Goal: Task Accomplishment & Management: Use online tool/utility

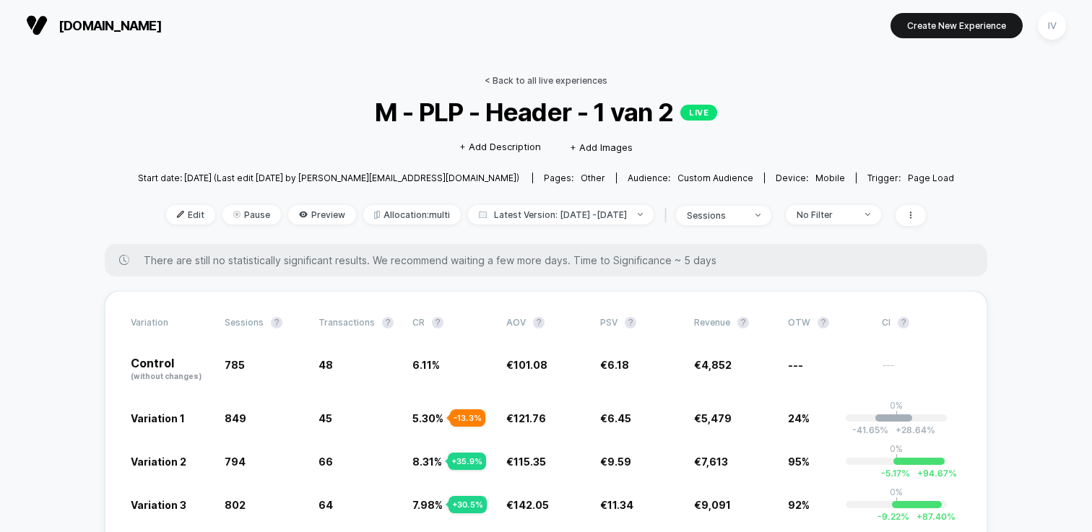
click at [567, 85] on link "< Back to all live experiences" at bounding box center [546, 80] width 123 height 11
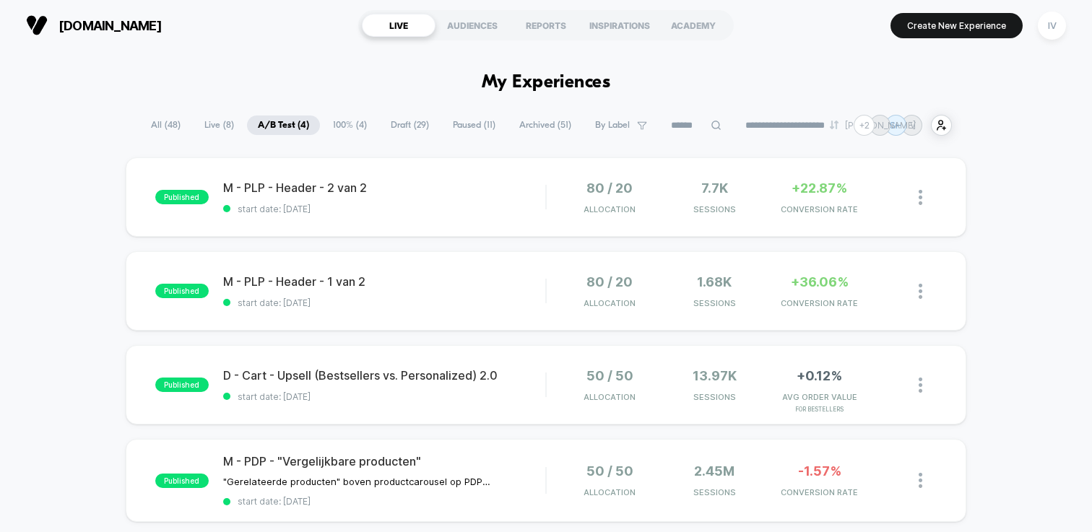
click at [350, 122] on span "100% ( 4 )" at bounding box center [350, 126] width 56 height 20
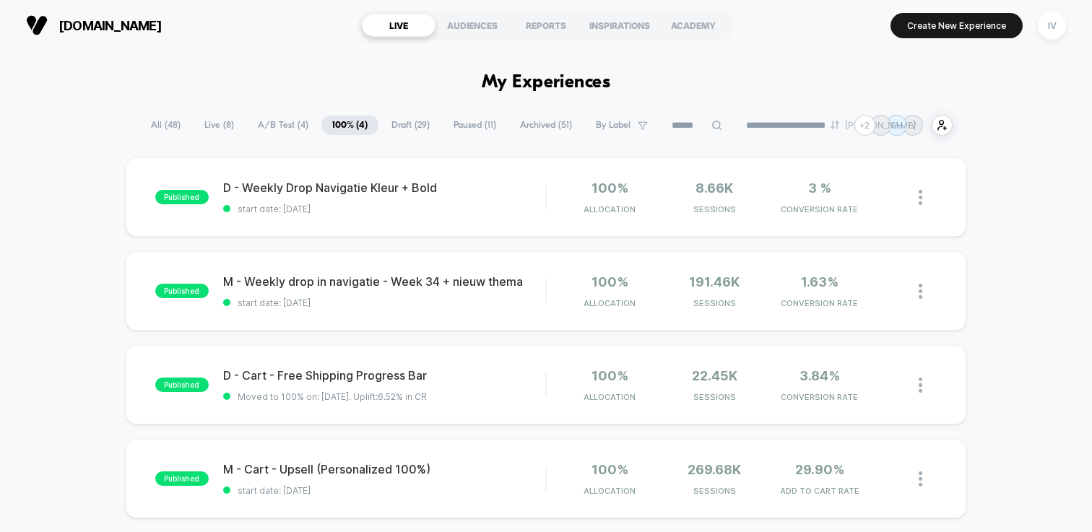
click at [397, 126] on span "Draft ( 29 )" at bounding box center [411, 126] width 60 height 20
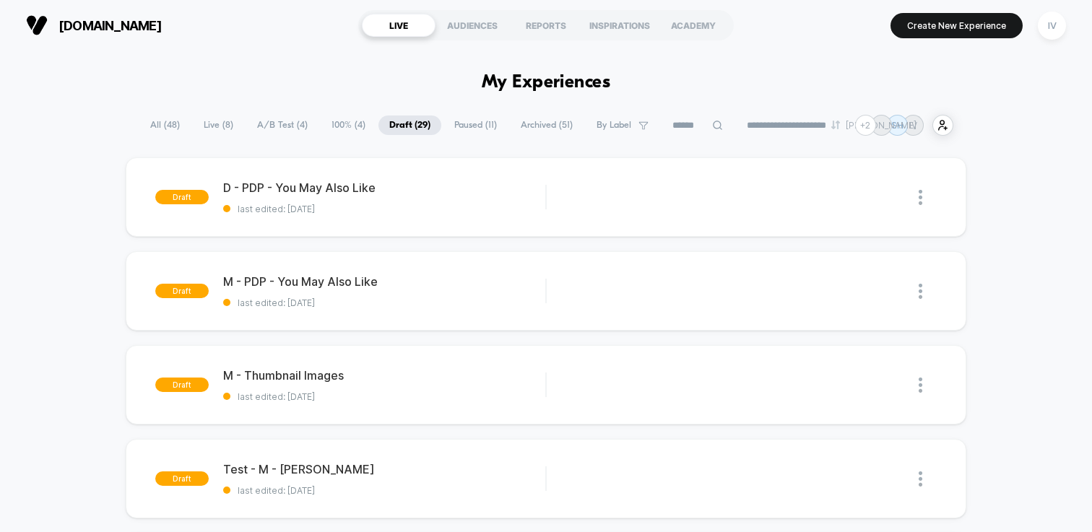
click at [339, 126] on span "100% ( 4 )" at bounding box center [349, 126] width 56 height 20
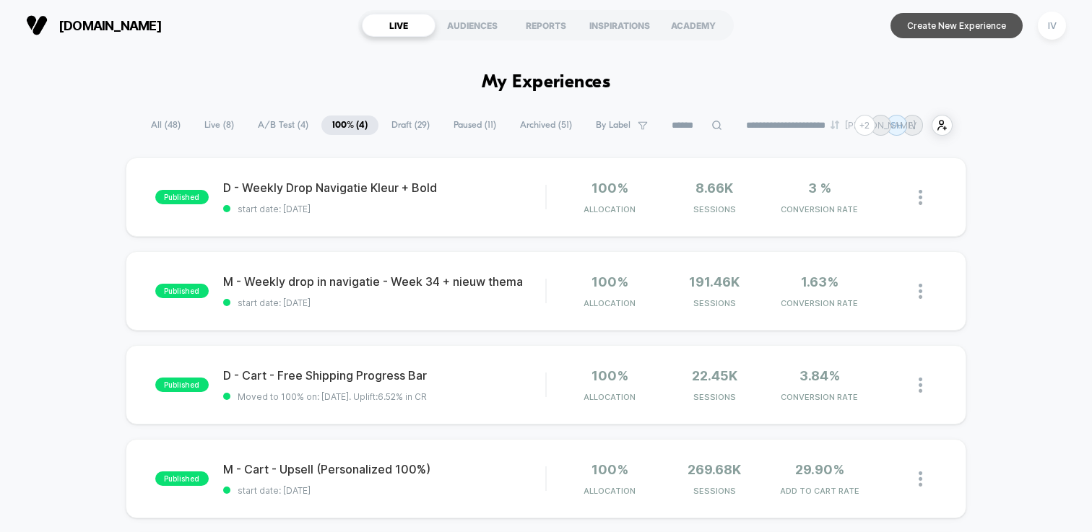
click at [922, 30] on button "Create New Experience" at bounding box center [957, 25] width 132 height 25
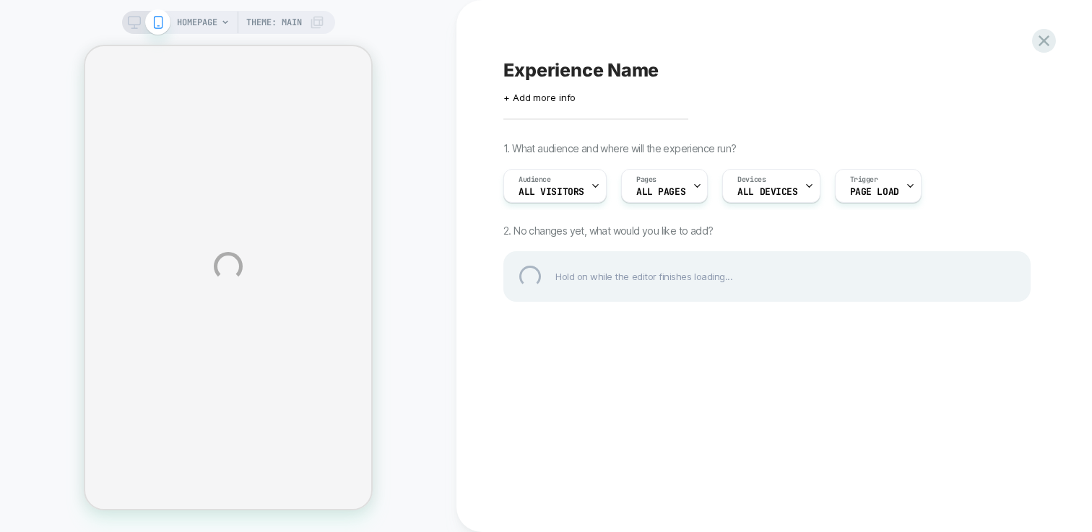
click at [565, 65] on div "Experience Name" at bounding box center [767, 70] width 527 height 22
type textarea "**********"
click at [858, 65] on div "**********" at bounding box center [767, 70] width 527 height 22
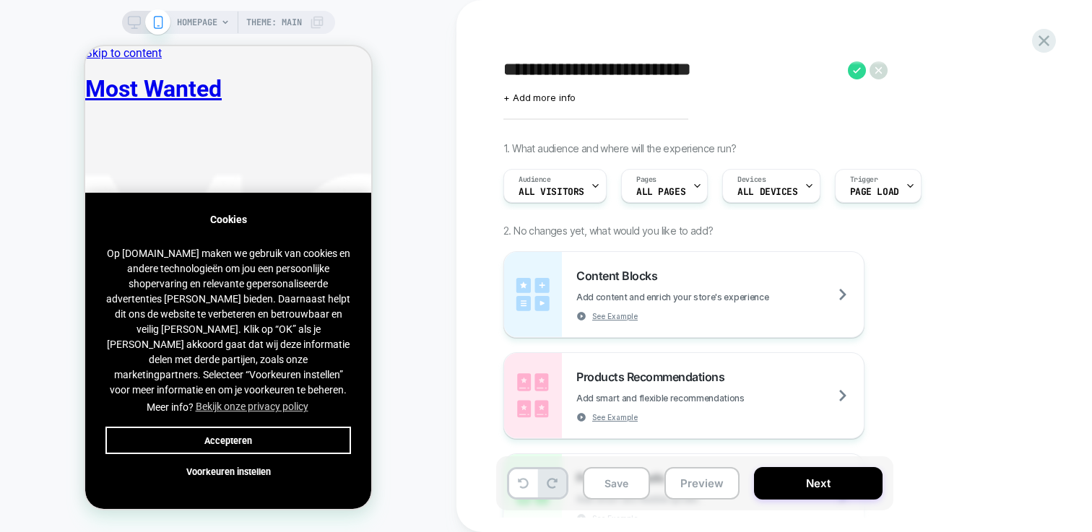
click at [857, 71] on icon at bounding box center [857, 70] width 18 height 18
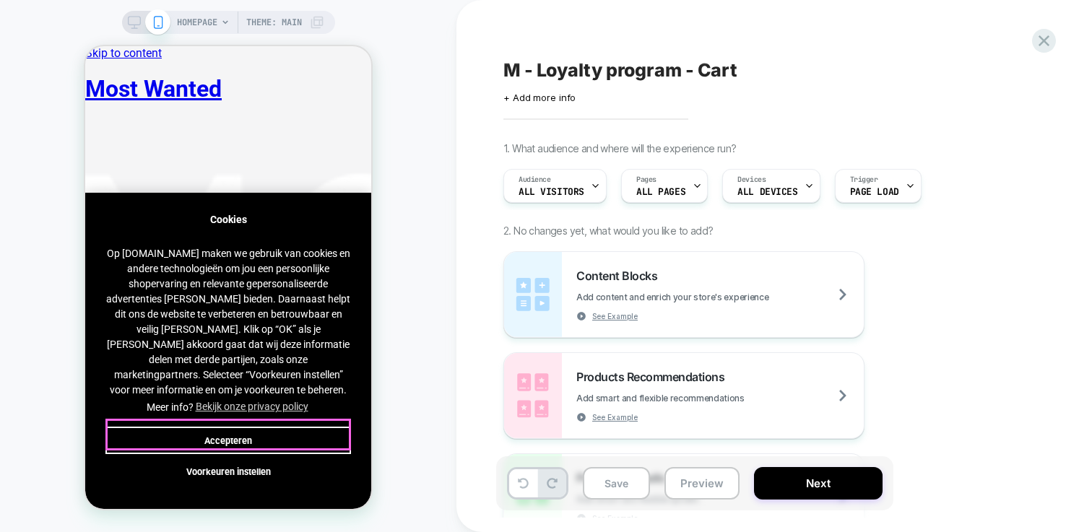
click at [273, 433] on button "Accepteren" at bounding box center [228, 440] width 246 height 27
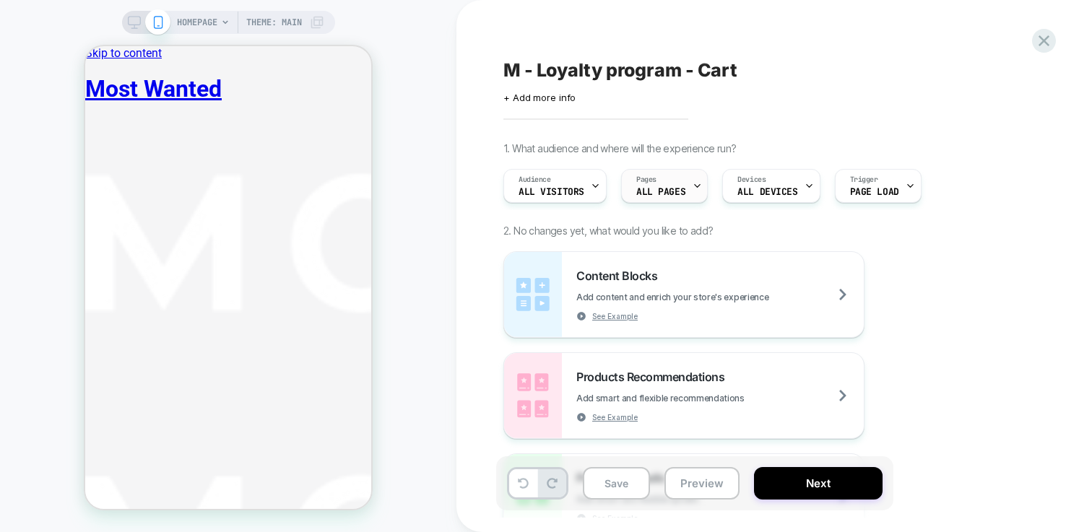
click at [681, 183] on div "Pages ALL PAGES" at bounding box center [661, 186] width 78 height 33
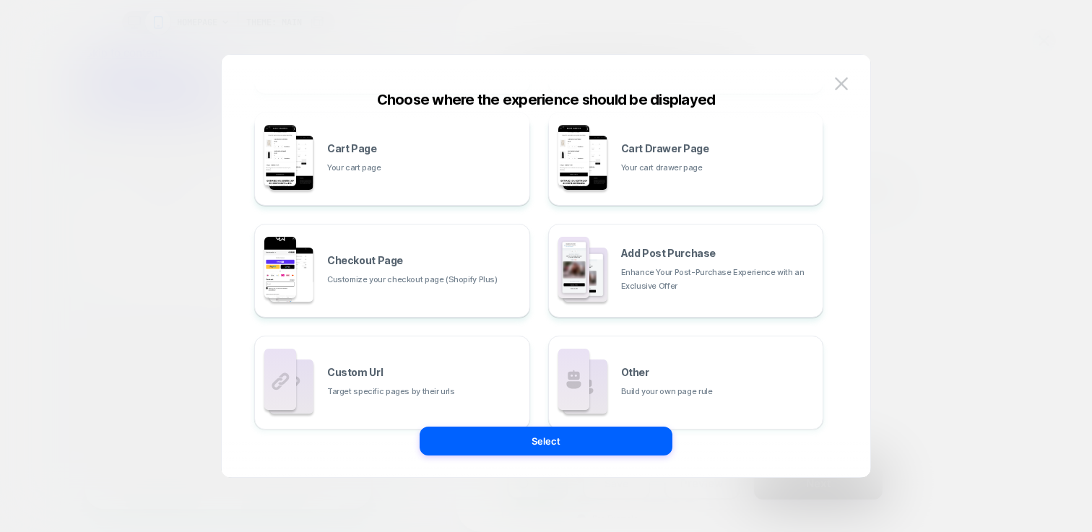
scroll to position [264, 0]
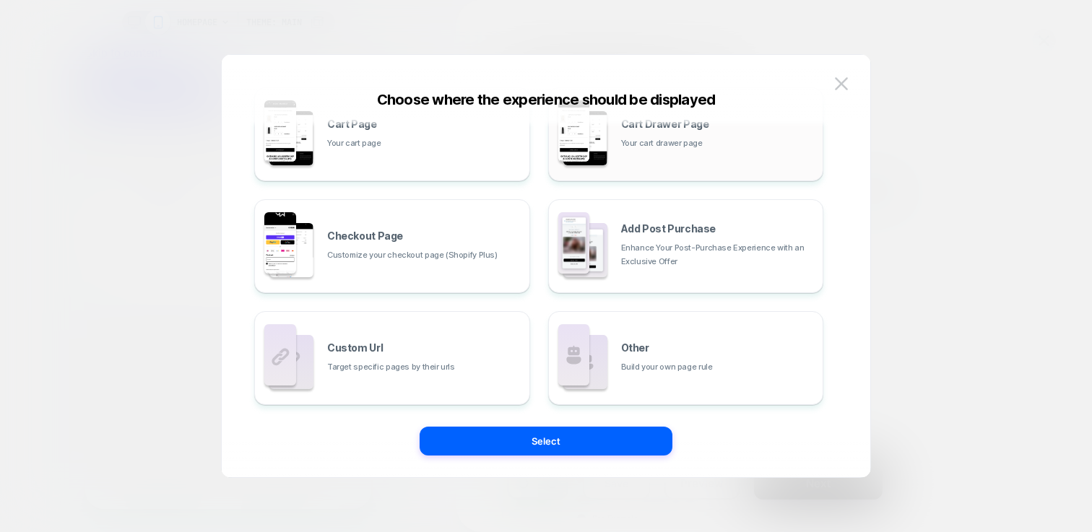
click at [699, 152] on div "Cart Drawer Page Your cart drawer page" at bounding box center [686, 134] width 260 height 79
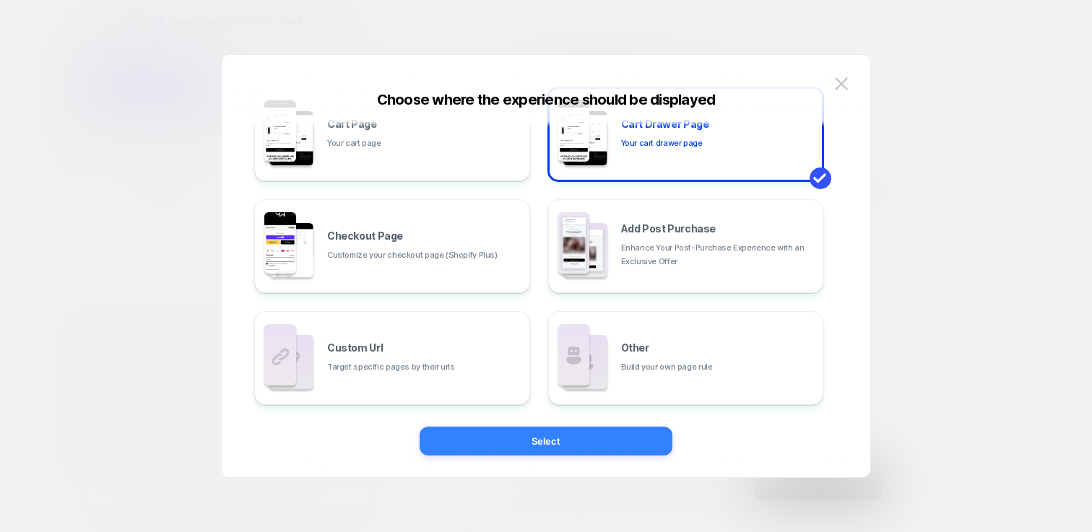
click at [623, 436] on button "Select" at bounding box center [546, 441] width 253 height 29
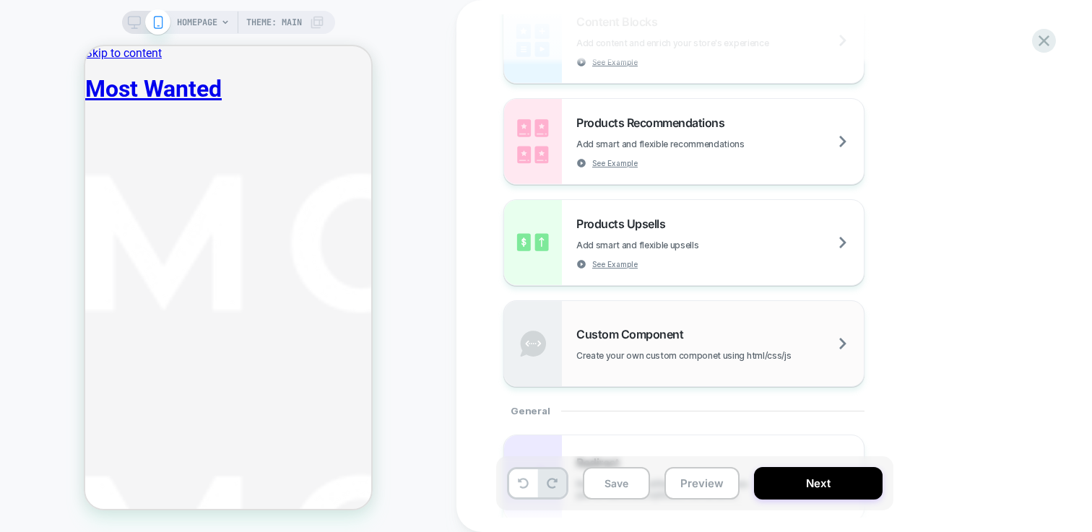
scroll to position [15, 0]
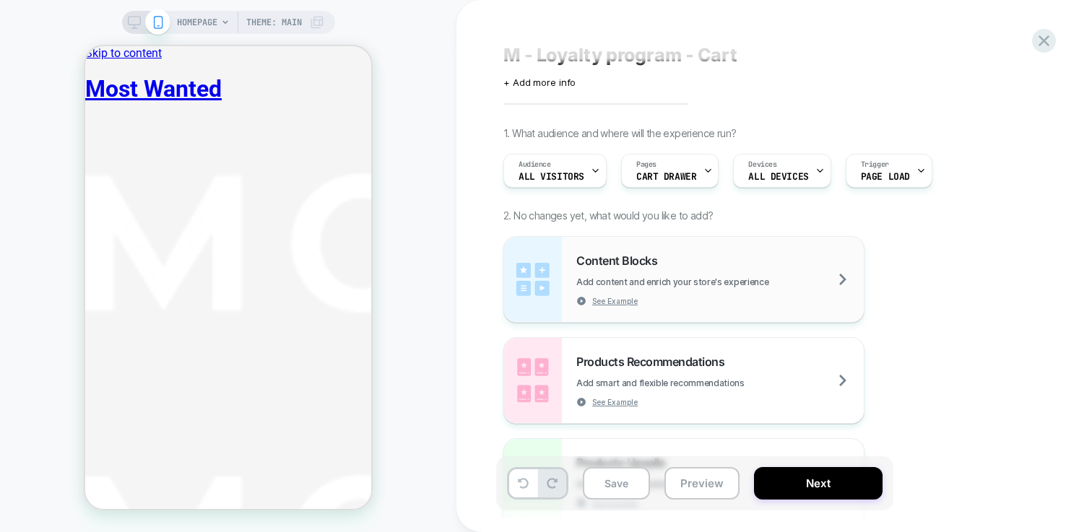
click at [684, 246] on div "Content Blocks Add content and enrich your store's experience See Example" at bounding box center [684, 279] width 360 height 85
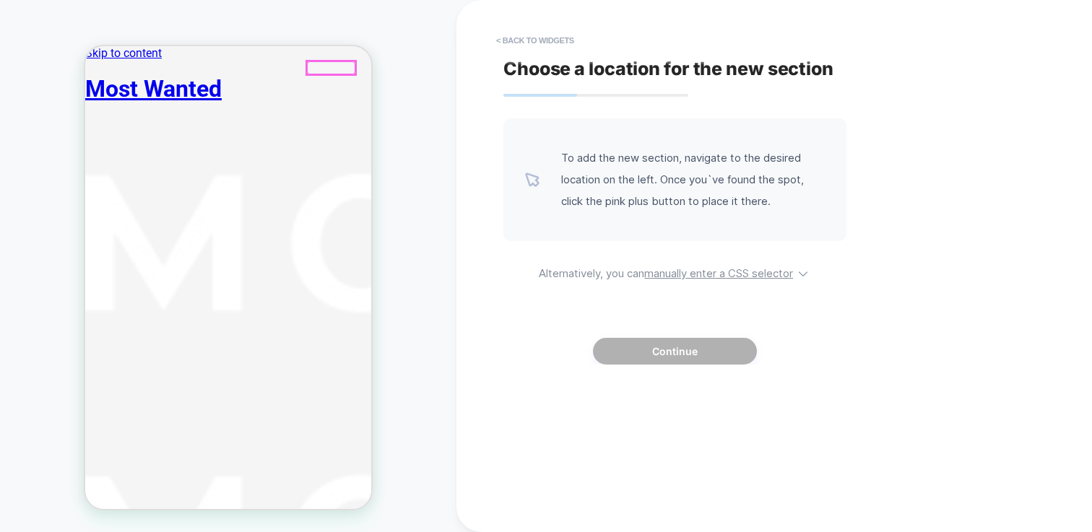
click at [348, 70] on div at bounding box center [331, 67] width 48 height 13
click at [585, 126] on div "To add the new section, navigate to the desired location on the left. Once you`…" at bounding box center [675, 179] width 343 height 123
drag, startPoint x: 527, startPoint y: 74, endPoint x: 551, endPoint y: 56, distance: 29.9
click at [527, 74] on span "Choose a location for the new section" at bounding box center [669, 69] width 330 height 22
click at [561, 40] on button "< Back to widgets" at bounding box center [535, 40] width 92 height 23
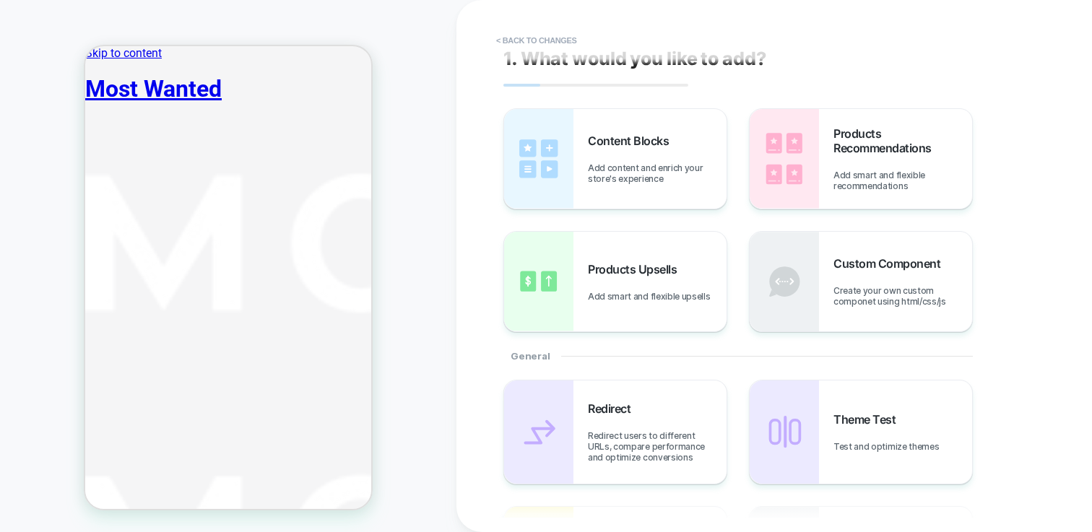
scroll to position [0, 0]
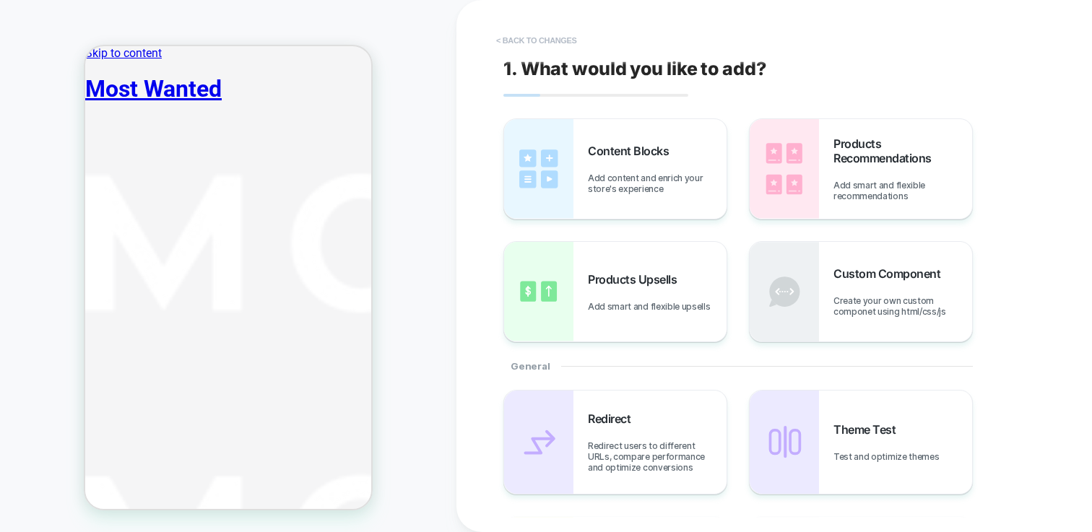
click at [511, 38] on button "< Back to changes" at bounding box center [536, 40] width 95 height 23
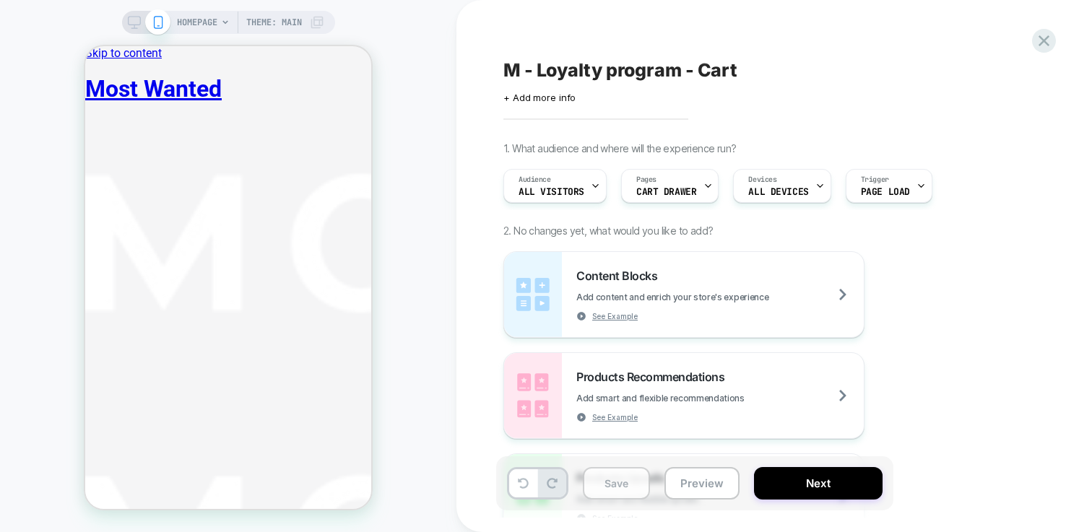
click at [612, 479] on button "Save" at bounding box center [616, 483] width 67 height 33
click at [1037, 35] on icon at bounding box center [1044, 41] width 20 height 20
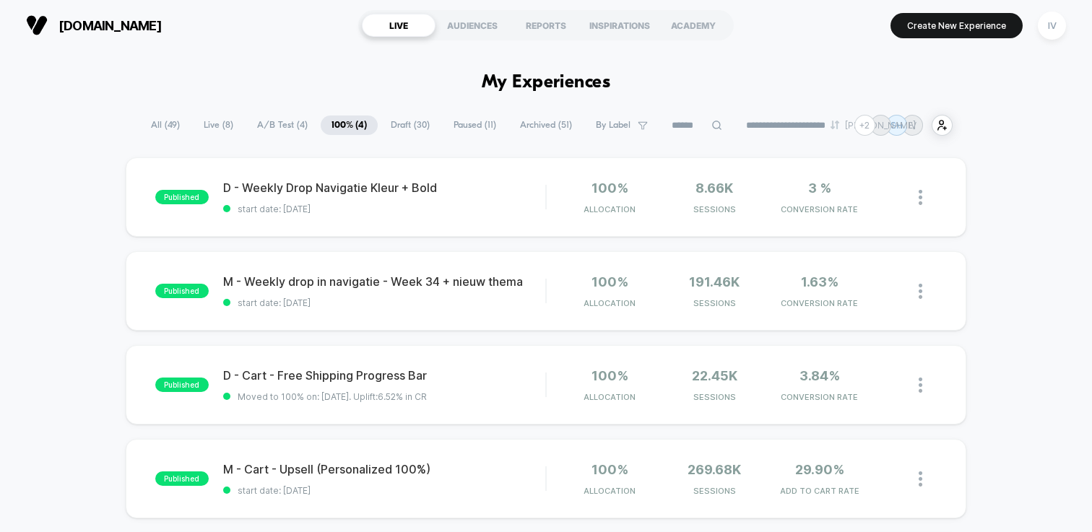
click at [404, 121] on span "Draft ( 30 )" at bounding box center [410, 126] width 61 height 20
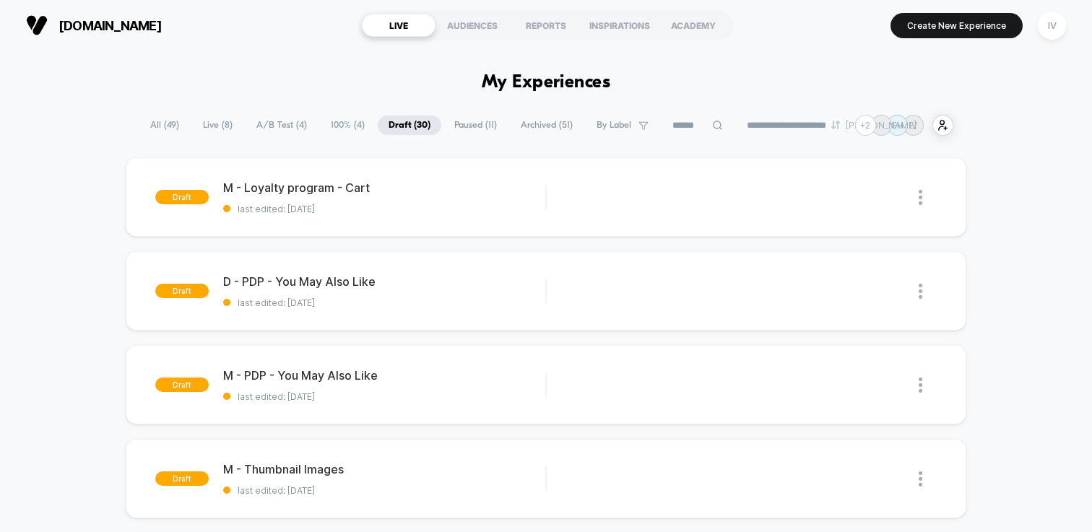
click at [347, 121] on span "100% ( 4 )" at bounding box center [348, 126] width 56 height 20
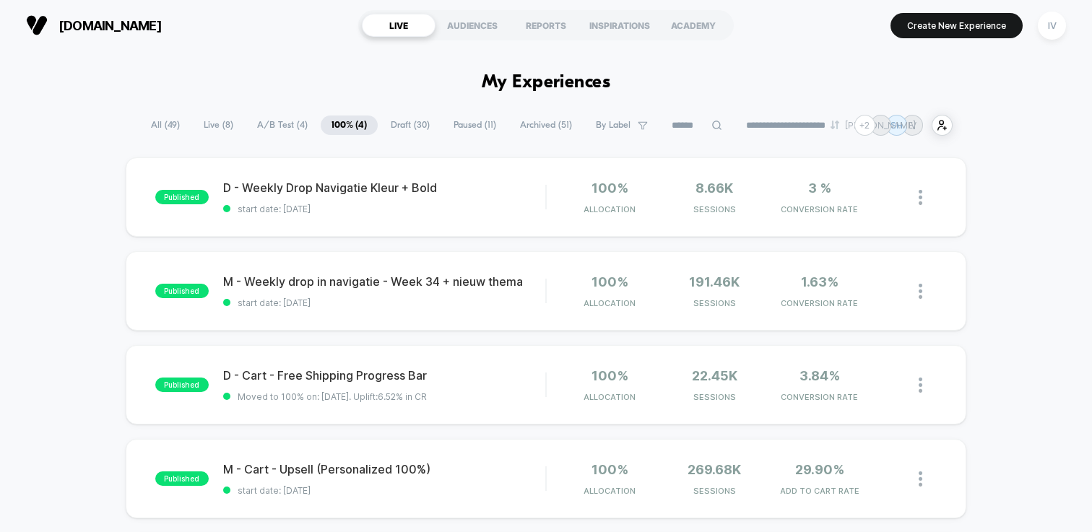
click at [275, 122] on span "A/B Test ( 4 )" at bounding box center [282, 126] width 72 height 20
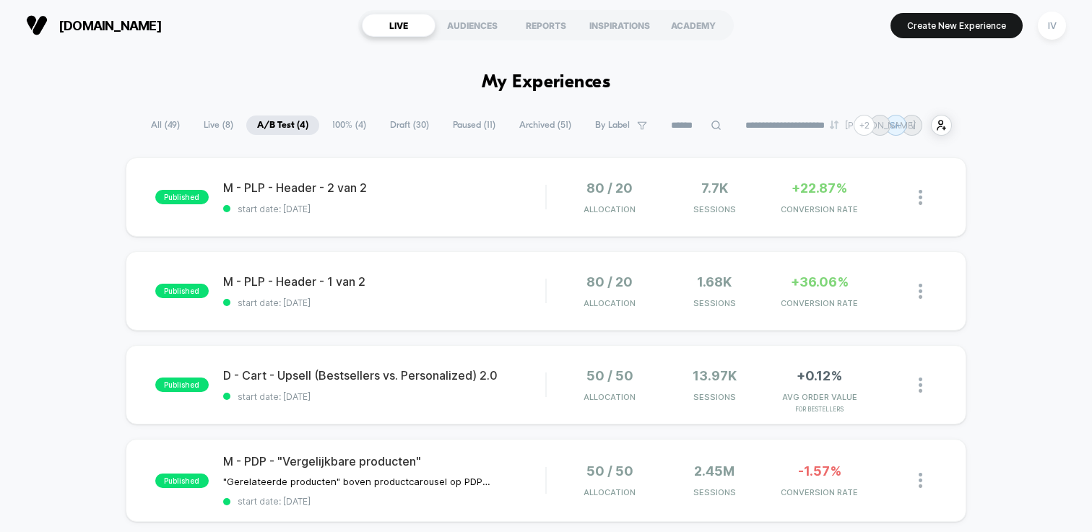
click at [342, 129] on span "100% ( 4 )" at bounding box center [349, 126] width 56 height 20
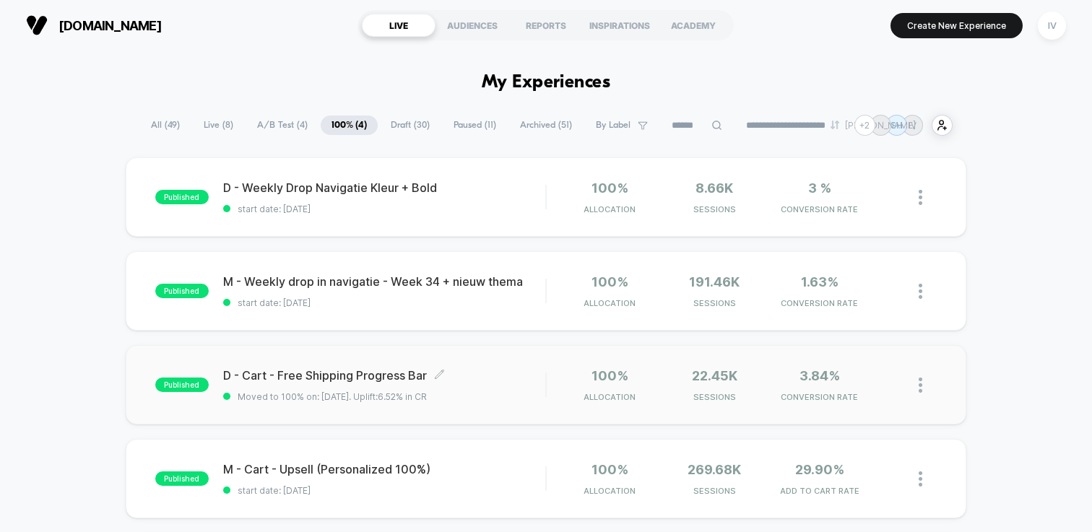
click at [312, 380] on span "D - Cart - Free Shipping Progress Bar Click to edit experience details" at bounding box center [384, 375] width 322 height 14
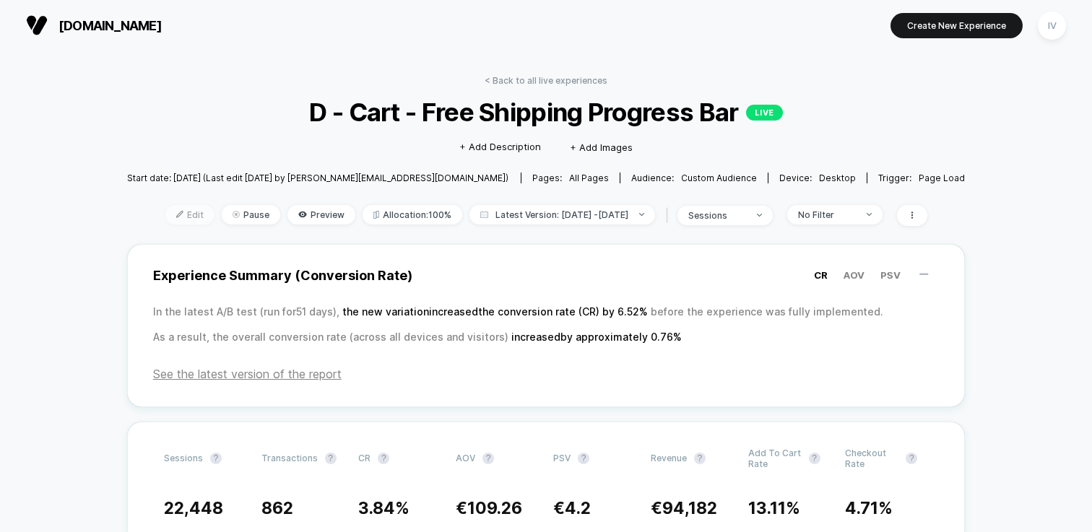
click at [165, 199] on div "< Back to all live experiences D - Cart - Free Shipping Progress Bar LIVE Click…" at bounding box center [546, 159] width 839 height 169
click at [165, 213] on span "Edit" at bounding box center [189, 215] width 49 height 20
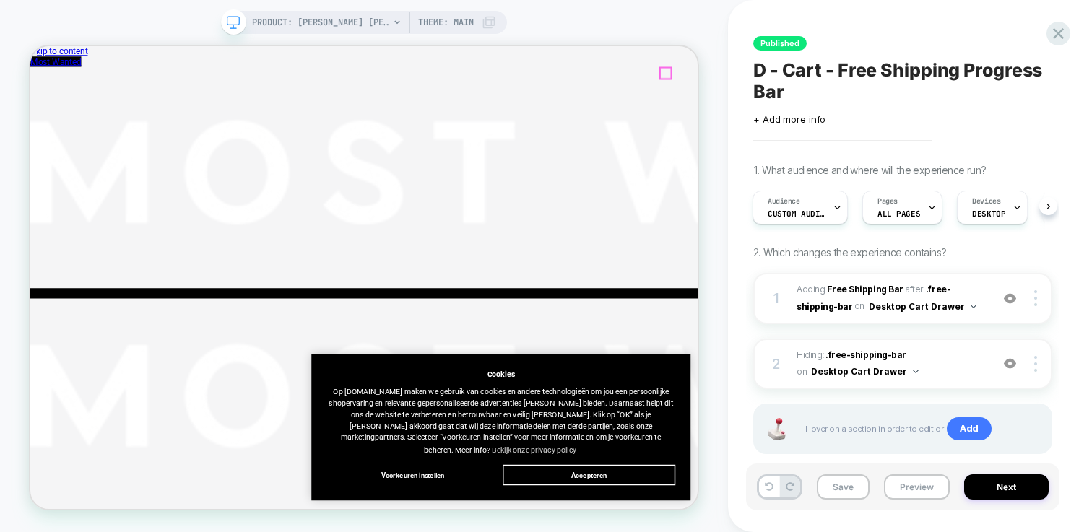
click at [1064, 36] on icon at bounding box center [1059, 34] width 20 height 20
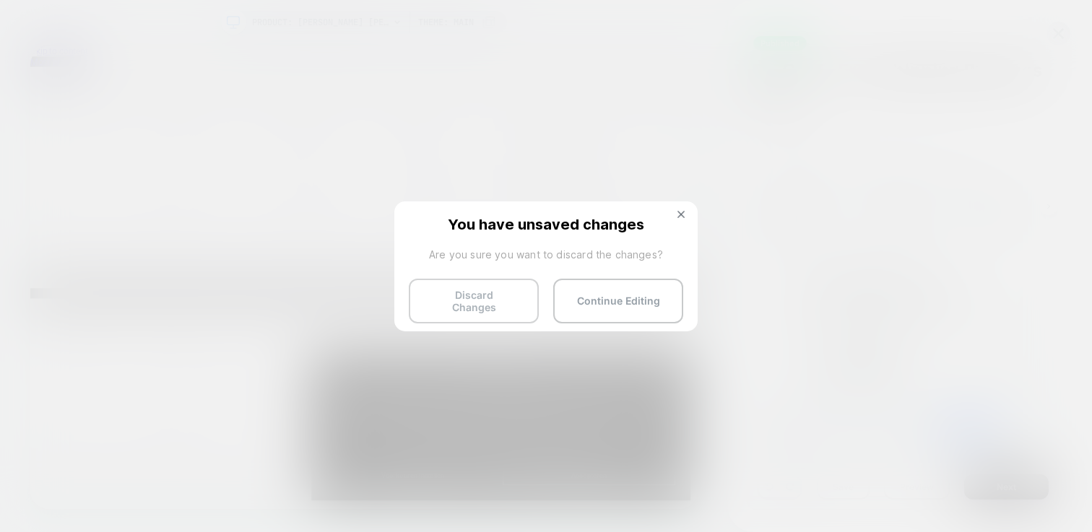
click at [480, 299] on button "Discard Changes" at bounding box center [474, 301] width 130 height 45
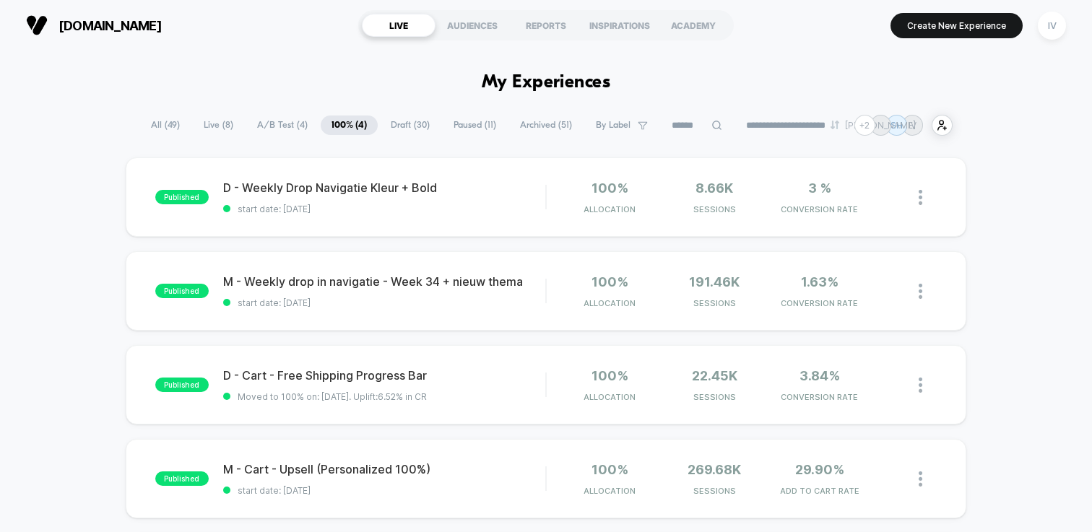
click at [416, 125] on span "Draft ( 30 )" at bounding box center [410, 126] width 61 height 20
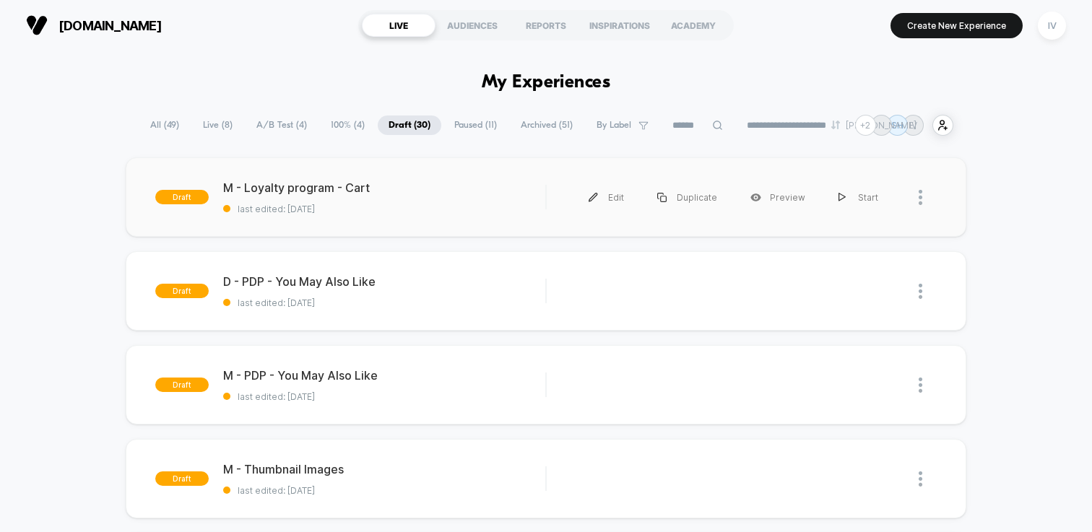
click at [433, 220] on div "draft M - Loyalty program - Cart last edited: 25-8-2025 Edit Duplicate Preview …" at bounding box center [546, 196] width 841 height 79
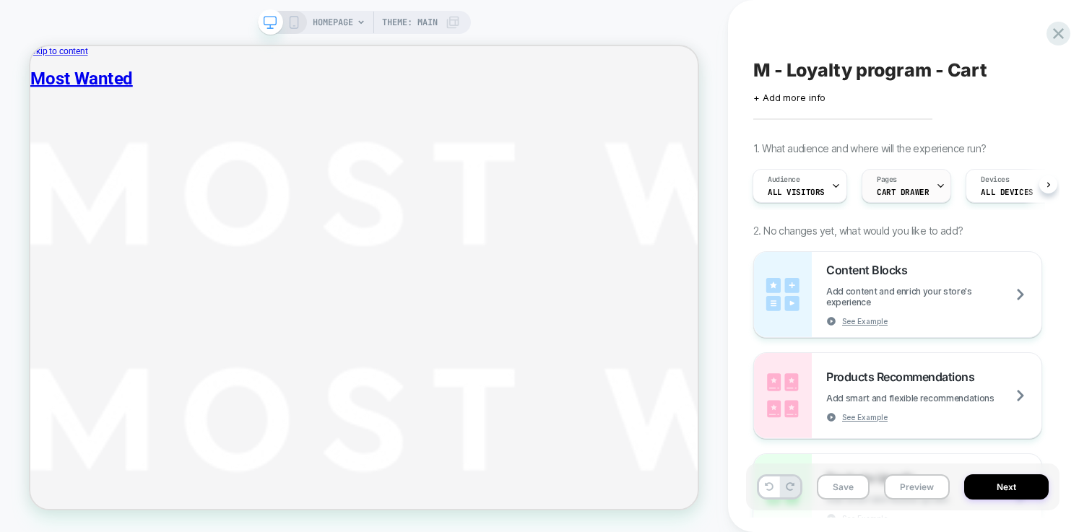
click at [907, 196] on span "CART DRAWER" at bounding box center [903, 192] width 52 height 10
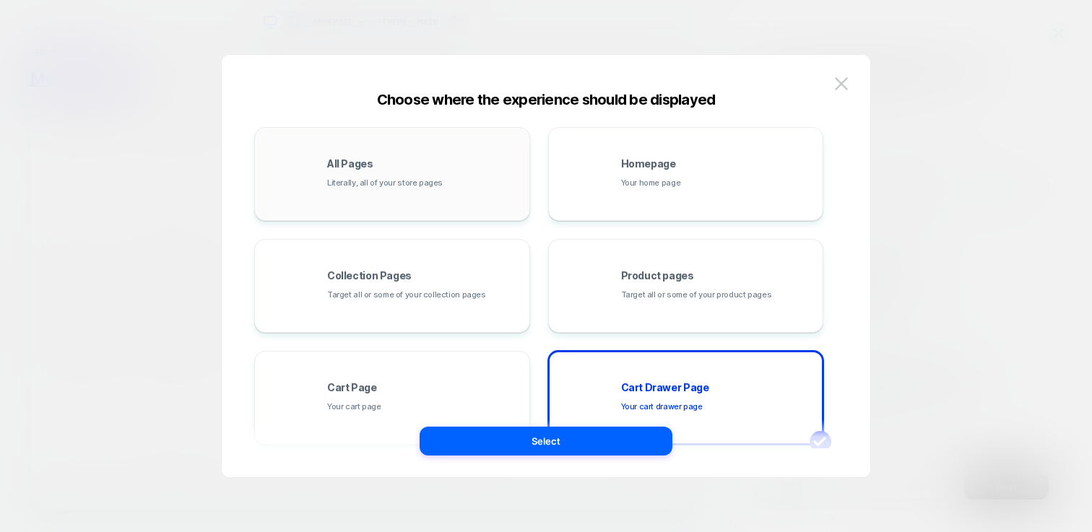
click at [373, 163] on div "All Pages Literally, all of your store pages" at bounding box center [424, 174] width 195 height 31
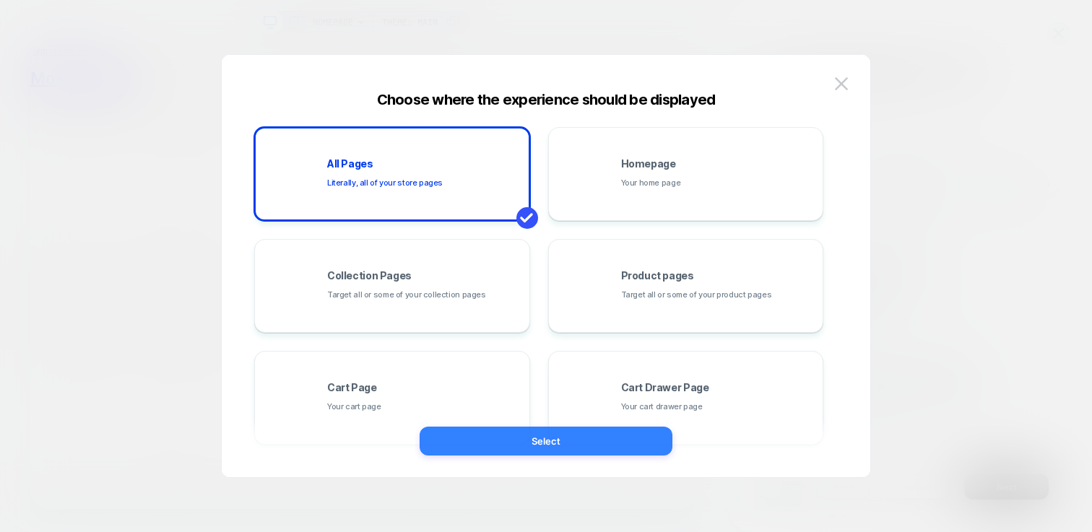
click at [556, 451] on button "Select" at bounding box center [546, 441] width 253 height 29
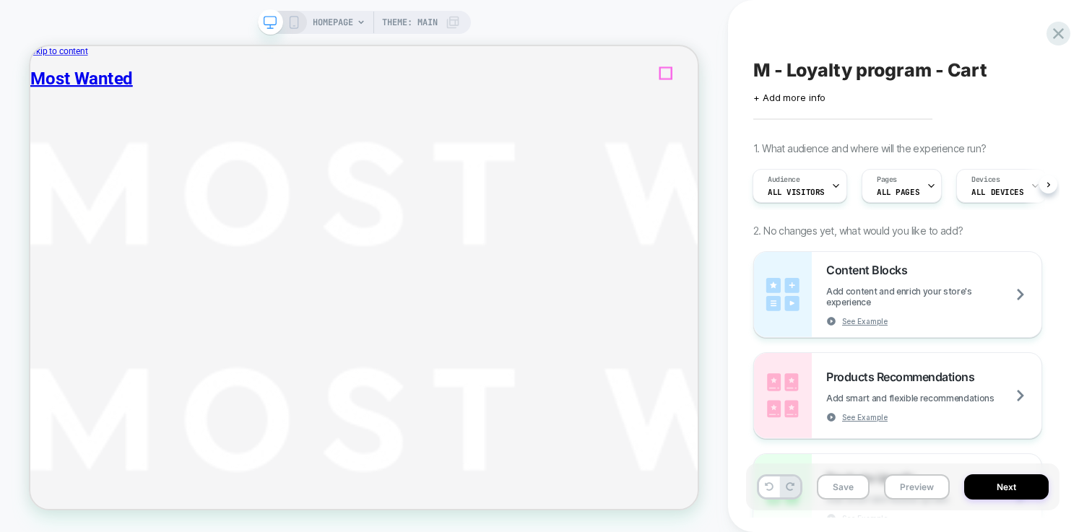
click at [938, 317] on div "Content Blocks Add content and enrich your store's experience See Example" at bounding box center [933, 295] width 215 height 64
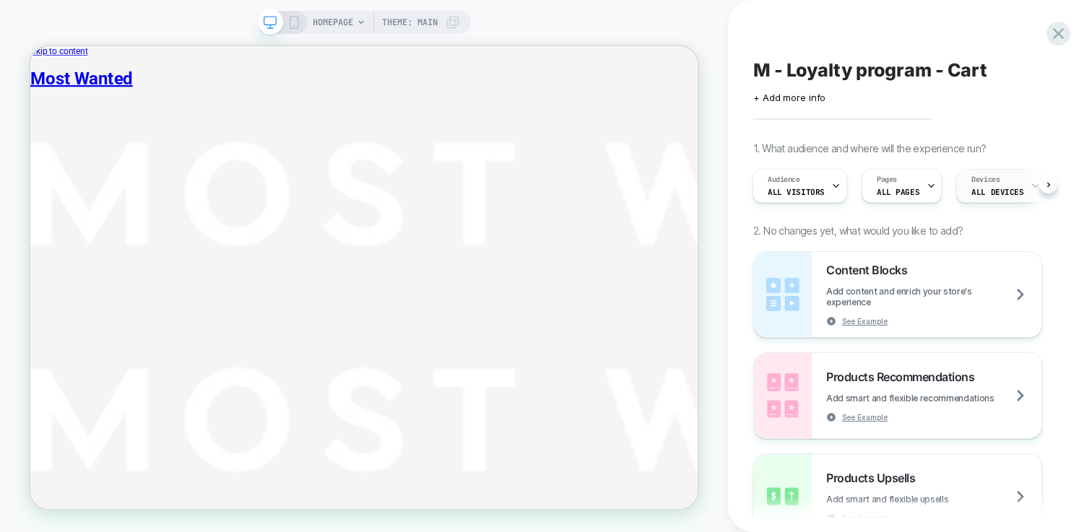
click at [0, 0] on span "ALL DEVICES" at bounding box center [0, 0] width 0 height 0
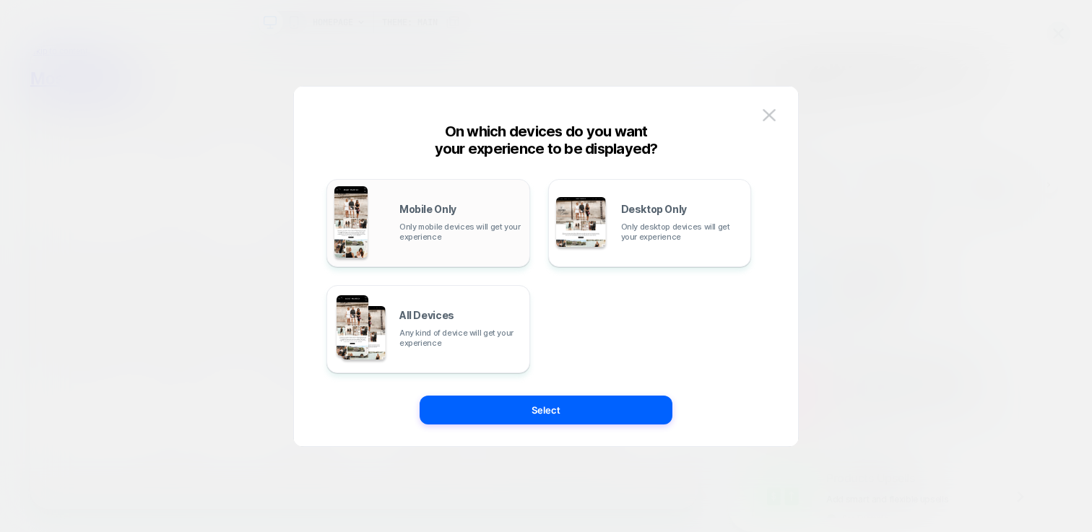
click at [516, 222] on span "Only mobile devices will get your experience" at bounding box center [460, 232] width 123 height 20
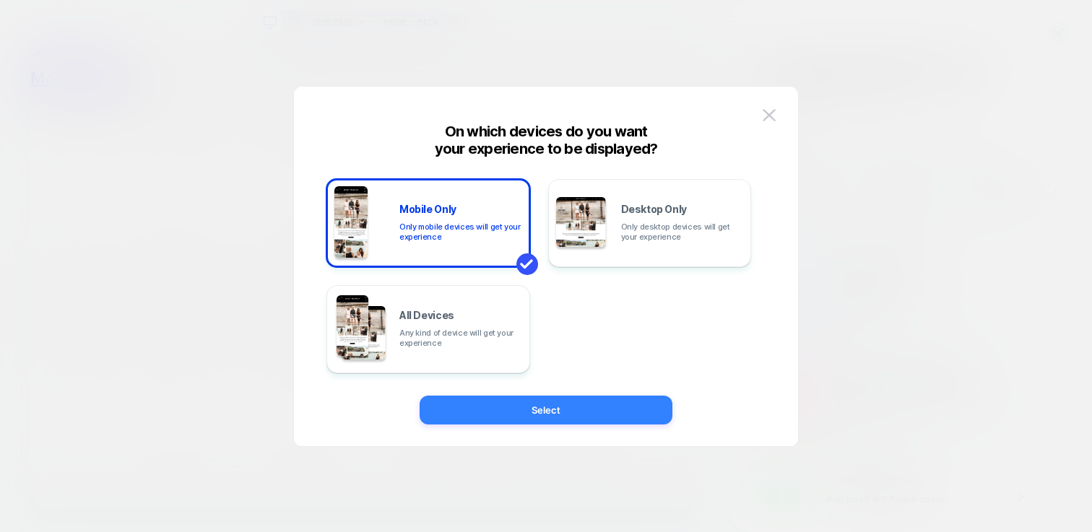
click at [594, 406] on button "Select" at bounding box center [546, 410] width 253 height 29
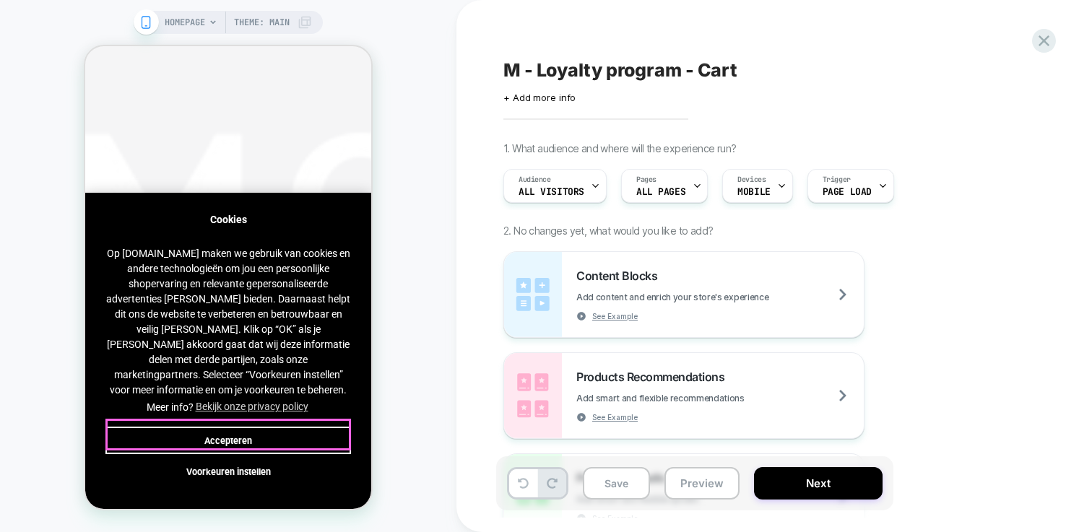
click at [319, 435] on button "Accepteren" at bounding box center [228, 440] width 246 height 27
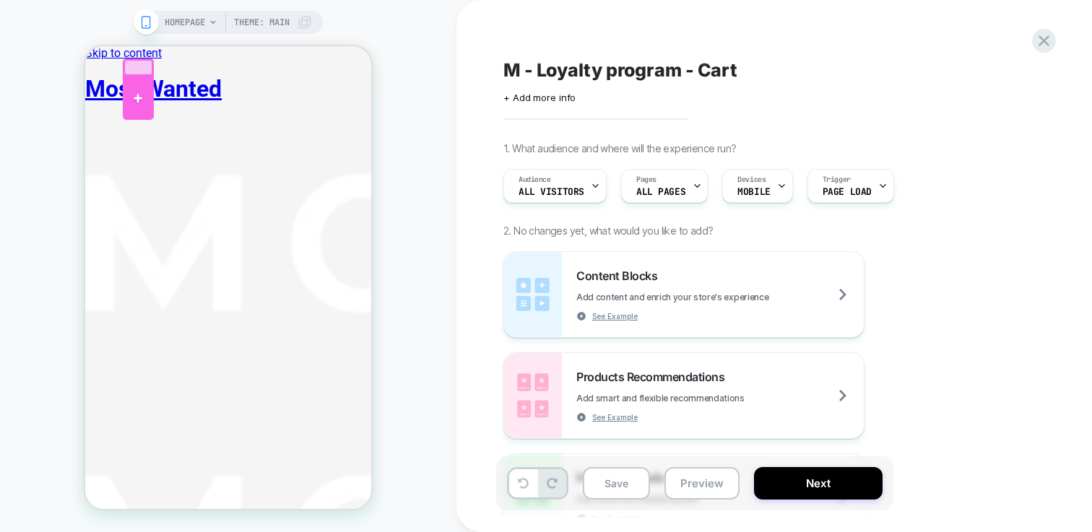
click at [138, 100] on div at bounding box center [138, 98] width 31 height 43
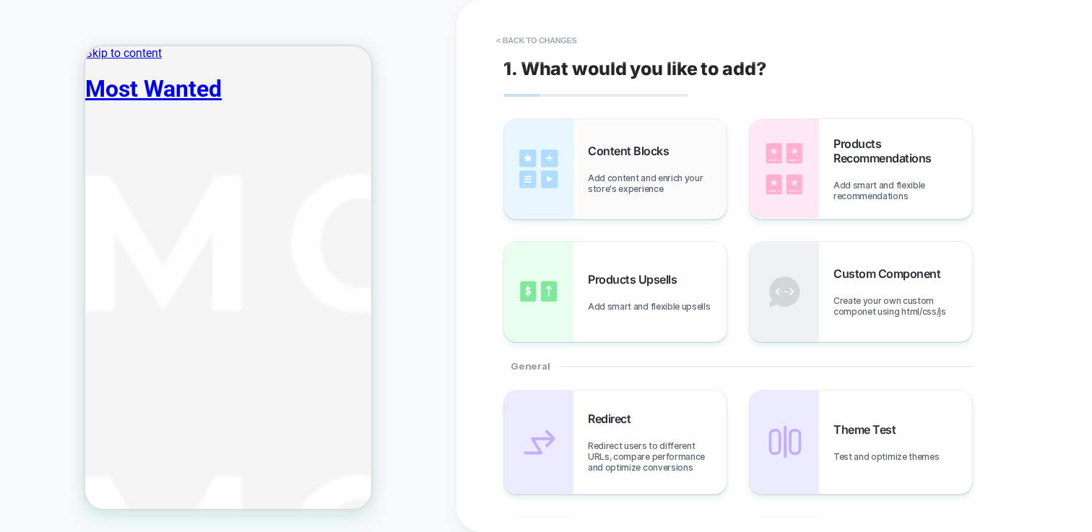
click at [0, 0] on span "Add content and enrich your store's experience" at bounding box center [0, 0] width 0 height 0
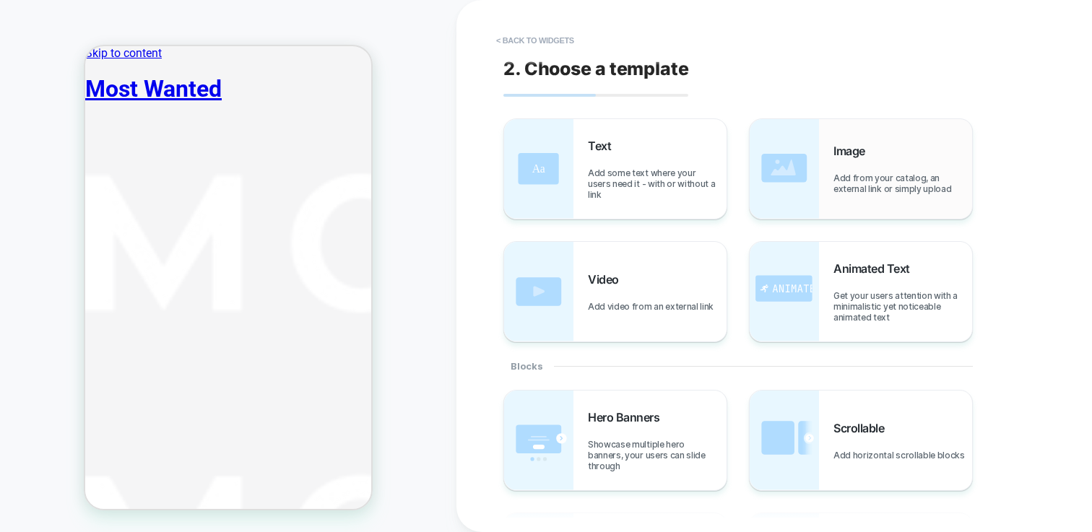
click at [834, 169] on div "Image Add from your catalog, an external link or simply upload" at bounding box center [903, 169] width 139 height 51
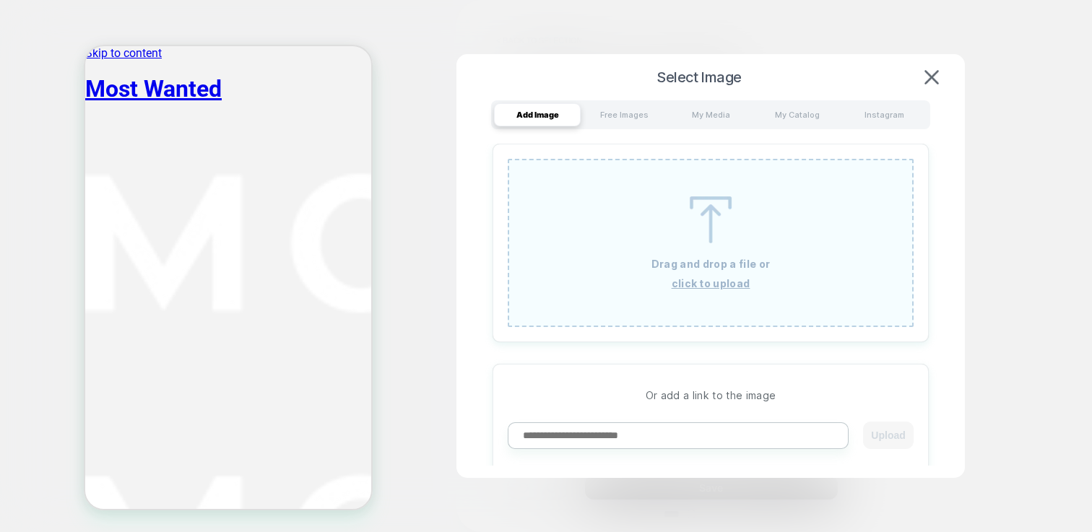
click at [0, 0] on input at bounding box center [0, 0] width 0 height 0
paste input "**********"
type input "**********"
click at [0, 0] on input at bounding box center [0, 0] width 0 height 0
paste input "**********"
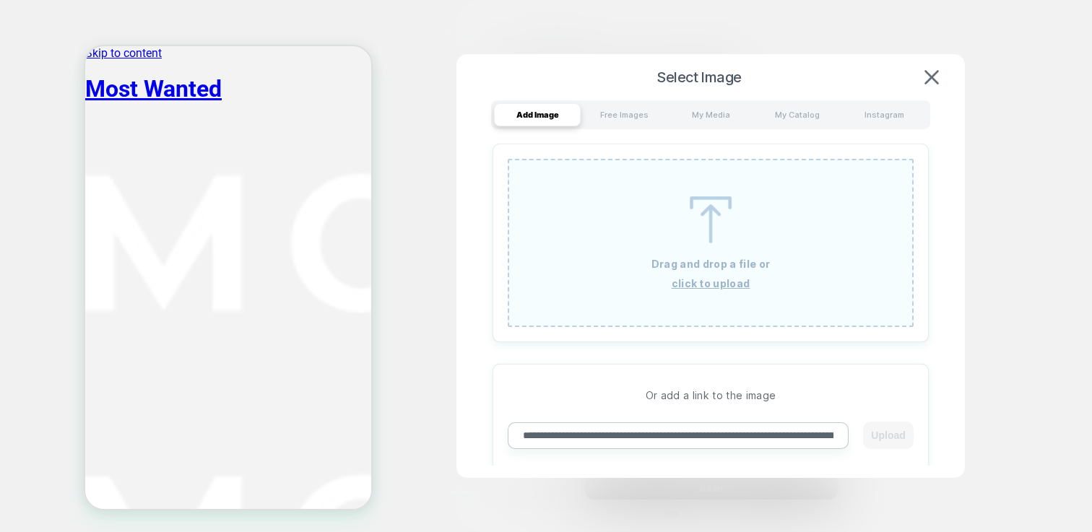
scroll to position [0, 398]
type input "**********"
click at [0, 0] on button "Upload" at bounding box center [0, 0] width 0 height 0
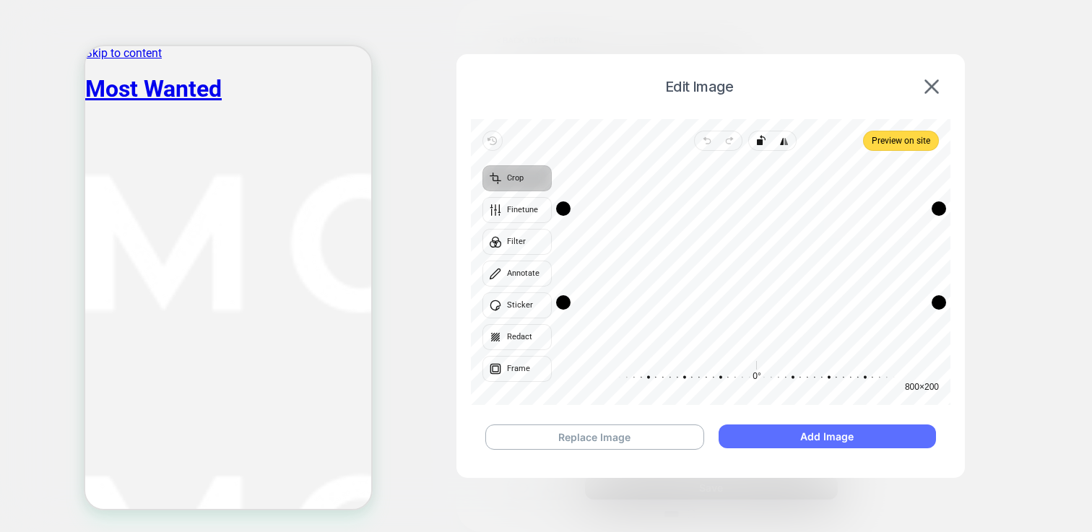
click at [0, 0] on button "Add Image" at bounding box center [0, 0] width 0 height 0
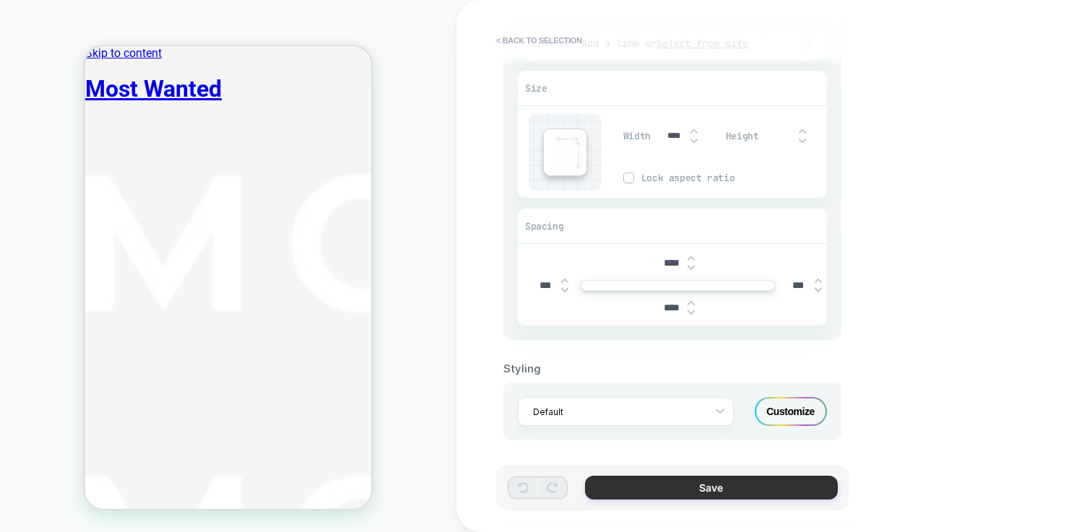
click at [0, 0] on button "Save" at bounding box center [0, 0] width 0 height 0
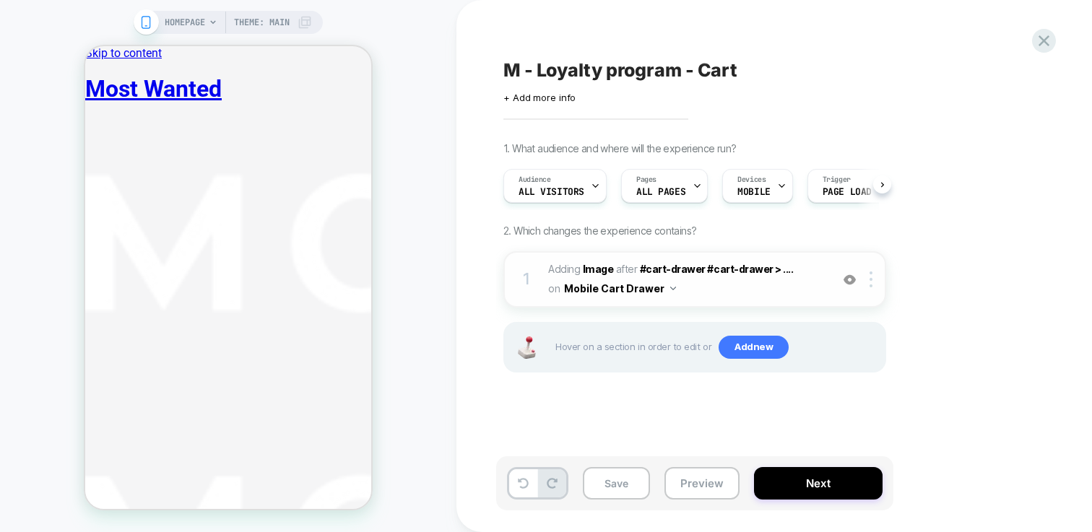
scroll to position [0, 1]
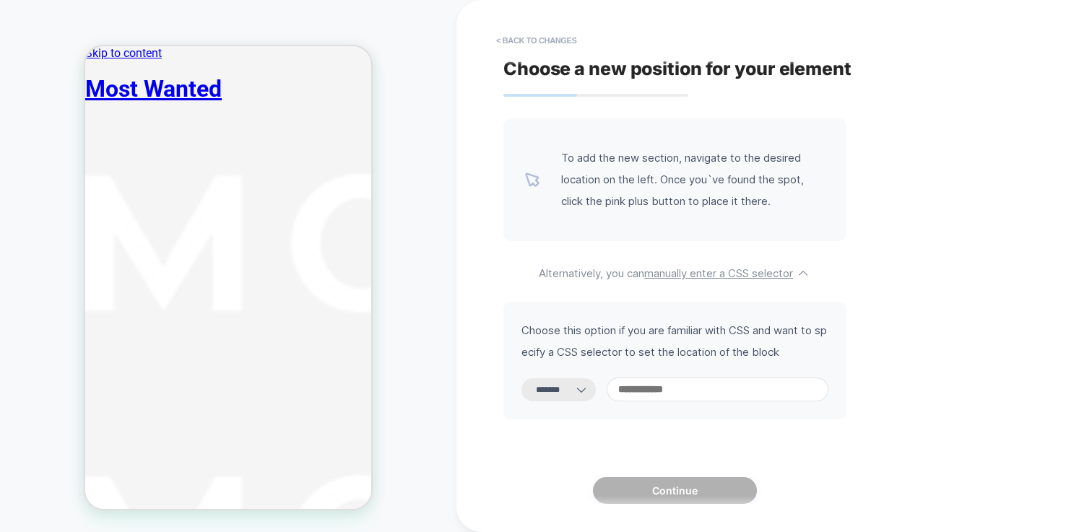
select select "*********"
click at [704, 393] on input at bounding box center [718, 390] width 222 height 24
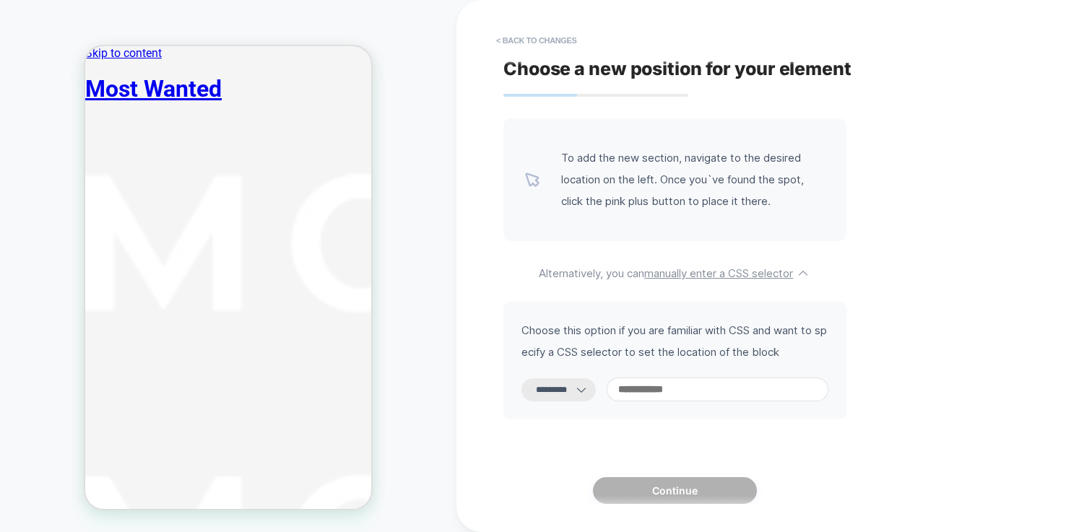
paste input "**********"
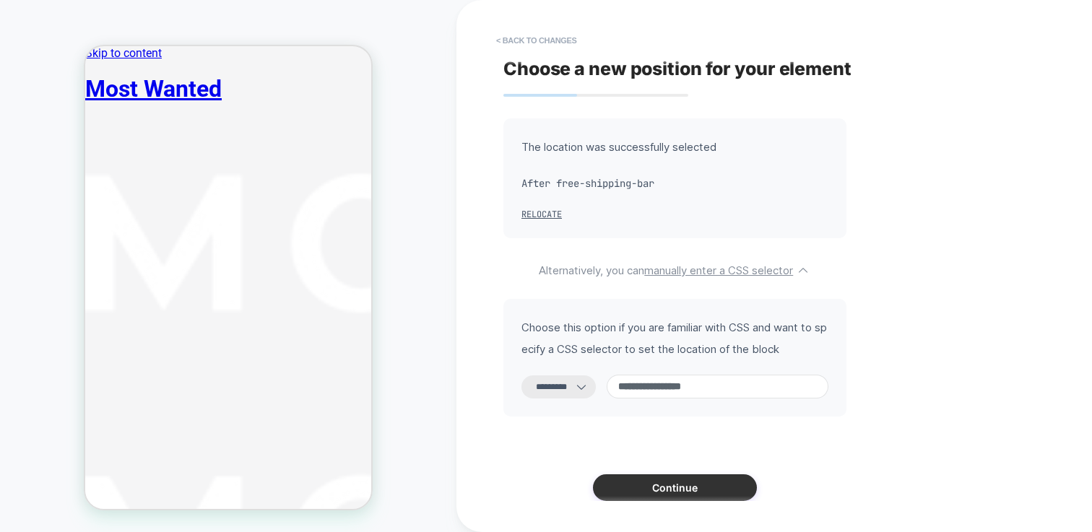
type input "**********"
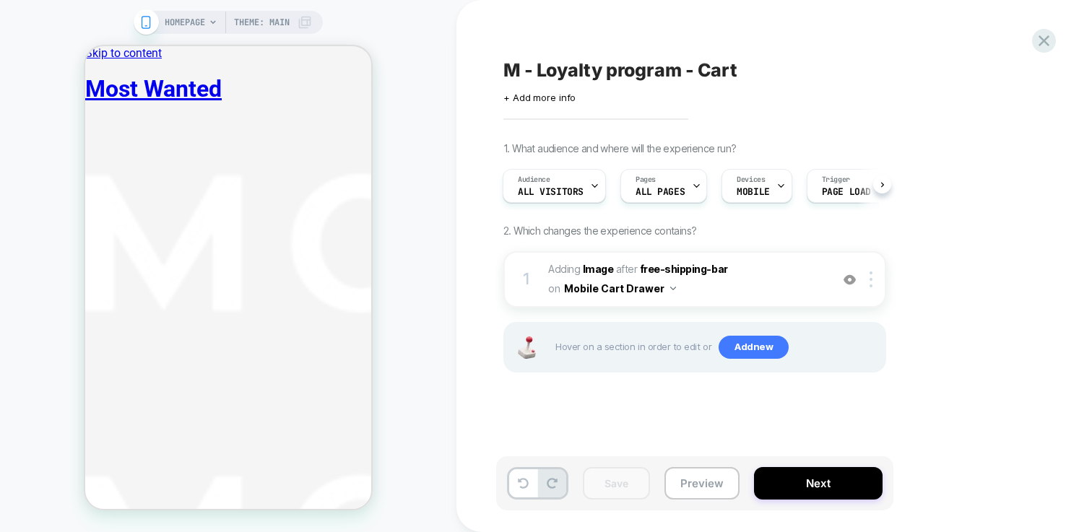
click at [194, 27] on span "HOMEPAGE" at bounding box center [185, 22] width 40 height 23
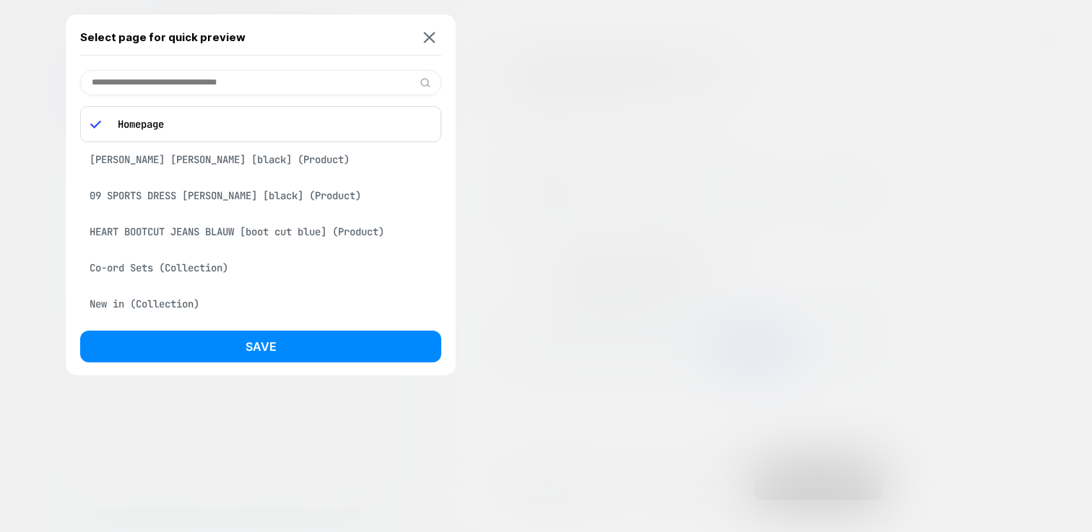
click at [236, 156] on div "[PERSON_NAME] [PERSON_NAME] [black] (Product)" at bounding box center [260, 159] width 361 height 27
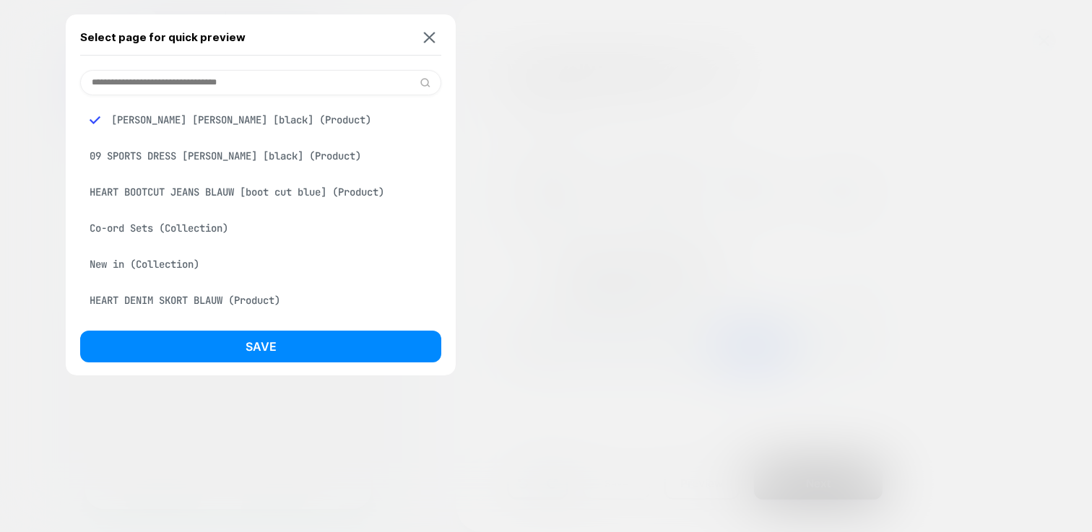
click at [337, 325] on div "Select page for quick preview [PERSON_NAME] [PERSON_NAME] [black] (Product) 09 …" at bounding box center [261, 194] width 390 height 361
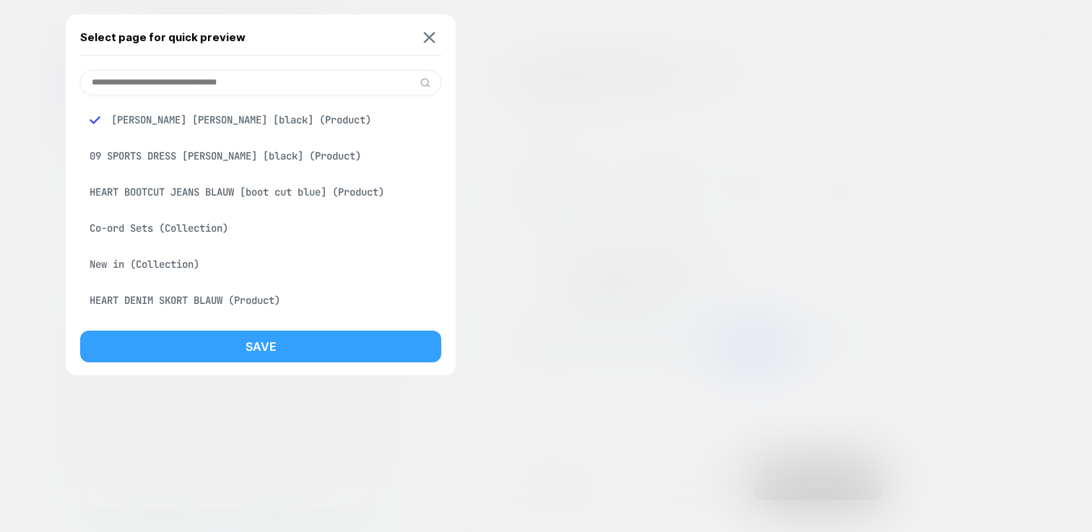
click at [340, 334] on button "Save" at bounding box center [260, 347] width 361 height 32
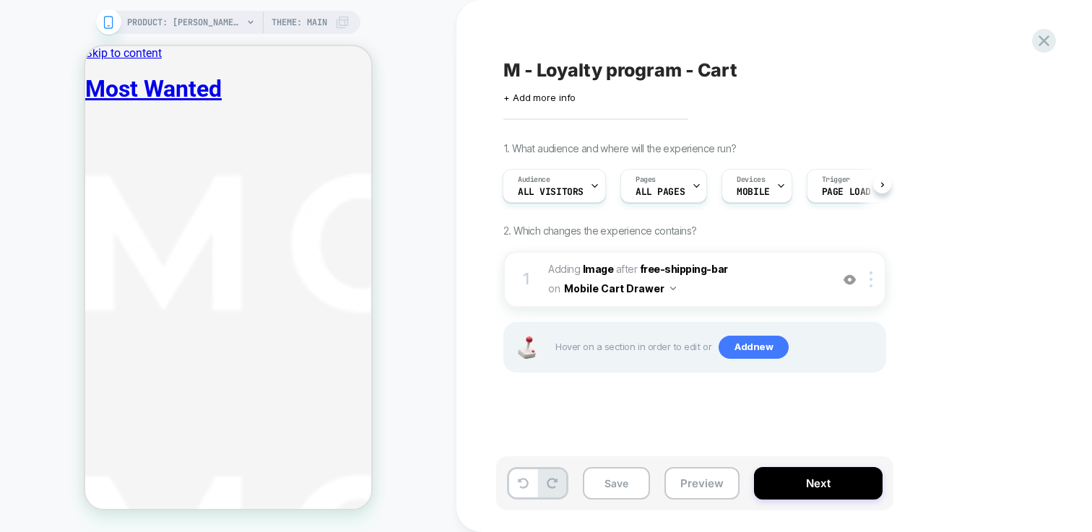
scroll to position [0, 1]
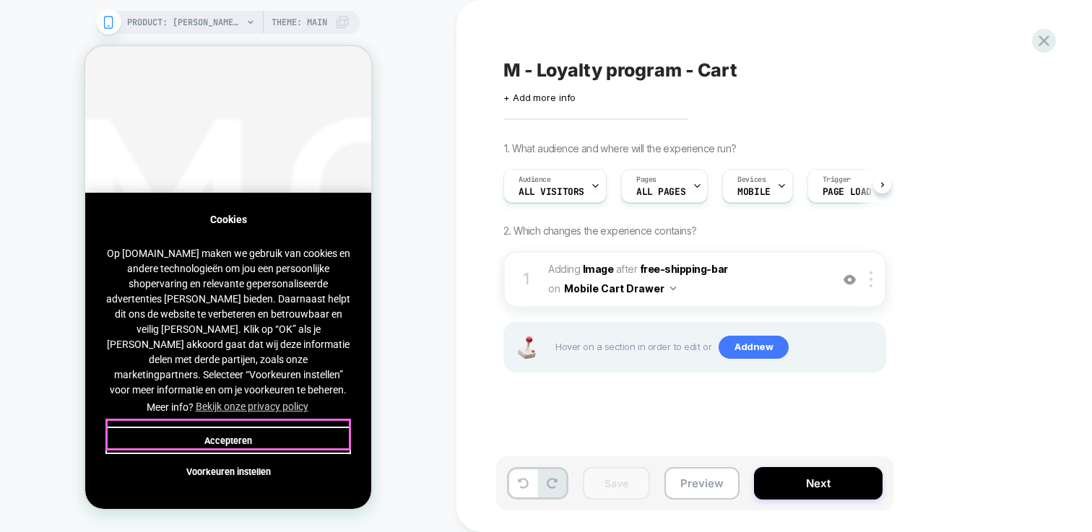
click at [297, 433] on button "Accepteren" at bounding box center [228, 440] width 246 height 27
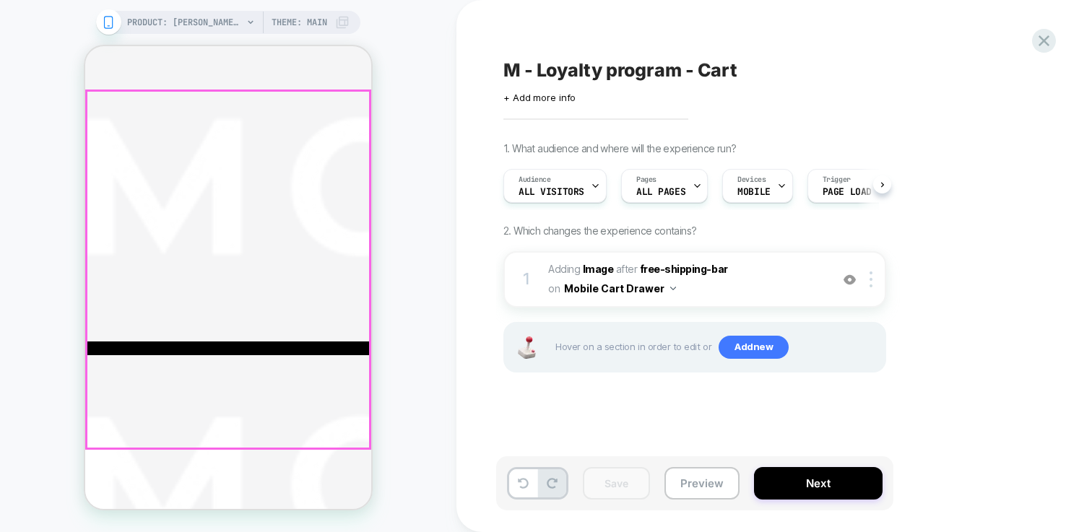
scroll to position [0, 1]
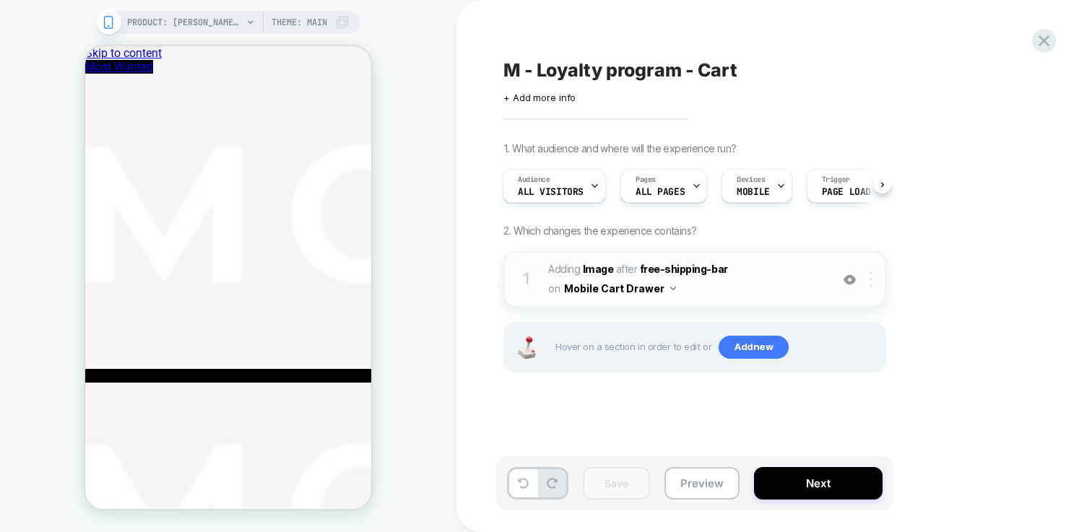
click at [873, 281] on div at bounding box center [874, 280] width 24 height 16
click at [746, 341] on span "Add new" at bounding box center [754, 347] width 70 height 23
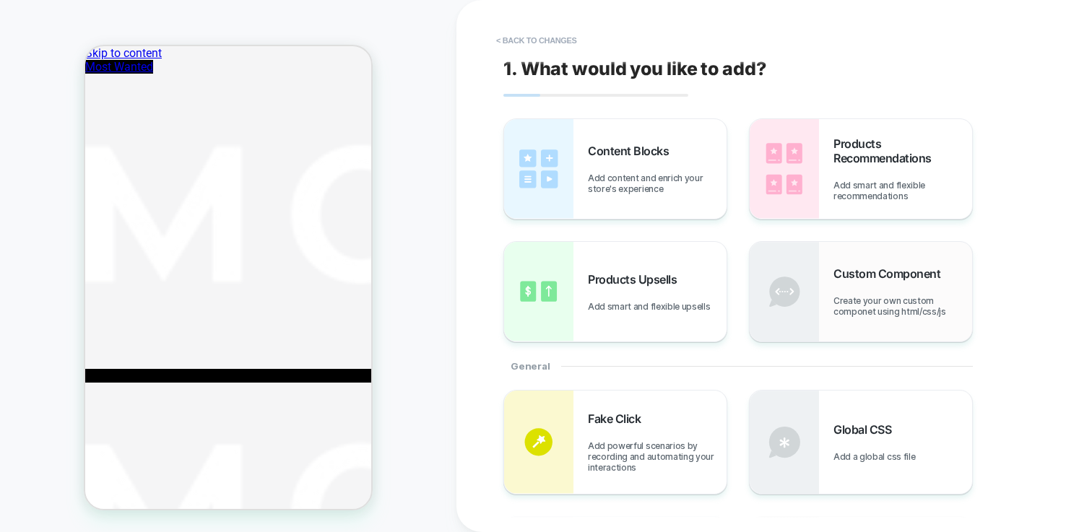
click at [855, 288] on div "Custom Component Create your own custom componet using html/css/js" at bounding box center [903, 292] width 139 height 51
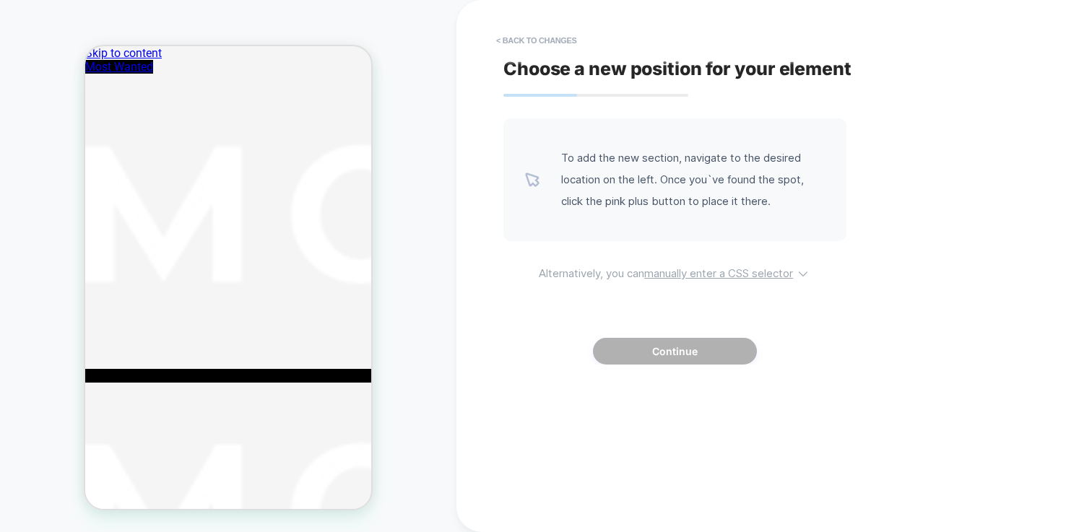
click at [0, 0] on u "manually enter a CSS selector" at bounding box center [0, 0] width 0 height 0
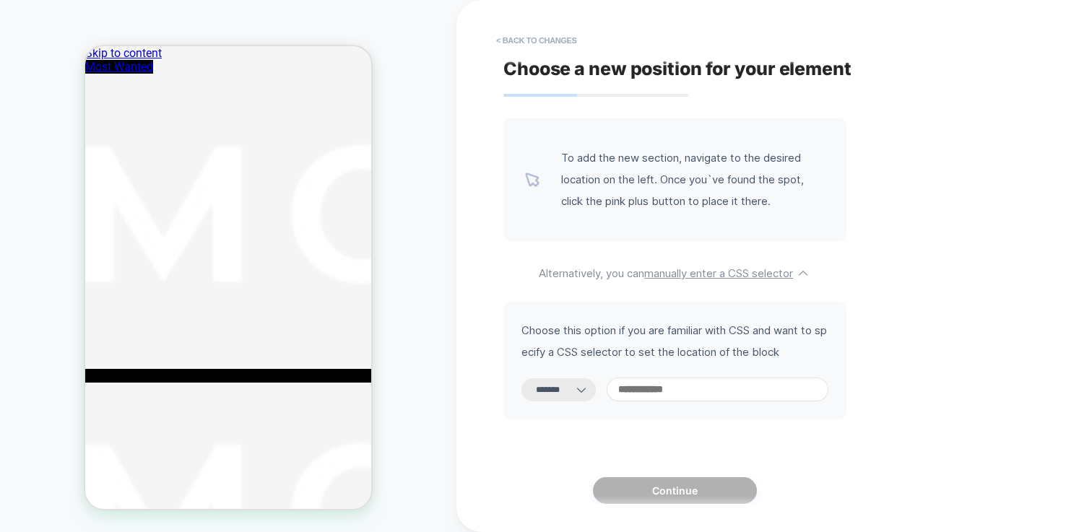
click at [0, 0] on icon at bounding box center [0, 0] width 0 height 0
click at [562, 392] on select "**********" at bounding box center [559, 390] width 74 height 23
select select "*********"
click at [522, 379] on select "**********" at bounding box center [559, 390] width 74 height 23
click at [0, 0] on input at bounding box center [0, 0] width 0 height 0
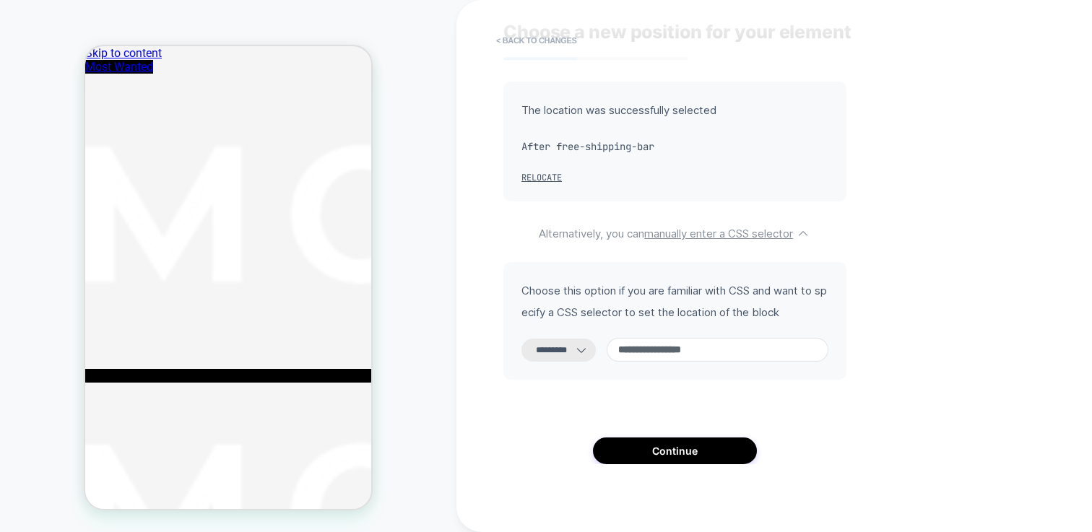
scroll to position [43, 0]
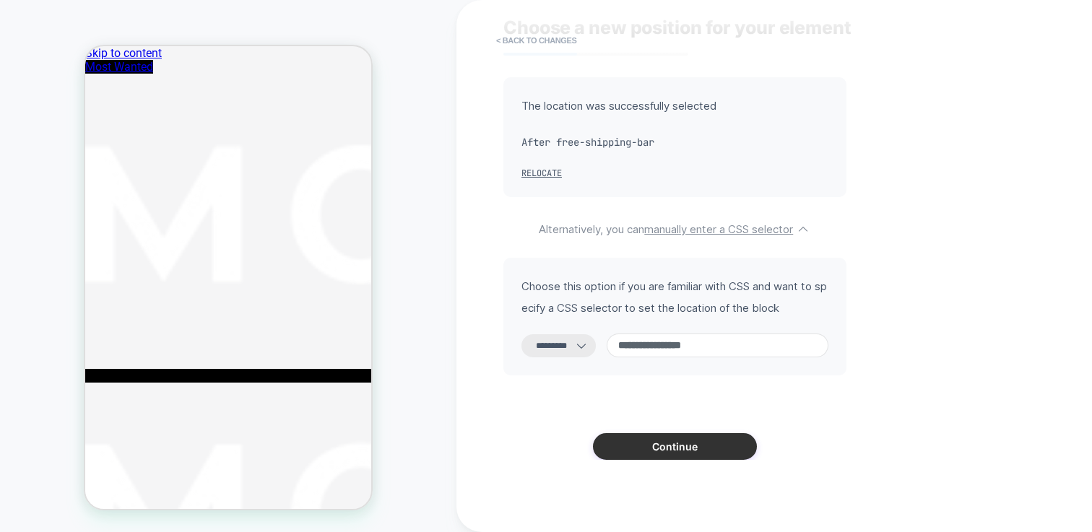
type input "**********"
click at [0, 0] on button "Continue" at bounding box center [0, 0] width 0 height 0
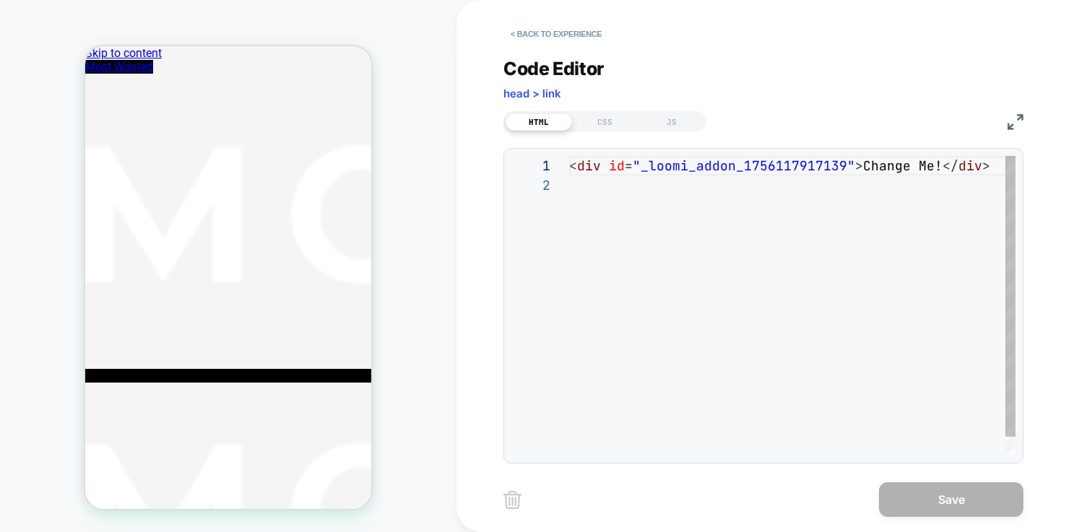
scroll to position [20, 0]
click at [0, 0] on div "CSS" at bounding box center [0, 0] width 0 height 0
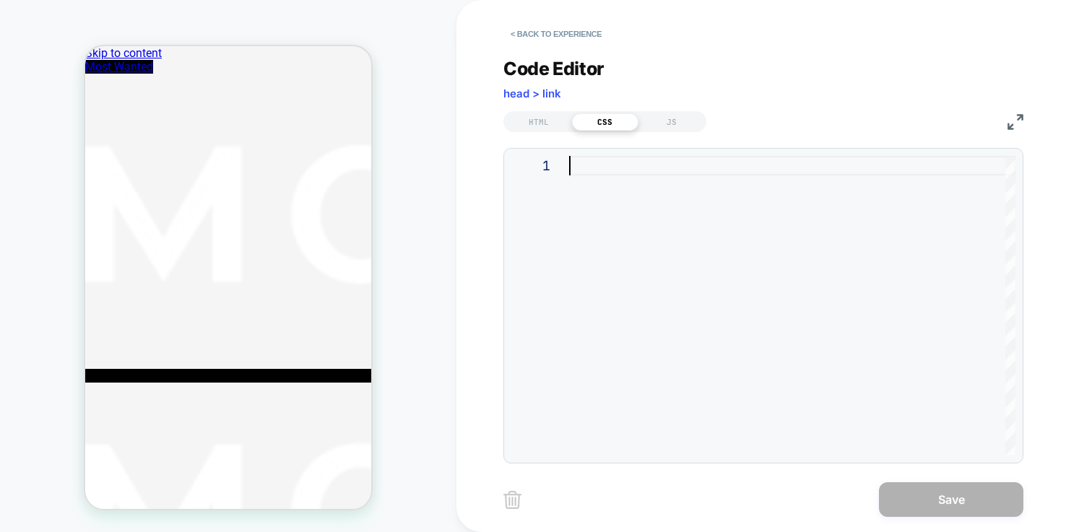
click at [0, 0] on div at bounding box center [0, 0] width 0 height 0
type textarea "**********"
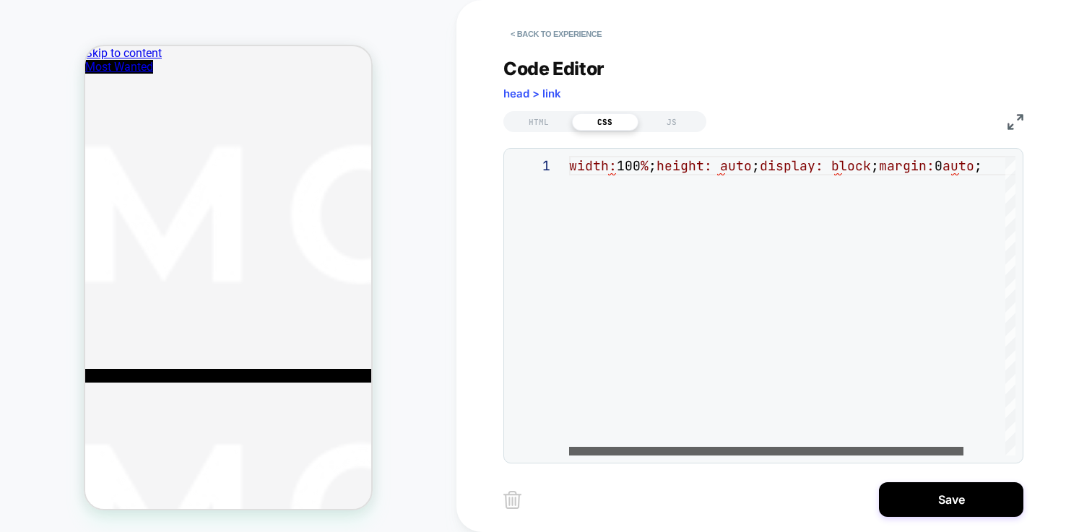
click at [0, 0] on div at bounding box center [0, 0] width 0 height 0
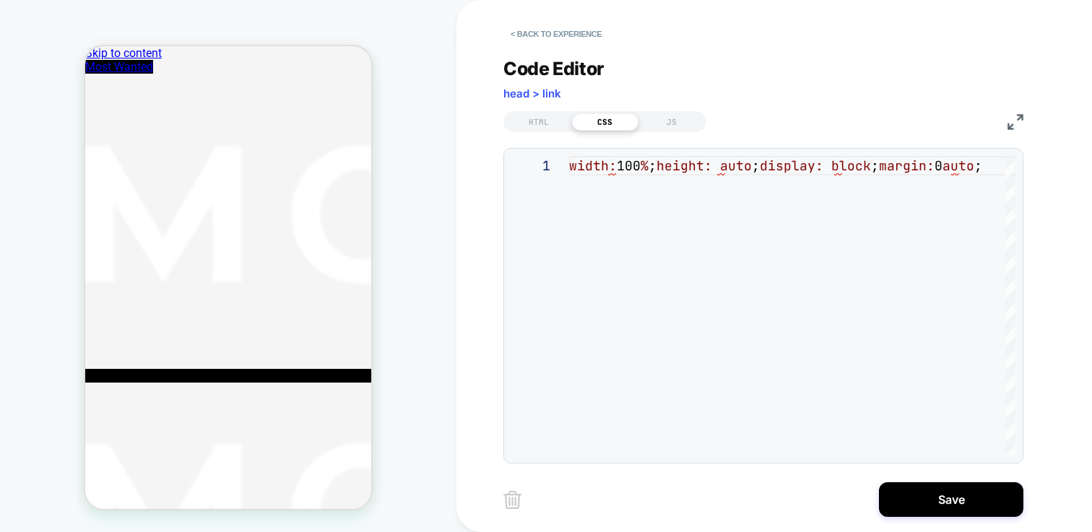
scroll to position [0, 0]
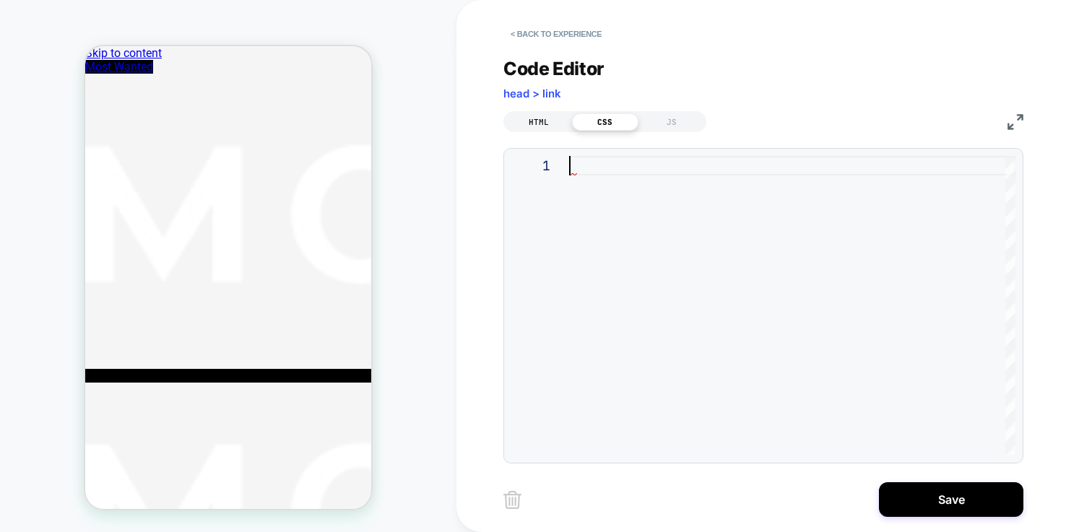
click at [0, 0] on div "HTML" at bounding box center [0, 0] width 0 height 0
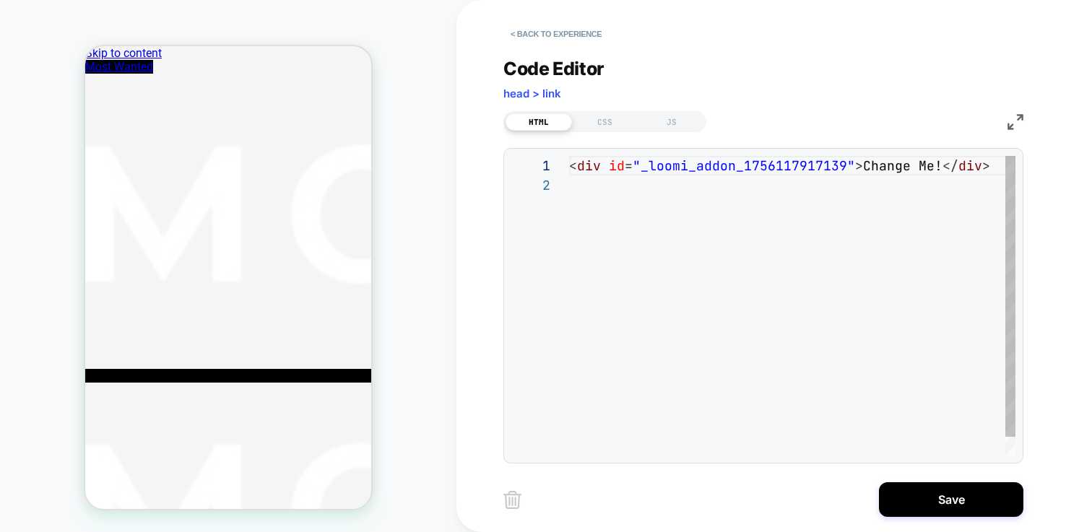
scroll to position [20, 0]
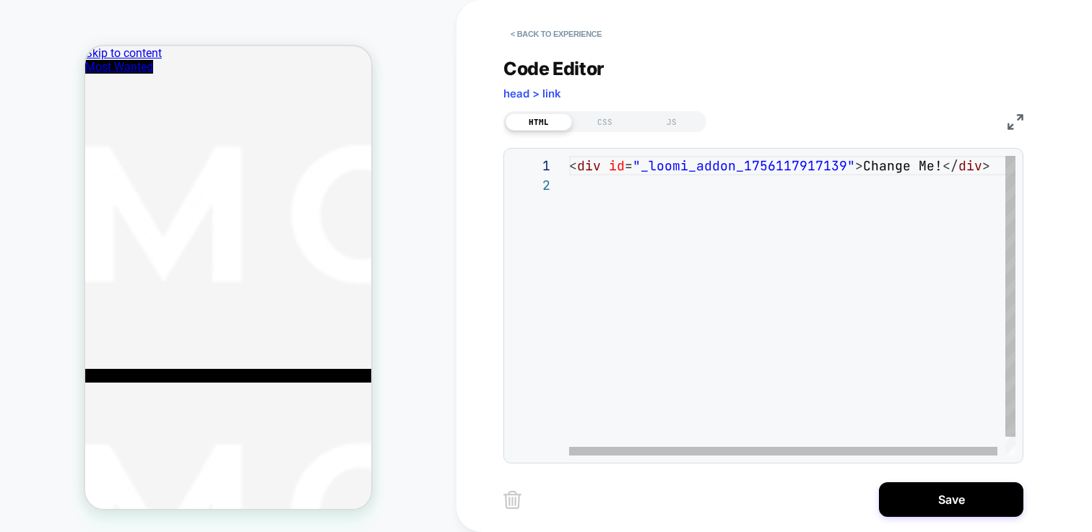
click at [778, 186] on div "< div id = "_loomi_addon_1756117917139" > Change Me! </ div >" at bounding box center [796, 315] width 454 height 319
type textarea "**********"
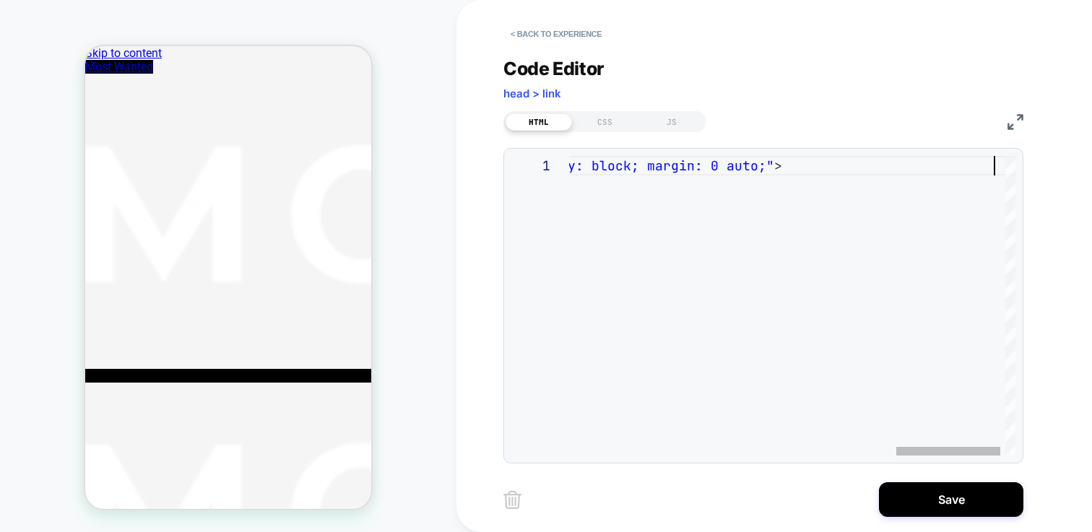
scroll to position [0, 1825]
click at [972, 447] on div at bounding box center [954, 451] width 104 height 9
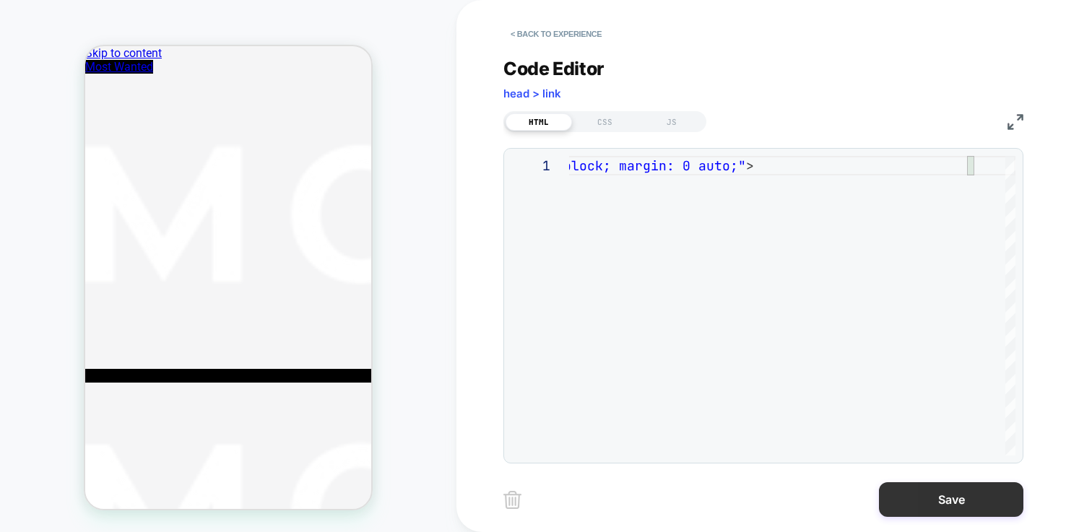
click at [943, 495] on button "Save" at bounding box center [951, 500] width 144 height 35
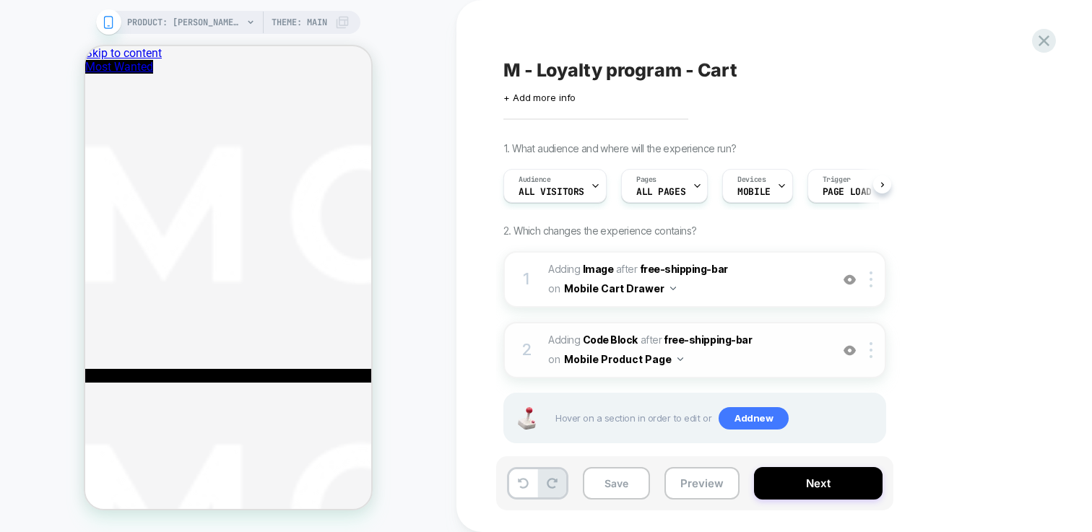
scroll to position [0, 1]
click at [871, 276] on img at bounding box center [871, 280] width 3 height 16
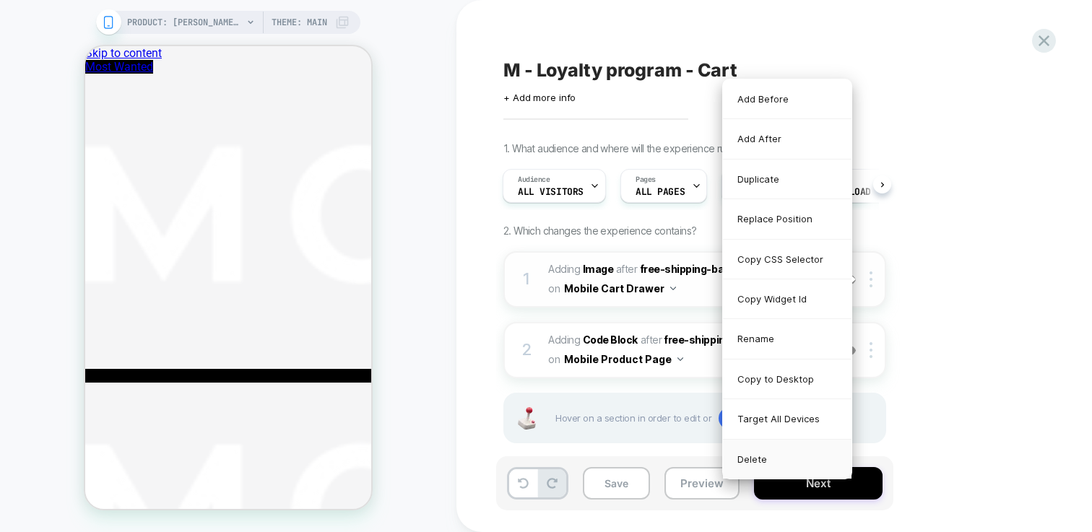
click at [792, 454] on div "Delete" at bounding box center [787, 459] width 129 height 39
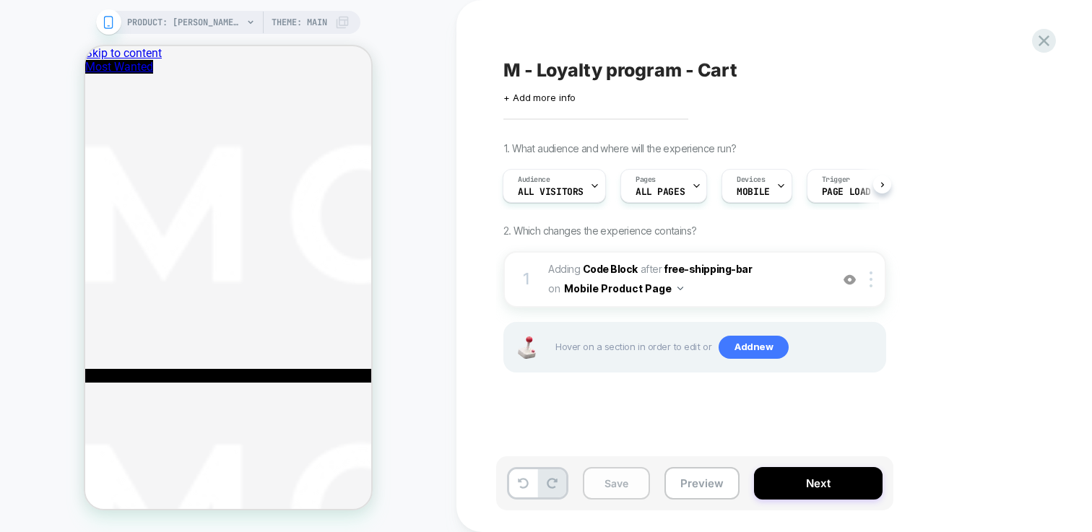
click at [0, 0] on button "Save" at bounding box center [0, 0] width 0 height 0
click at [881, 276] on div at bounding box center [874, 280] width 24 height 16
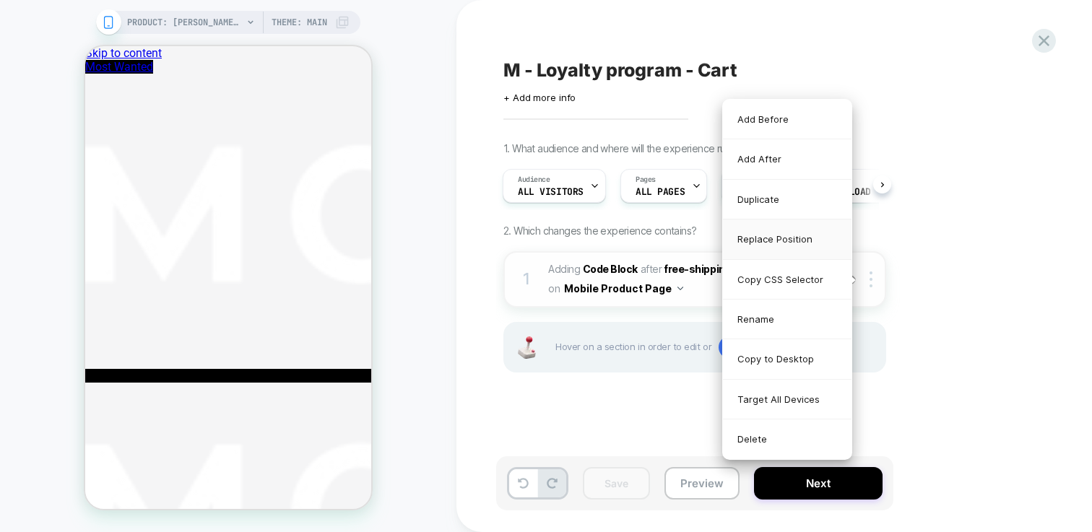
click at [0, 0] on div "Replace Position" at bounding box center [0, 0] width 0 height 0
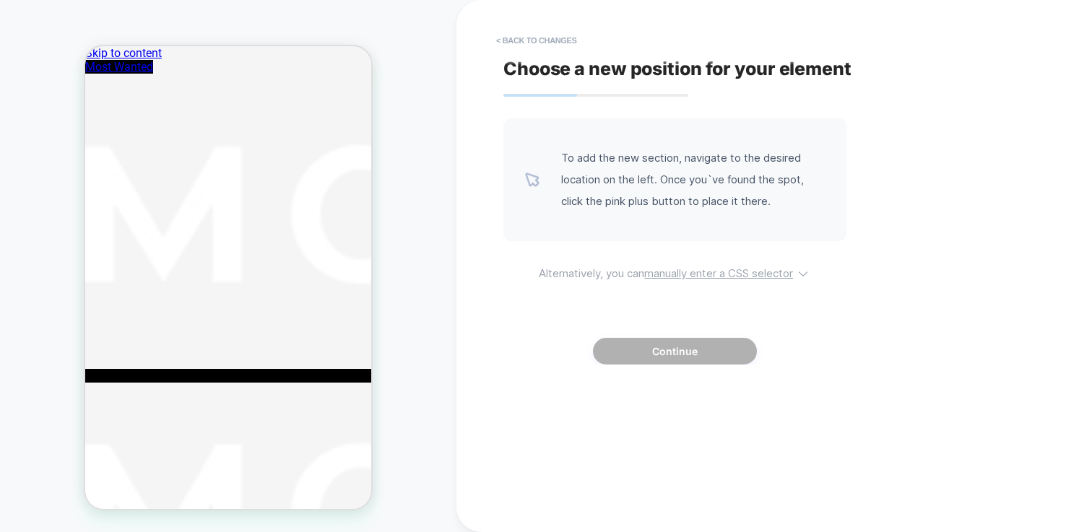
click at [693, 277] on u "manually enter a CSS selector" at bounding box center [718, 274] width 149 height 14
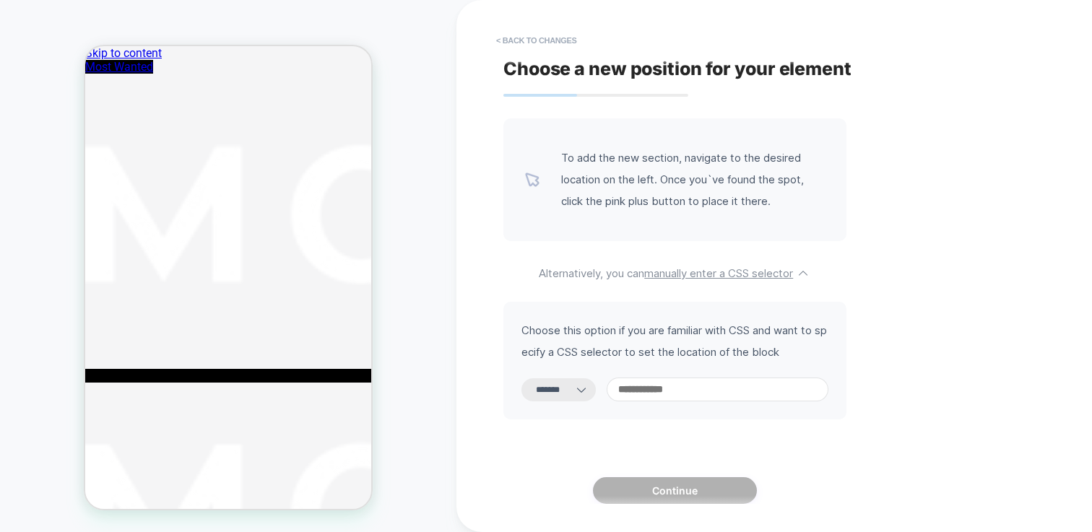
click at [0, 0] on select "**********" at bounding box center [0, 0] width 0 height 0
select select "**********"
click at [0, 0] on select "**********" at bounding box center [0, 0] width 0 height 0
click at [681, 394] on input at bounding box center [718, 390] width 222 height 24
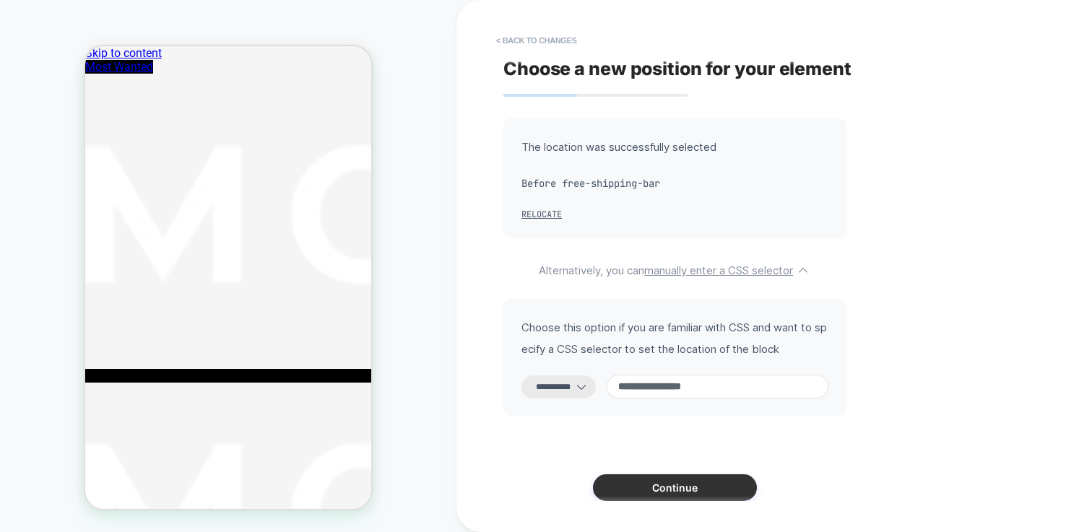
type input "**********"
click at [684, 491] on button "Continue" at bounding box center [675, 488] width 164 height 27
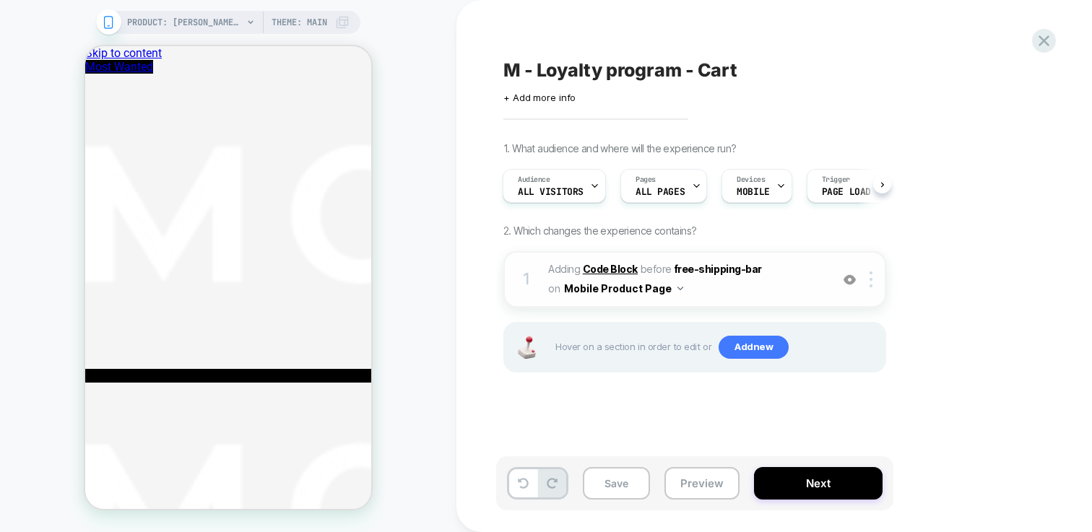
click at [0, 0] on b "Code Block" at bounding box center [0, 0] width 0 height 0
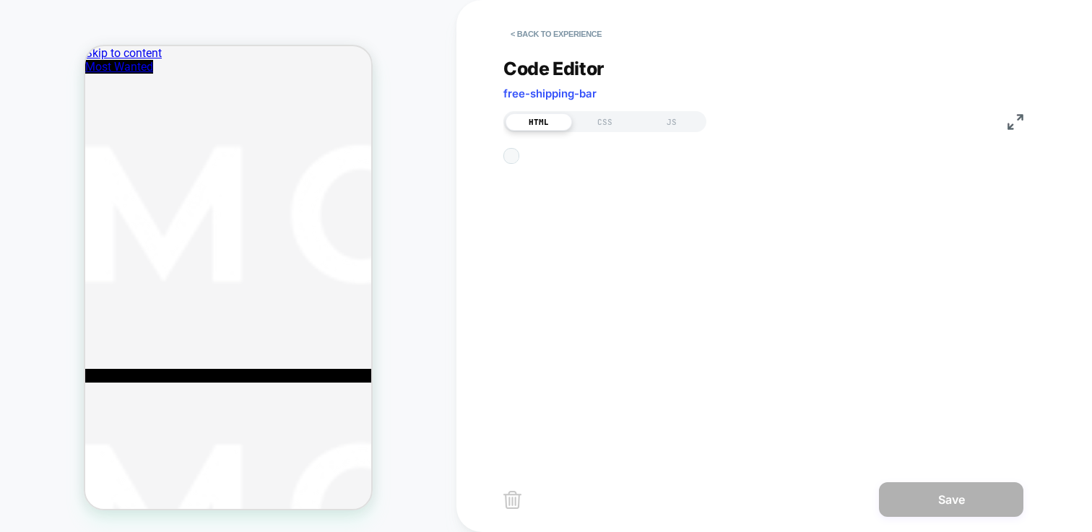
scroll to position [98, 0]
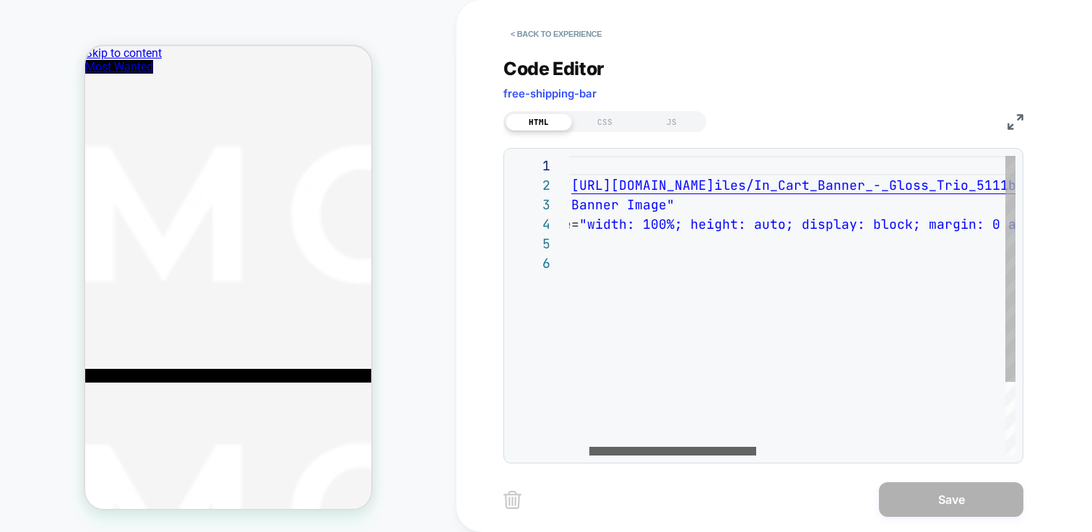
click at [0, 0] on div at bounding box center [0, 0] width 0 height 0
drag, startPoint x: 659, startPoint y: 229, endPoint x: 648, endPoint y: 228, distance: 10.9
click at [0, 0] on div "< img src = " https://cdn.shopify.com/s/files/1/0043/1548/0177/f iles/In_Cart_B…" at bounding box center [0, 0] width 0 height 0
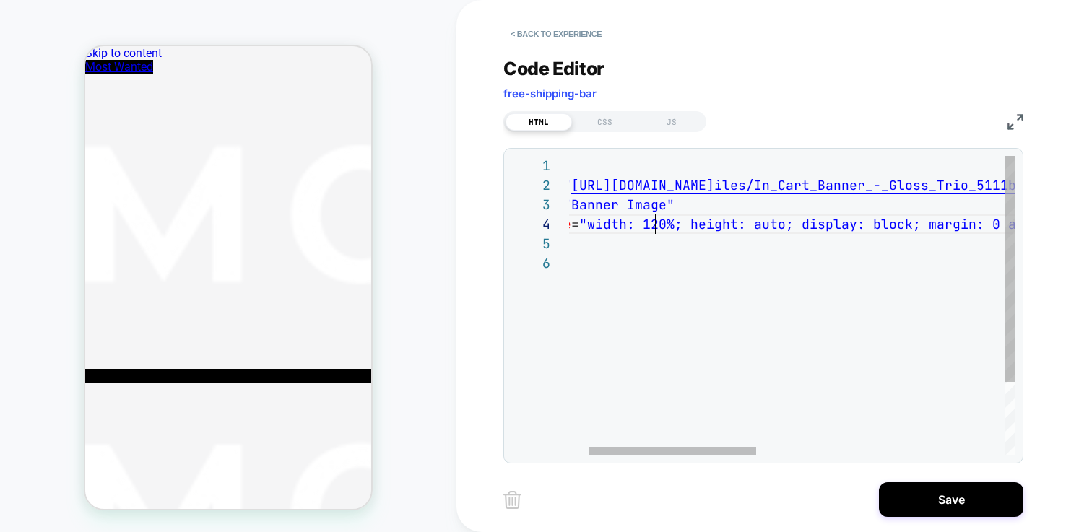
click at [0, 0] on div "< img src = " https://cdn.shopify.com/s/files/1/0043/1548/0177/f iles/In_Cart_B…" at bounding box center [0, 0] width 0 height 0
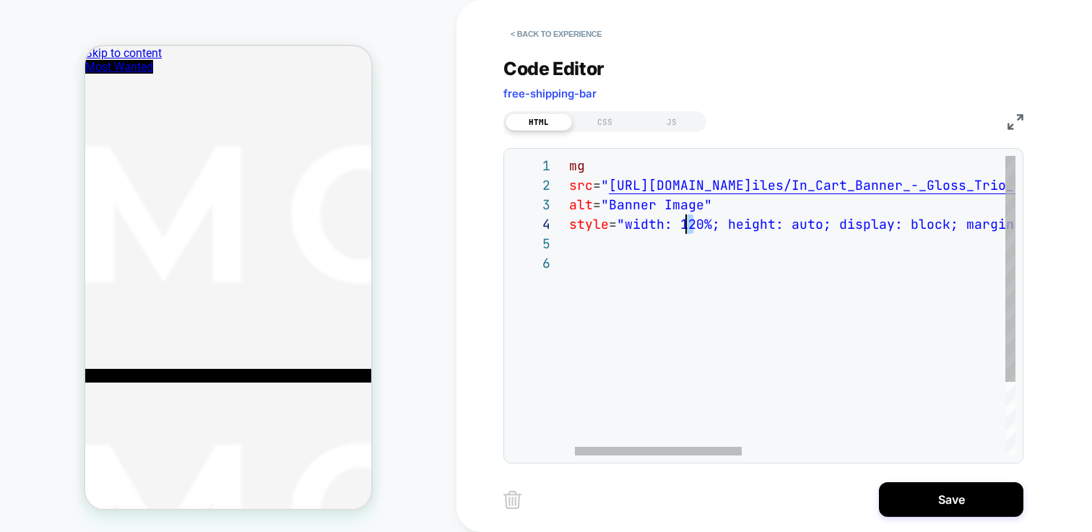
drag, startPoint x: 695, startPoint y: 226, endPoint x: 688, endPoint y: 225, distance: 7.4
click at [0, 0] on div "< img src = " https://cdn.shopify.com/s/files/1/0043/1548/0177/f iles/In_Cart_B…" at bounding box center [0, 0] width 0 height 0
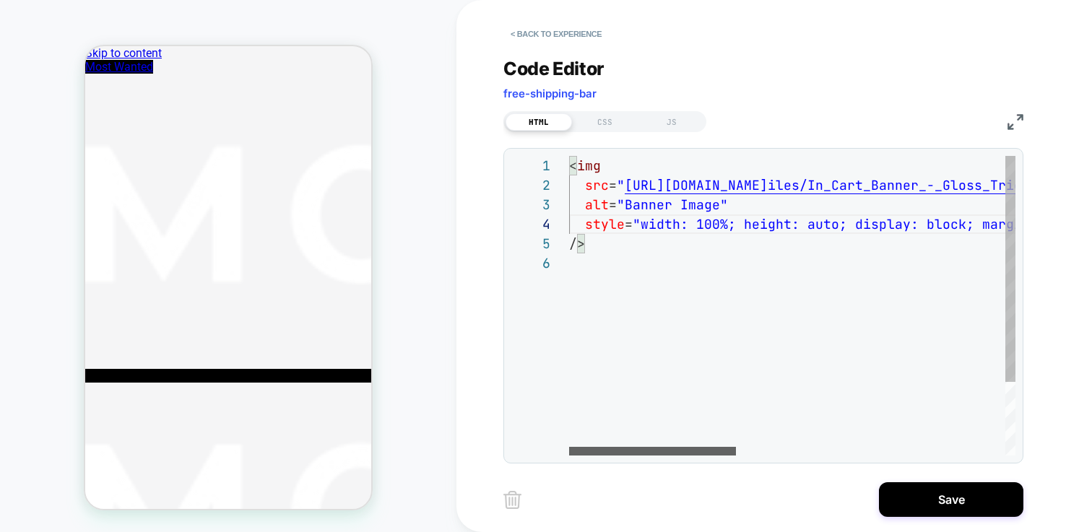
click at [0, 0] on div at bounding box center [0, 0] width 0 height 0
click at [0, 0] on div "< img src = " https://cdn.shopify.com/s/files/1/0043/1548/0177/f iles/In_Cart_B…" at bounding box center [0, 0] width 0 height 0
click at [0, 0] on div "< div id = loyalty " >< img src = " https://cdn.shopify.com/s/files/1/0043/1548…" at bounding box center [0, 0] width 0 height 0
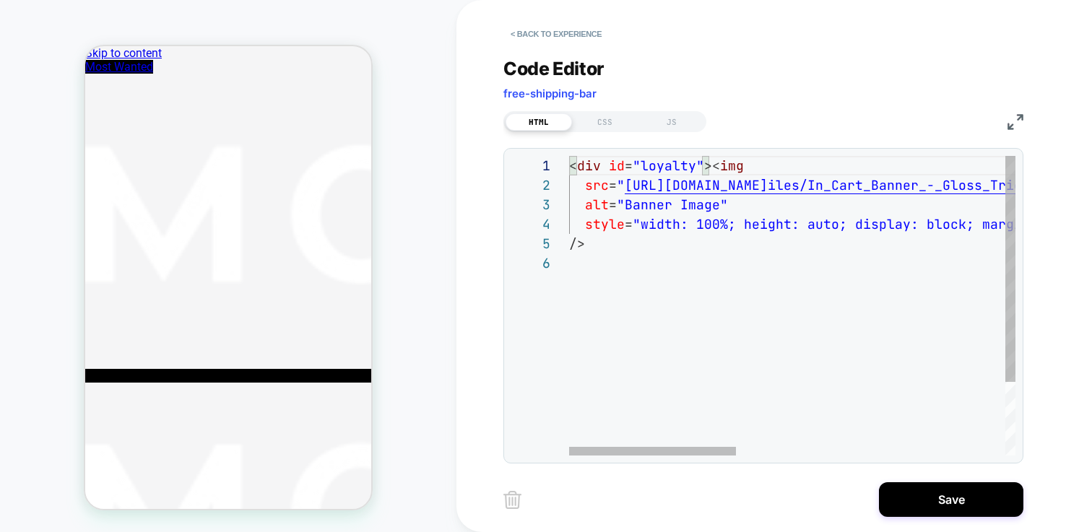
scroll to position [78, 16]
click at [0, 0] on div "< div id = "loyalty" >< img src = " https://cdn.shopify.com/s/files/1/0043/1548…" at bounding box center [0, 0] width 0 height 0
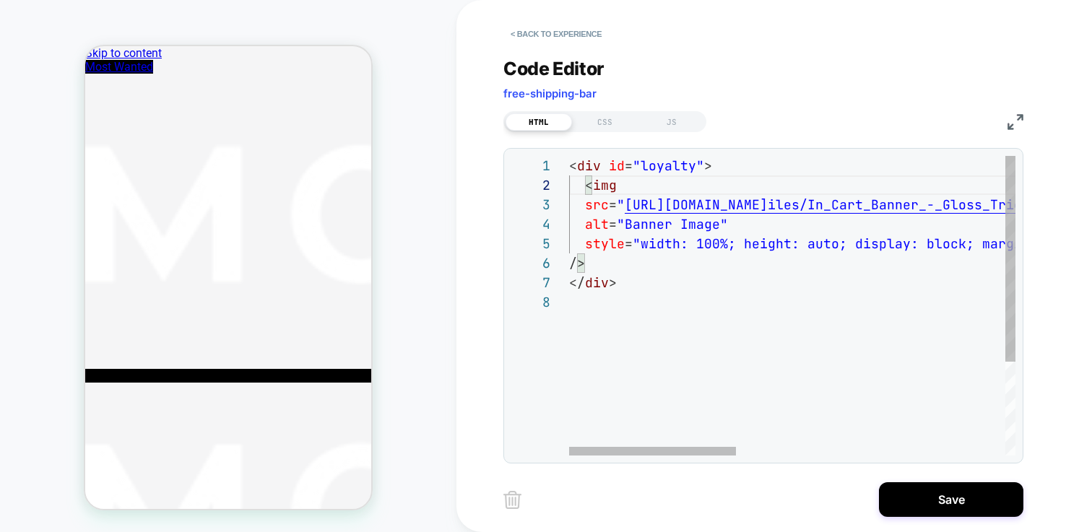
click at [0, 0] on div "< div id = "loyalty" > src = " https://cdn.shopify.com/s/files/1/0043/1548/0177…" at bounding box center [0, 0] width 0 height 0
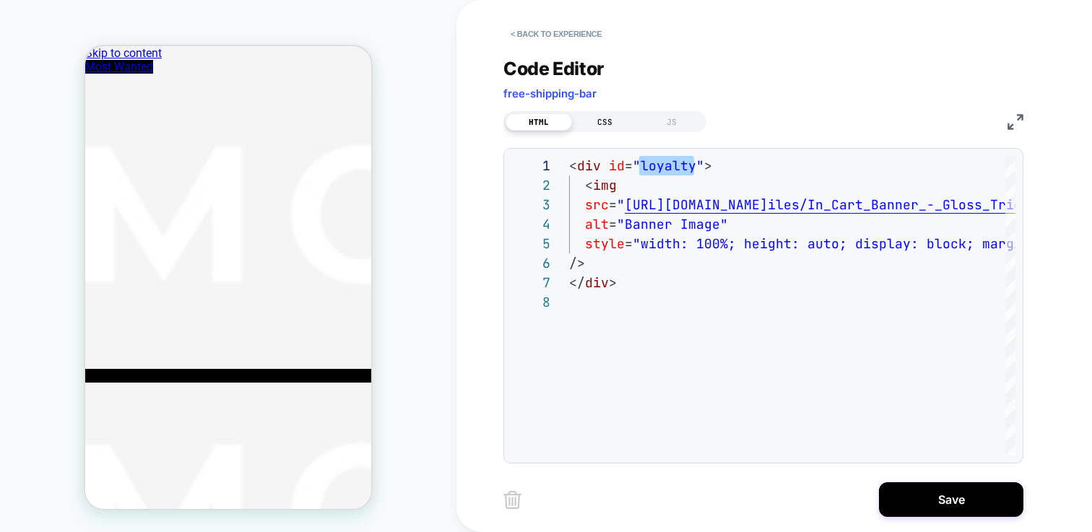
type textarea "**********"
click at [0, 0] on div "CSS" at bounding box center [0, 0] width 0 height 0
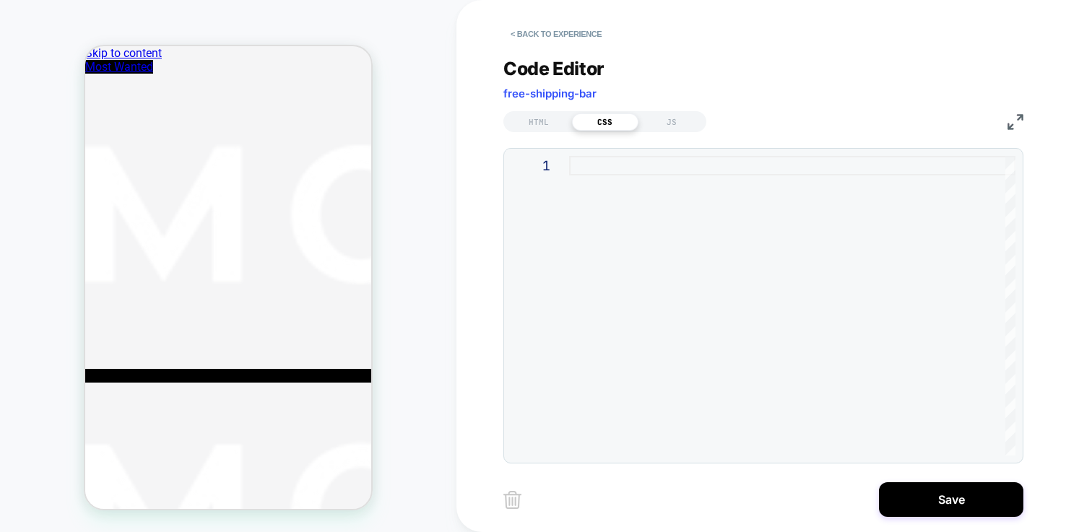
click at [644, 173] on div at bounding box center [792, 306] width 446 height 300
type textarea "*"
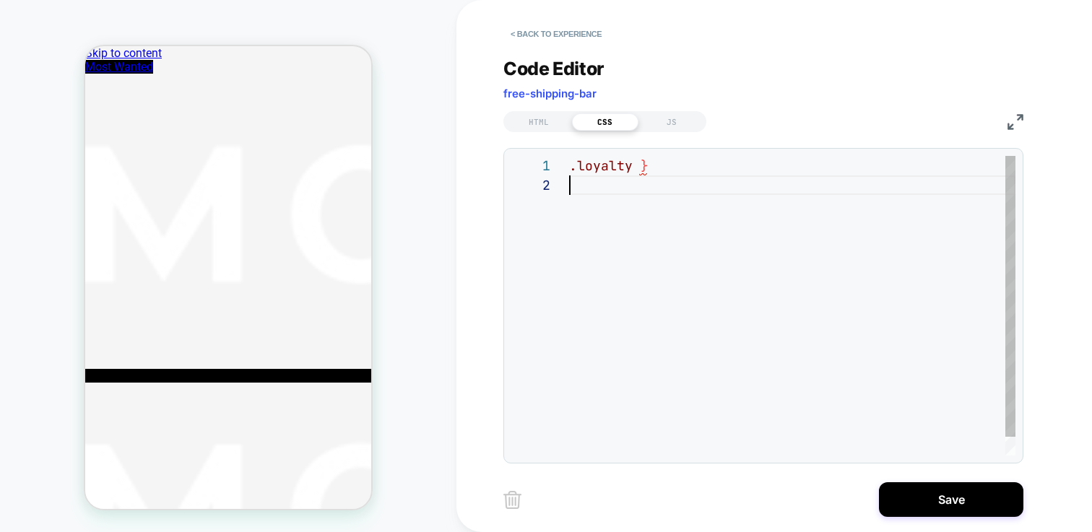
click at [687, 173] on div ".loyalty }" at bounding box center [792, 315] width 446 height 319
type textarea "**********"
click at [0, 0] on div "HTML CSS JS" at bounding box center [0, 0] width 0 height 0
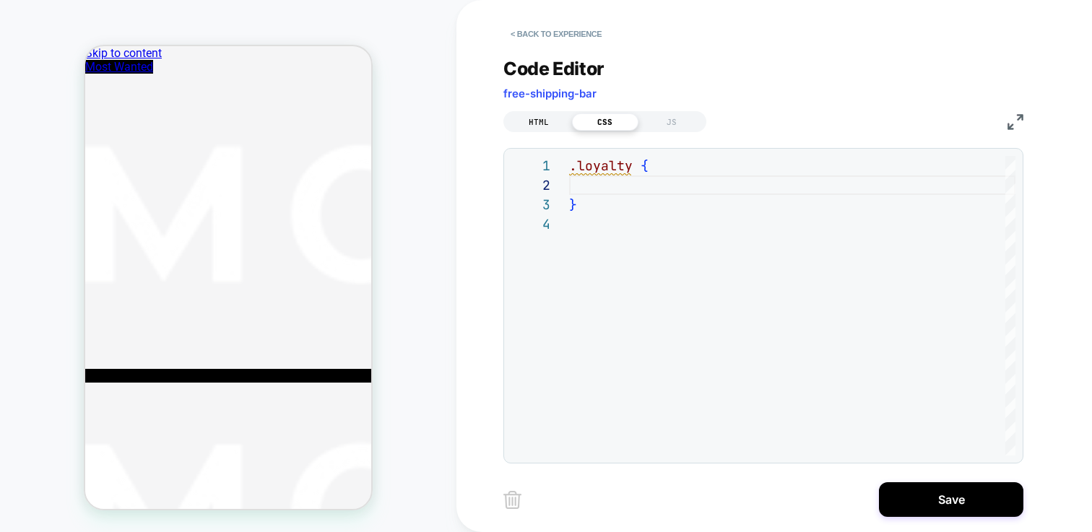
click at [0, 0] on div "HTML" at bounding box center [0, 0] width 0 height 0
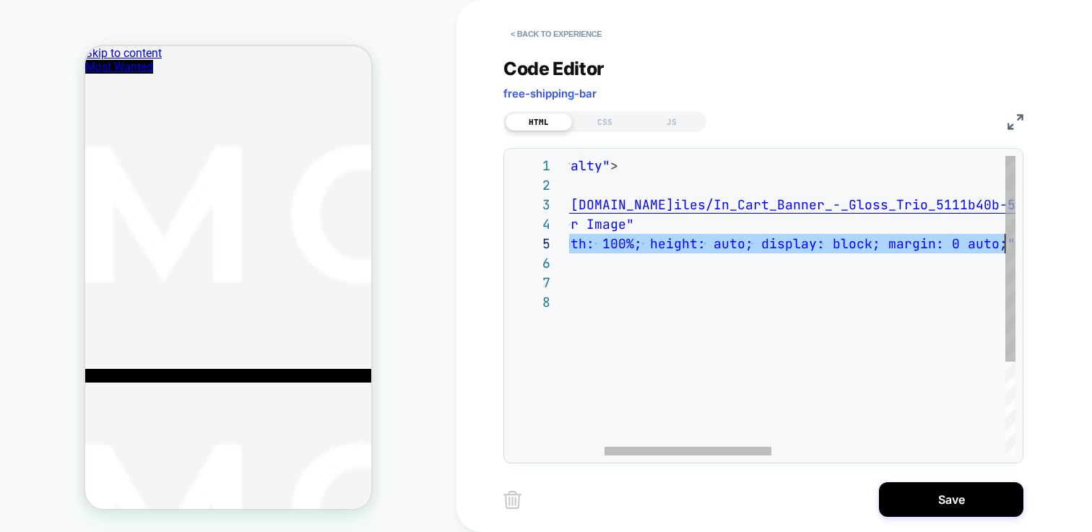
scroll to position [78, 523]
drag, startPoint x: 639, startPoint y: 244, endPoint x: 994, endPoint y: 246, distance: 354.7
click at [994, 246] on div "< div id = "loyalty" > < img src = " https://cdn.shopify.com/s/files/1/0043/154…" at bounding box center [1057, 374] width 1164 height 436
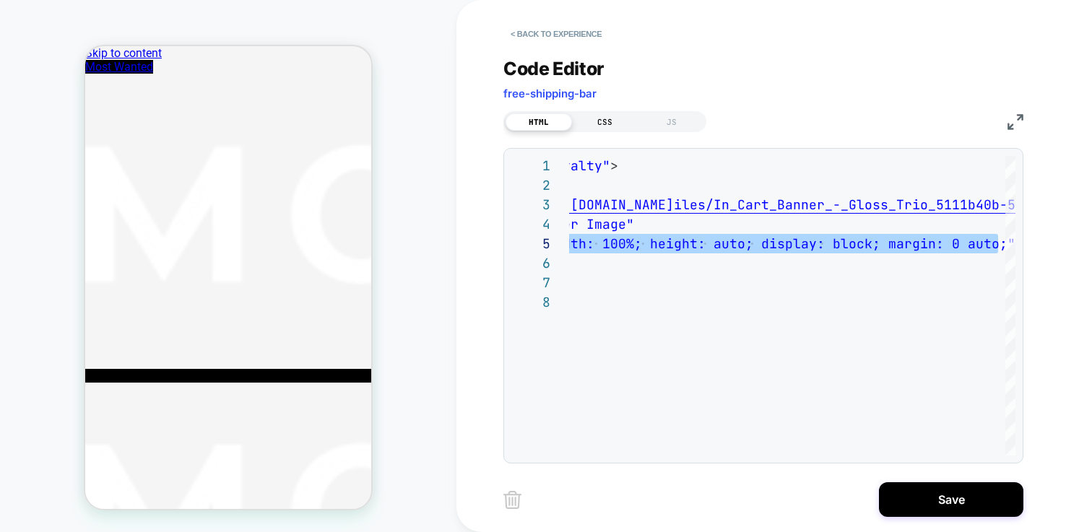
click at [0, 0] on div "CSS" at bounding box center [0, 0] width 0 height 0
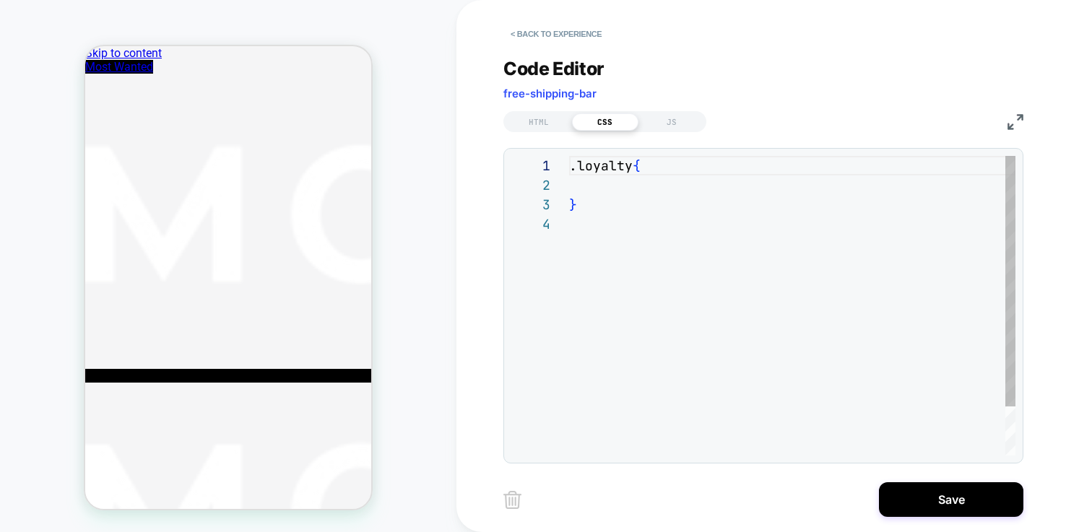
scroll to position [59, 0]
click at [636, 194] on div ".loyalty { }" at bounding box center [792, 335] width 446 height 358
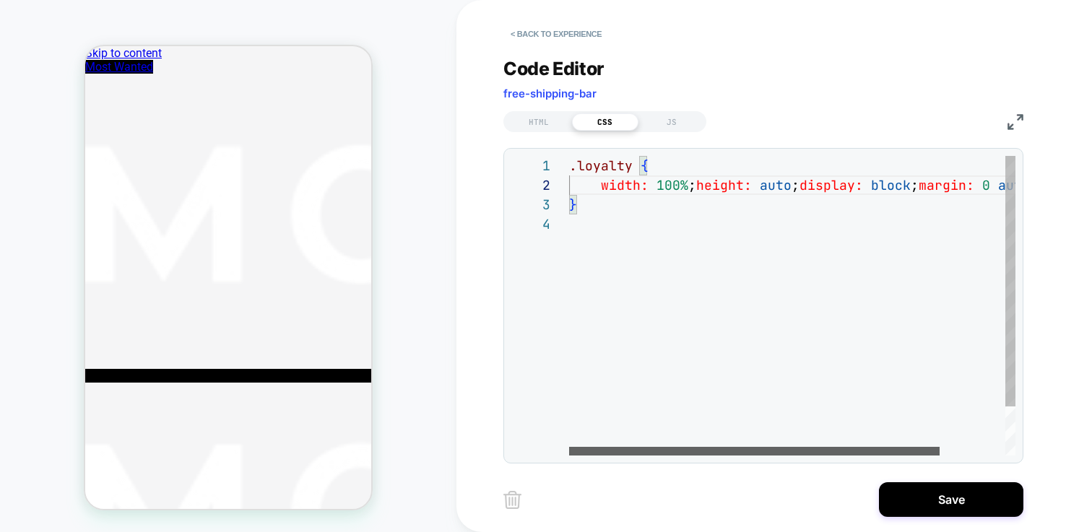
click at [704, 183] on div ".loyalty { width: 100% ; height: auto ; display: block ; margin: 0 auto ; }" at bounding box center [831, 335] width 525 height 358
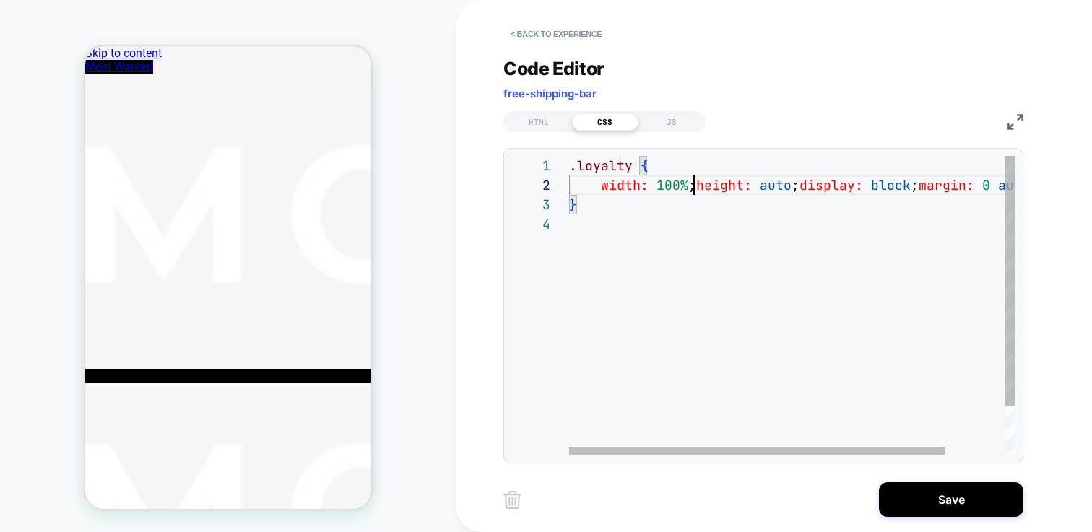
scroll to position [39, 31]
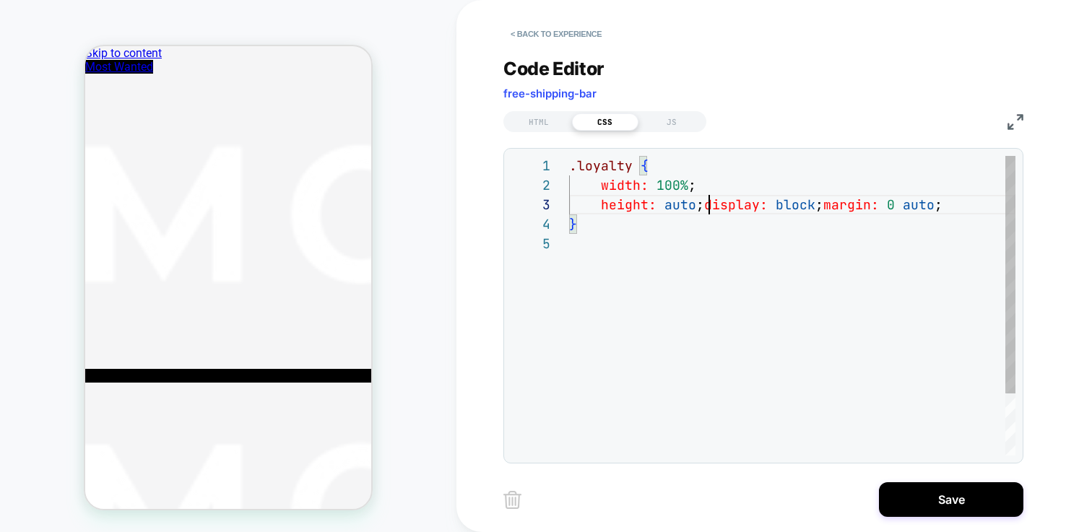
click at [708, 204] on div ".loyalty { width: 100% ; } height: auto ; display: block ; margin: 0 auto ;" at bounding box center [792, 345] width 446 height 378
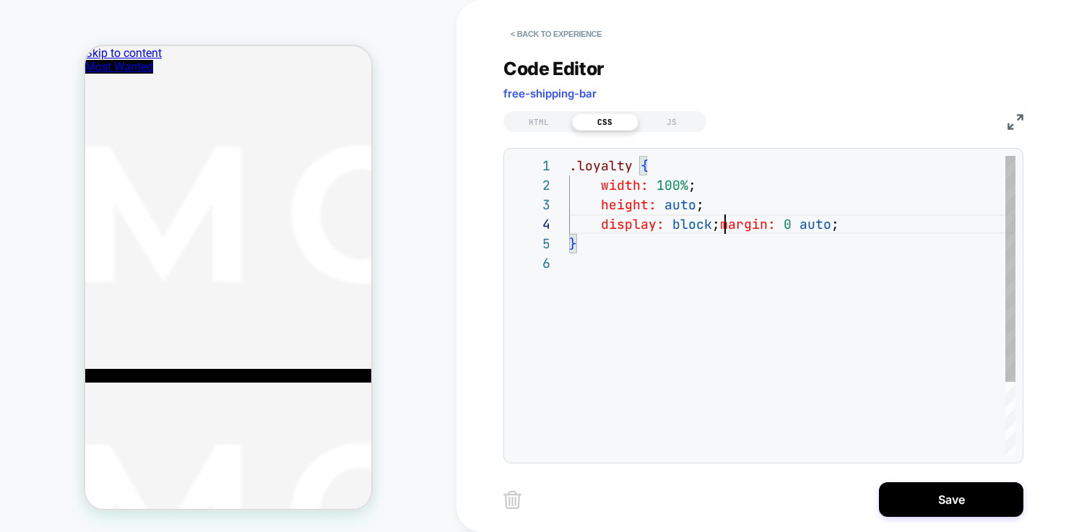
click at [725, 218] on div ".loyalty { width: 100% ; } height: auto ; display: block ; margin: 0 auto ;" at bounding box center [792, 354] width 446 height 397
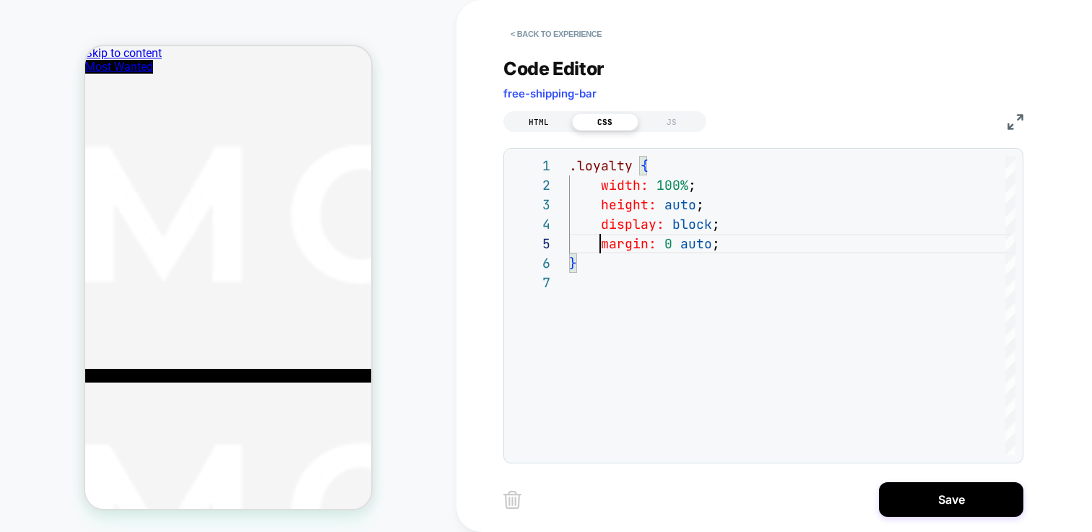
type textarea "**********"
click at [0, 0] on div "HTML" at bounding box center [0, 0] width 0 height 0
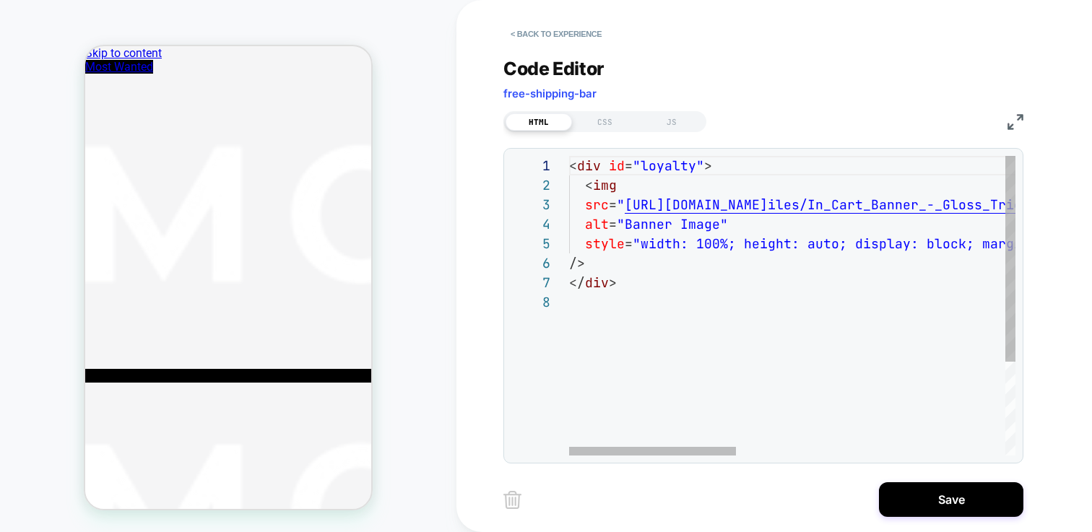
scroll to position [137, 0]
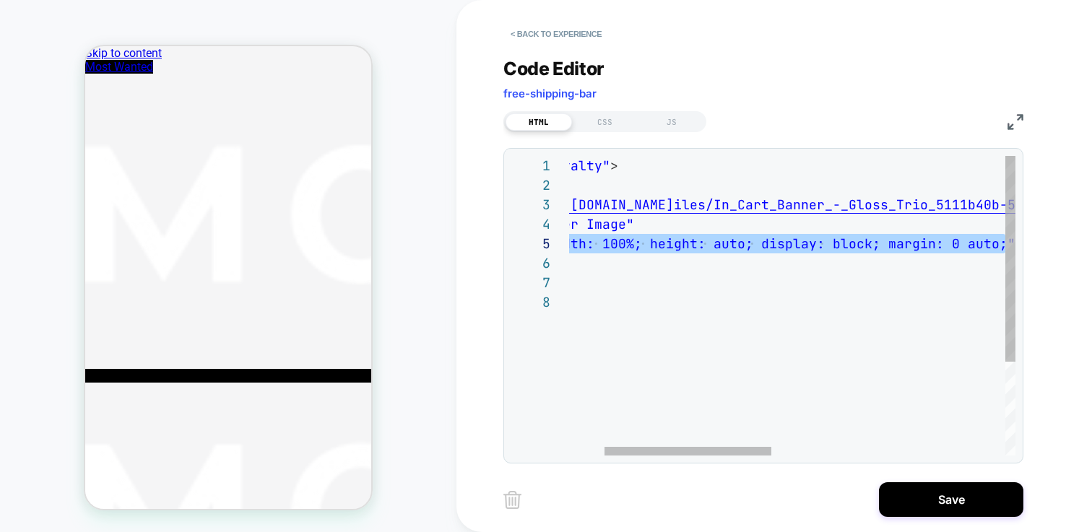
drag, startPoint x: 584, startPoint y: 247, endPoint x: 1092, endPoint y: 249, distance: 507.1
click at [1092, 249] on div "< div id = "loyalty" > < img src = " https://cdn.shopify.com/s/files/1/0043/154…" at bounding box center [1057, 374] width 1164 height 436
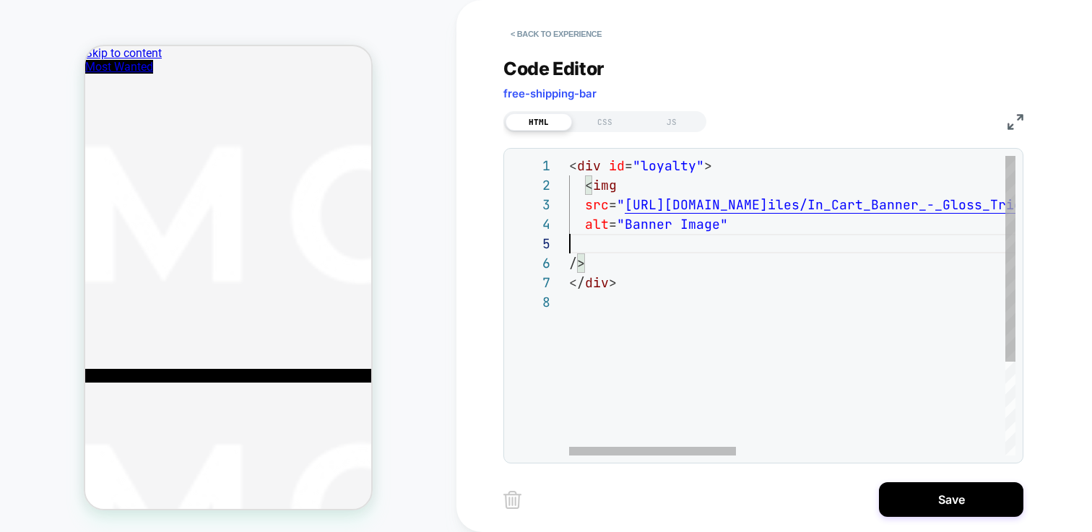
type textarea "**********"
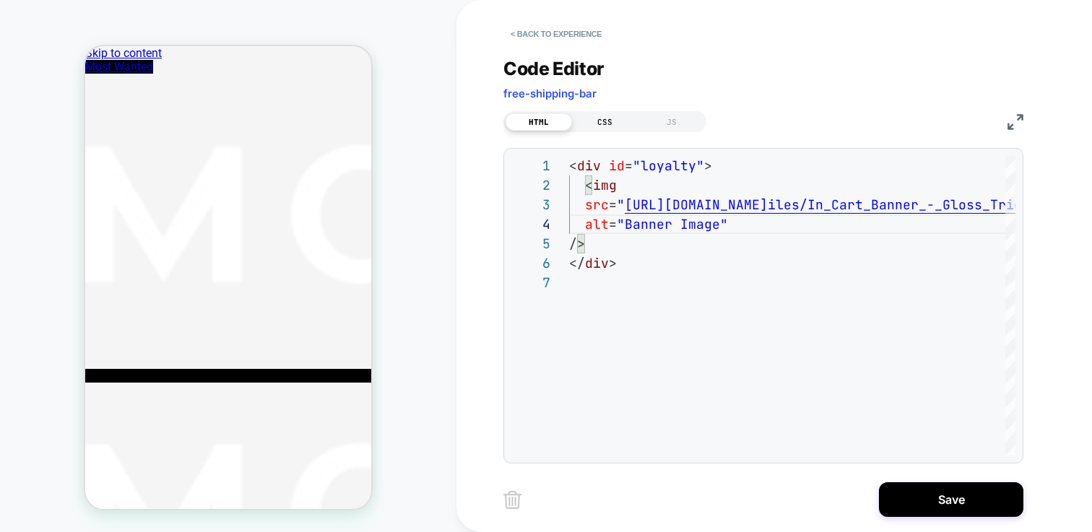
click at [0, 0] on div "CSS" at bounding box center [0, 0] width 0 height 0
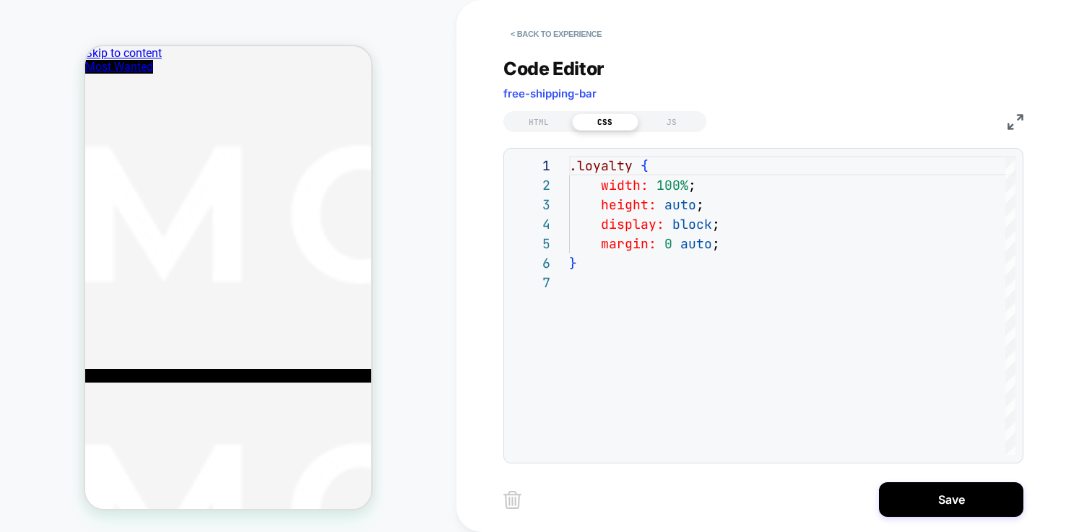
click at [544, 111] on div "HTML CSS JS" at bounding box center [605, 121] width 203 height 21
click at [0, 0] on div "HTML" at bounding box center [0, 0] width 0 height 0
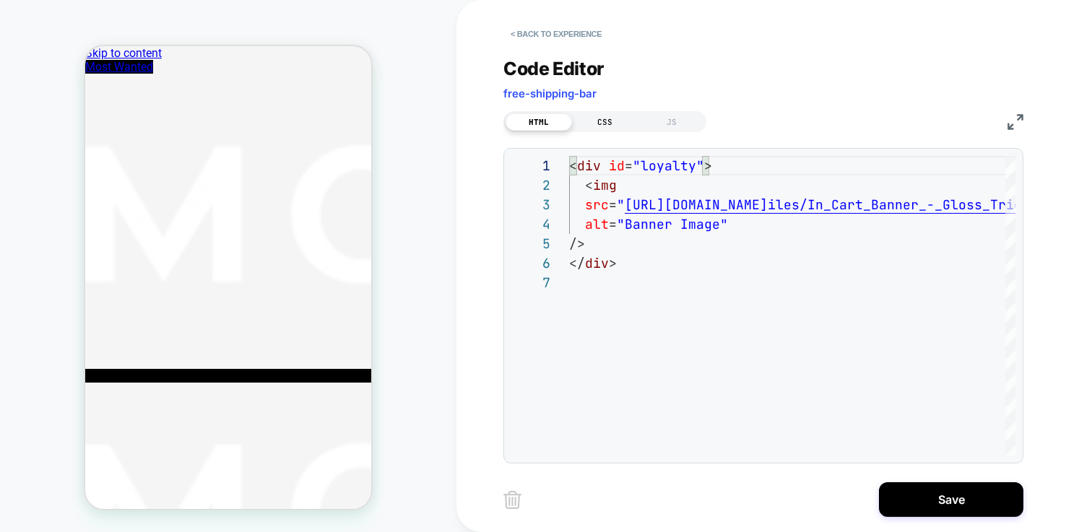
click at [0, 0] on div "CSS" at bounding box center [0, 0] width 0 height 0
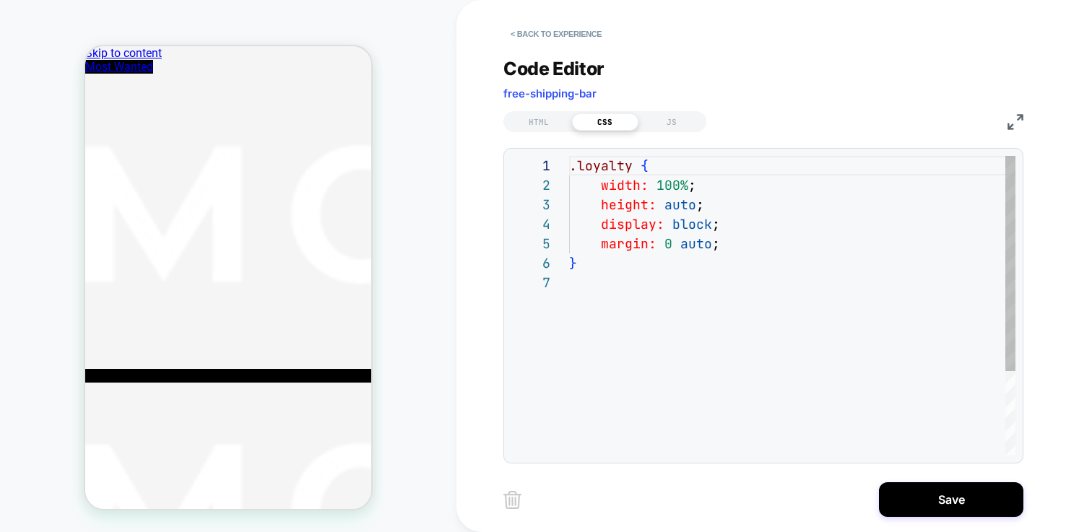
scroll to position [117, 0]
click at [0, 0] on div ".loyalty { width: 100% ; height: auto ; display: block ; margin: 0 auto ; }" at bounding box center [0, 0] width 0 height 0
click at [0, 0] on div ".loyalty { width: 100% ; height: auto ; display: block ; margin: 0 auto ; } box…" at bounding box center [0, 0] width 0 height 0
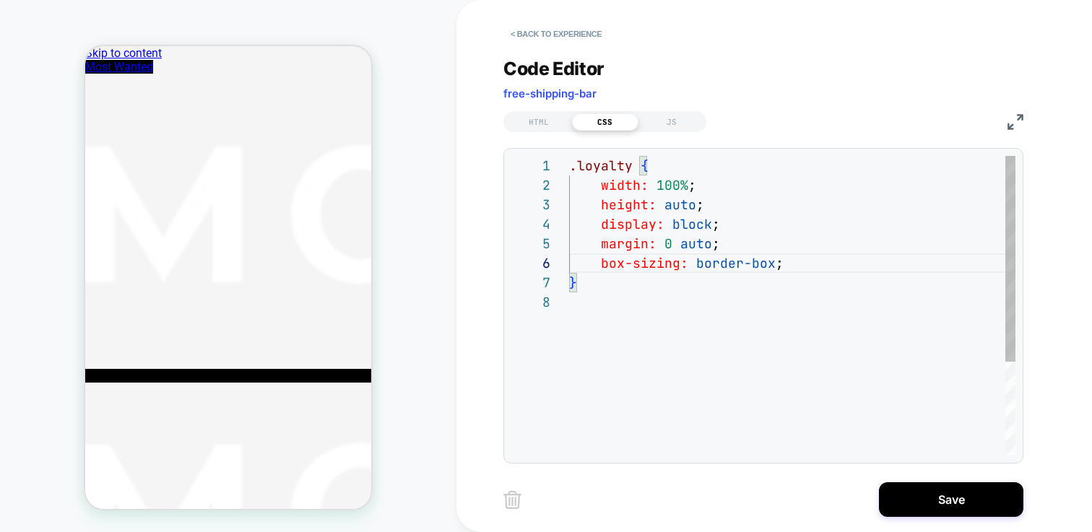
click at [0, 0] on div ".loyalty { width: 100% ; height: auto ; display: block ; margin: 0 auto ; } box…" at bounding box center [0, 0] width 0 height 0
click at [0, 0] on div "**********" at bounding box center [0, 0] width 0 height 0
click at [0, 0] on img at bounding box center [0, 0] width 0 height 0
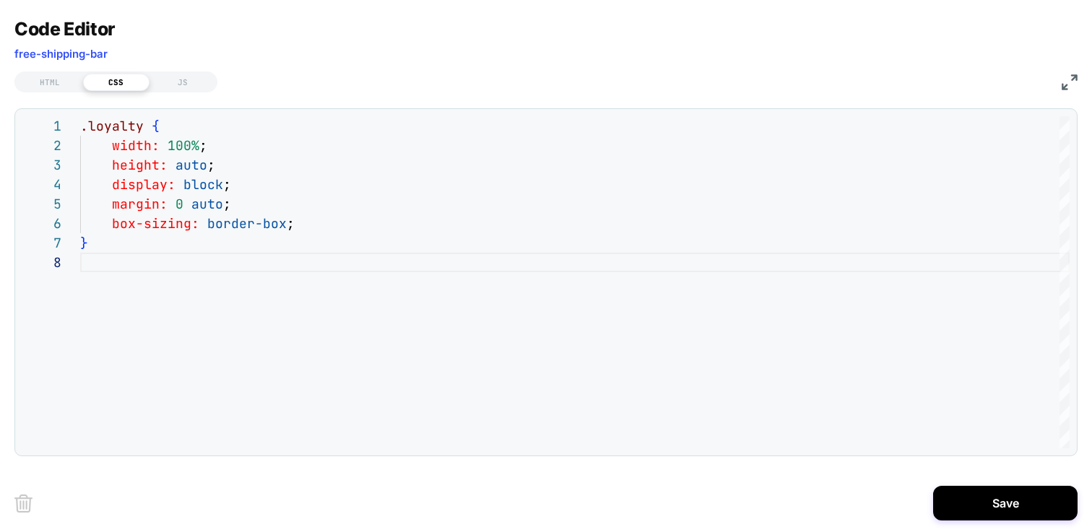
drag, startPoint x: 1066, startPoint y: 81, endPoint x: 1045, endPoint y: 95, distance: 24.9
click at [0, 0] on img at bounding box center [0, 0] width 0 height 0
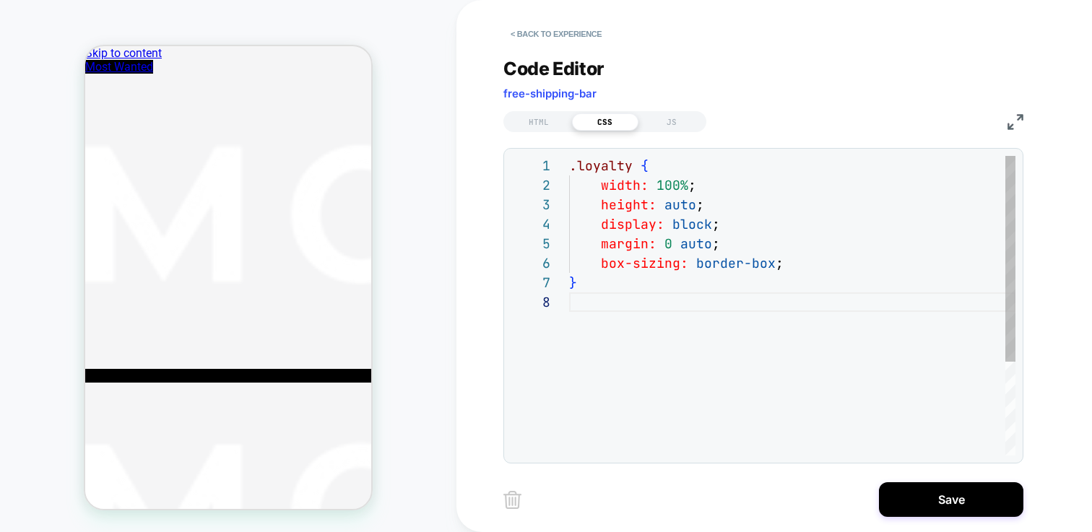
scroll to position [98, 0]
drag, startPoint x: 810, startPoint y: 259, endPoint x: 530, endPoint y: 259, distance: 280.3
click at [0, 0] on div ".loyalty { width: 100% ; height: auto ; display: block ; margin: 0 auto ; box-s…" at bounding box center [0, 0] width 0 height 0
type textarea "**********"
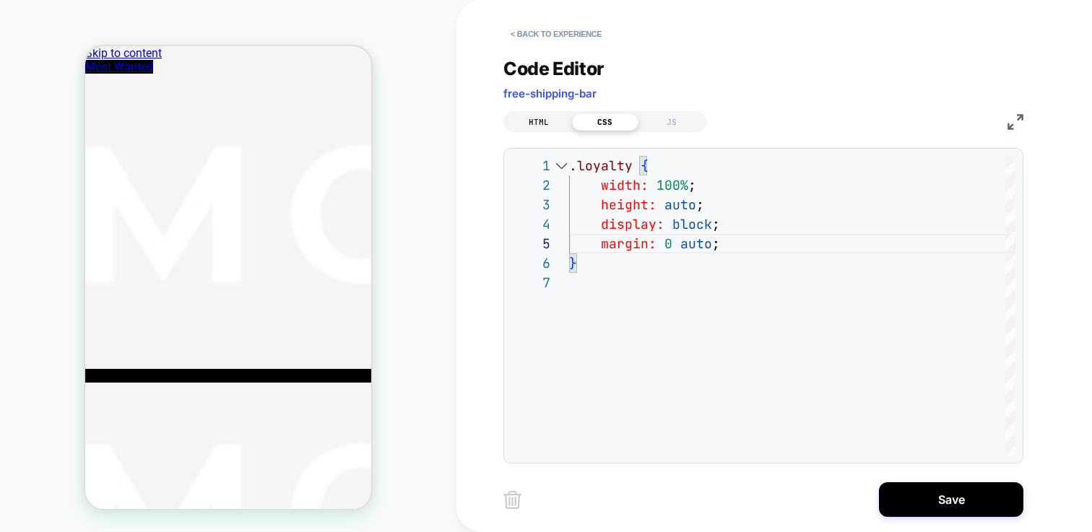
click at [0, 0] on div "HTML" at bounding box center [0, 0] width 0 height 0
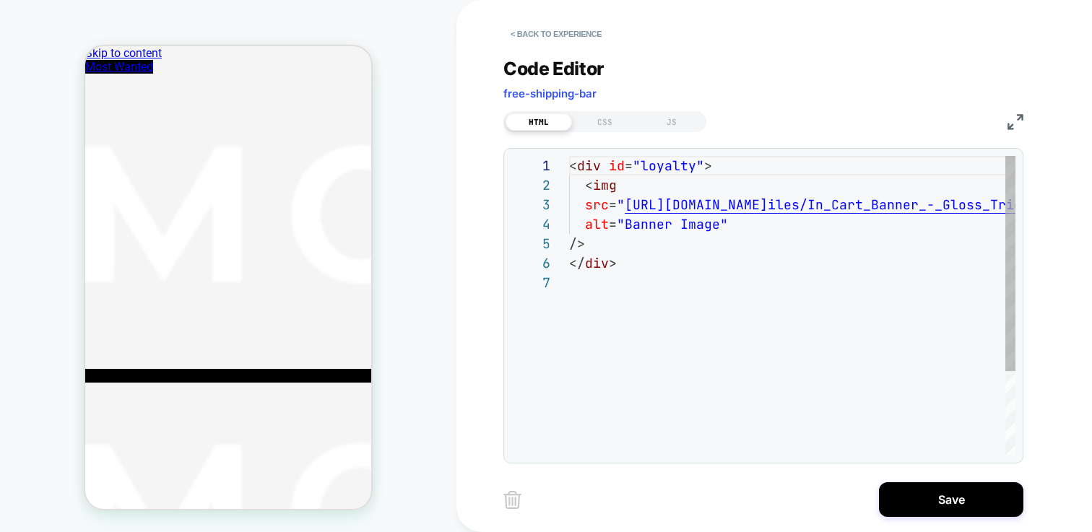
scroll to position [117, 0]
click at [0, 0] on div "CSS" at bounding box center [0, 0] width 0 height 0
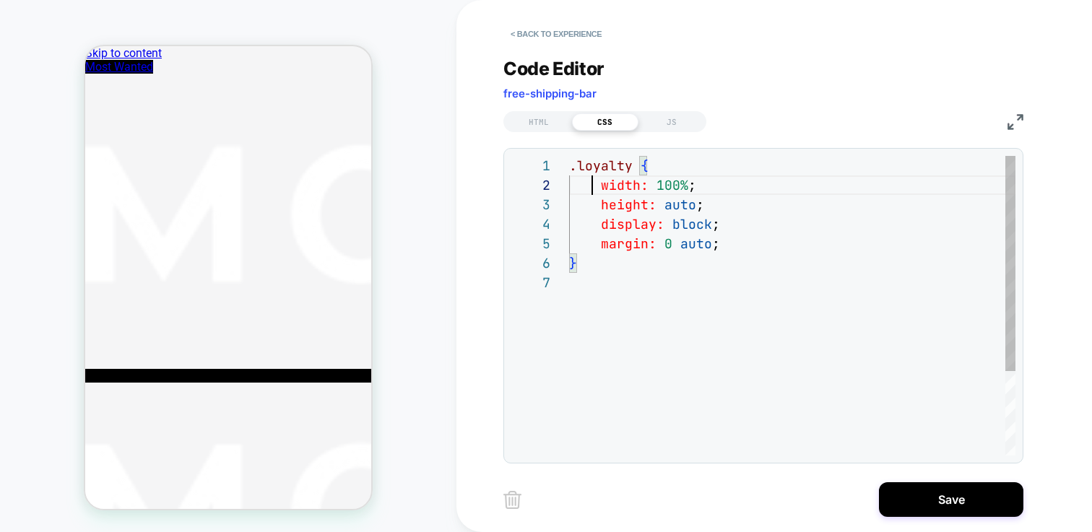
click at [593, 183] on div ".loyalty { width: 100% ; height: auto ; display: block ; margin: 0 auto ; }" at bounding box center [792, 364] width 446 height 417
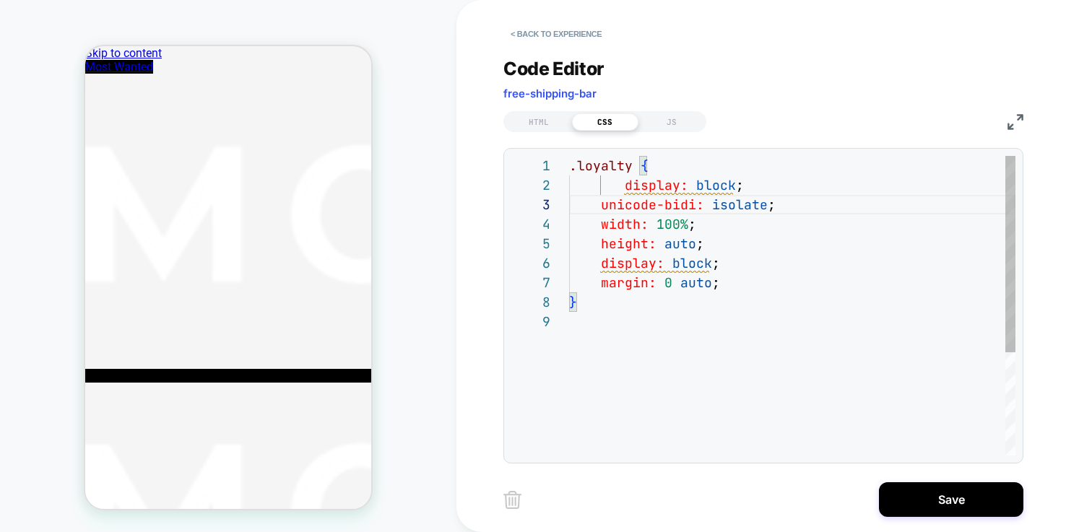
click at [621, 187] on div ".loyalty { display: block ; height: auto ; display: block ; margin: 0 auto ; } …" at bounding box center [792, 384] width 446 height 456
click at [745, 288] on div ".loyalty { display: block ; height: auto ; display: block ; margin: 0 auto ; } …" at bounding box center [792, 384] width 446 height 456
click at [773, 324] on div ".loyalty { display: block ; height: auto ; display: block ; margin: 0 auto ; } …" at bounding box center [792, 384] width 446 height 456
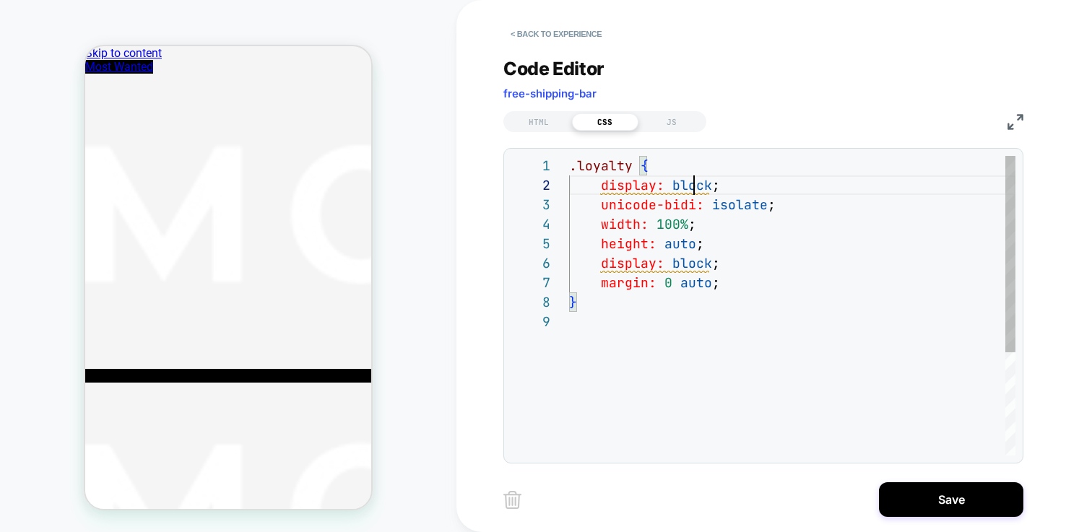
click at [698, 190] on div ".loyalty { display: block ; height: auto ; display: block ; margin: 0 auto ; } …" at bounding box center [792, 384] width 446 height 456
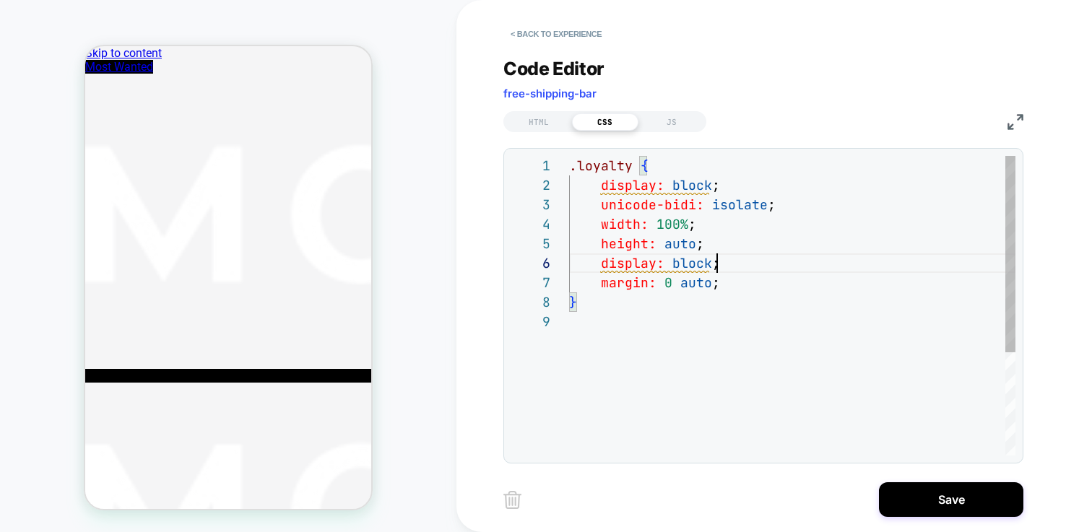
scroll to position [98, 0]
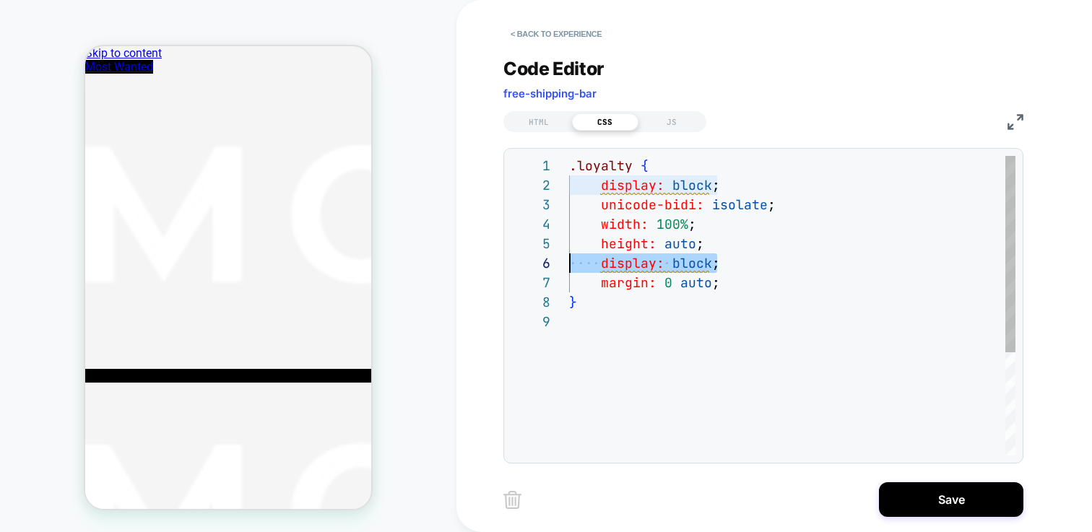
drag, startPoint x: 732, startPoint y: 268, endPoint x: 485, endPoint y: 265, distance: 247.1
click at [569, 265] on div ".loyalty { display: block ; height: auto ; display: block ; margin: 0 auto ; } …" at bounding box center [792, 384] width 446 height 456
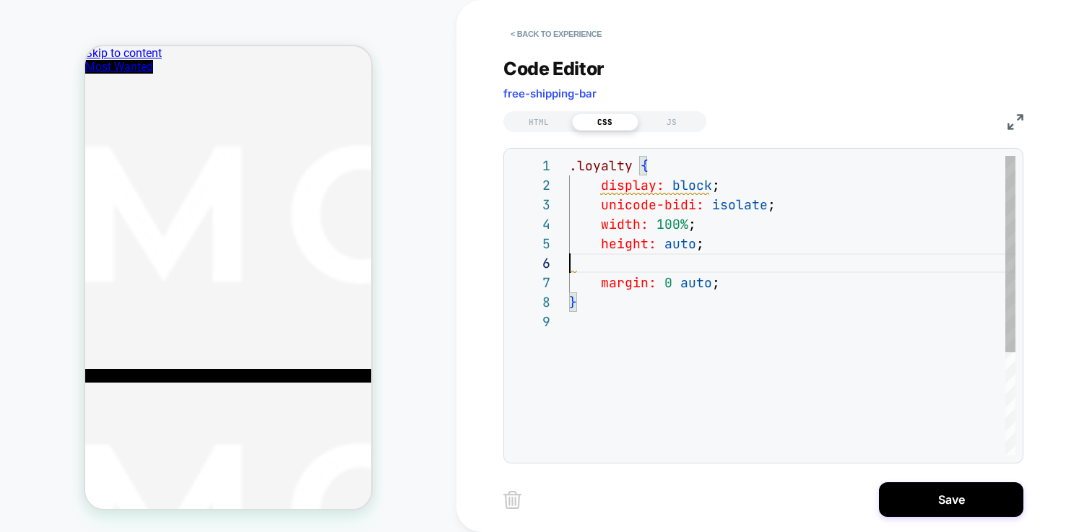
scroll to position [78, 133]
click at [740, 262] on div ".loyalty { display: block ; height: auto ; margin: 0 auto ; } width: 100% ; uni…" at bounding box center [792, 374] width 446 height 436
click at [644, 278] on div ".loyalty { display: block ; height: auto ; margin: 0 auto ; } width: 100% ; uni…" at bounding box center [792, 384] width 446 height 456
drag, startPoint x: 636, startPoint y: 288, endPoint x: 550, endPoint y: 288, distance: 86.0
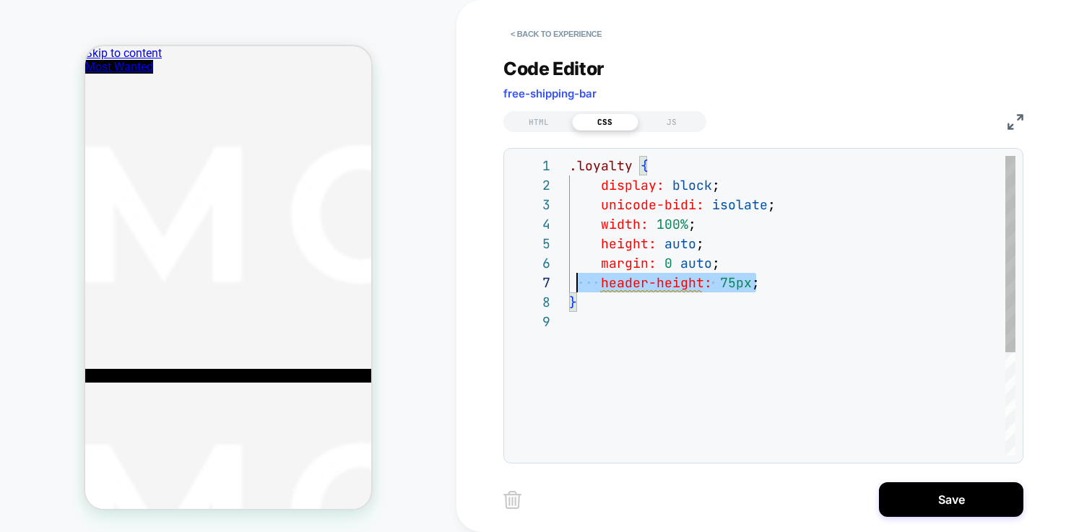
click at [569, 288] on div ".loyalty { display: block ; height: auto ; margin: 0 auto ; } width: 100% ; uni…" at bounding box center [792, 384] width 446 height 456
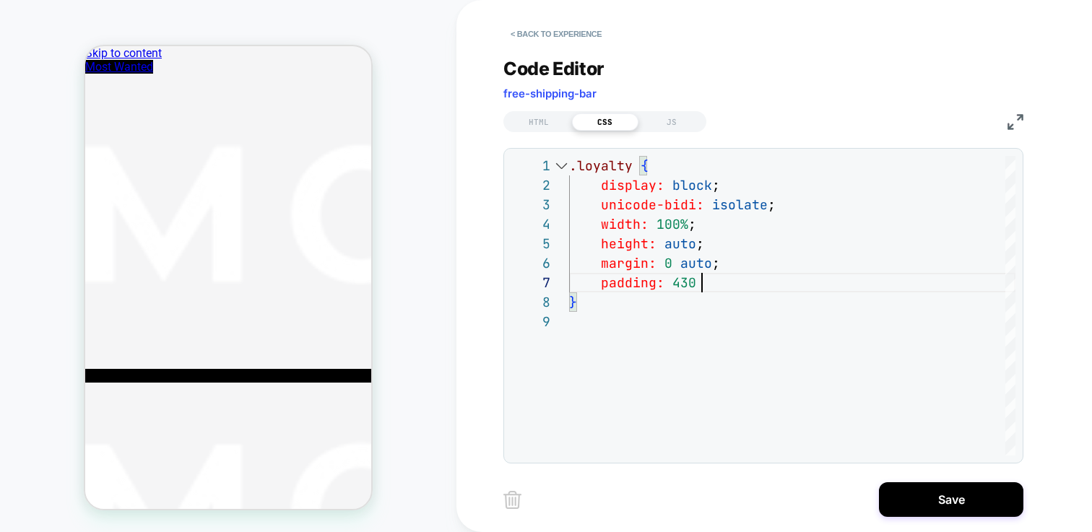
scroll to position [117, 195]
click at [693, 342] on div ".loyalty { display: block ; height: auto ; margin: 0 auto ; } width: 100% ; uni…" at bounding box center [792, 384] width 446 height 456
click at [696, 282] on div ".loyalty { display: block ; height: auto ; margin: 0 auto ; } width: 100% ; uni…" at bounding box center [792, 384] width 446 height 456
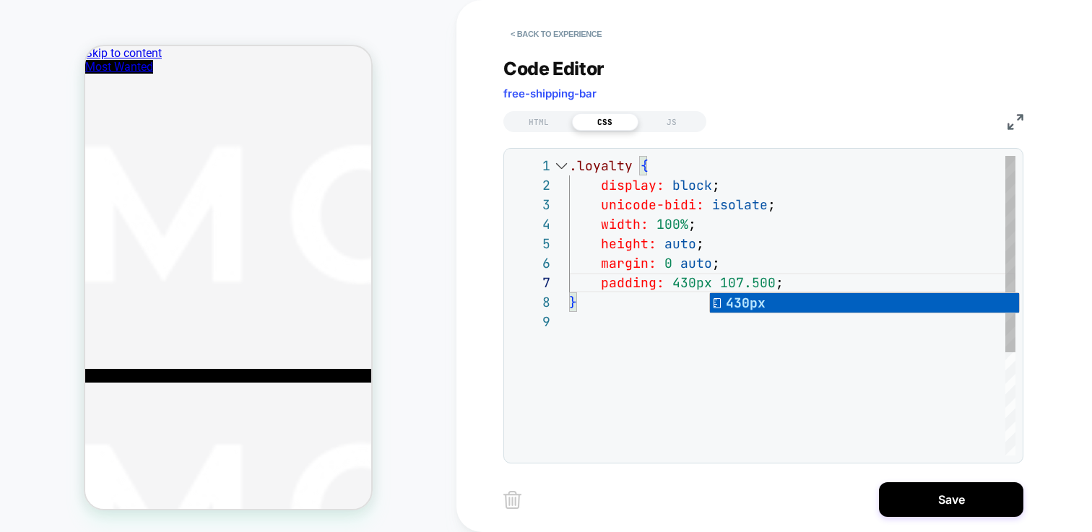
click at [772, 278] on div ".loyalty { display: block ; height: auto ; margin: 0 auto ; } width: 100% ; uni…" at bounding box center [792, 384] width 446 height 456
click at [694, 307] on div ".loyalty { display: block ; height: auto ; margin: 0 auto ; } width: 100% ; uni…" at bounding box center [792, 384] width 446 height 456
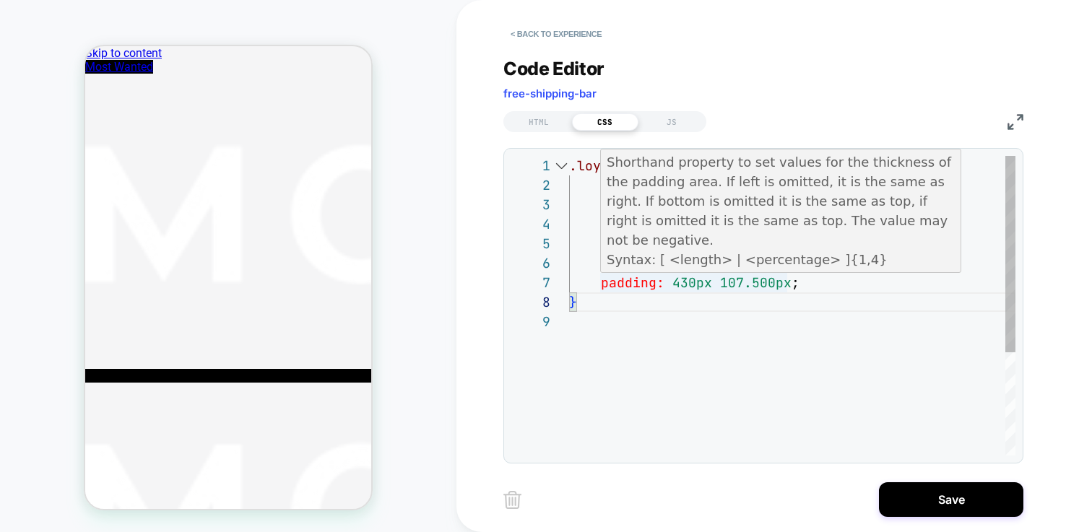
scroll to position [117, 172]
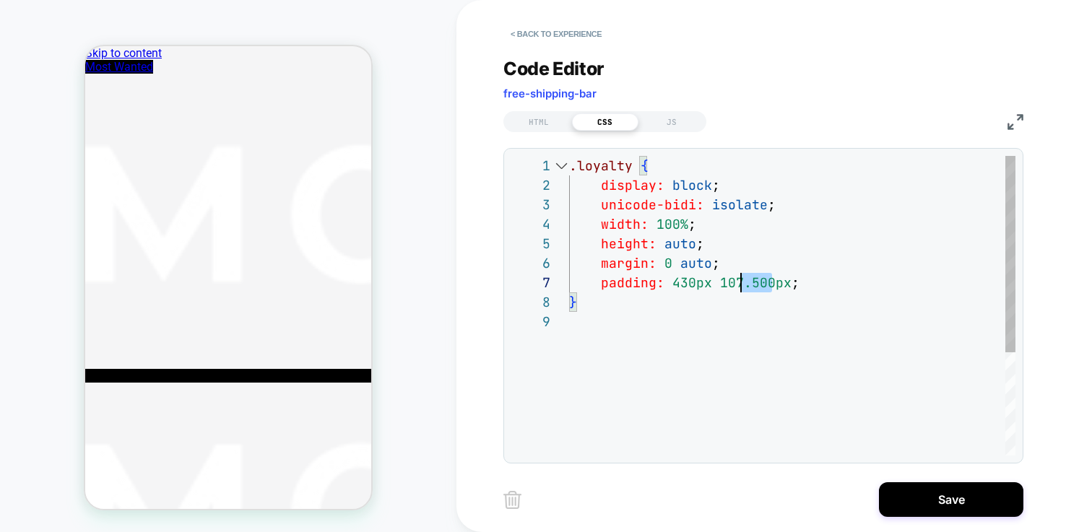
drag, startPoint x: 769, startPoint y: 283, endPoint x: 742, endPoint y: 283, distance: 27.5
click at [742, 283] on div ".loyalty { display: block ; height: auto ; margin: 0 auto ; } width: 100% ; uni…" at bounding box center [792, 384] width 446 height 456
click at [782, 316] on div ".loyalty { display: block ; height: auto ; margin: 0 auto ; } width: 100% ; uni…" at bounding box center [792, 384] width 446 height 456
type textarea "**********"
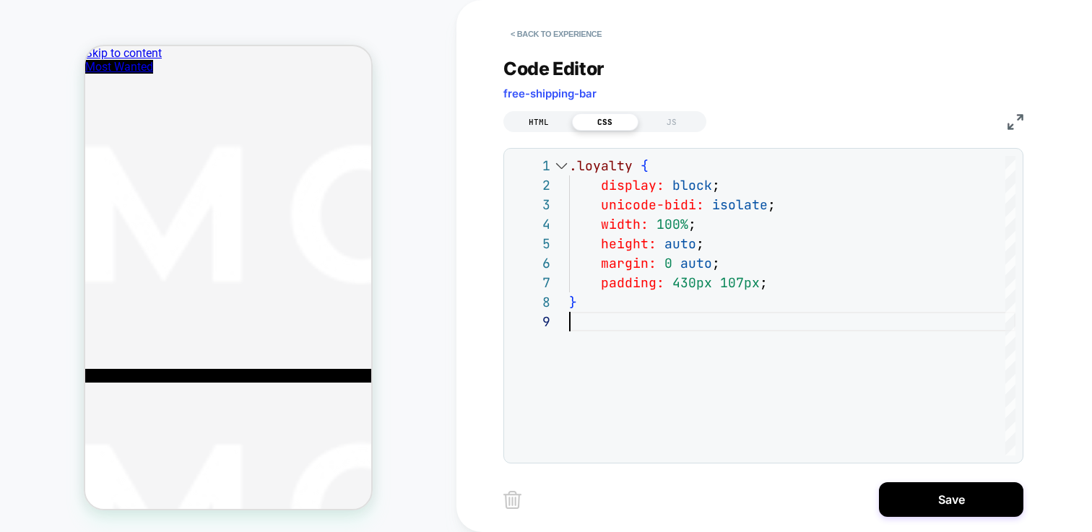
click at [0, 0] on div "HTML" at bounding box center [0, 0] width 0 height 0
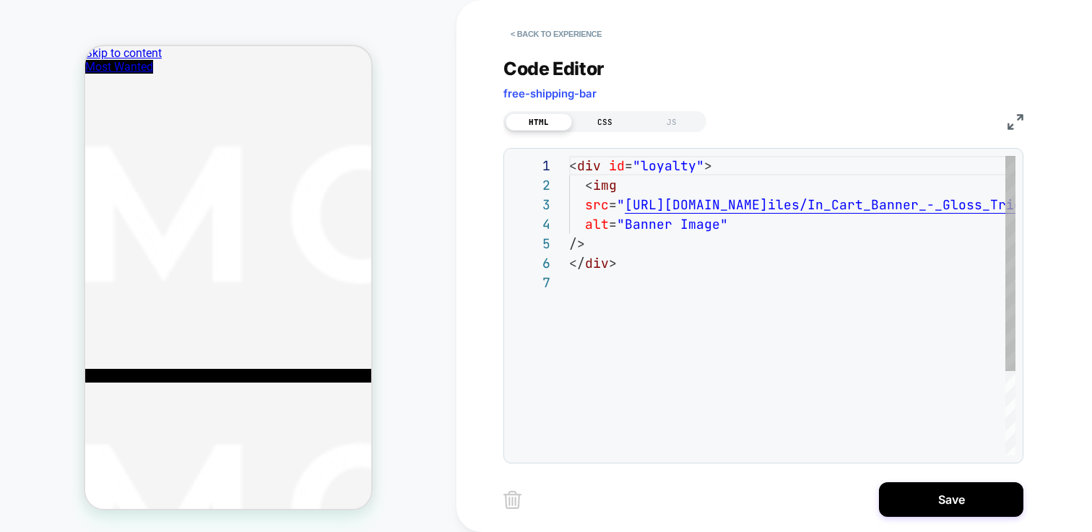
scroll to position [117, 0]
click at [0, 0] on div "CSS" at bounding box center [0, 0] width 0 height 0
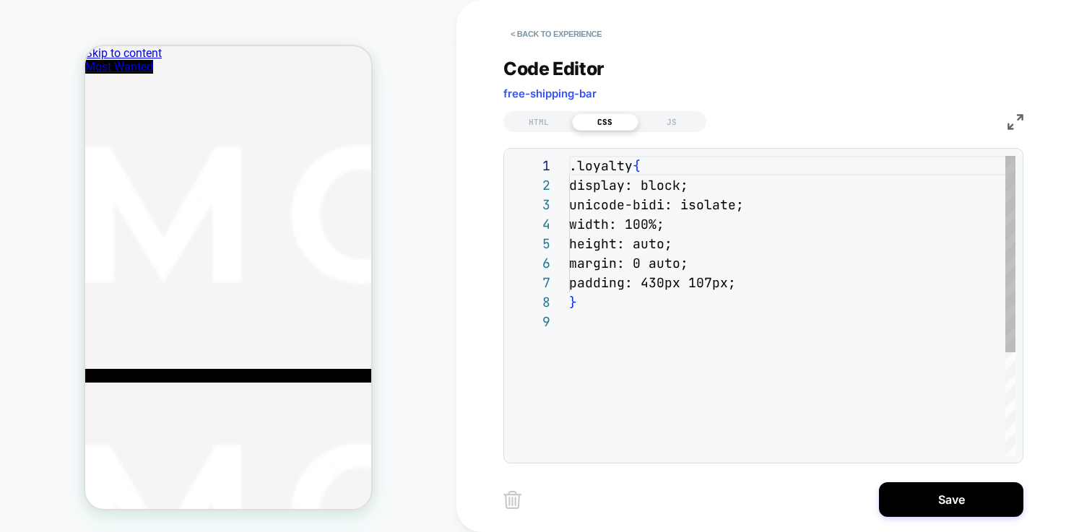
scroll to position [156, 0]
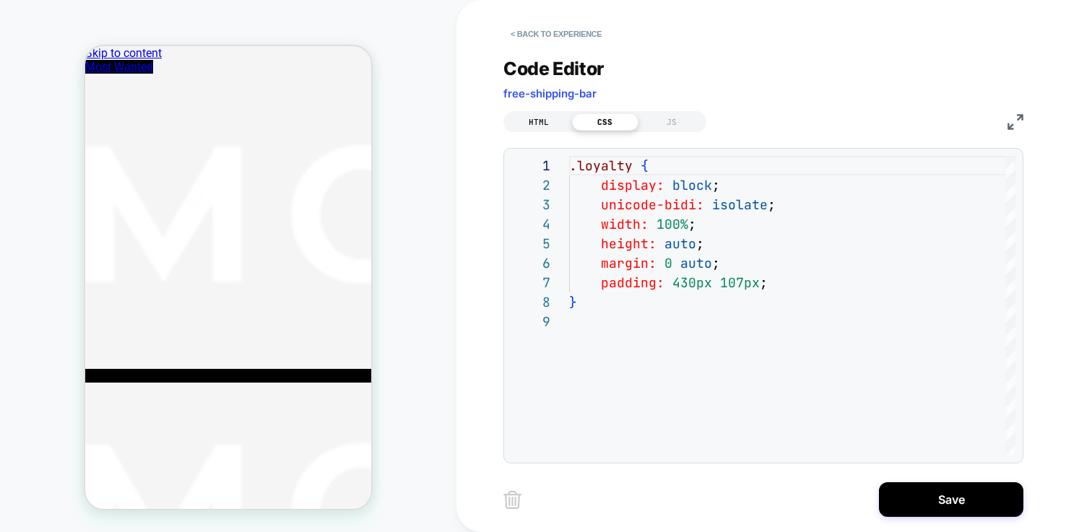
click at [0, 0] on div "HTML" at bounding box center [0, 0] width 0 height 0
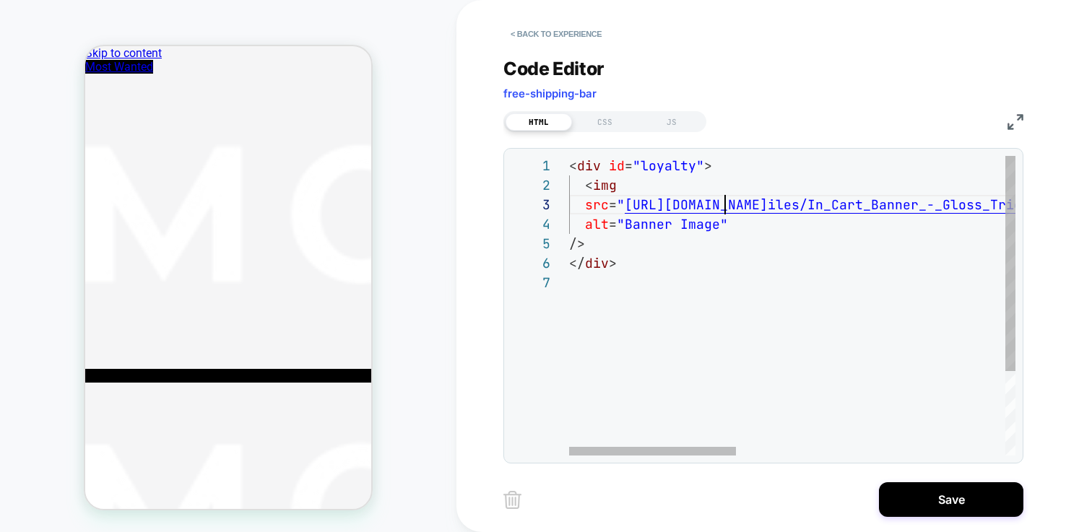
scroll to position [39, 156]
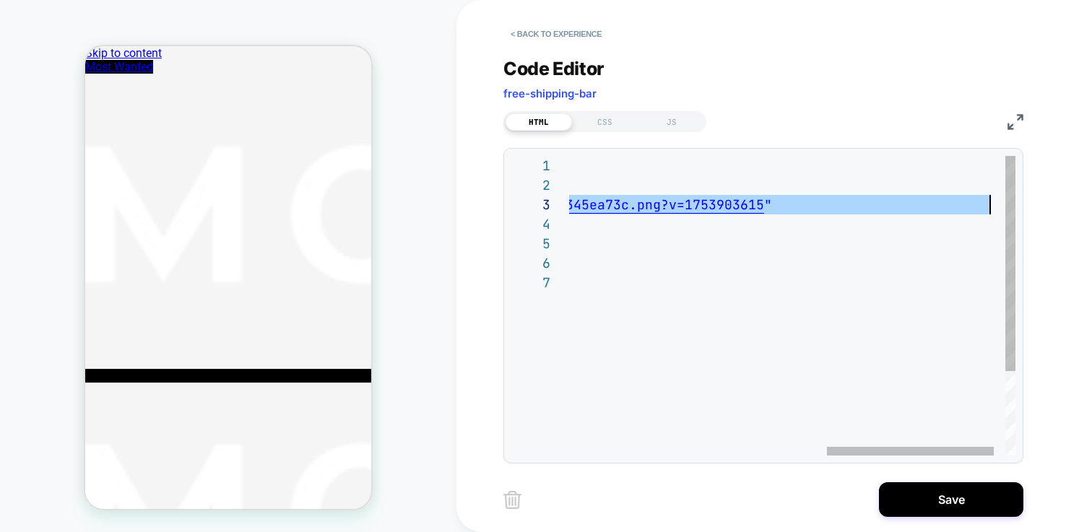
scroll to position [39, 1116]
drag, startPoint x: 626, startPoint y: 207, endPoint x: 995, endPoint y: 204, distance: 368.4
click at [995, 204] on div "< div id = "loyalty" > < img src = " https://cdn.shopify.com/s/files/1/0043/154…" at bounding box center [464, 364] width 1164 height 417
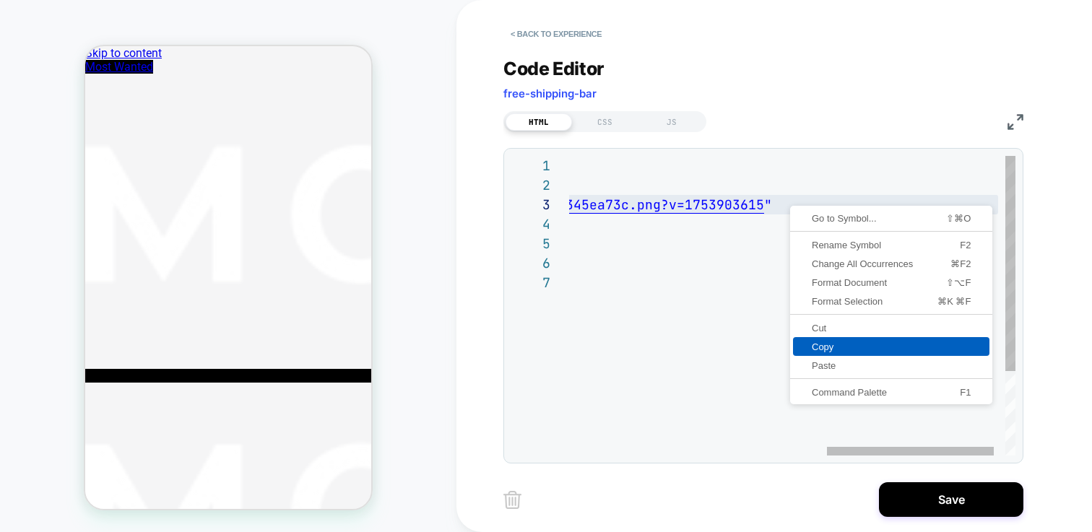
click at [840, 345] on span "Copy" at bounding box center [891, 346] width 196 height 9
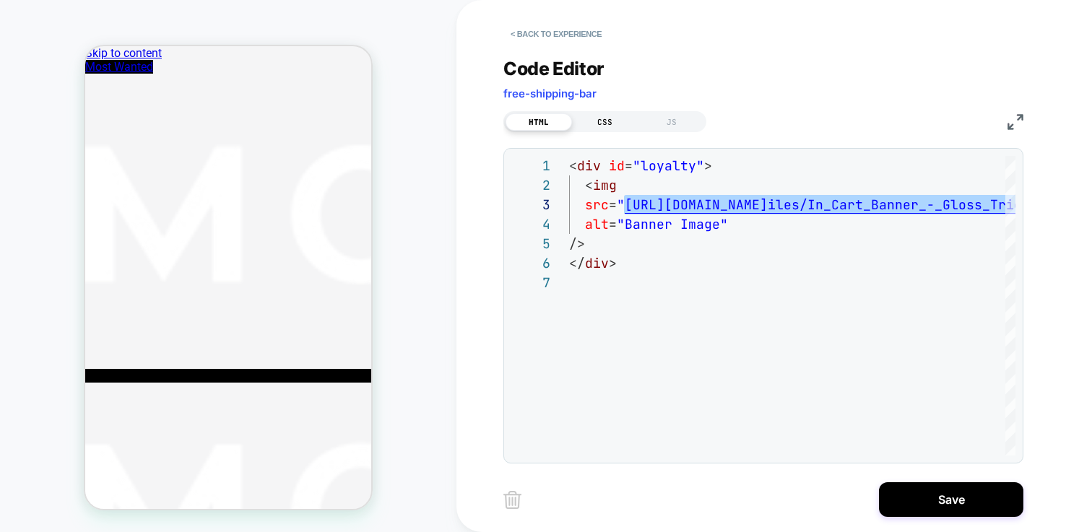
click at [0, 0] on div "CSS" at bounding box center [0, 0] width 0 height 0
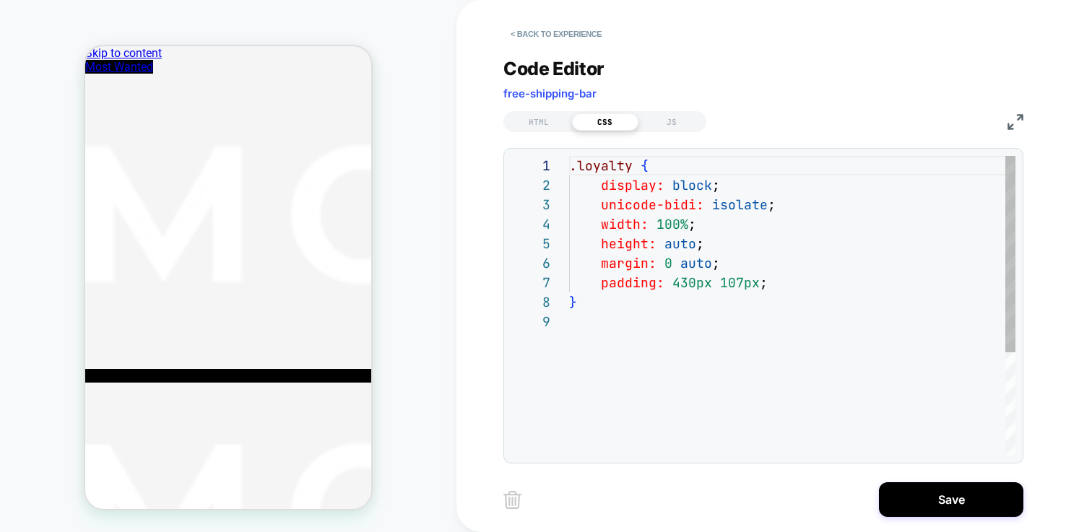
scroll to position [98, 0]
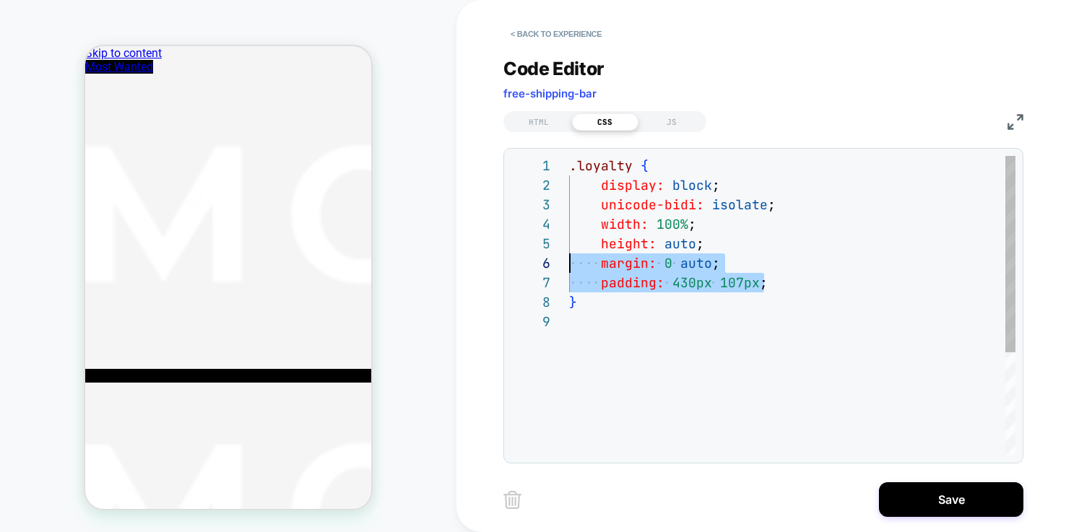
drag, startPoint x: 569, startPoint y: 275, endPoint x: 482, endPoint y: 269, distance: 86.8
click at [569, 269] on div ".loyalty { display: block ; unicode-bidi: isolate ; width: 100% ; height: auto …" at bounding box center [792, 384] width 446 height 456
click at [676, 288] on div ".loyalty { display: block ; unicode-bidi: isolate ; width: 100% ; height: auto …" at bounding box center [792, 384] width 446 height 456
drag, startPoint x: 734, startPoint y: 285, endPoint x: 541, endPoint y: 284, distance: 192.9
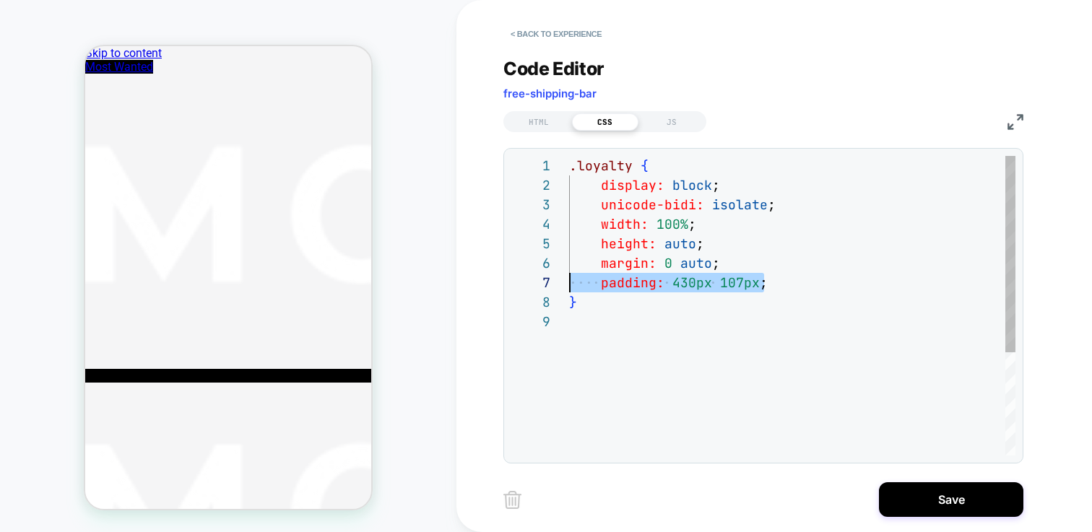
click at [569, 284] on div ".loyalty { display: block ; unicode-bidi: isolate ; width: 100% ; height: auto …" at bounding box center [792, 384] width 446 height 456
drag, startPoint x: 685, startPoint y: 249, endPoint x: 524, endPoint y: 249, distance: 160.4
click at [569, 249] on div ".loyalty { display: block ; unicode-bidi: isolate ; width: 100% ; height: auto …" at bounding box center [792, 374] width 446 height 436
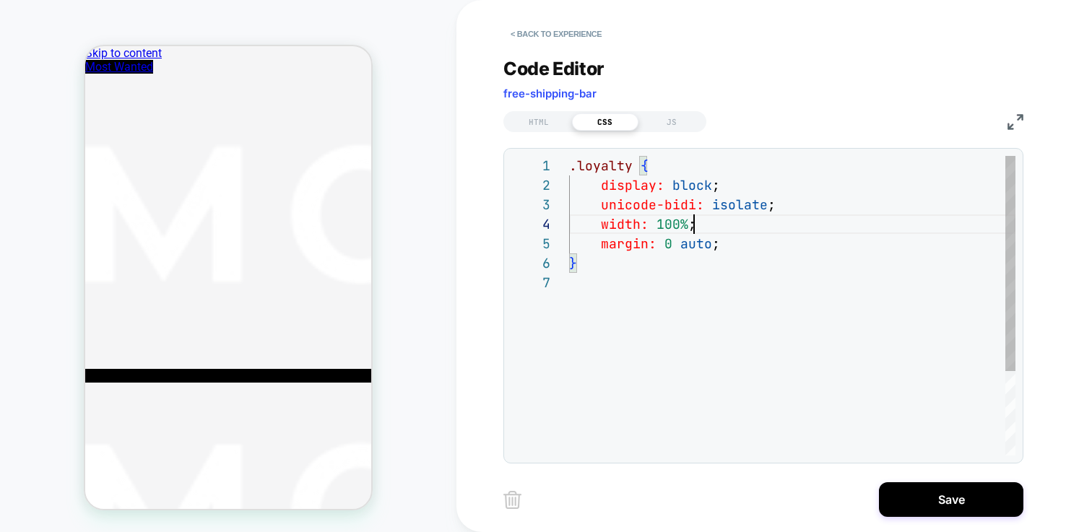
scroll to position [59, 125]
click at [782, 268] on div ".loyalty { display: block ; unicode-bidi: isolate ; width: 100% ; margin: 0 aut…" at bounding box center [792, 364] width 446 height 417
type textarea "**********"
click at [725, 243] on div ".loyalty { display: block ; unicode-bidi: isolate ; width: 100% ; margin: 0 aut…" at bounding box center [792, 374] width 446 height 436
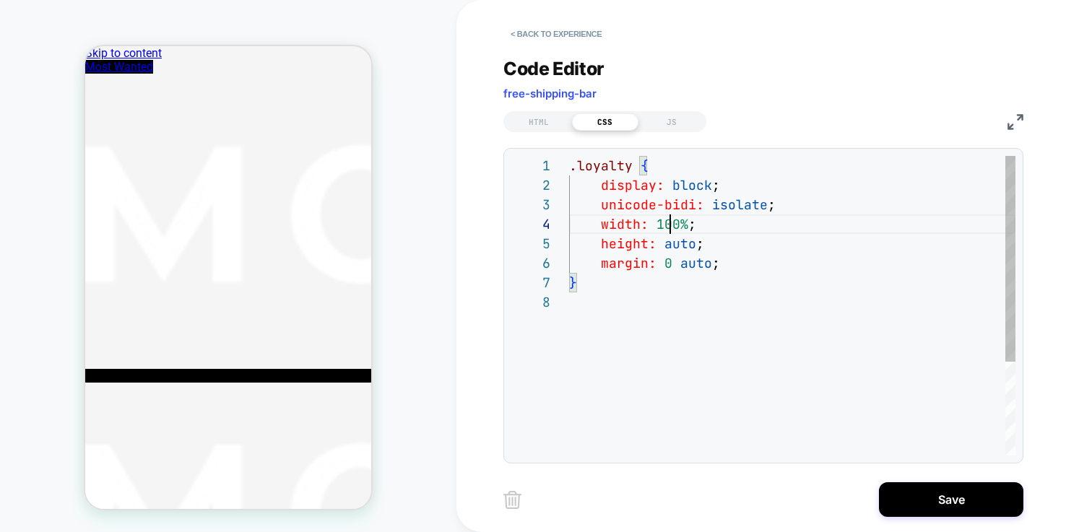
click at [670, 220] on div ".loyalty { display: block ; unicode-bidi: isolate ; width: 100% ; margin: 0 aut…" at bounding box center [792, 374] width 446 height 436
click at [702, 221] on div ".loyalty { display: block ; unicode-bidi: isolate ; width: 100% ; margin: 0 aut…" at bounding box center [792, 374] width 446 height 436
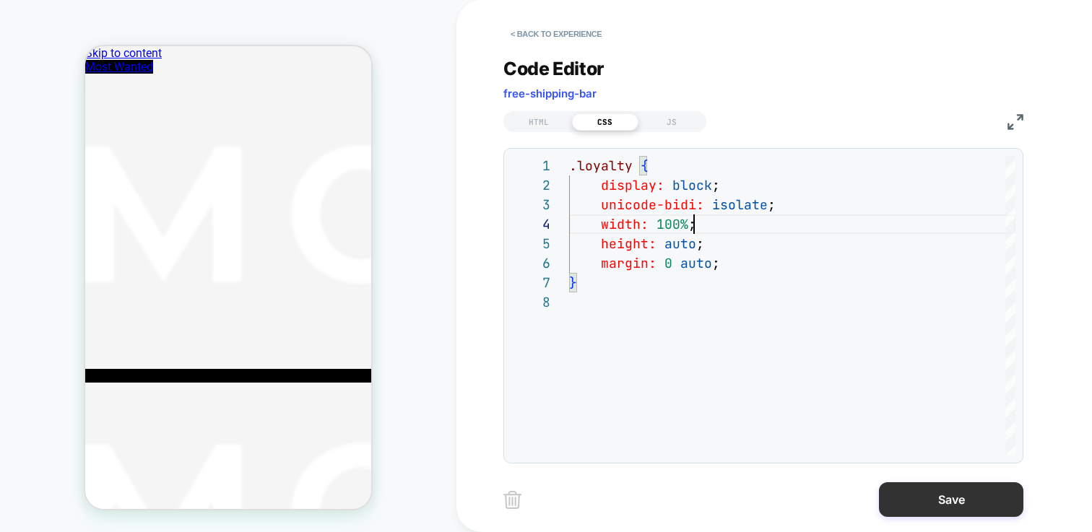
click at [0, 0] on button "Save" at bounding box center [0, 0] width 0 height 0
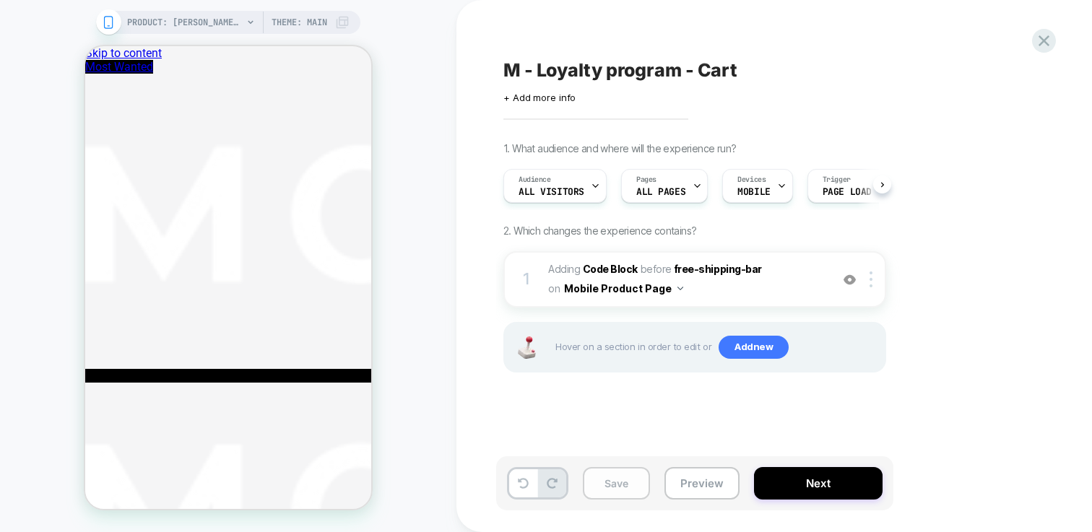
scroll to position [0, 1]
click at [622, 483] on button "Save" at bounding box center [616, 483] width 67 height 33
click at [607, 268] on b "Code Block" at bounding box center [610, 269] width 55 height 12
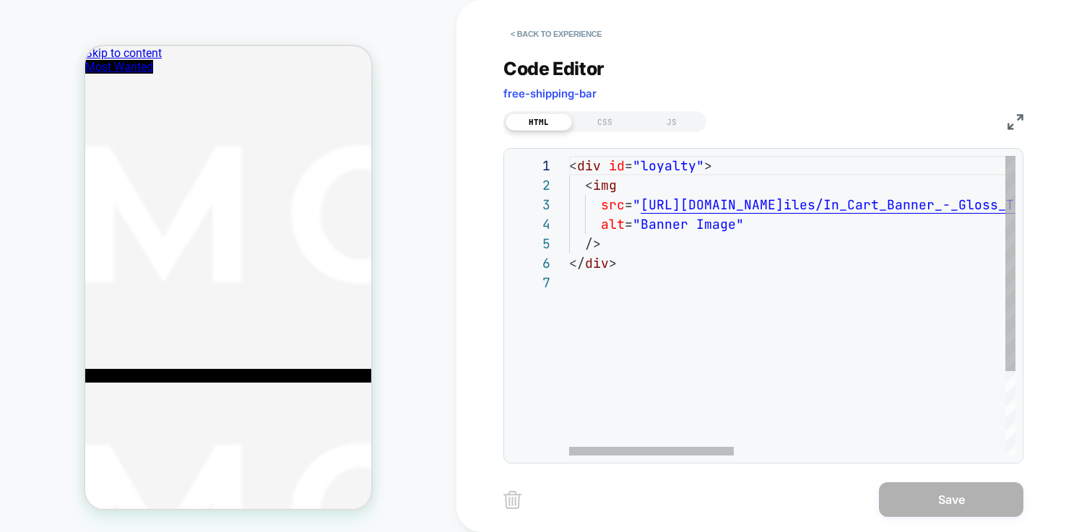
scroll to position [98, 47]
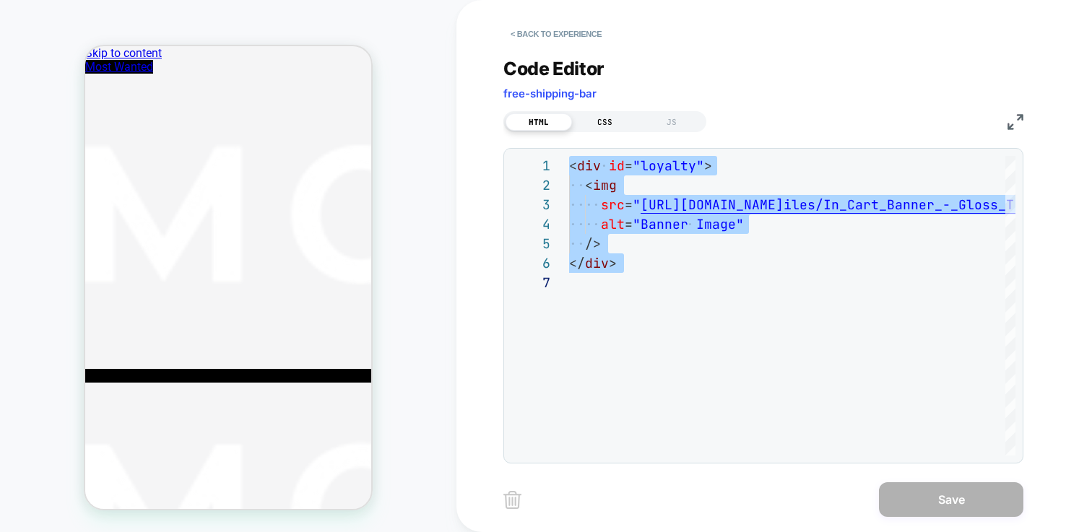
click at [611, 116] on div "CSS" at bounding box center [605, 121] width 66 height 17
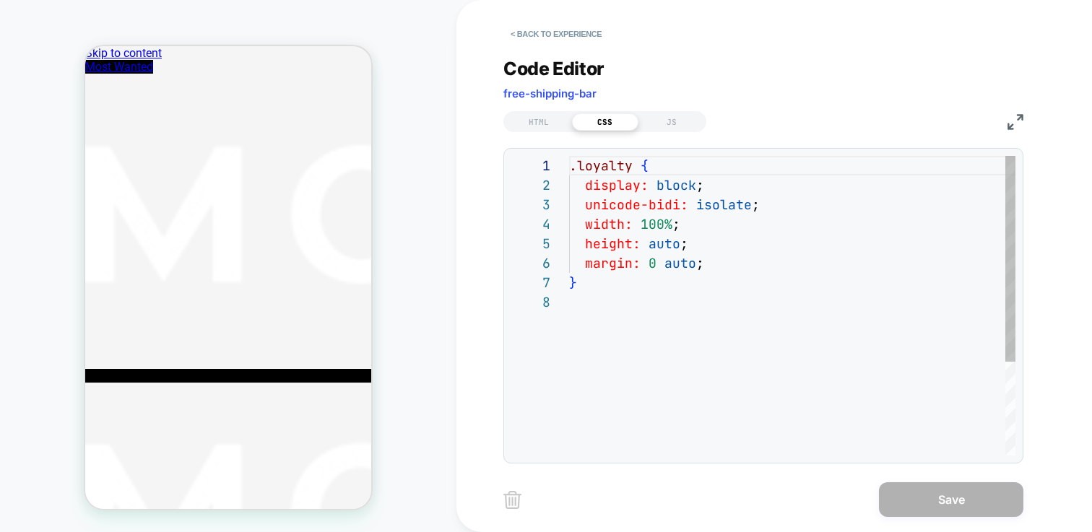
scroll to position [137, 0]
click at [699, 237] on div ".loyalty { display: block ; unicode-bidi: isolate ; width: 100% ; height: auto …" at bounding box center [792, 374] width 446 height 436
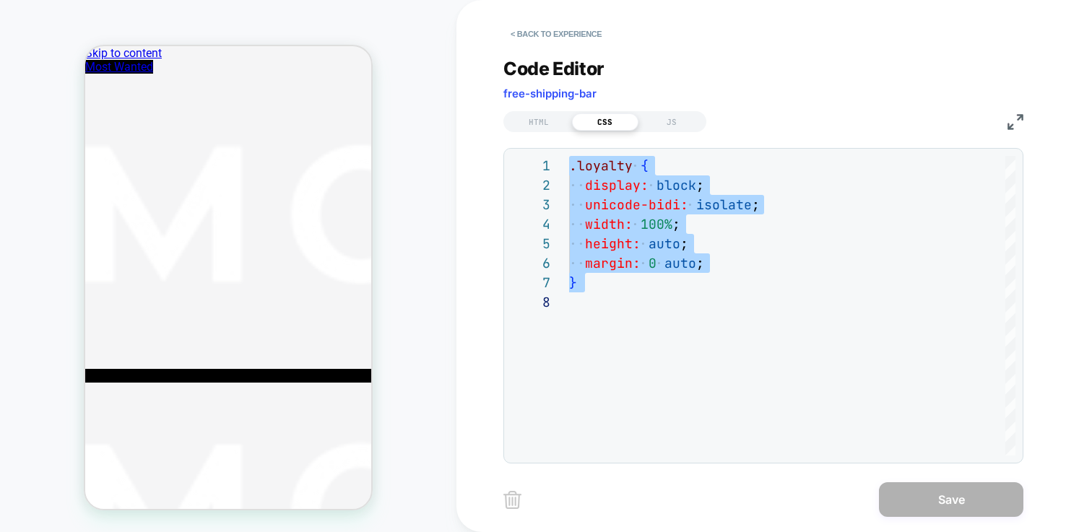
drag, startPoint x: 534, startPoint y: 119, endPoint x: 576, endPoint y: 152, distance: 53.6
click at [534, 120] on div "HTML" at bounding box center [539, 121] width 66 height 17
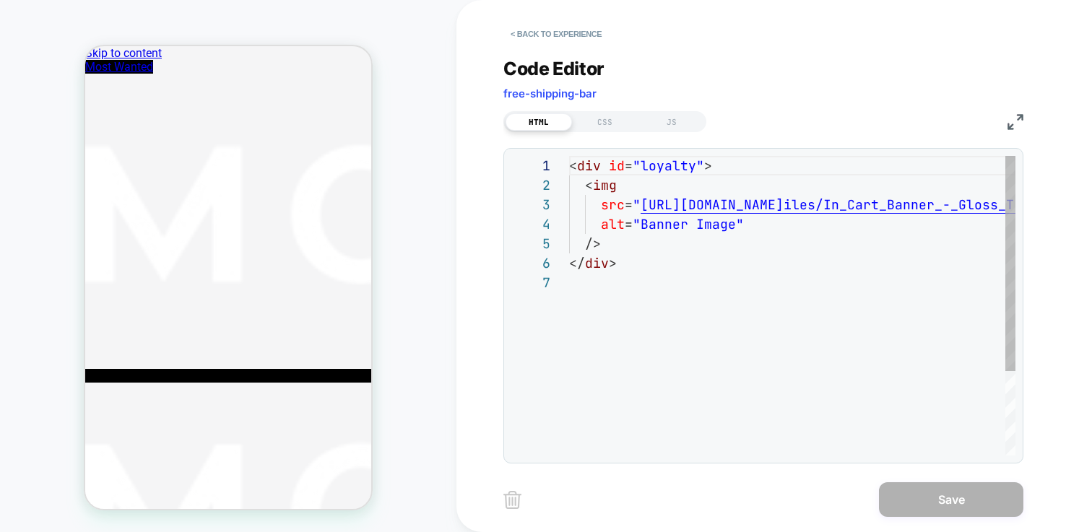
scroll to position [117, 0]
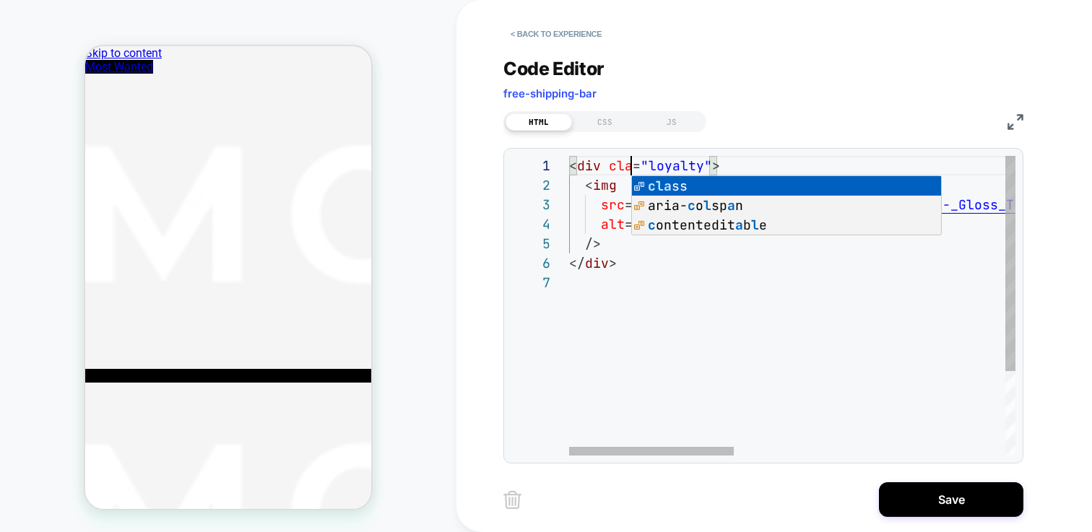
scroll to position [0, 78]
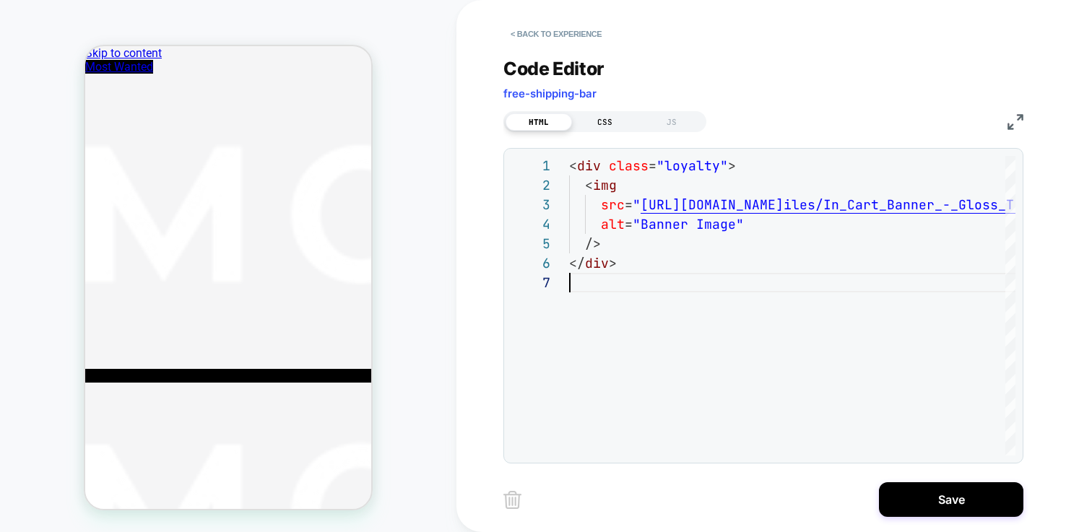
type textarea "**********"
click at [608, 121] on div "CSS" at bounding box center [605, 121] width 66 height 17
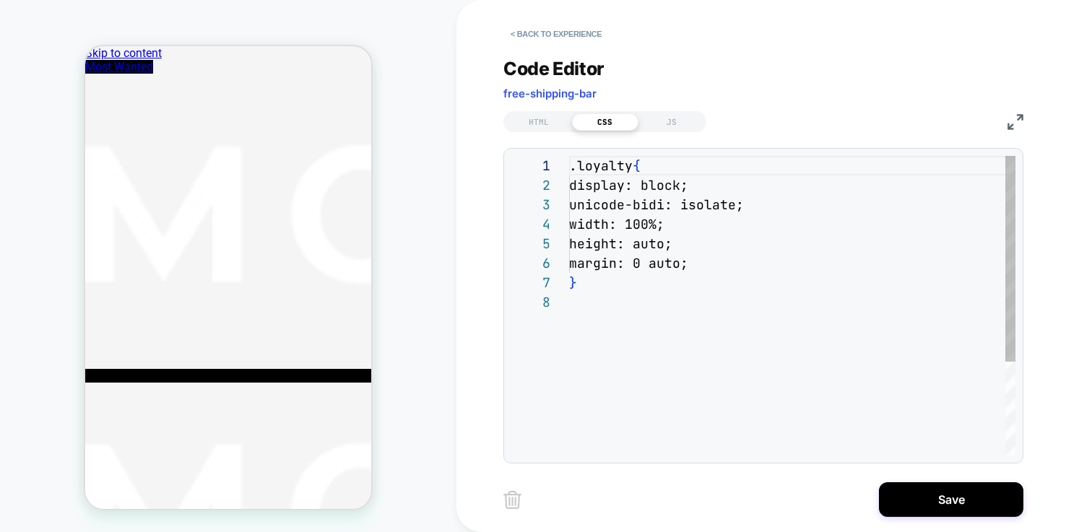
scroll to position [137, 0]
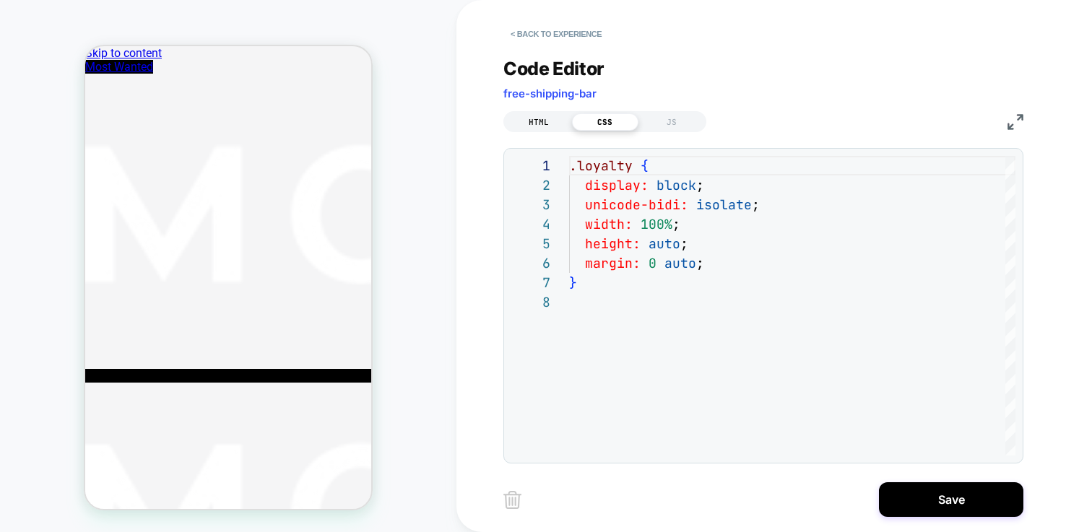
click at [542, 125] on div "HTML" at bounding box center [539, 121] width 66 height 17
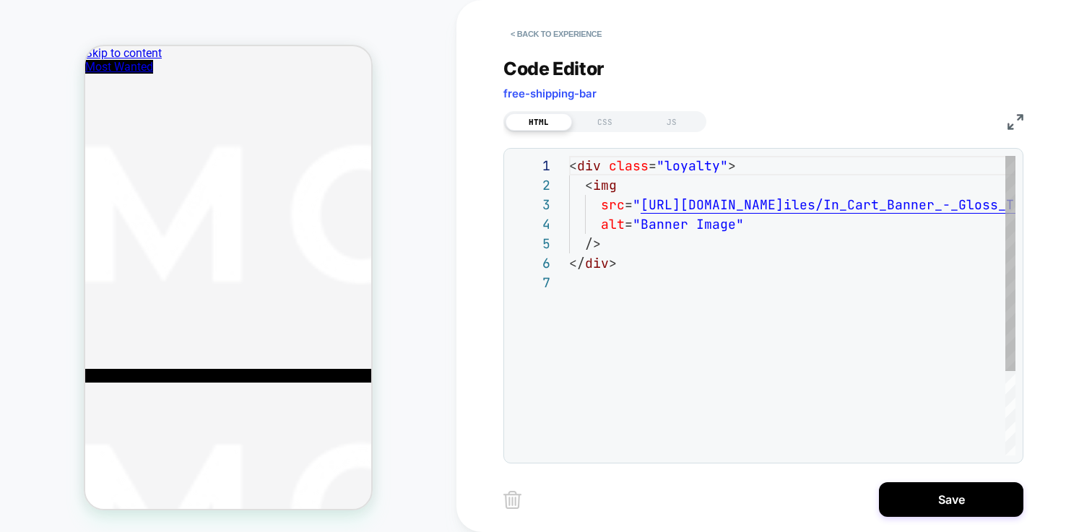
scroll to position [117, 0]
click at [602, 113] on div "CSS" at bounding box center [605, 121] width 66 height 17
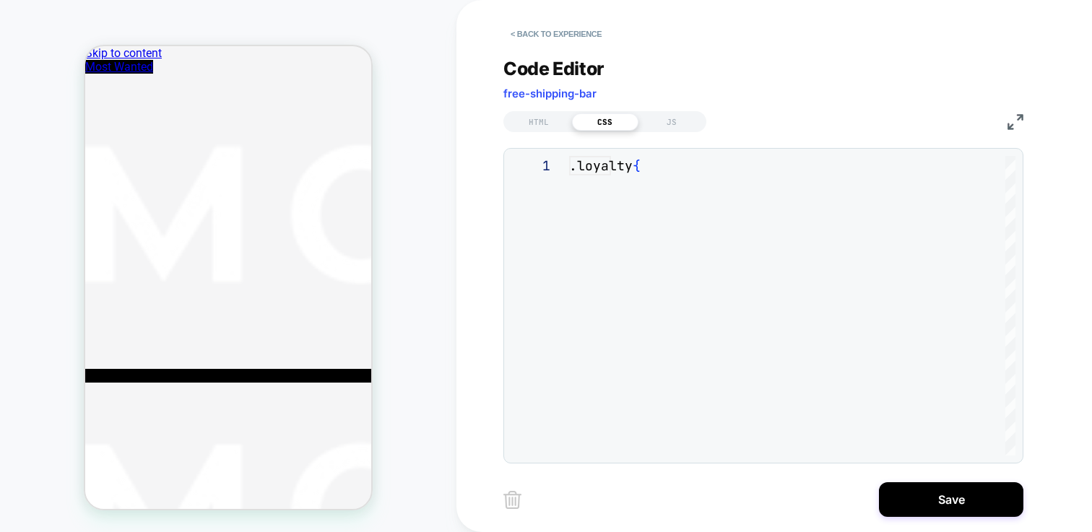
scroll to position [137, 0]
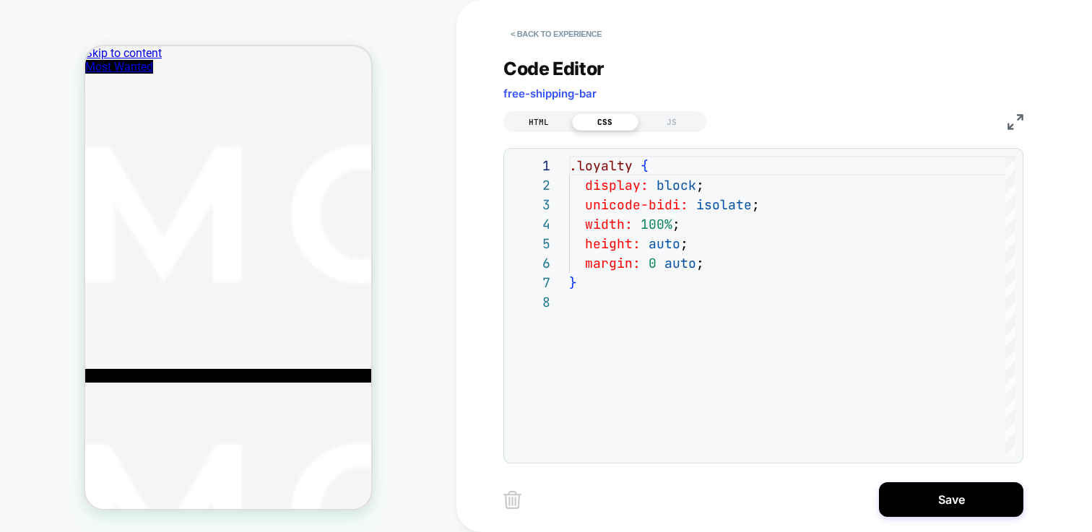
click at [546, 118] on div "HTML" at bounding box center [539, 121] width 66 height 17
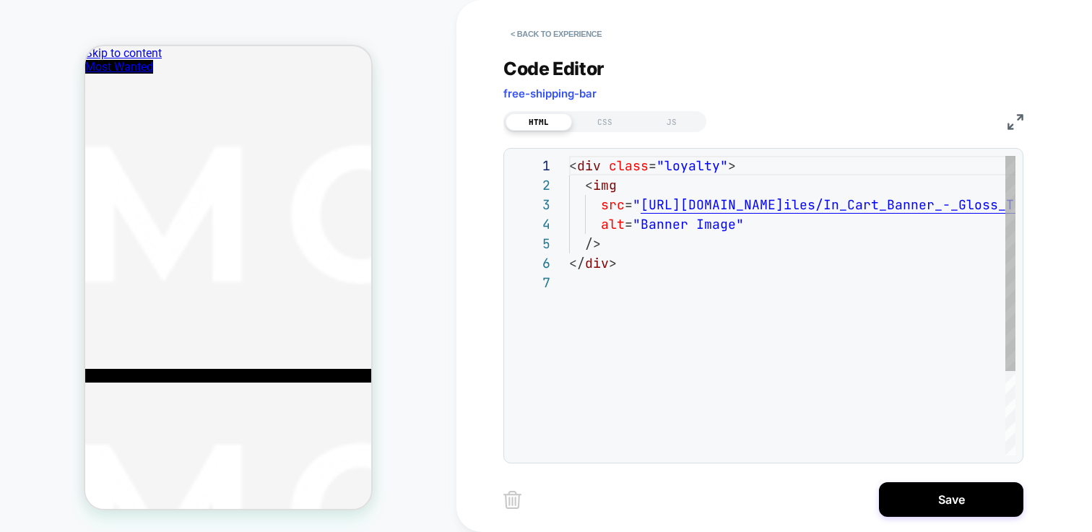
scroll to position [117, 0]
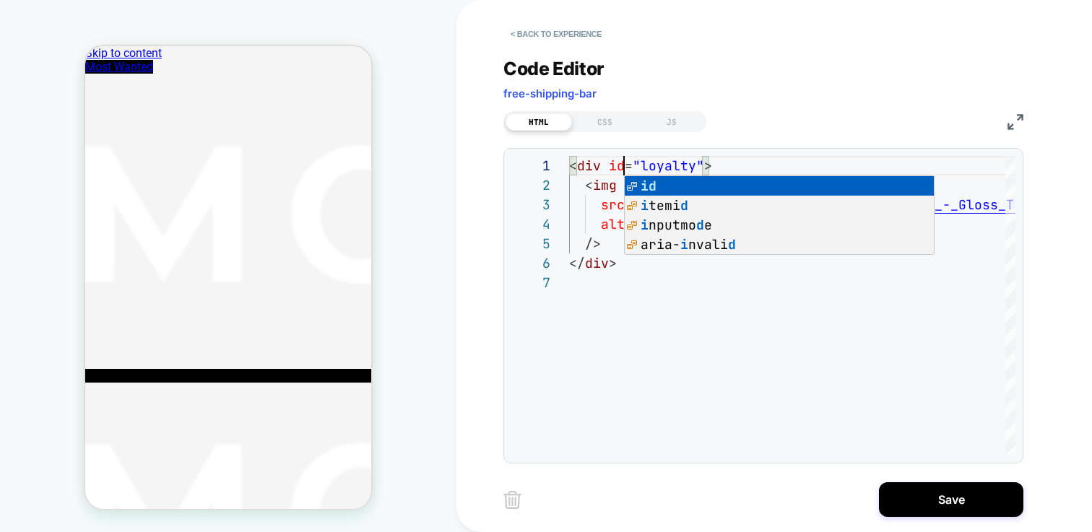
scroll to position [0, 55]
type textarea "**********"
drag, startPoint x: 620, startPoint y: 123, endPoint x: 631, endPoint y: 150, distance: 29.5
click at [620, 122] on div "CSS" at bounding box center [605, 121] width 66 height 17
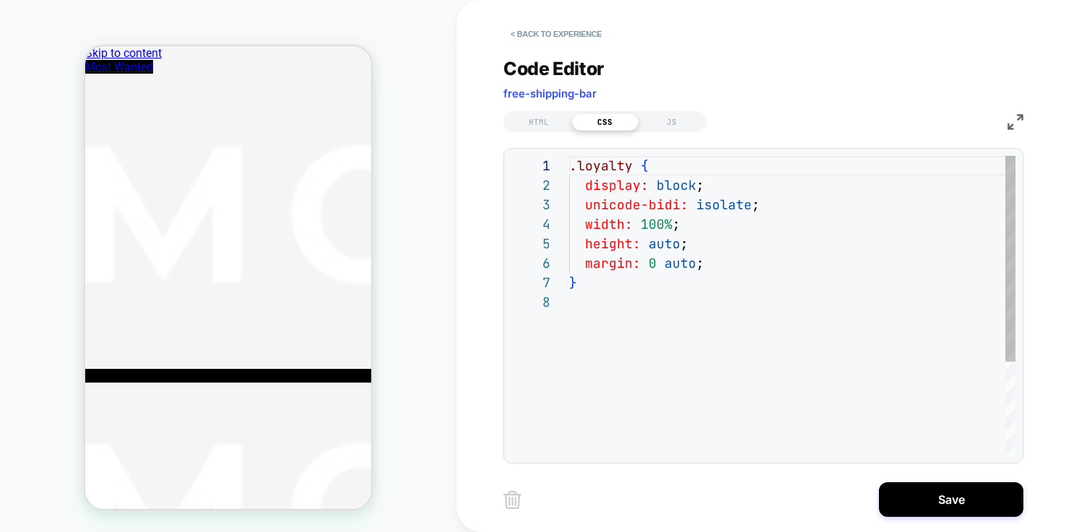
click at [691, 243] on div ".loyalty { display: block ; unicode-bidi: isolate ; width: 100% ; height: auto …" at bounding box center [792, 374] width 446 height 436
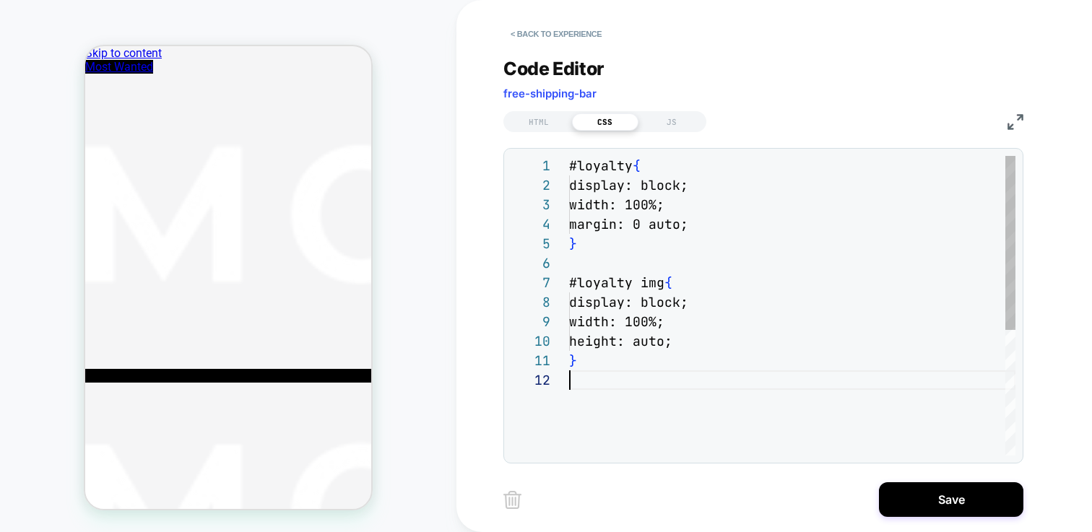
scroll to position [20, 0]
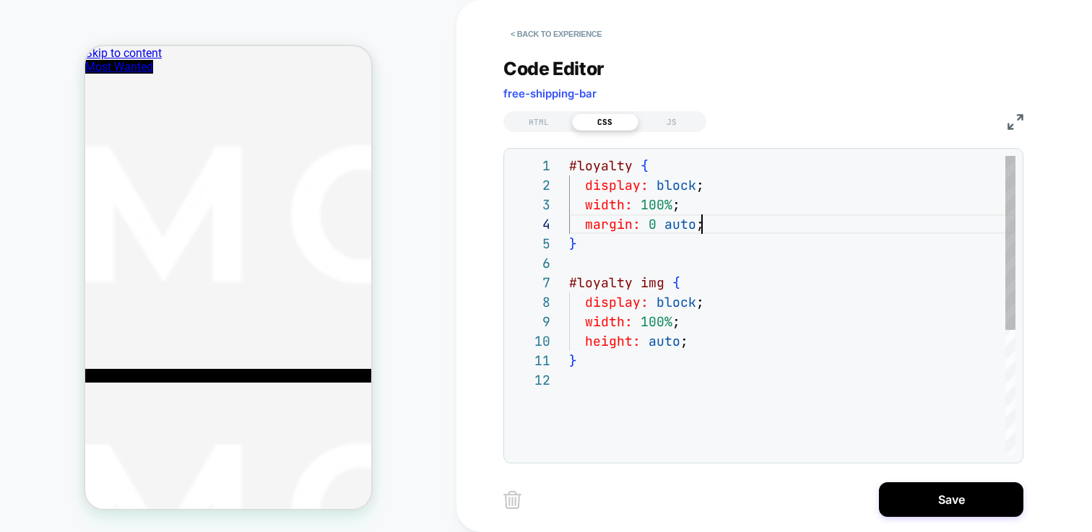
click at [769, 220] on div "#loyalty { display: block ; width: 100% ; margin: 0 auto ; } #loyalty img { dis…" at bounding box center [792, 413] width 446 height 514
click at [786, 202] on div "#loyalty { display: block ; width: 100% ; margin: 0 auto ; } #loyalty img { dis…" at bounding box center [792, 413] width 446 height 514
click at [753, 306] on div "#loyalty { display: block ; width: 100% ; margin: 0 auto ; } #loyalty img { dis…" at bounding box center [792, 413] width 446 height 514
click at [769, 366] on div "#loyalty { display: block ; width: 100% ; margin: 0 auto ; } #loyalty img { dis…" at bounding box center [792, 413] width 446 height 514
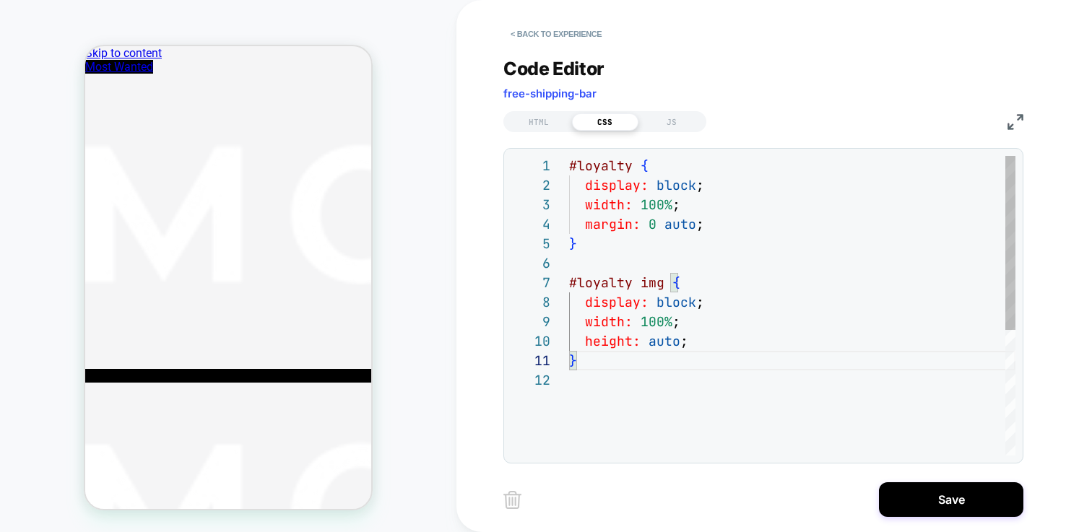
scroll to position [20, 0]
click at [721, 412] on div "#loyalty { display: block ; width: 100% ; margin: 0 auto ; } #loyalty img { dis…" at bounding box center [792, 413] width 446 height 514
click at [726, 207] on div "#loyalty { display: block ; width: 100% ; margin: 0 auto ; } #loyalty img { dis…" at bounding box center [792, 413] width 446 height 514
click at [715, 328] on div "#loyalty { display: block ; width: 100% ; margin: 0 auto ; } #loyalty img { dis…" at bounding box center [792, 413] width 446 height 514
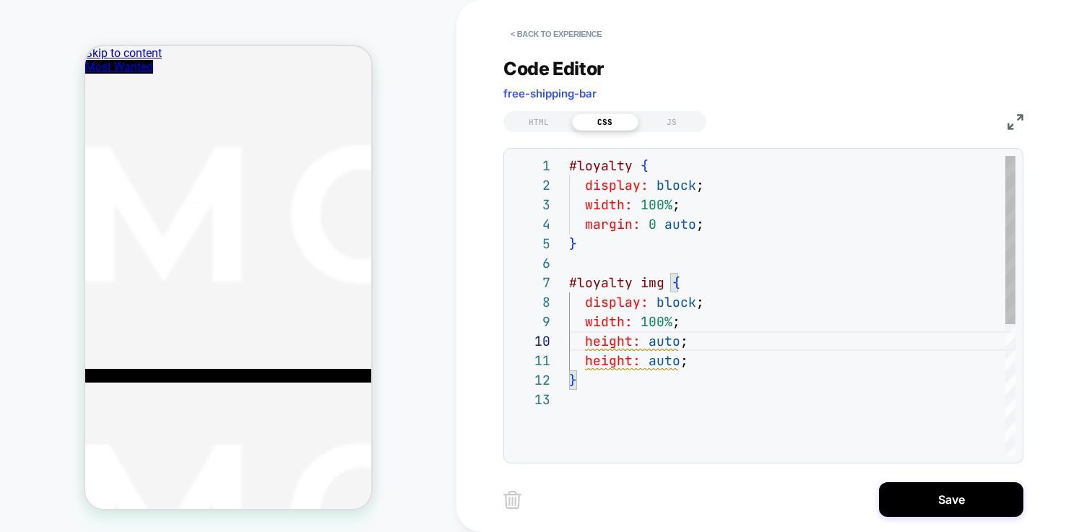
click at [800, 244] on div "#loyalty { display: block ; width: 100% ; margin: 0 auto ; } #loyalty img { dis…" at bounding box center [792, 423] width 446 height 534
drag, startPoint x: 714, startPoint y: 346, endPoint x: 528, endPoint y: 342, distance: 186.4
click at [569, 345] on div "#loyalty { display: block ; width: 100% ; margin: 0 auto ; } #loyalty img { dis…" at bounding box center [792, 423] width 446 height 534
type textarea "**********"
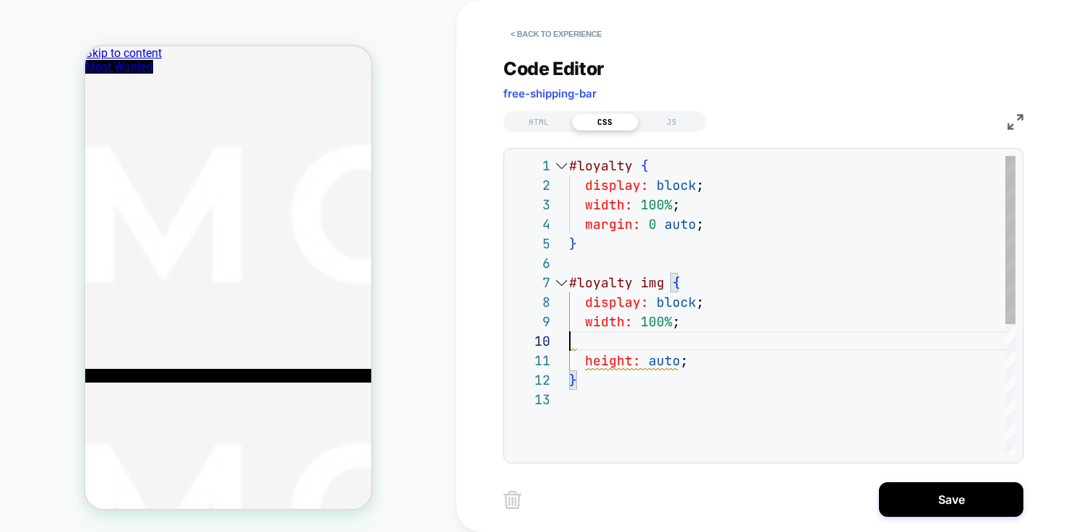
scroll to position [156, 109]
click at [758, 238] on div "#loyalty { display: block ; width: 100% ; margin: 0 auto ; } #loyalty img { dis…" at bounding box center [792, 413] width 446 height 514
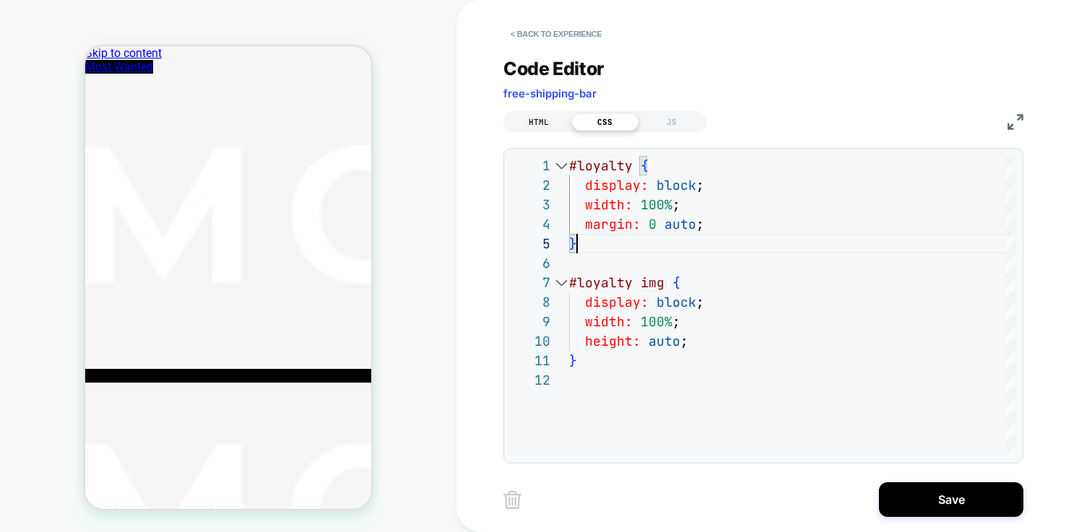
click at [545, 127] on div "HTML" at bounding box center [539, 121] width 66 height 17
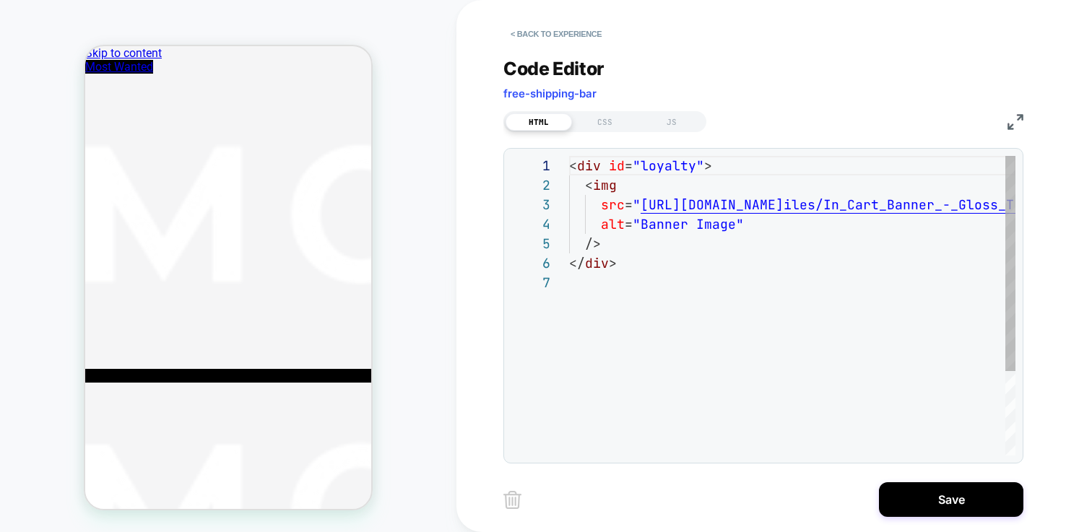
scroll to position [117, 0]
click at [618, 119] on div "CSS" at bounding box center [605, 121] width 66 height 17
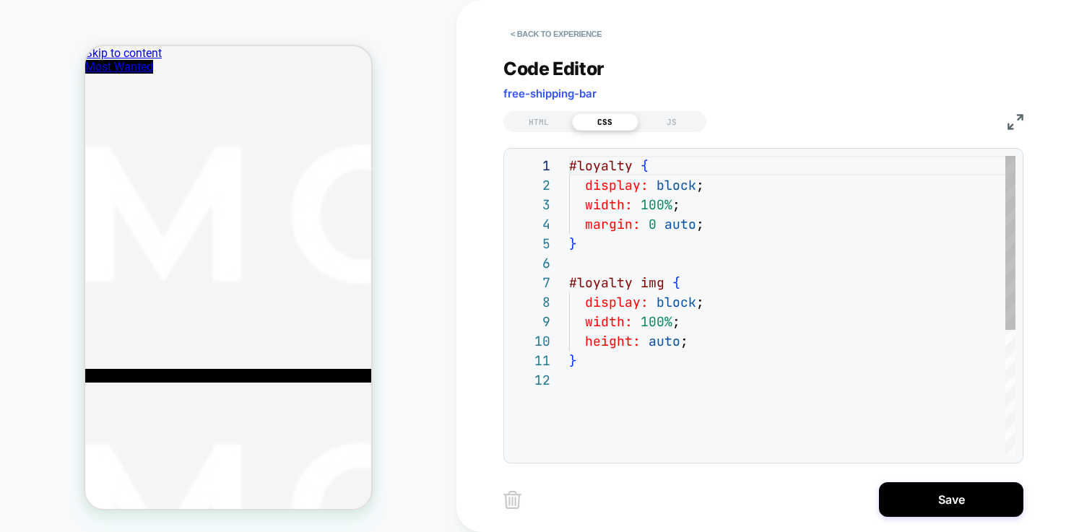
scroll to position [195, 0]
click at [761, 238] on div "#loyalty { display: block ; width: 100% ; margin: 0 auto ; } #loyalty img { dis…" at bounding box center [792, 413] width 446 height 514
click at [539, 124] on div "HTML" at bounding box center [539, 121] width 66 height 17
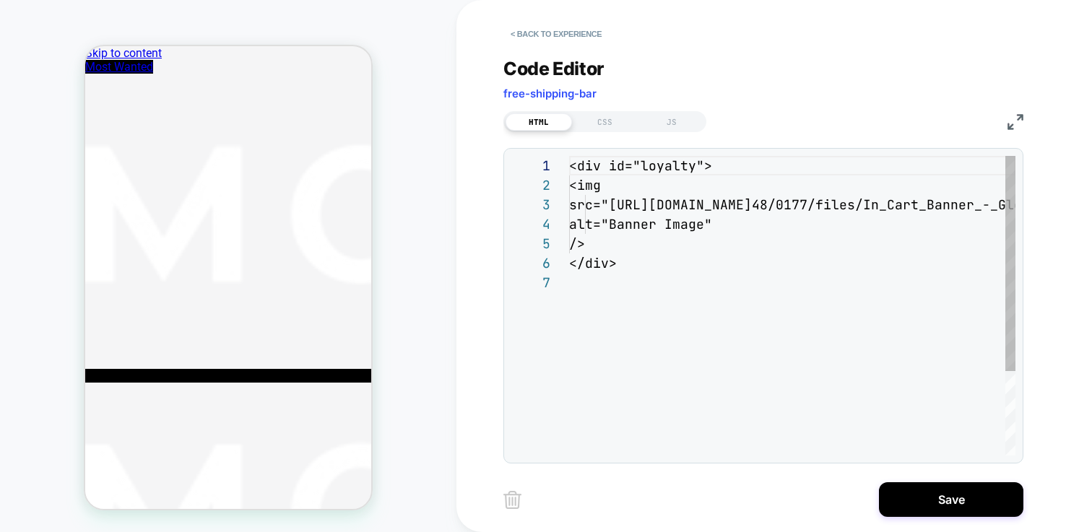
scroll to position [117, 0]
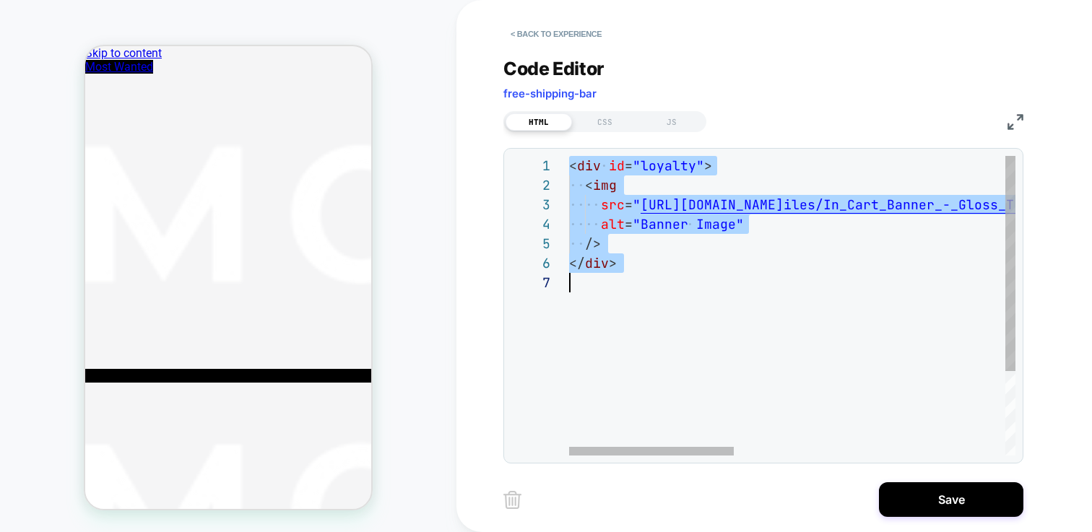
type textarea "**********"
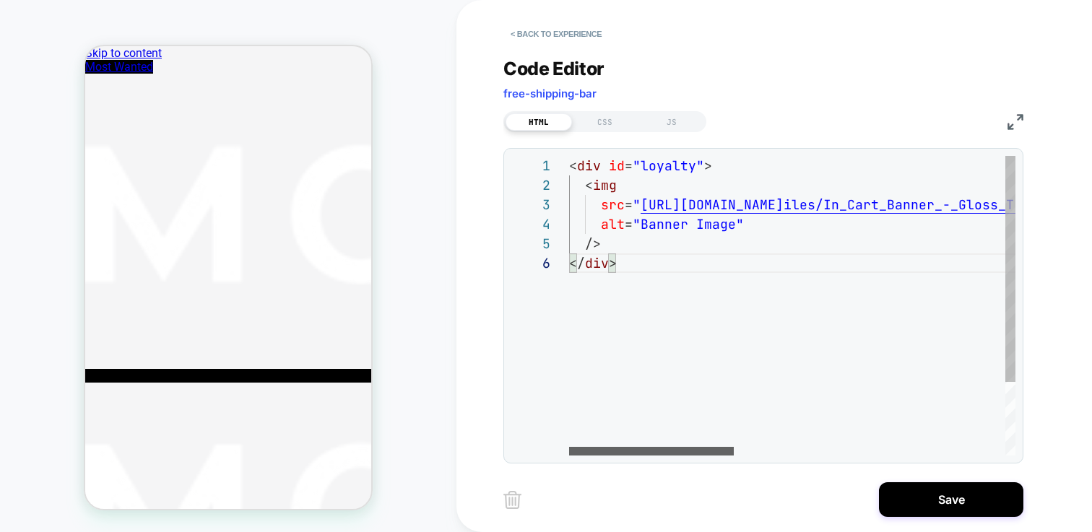
click at [569, 449] on div at bounding box center [651, 451] width 165 height 9
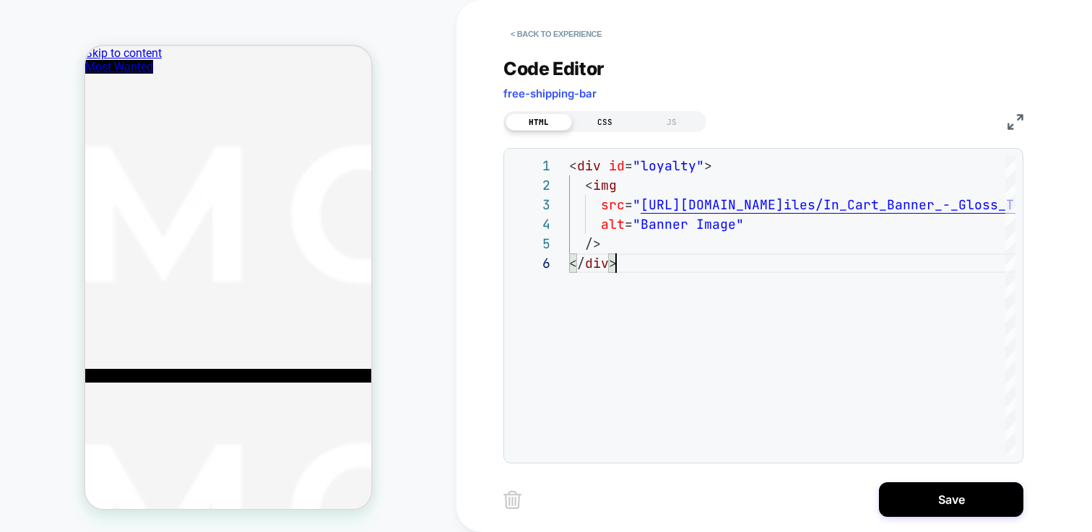
click at [605, 124] on div "CSS" at bounding box center [605, 121] width 66 height 17
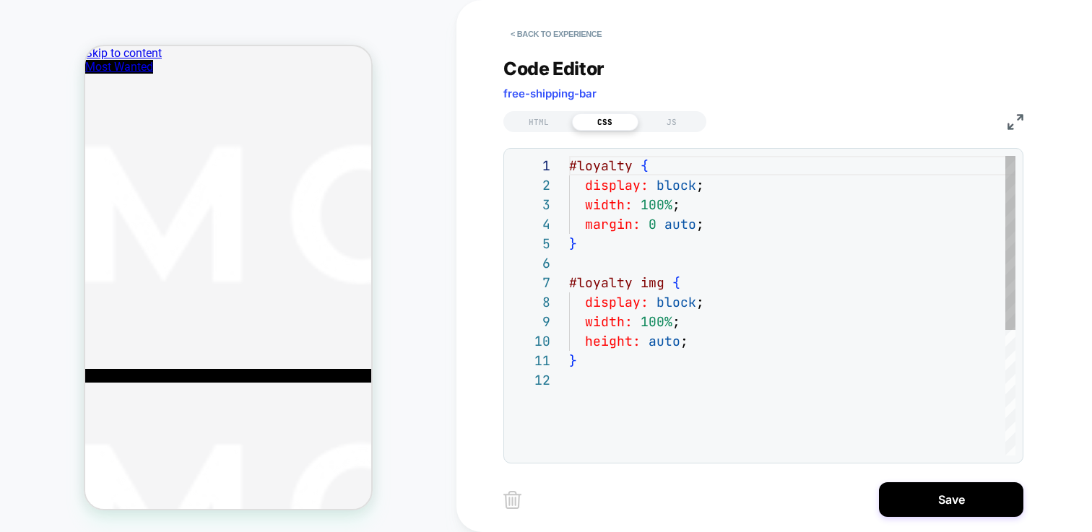
scroll to position [195, 0]
click at [677, 262] on div "#loyalty { display: block ; width: 100% ; margin: 0 auto ; } #loyalty img { dis…" at bounding box center [792, 413] width 446 height 514
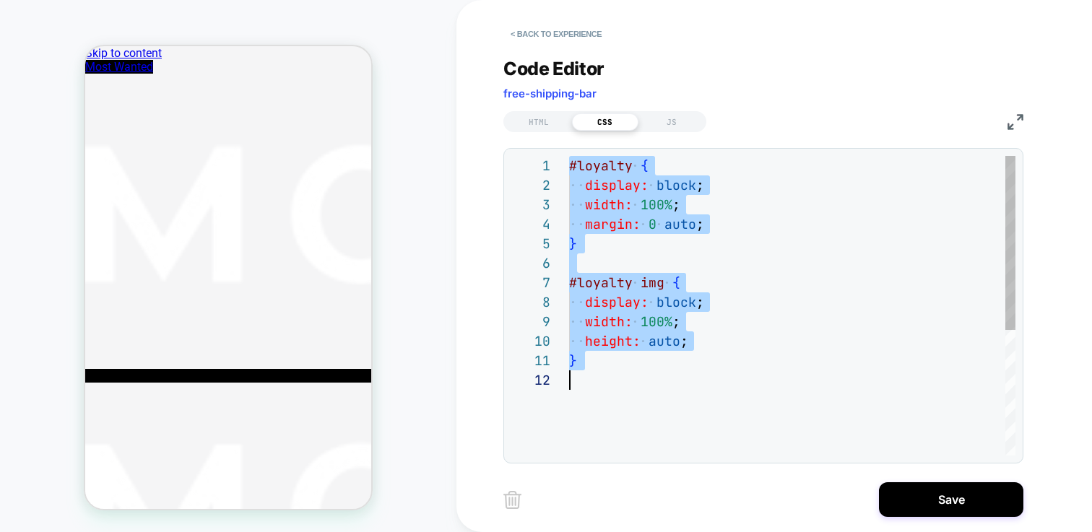
type textarea "**********"
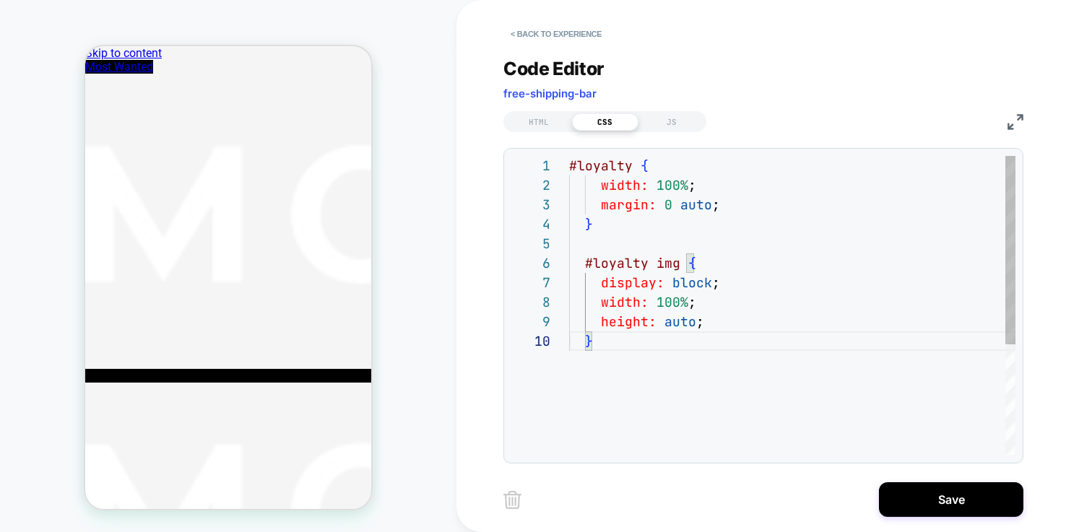
click at [743, 356] on div "#loyalty { width: 100% ; margin: 0 auto ; } #loyalty img { display: block ; wid…" at bounding box center [792, 393] width 446 height 475
click at [603, 379] on div "#loyalty { width: 100% ; margin: 0 auto ; } #loyalty img { display: block ; wid…" at bounding box center [792, 393] width 446 height 475
click at [569, 282] on div "#loyalty { width: 100% ; margin: 0 auto ; } #loyalty img { display: block ; wid…" at bounding box center [792, 393] width 446 height 475
click at [602, 242] on div "#loyalty { width: 100% ; margin: 0 auto ; } #loyalty img { display: block ; wid…" at bounding box center [792, 393] width 446 height 475
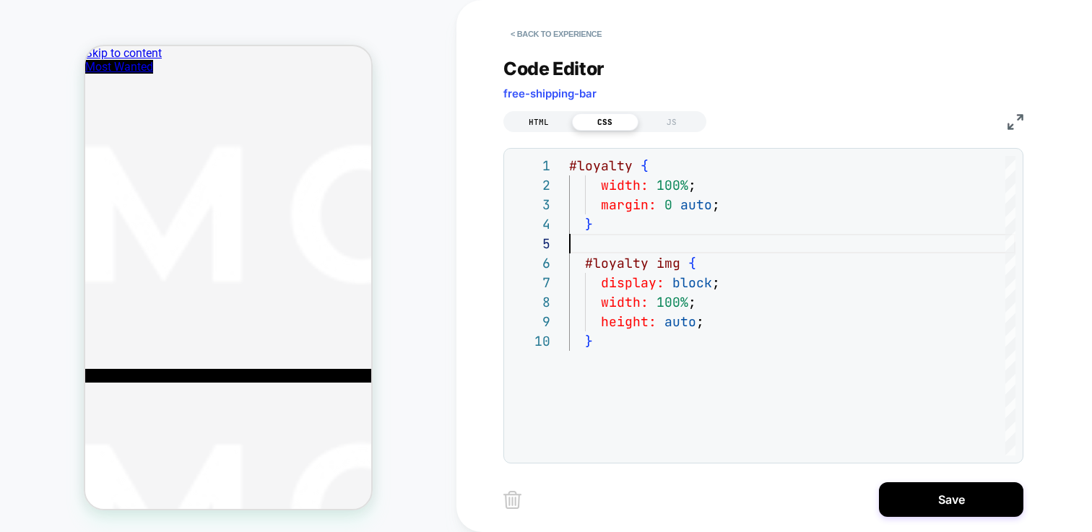
click at [553, 117] on div "HTML" at bounding box center [539, 121] width 66 height 17
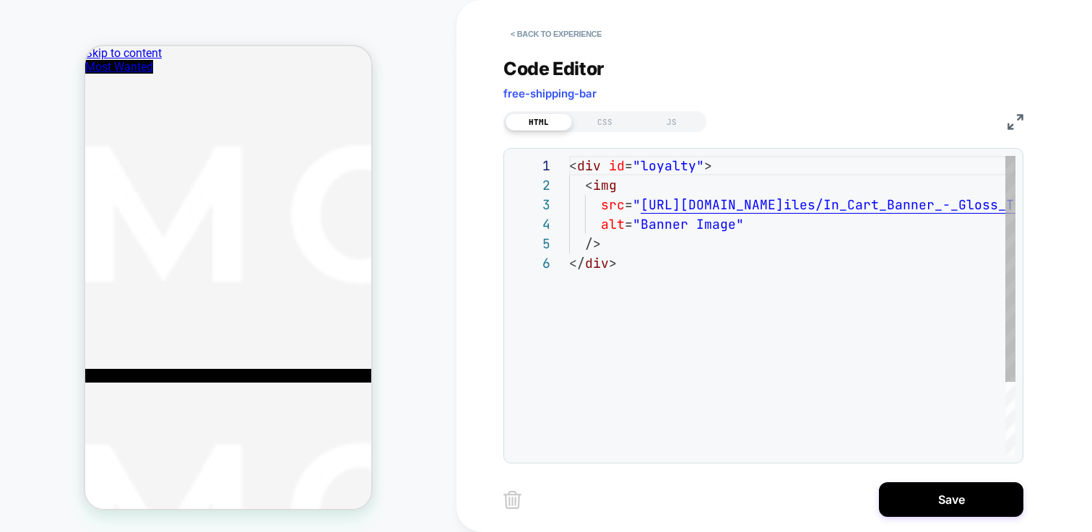
scroll to position [98, 0]
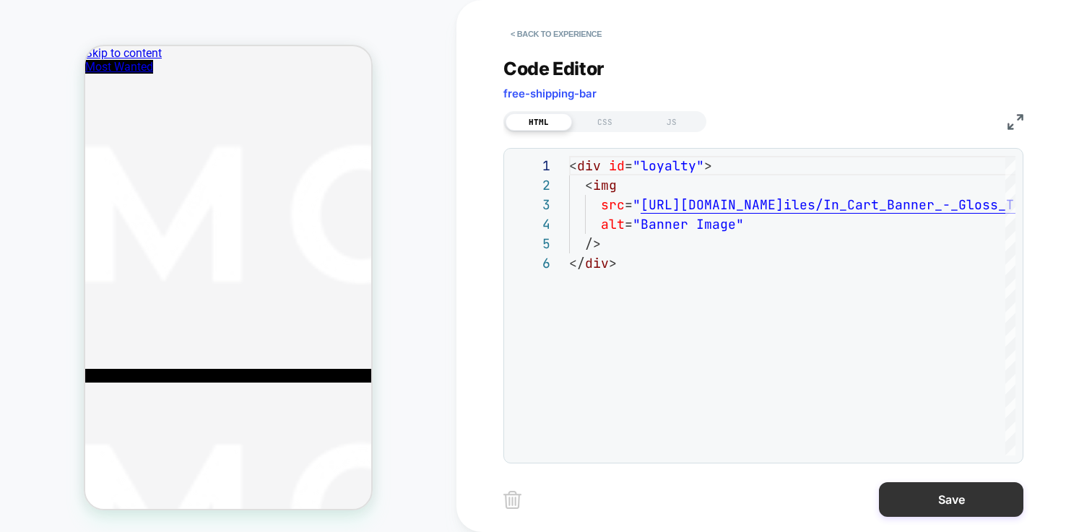
click at [948, 496] on button "Save" at bounding box center [951, 500] width 144 height 35
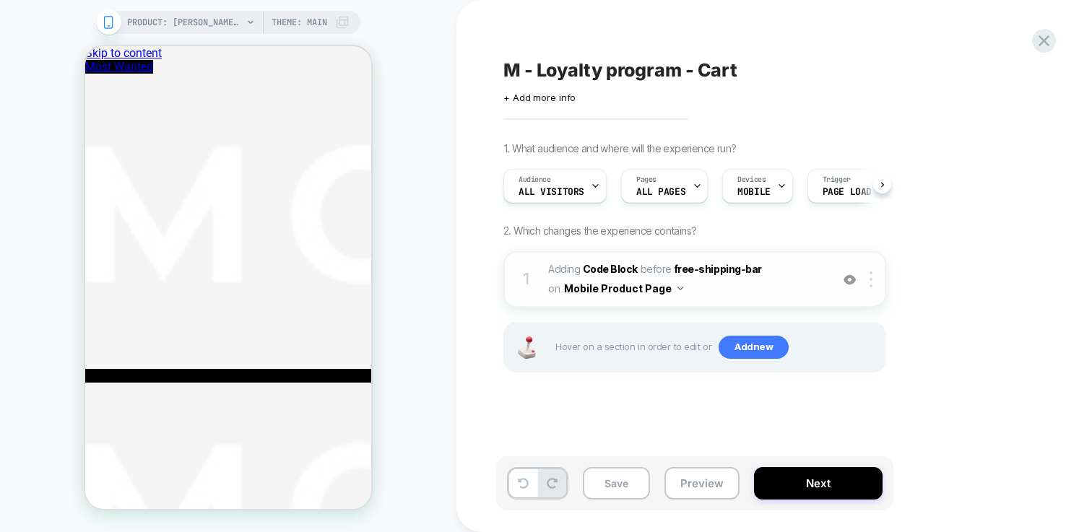
scroll to position [0, 1]
click at [878, 281] on div at bounding box center [874, 280] width 24 height 16
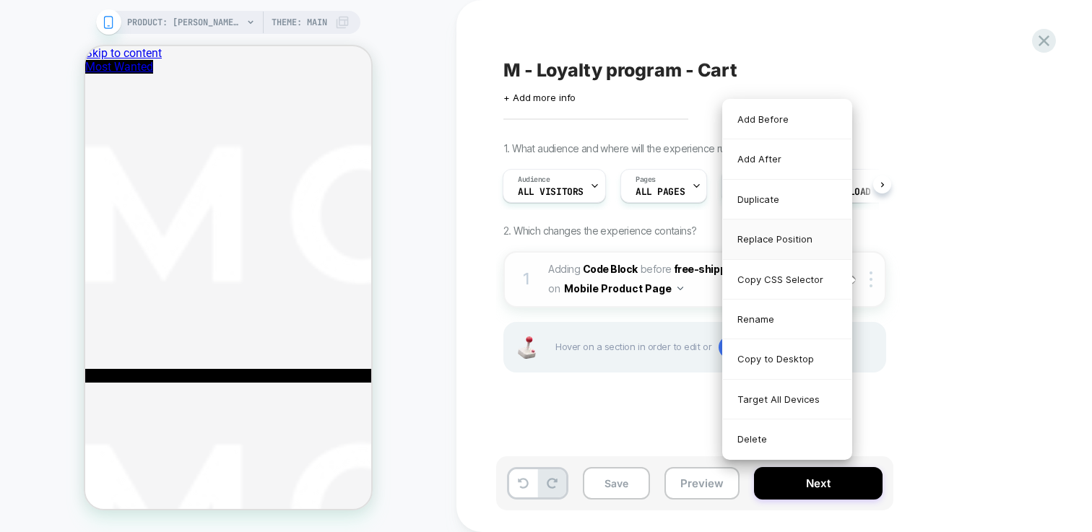
click at [772, 235] on div "Replace Position" at bounding box center [787, 240] width 129 height 40
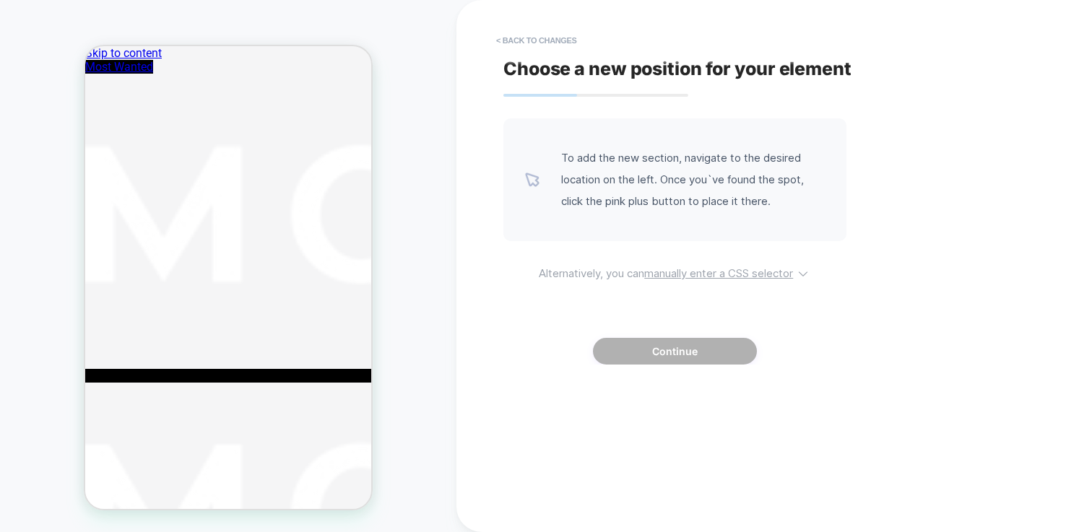
click at [705, 275] on u "manually enter a CSS selector" at bounding box center [718, 274] width 149 height 14
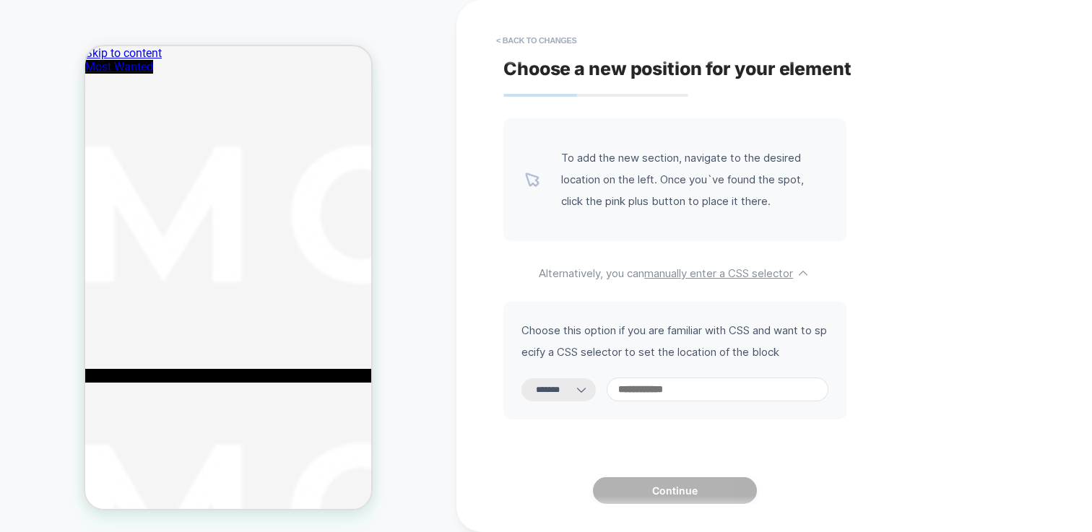
drag, startPoint x: 564, startPoint y: 341, endPoint x: 587, endPoint y: 390, distance: 54.0
click at [570, 355] on span "Choose this option if you are familiar with CSS and want to specify a CSS selec…" at bounding box center [675, 341] width 307 height 43
click at [587, 394] on select "**********" at bounding box center [559, 390] width 74 height 23
select select "*********"
click at [522, 379] on select "**********" at bounding box center [559, 390] width 74 height 23
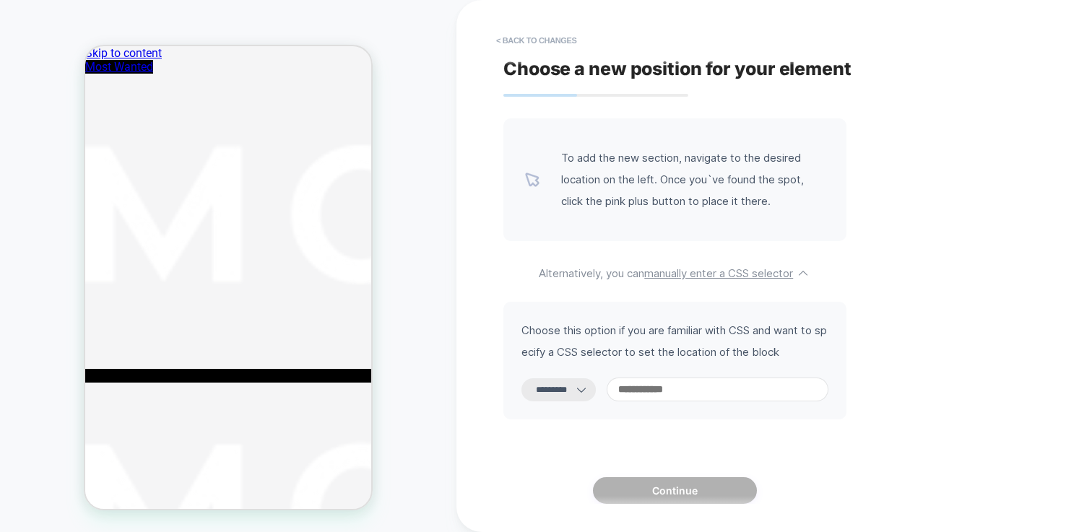
click at [702, 394] on input at bounding box center [718, 390] width 222 height 24
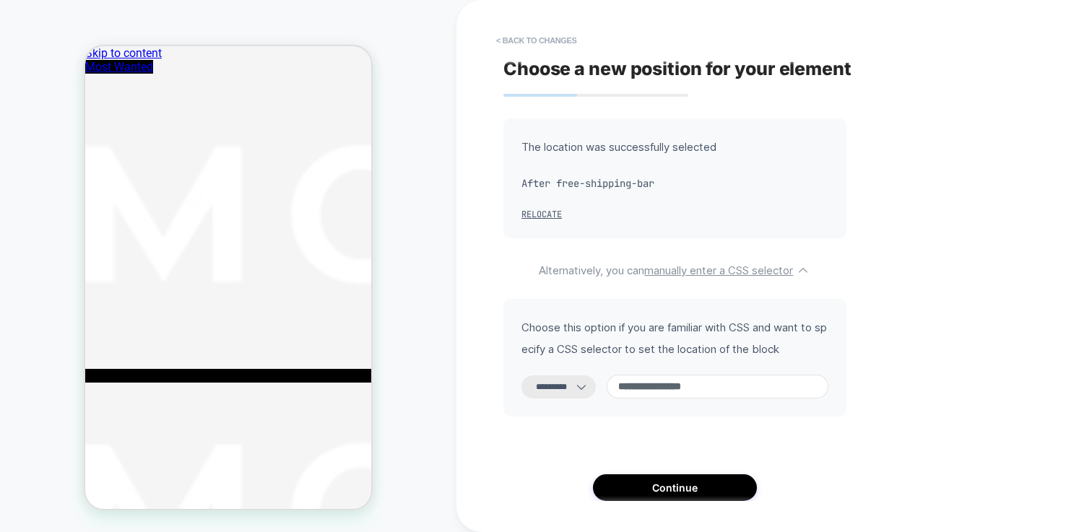
type input "**********"
click at [571, 386] on select "**********" at bounding box center [559, 387] width 74 height 23
select select "**********"
click at [522, 376] on select "**********" at bounding box center [559, 387] width 74 height 23
click at [708, 490] on button "Continue" at bounding box center [675, 488] width 164 height 27
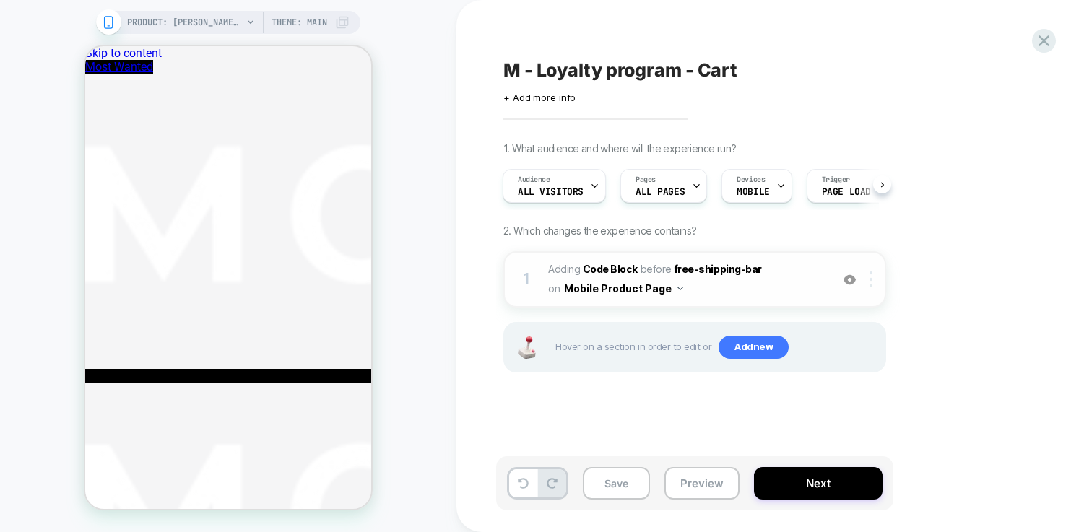
click at [872, 279] on img at bounding box center [871, 280] width 3 height 16
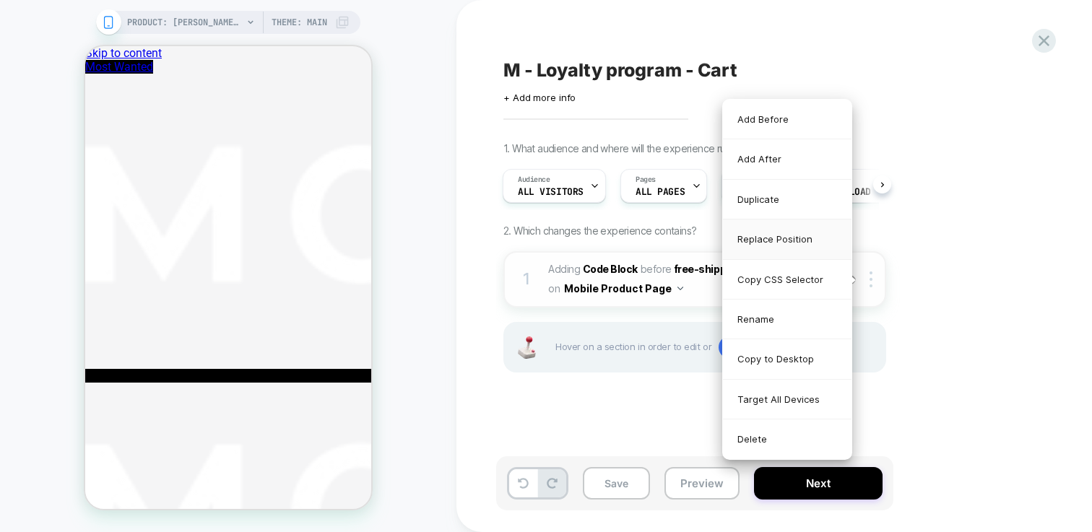
click at [766, 236] on div "Replace Position" at bounding box center [787, 240] width 129 height 40
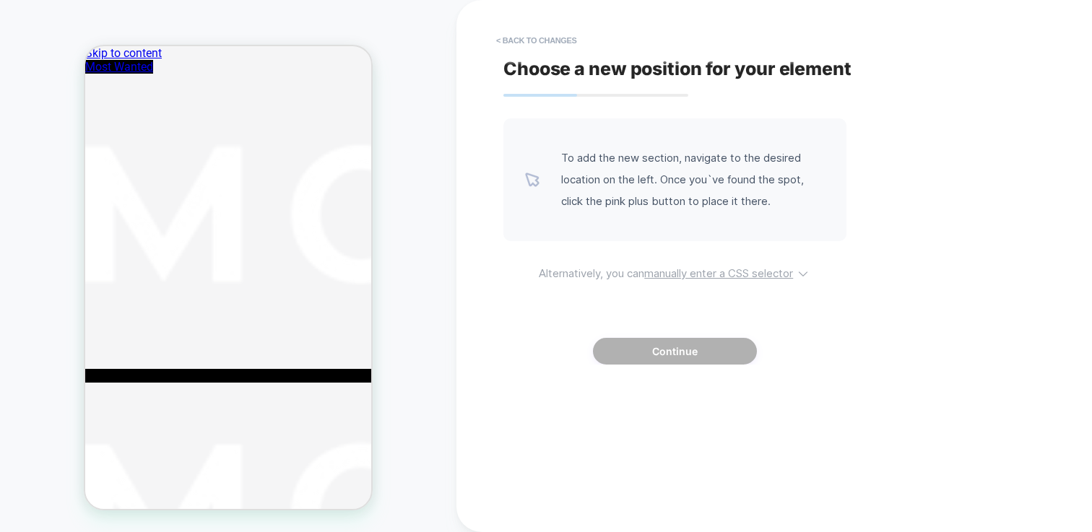
click at [673, 275] on u "manually enter a CSS selector" at bounding box center [718, 274] width 149 height 14
select select "*******"
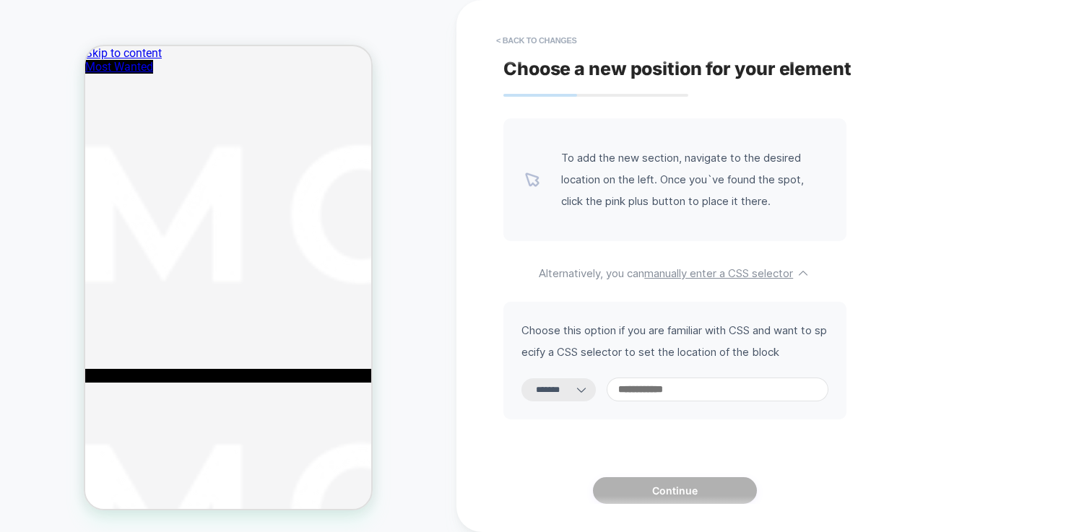
click at [685, 399] on input at bounding box center [718, 390] width 222 height 24
paste input "**********"
type input "**********"
select select "*********"
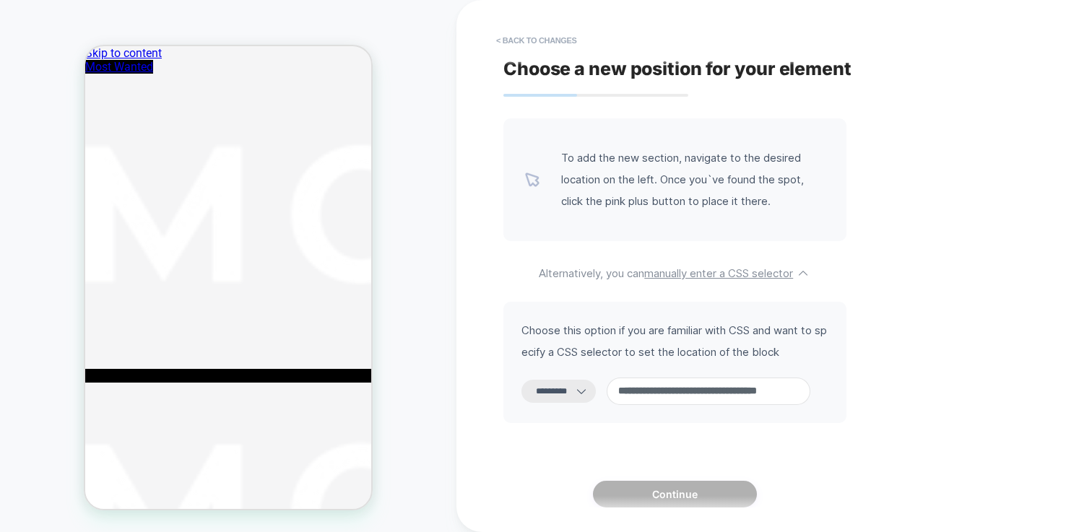
click at [549, 392] on select "**********" at bounding box center [559, 391] width 74 height 23
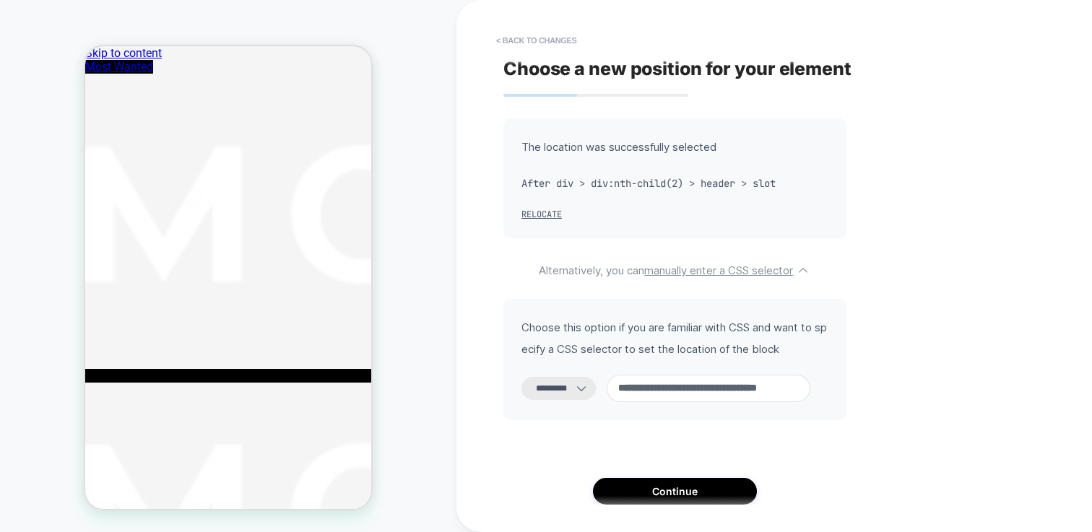
click at [522, 377] on select "**********" at bounding box center [559, 388] width 74 height 23
click at [704, 392] on input "**********" at bounding box center [709, 388] width 204 height 27
click at [721, 384] on input "**********" at bounding box center [709, 388] width 204 height 27
drag, startPoint x: 782, startPoint y: 379, endPoint x: 564, endPoint y: 336, distance: 221.7
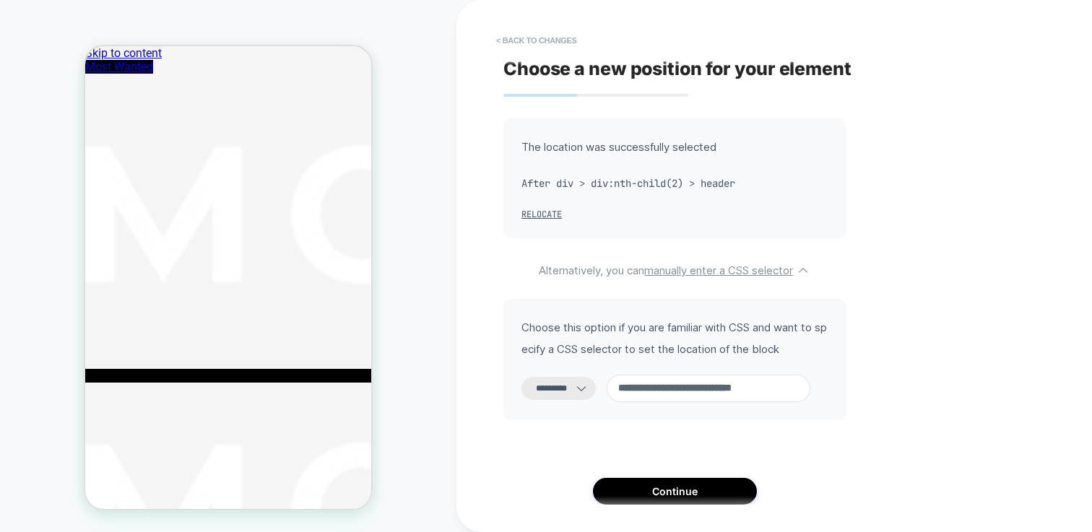
click at [564, 336] on div "**********" at bounding box center [675, 359] width 343 height 121
drag, startPoint x: 777, startPoint y: 384, endPoint x: 525, endPoint y: 386, distance: 252.1
click at [527, 386] on div "**********" at bounding box center [675, 388] width 307 height 27
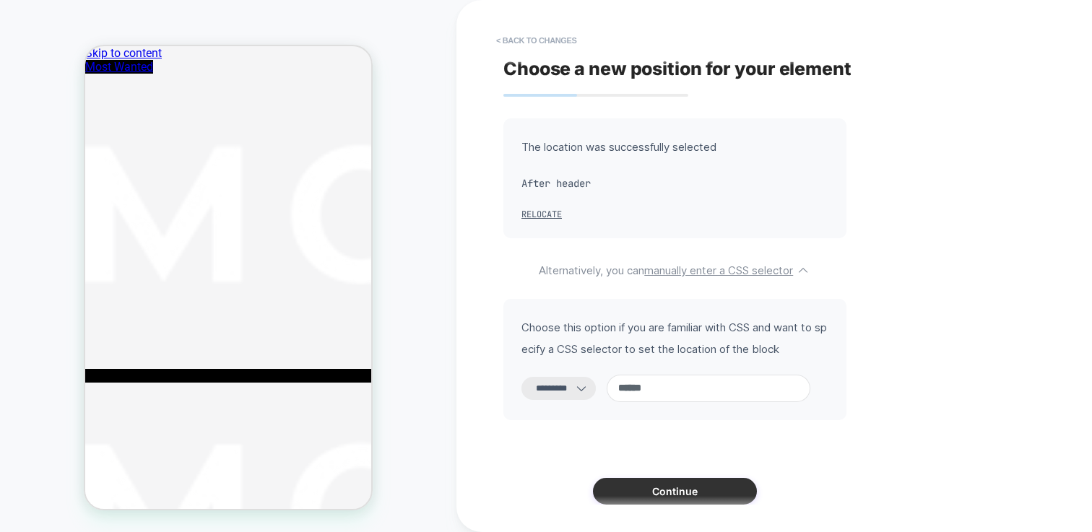
type input "******"
click at [689, 488] on button "Continue" at bounding box center [675, 491] width 164 height 27
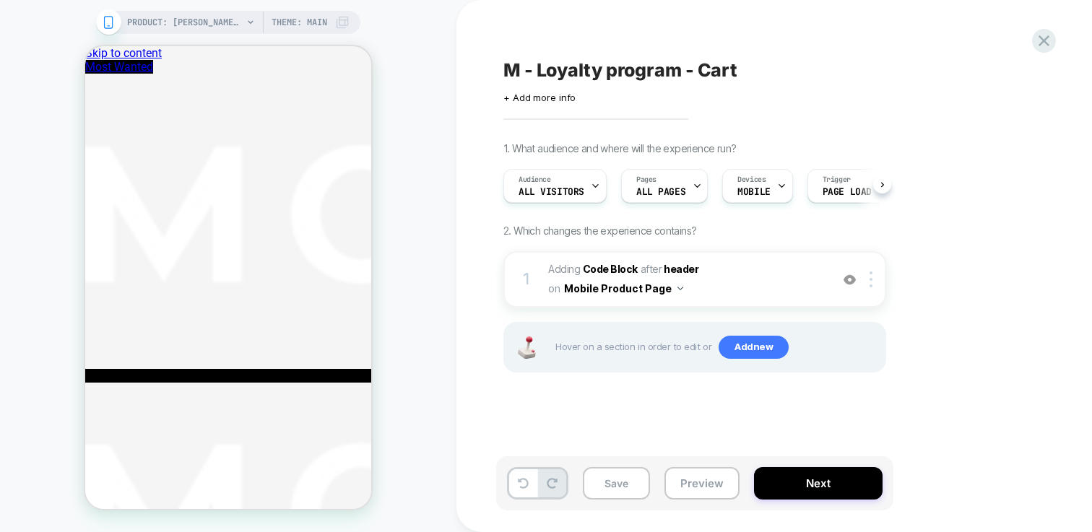
scroll to position [0, 1]
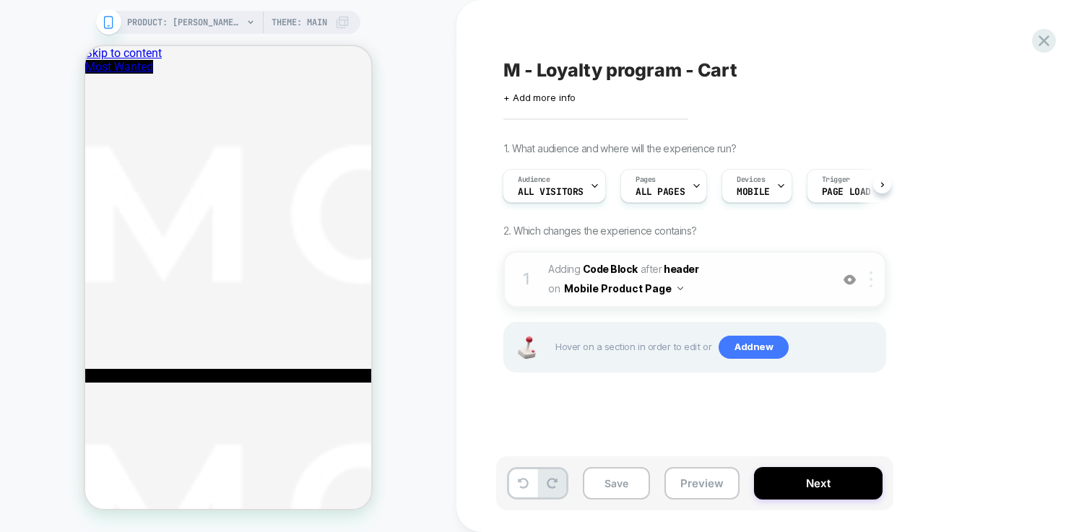
click at [868, 278] on div at bounding box center [874, 280] width 24 height 16
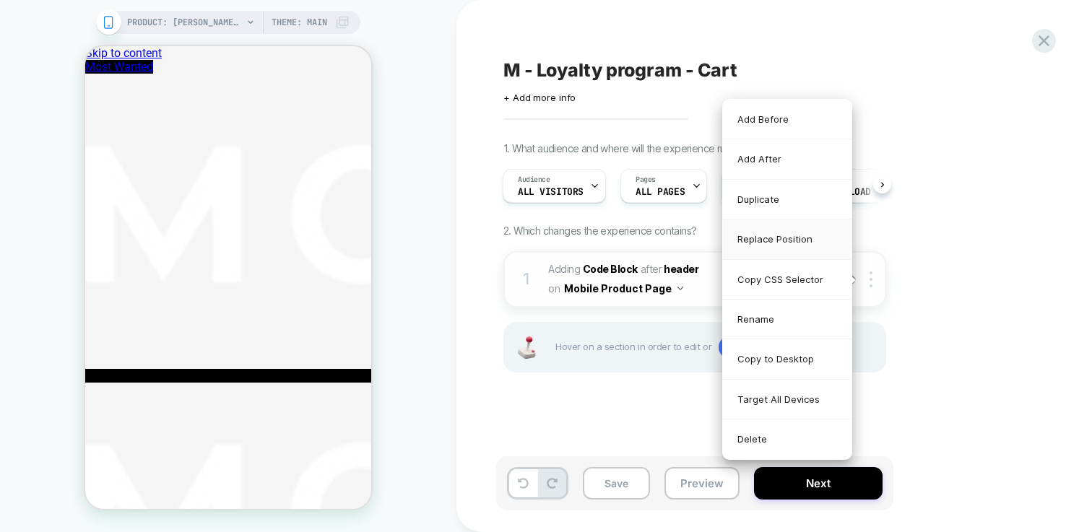
click at [786, 241] on div "Replace Position" at bounding box center [787, 240] width 129 height 40
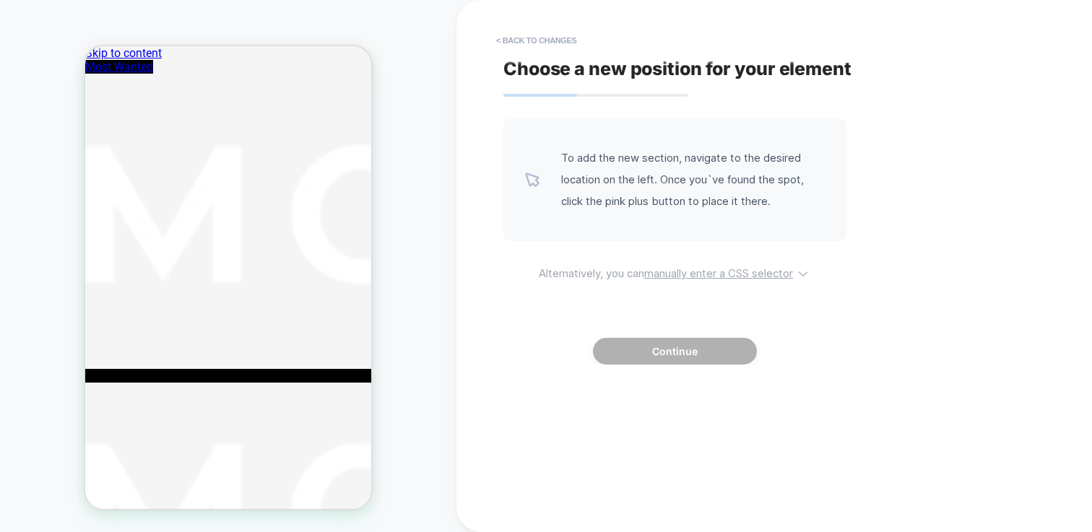
click at [705, 265] on span "Alternatively, you can manually enter a CSS selector" at bounding box center [675, 271] width 343 height 17
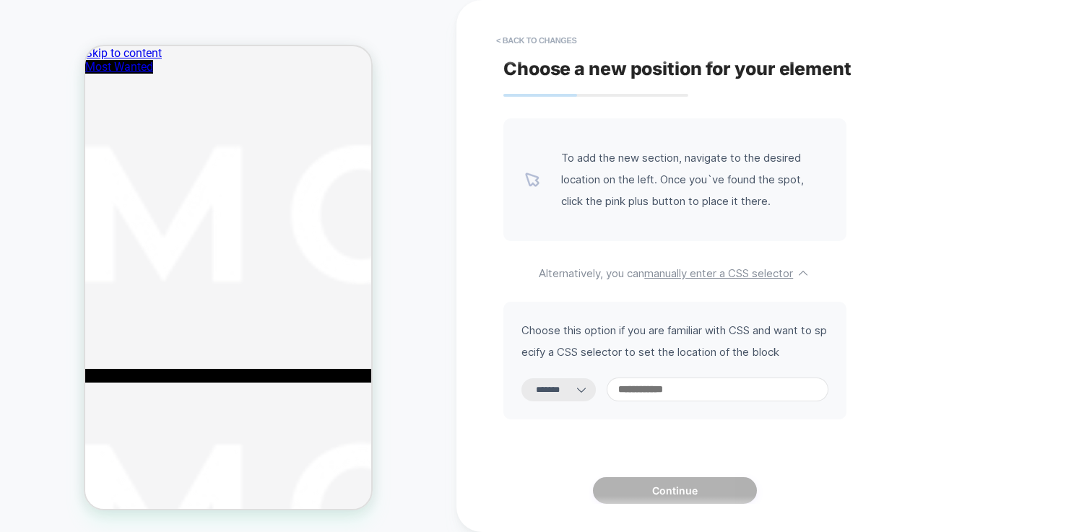
click at [574, 391] on select "**********" at bounding box center [559, 390] width 74 height 23
select select "*********"
click at [522, 379] on select "**********" at bounding box center [559, 390] width 74 height 23
click at [667, 382] on input at bounding box center [718, 390] width 222 height 24
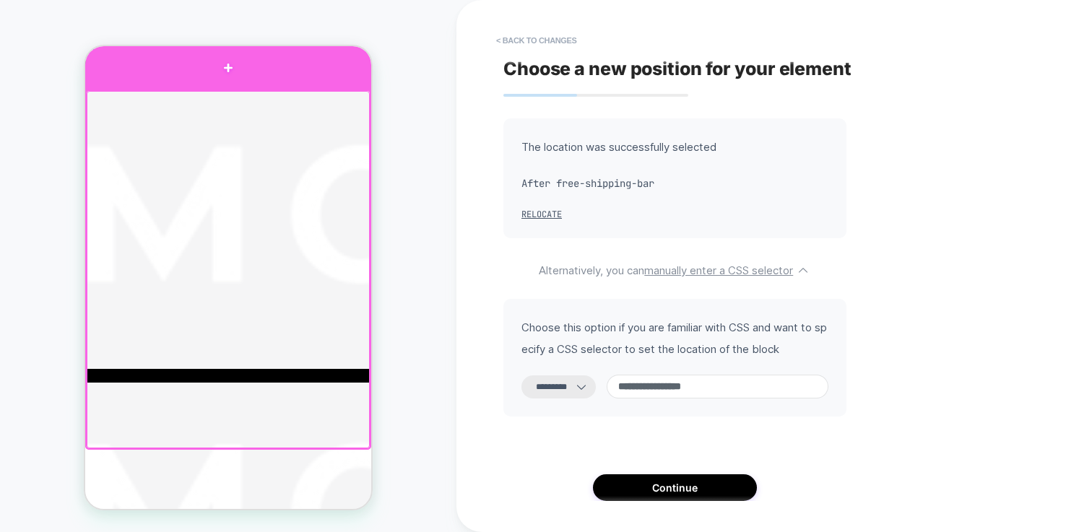
type input "**********"
click at [352, 72] on div at bounding box center [228, 67] width 286 height 43
select select "**********"
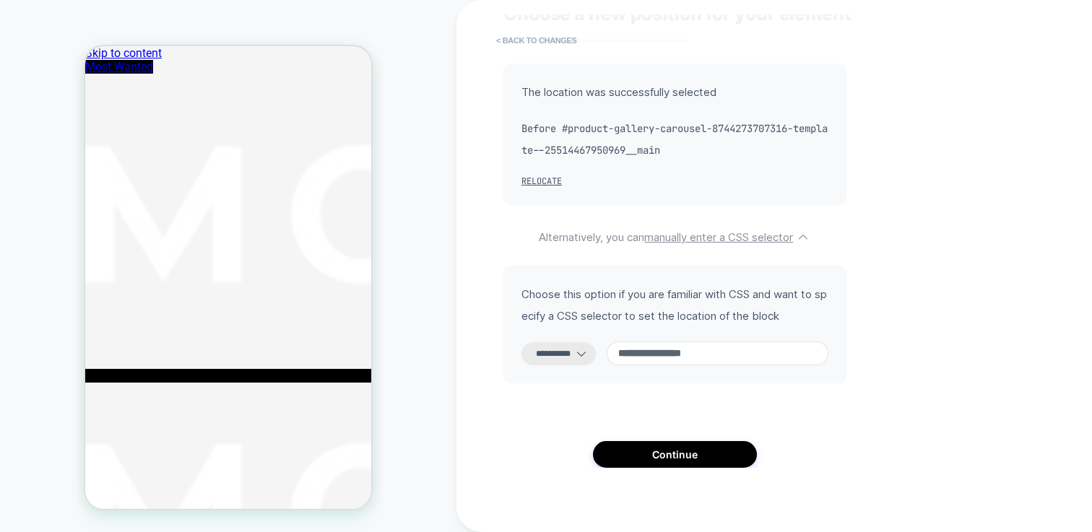
scroll to position [65, 0]
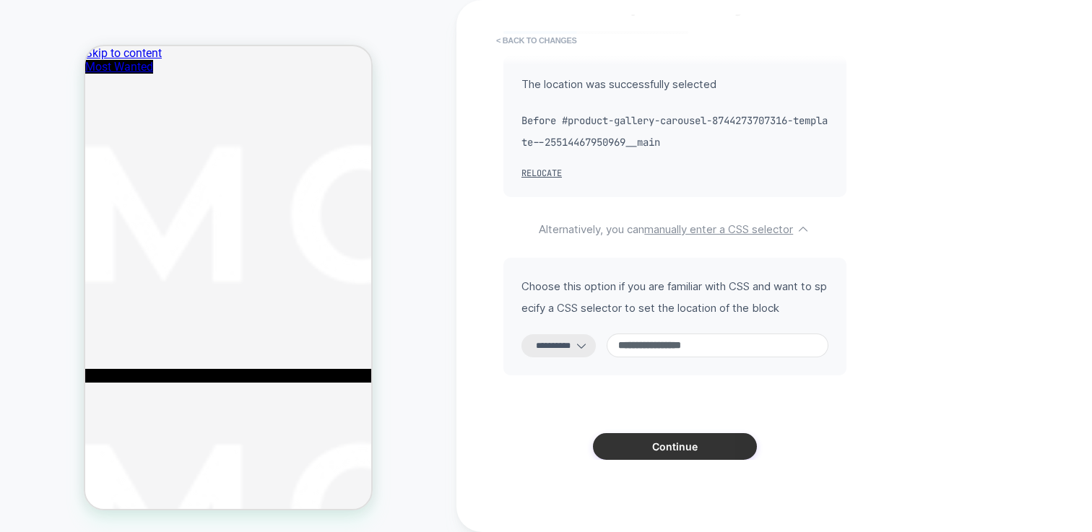
click at [713, 454] on button "Continue" at bounding box center [675, 446] width 164 height 27
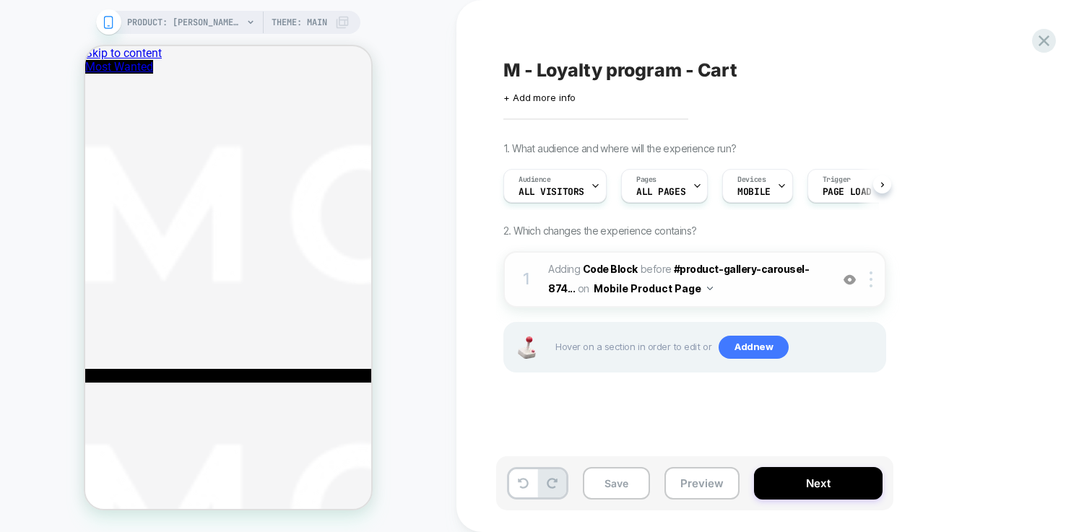
scroll to position [0, 1]
click at [869, 280] on div at bounding box center [874, 280] width 24 height 16
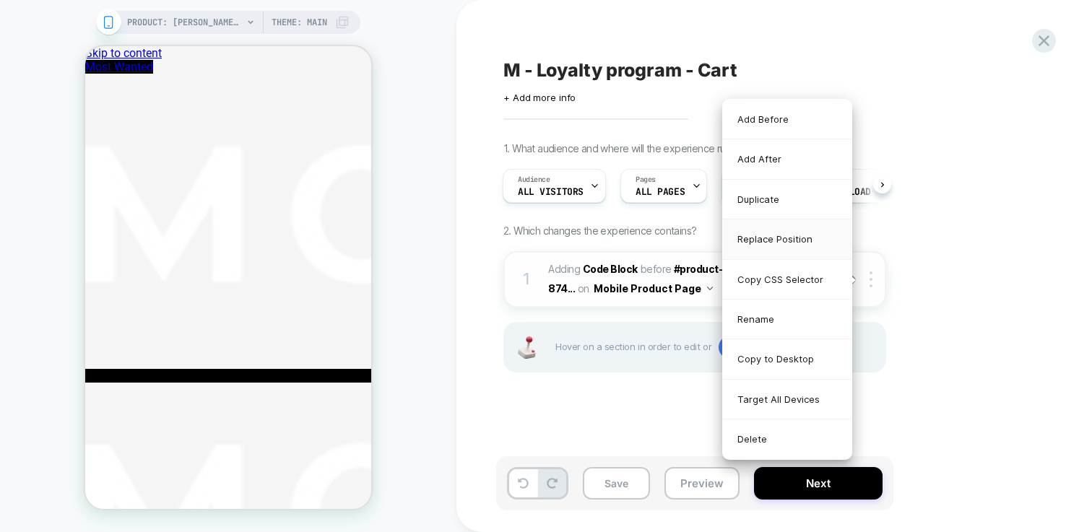
click at [785, 247] on div "Replace Position" at bounding box center [787, 240] width 129 height 40
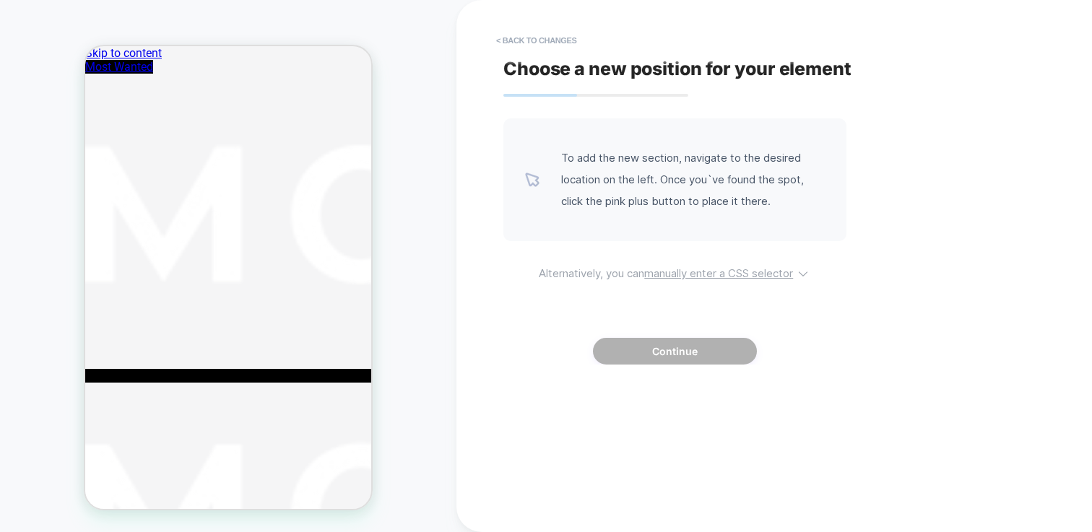
click at [673, 273] on u "manually enter a CSS selector" at bounding box center [718, 274] width 149 height 14
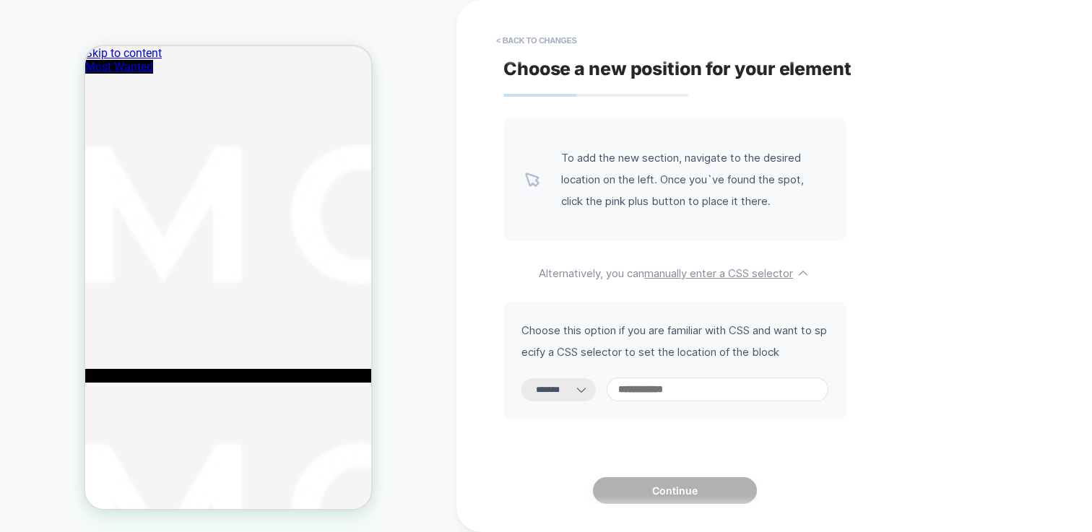
click at [567, 405] on div "**********" at bounding box center [675, 361] width 343 height 118
click at [569, 397] on select "**********" at bounding box center [559, 390] width 74 height 23
select select "*********"
click at [522, 379] on select "**********" at bounding box center [559, 390] width 74 height 23
click at [693, 393] on input at bounding box center [718, 390] width 222 height 24
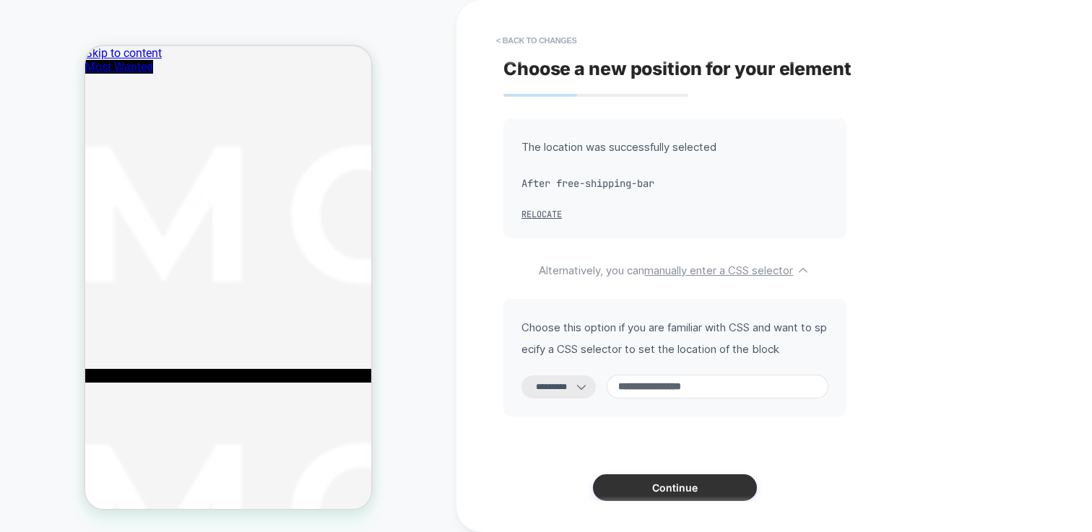
type input "**********"
click at [680, 482] on button "Continue" at bounding box center [675, 488] width 164 height 27
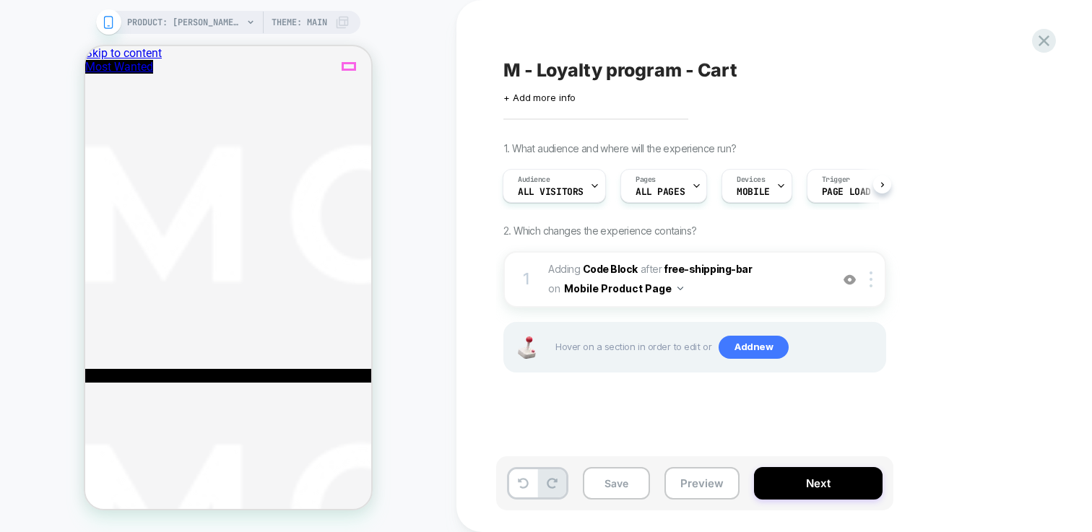
click at [878, 281] on div at bounding box center [874, 280] width 24 height 16
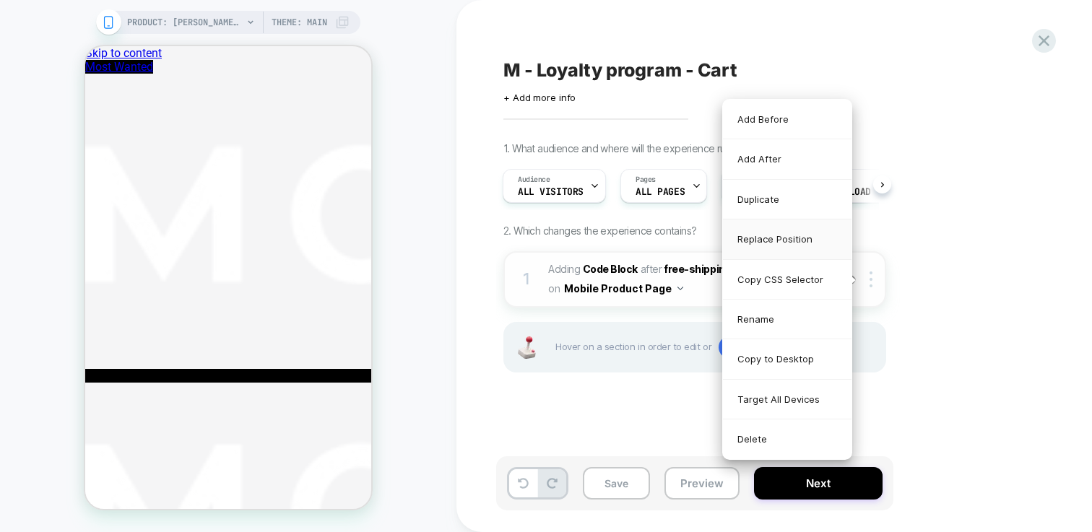
click at [780, 243] on div "Replace Position" at bounding box center [787, 240] width 129 height 40
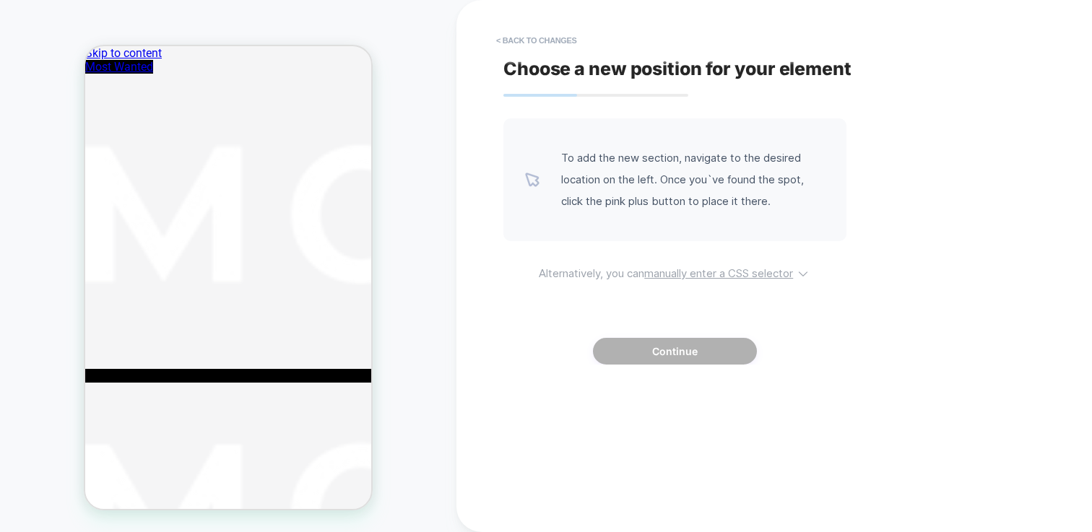
click at [679, 274] on u "manually enter a CSS selector" at bounding box center [718, 274] width 149 height 14
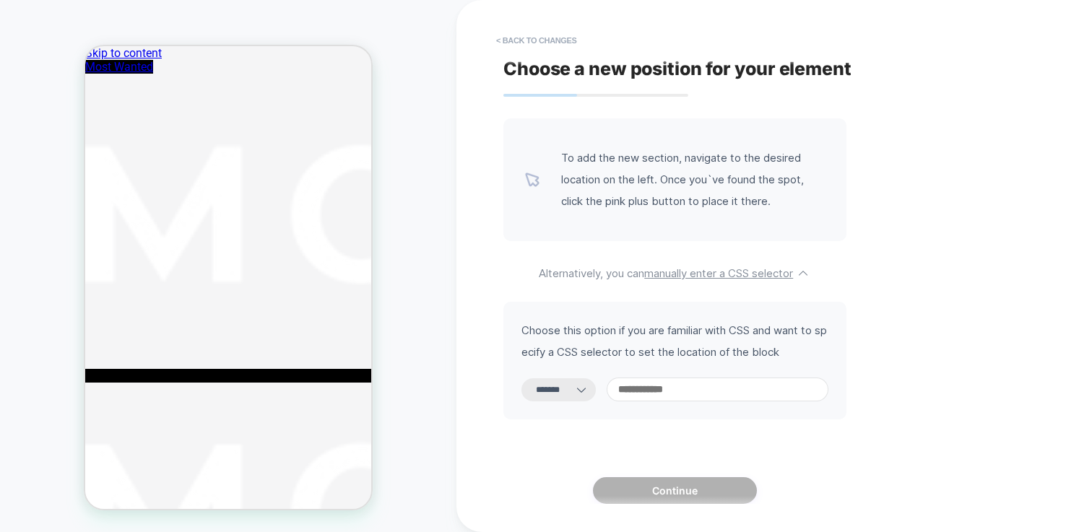
click at [570, 391] on select "**********" at bounding box center [559, 390] width 74 height 23
select select "**********"
click at [522, 379] on select "**********" at bounding box center [559, 390] width 74 height 23
click at [670, 389] on input at bounding box center [718, 390] width 222 height 24
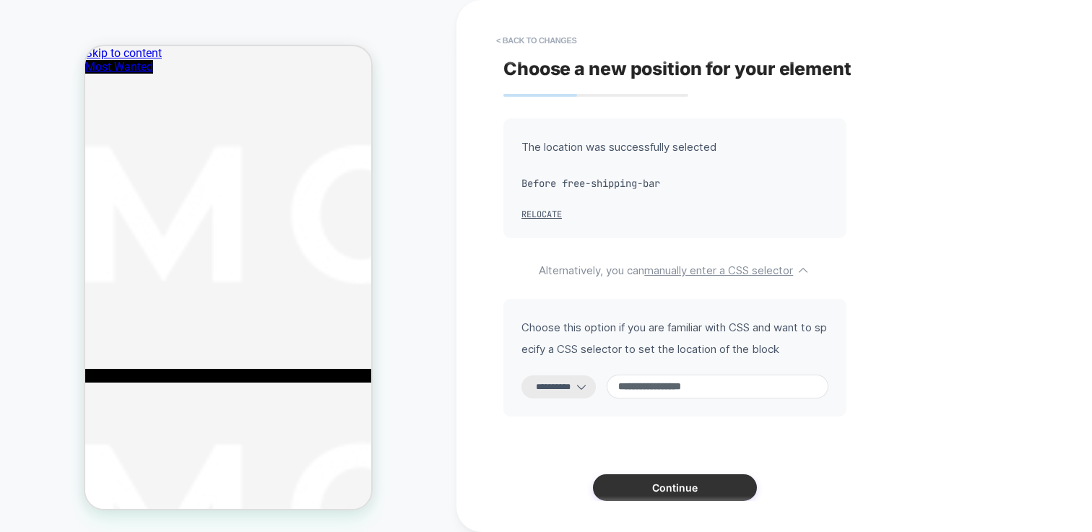
type input "**********"
click at [668, 487] on button "Continue" at bounding box center [675, 488] width 164 height 27
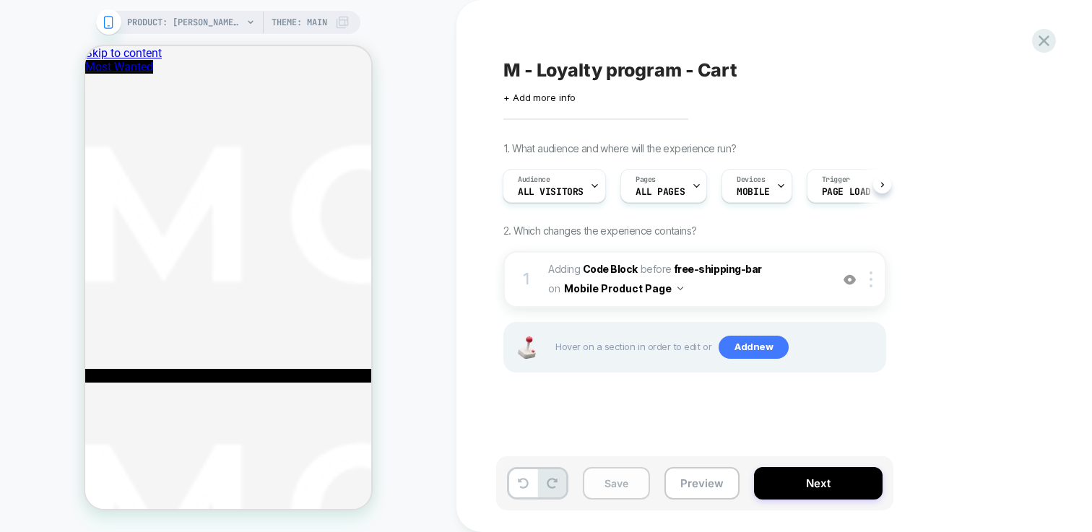
click at [619, 482] on button "Save" at bounding box center [616, 483] width 67 height 33
click at [867, 277] on div at bounding box center [874, 280] width 24 height 16
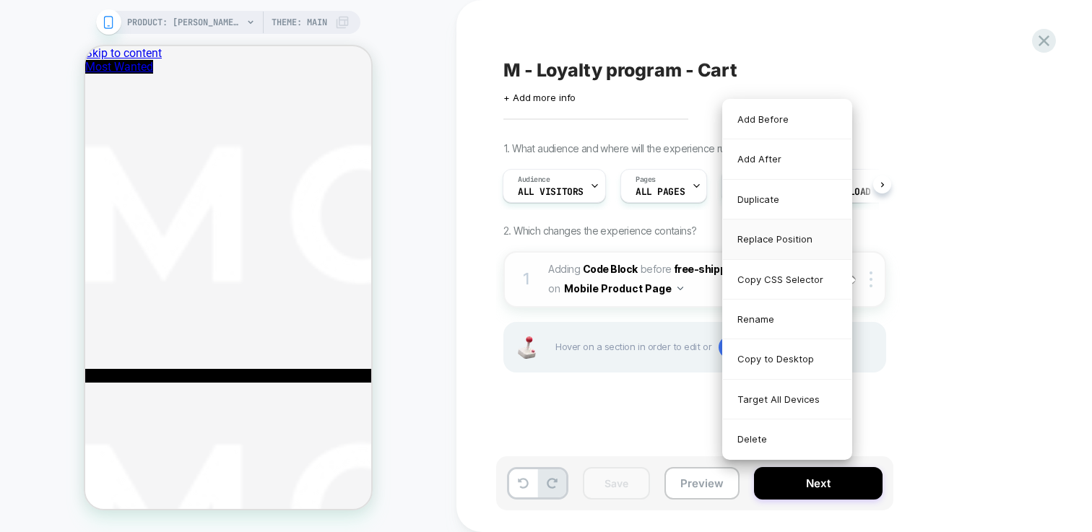
click at [785, 239] on div "Replace Position" at bounding box center [787, 240] width 129 height 40
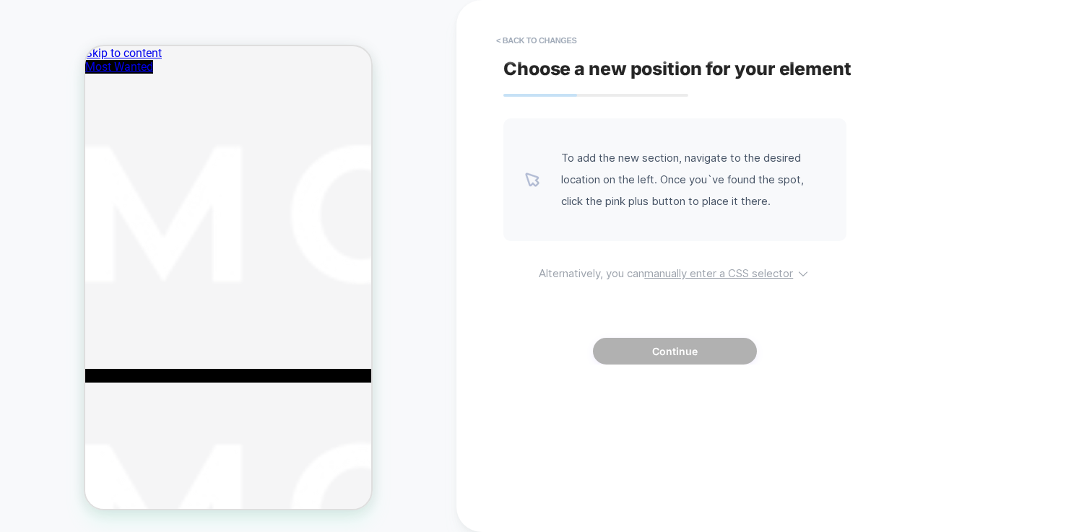
click at [693, 269] on u "manually enter a CSS selector" at bounding box center [718, 274] width 149 height 14
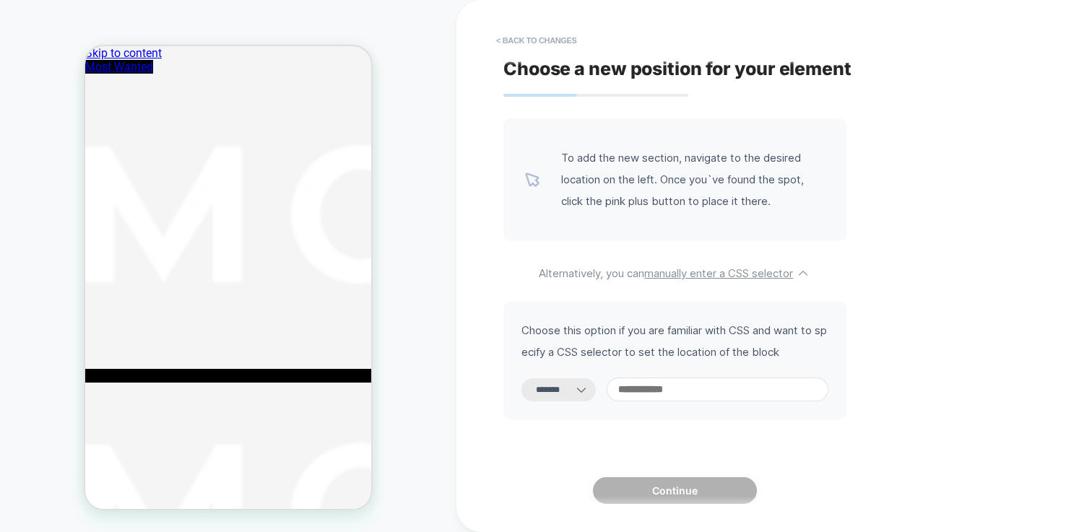
click at [578, 394] on select "**********" at bounding box center [559, 390] width 74 height 23
select select "**********"
click at [522, 379] on select "**********" at bounding box center [559, 390] width 74 height 23
click at [680, 394] on input at bounding box center [718, 390] width 222 height 24
paste input "**********"
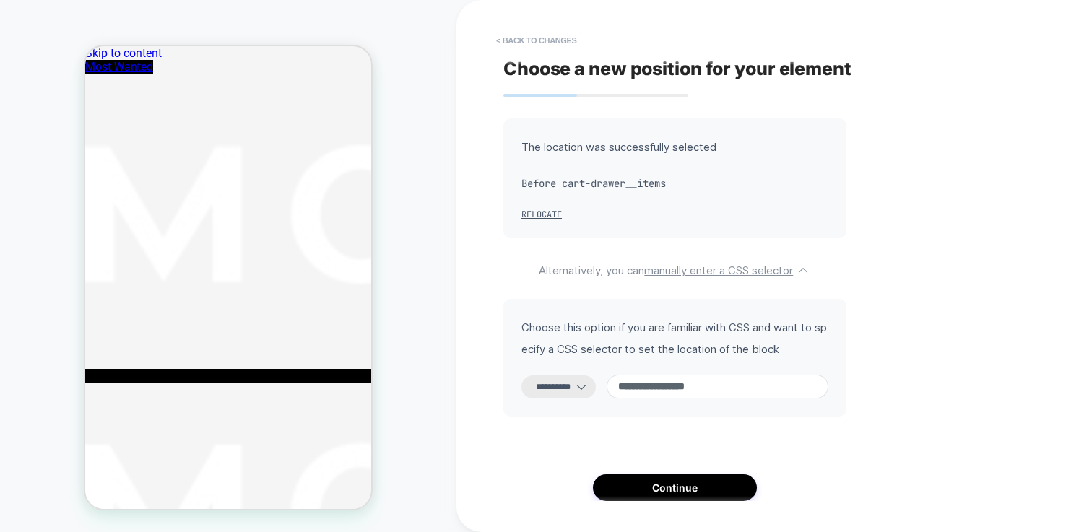
paste input
type input "**********"
click at [573, 384] on select "**********" at bounding box center [559, 387] width 74 height 23
click at [522, 376] on select "**********" at bounding box center [559, 387] width 74 height 23
click at [569, 384] on select "**********" at bounding box center [559, 387] width 74 height 23
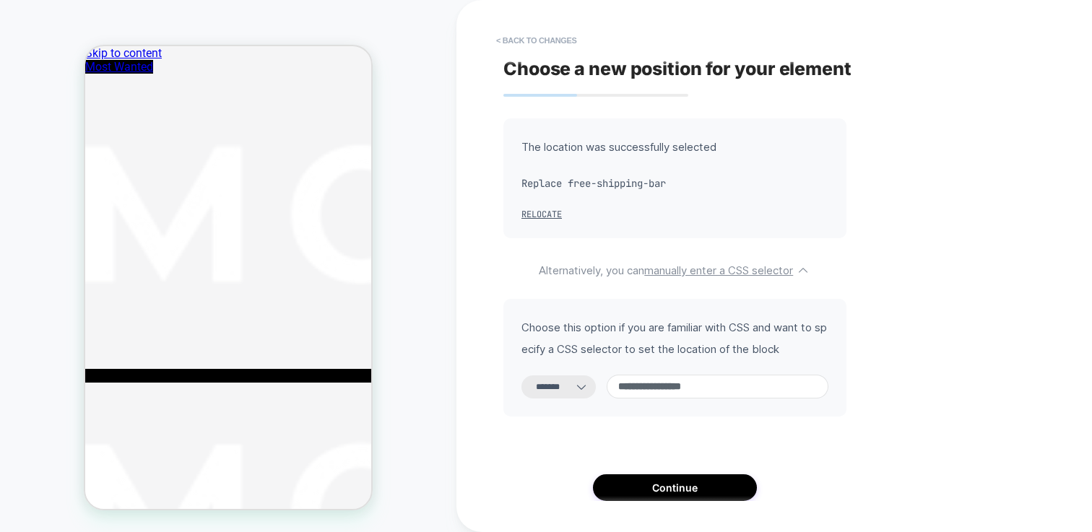
select select "*********"
click at [522, 376] on select "**********" at bounding box center [559, 387] width 74 height 23
click at [716, 492] on button "Continue" at bounding box center [675, 488] width 164 height 27
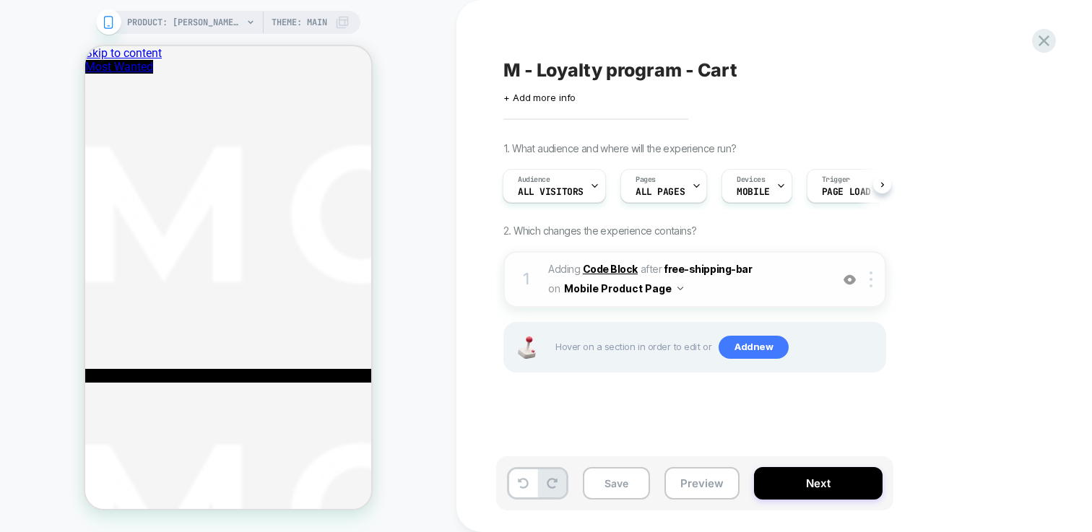
click at [630, 267] on b "Code Block" at bounding box center [610, 269] width 55 height 12
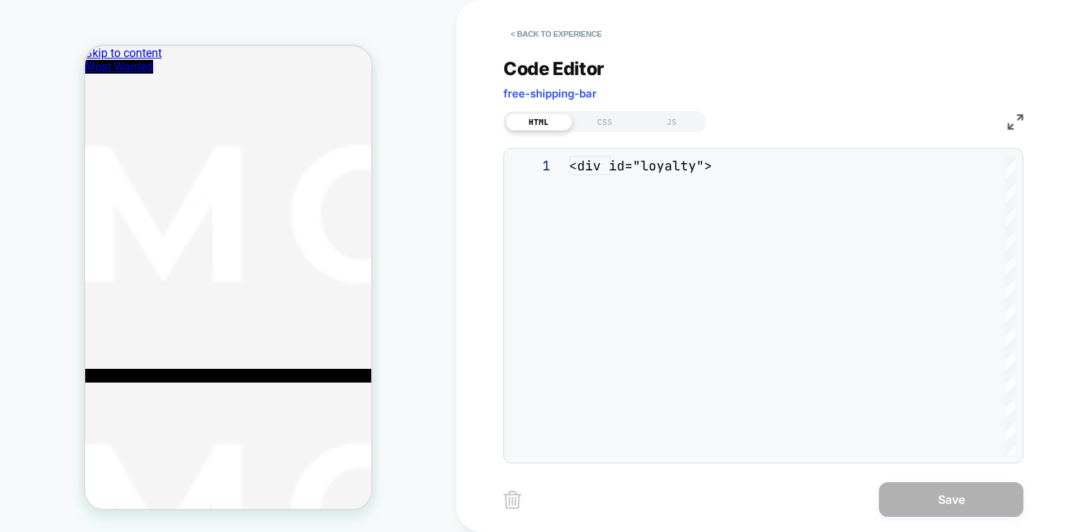
scroll to position [117, 0]
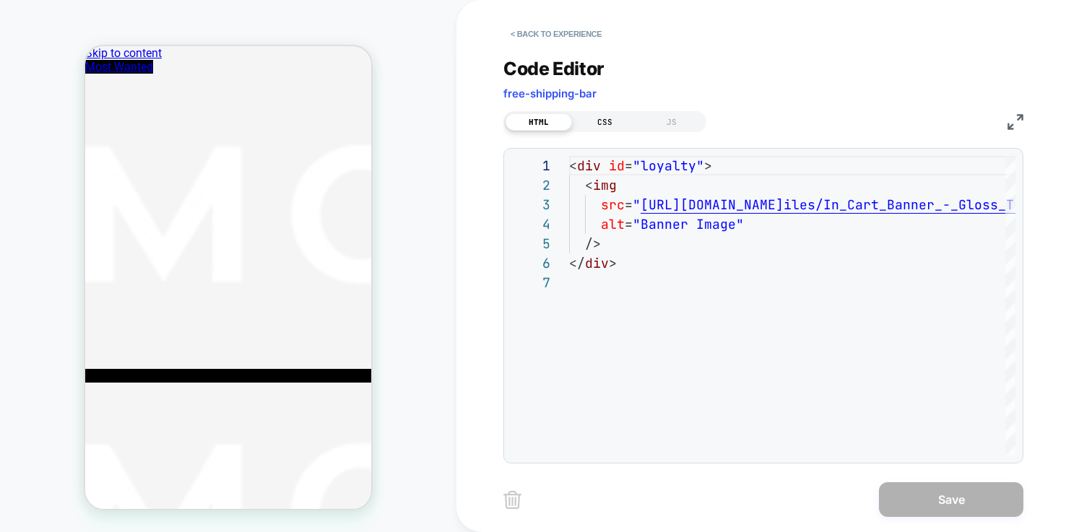
click at [625, 122] on div "CSS" at bounding box center [605, 121] width 66 height 17
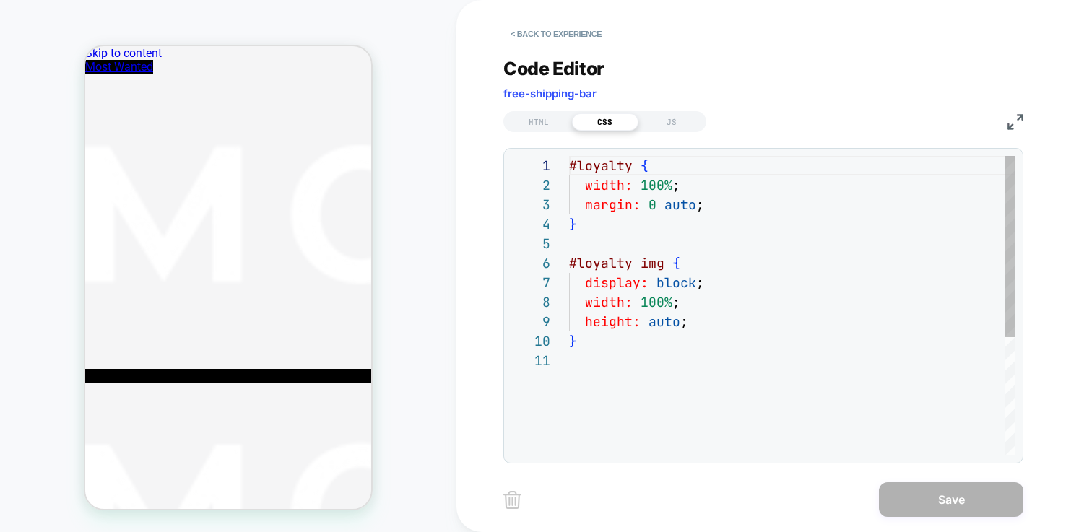
scroll to position [195, 0]
click at [714, 321] on div "#loyalty { width: 100% ; margin: 0 auto ; } #loyalty img { display: block ; wid…" at bounding box center [792, 403] width 446 height 495
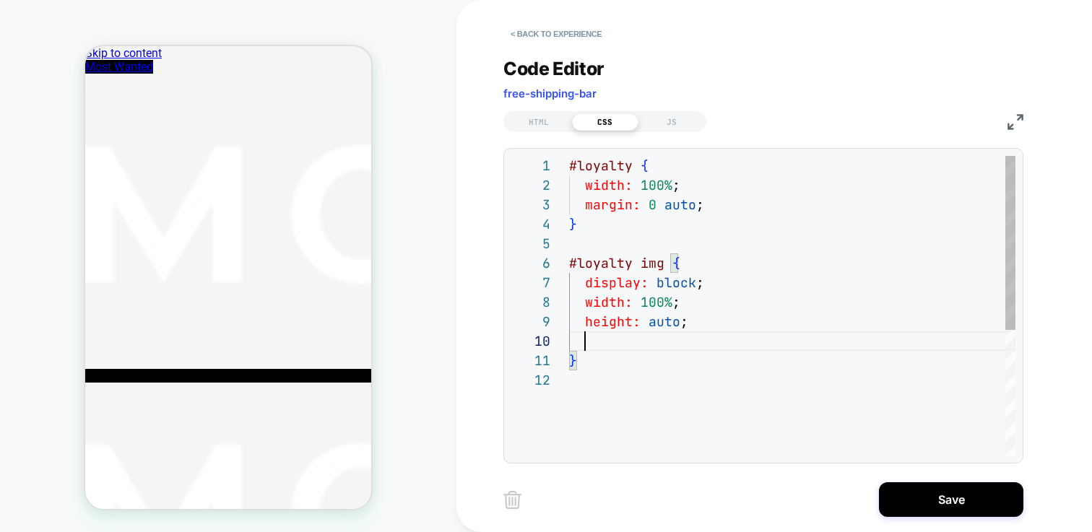
scroll to position [176, 170]
click at [600, 347] on div "#loyalty { width: 100% ; margin: 0 auto ; } #loyalty img { display: block ; wid…" at bounding box center [792, 413] width 446 height 514
click at [691, 346] on div "#loyalty { width: 100% ; margin: 0 auto ; } #loyalty img { display: block ; wid…" at bounding box center [792, 413] width 446 height 514
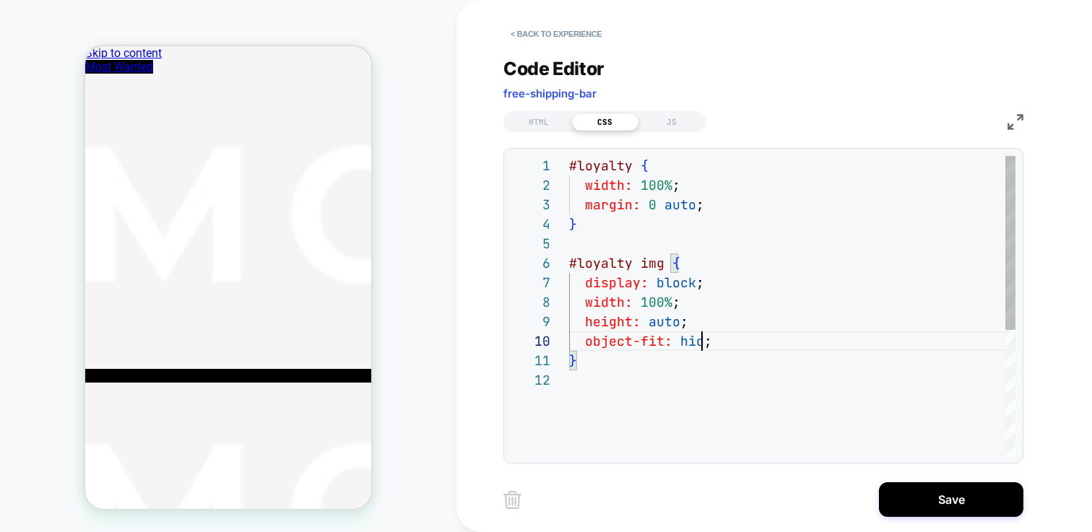
scroll to position [176, 156]
click at [712, 375] on div "#loyalty { width: 100% ; margin: 0 auto ; } #loyalty img { display: block ; wid…" at bounding box center [792, 413] width 446 height 514
click at [707, 342] on div "#loyalty { width: 100% ; margin: 0 auto ; } #loyalty img { display: block ; wid…" at bounding box center [792, 413] width 446 height 514
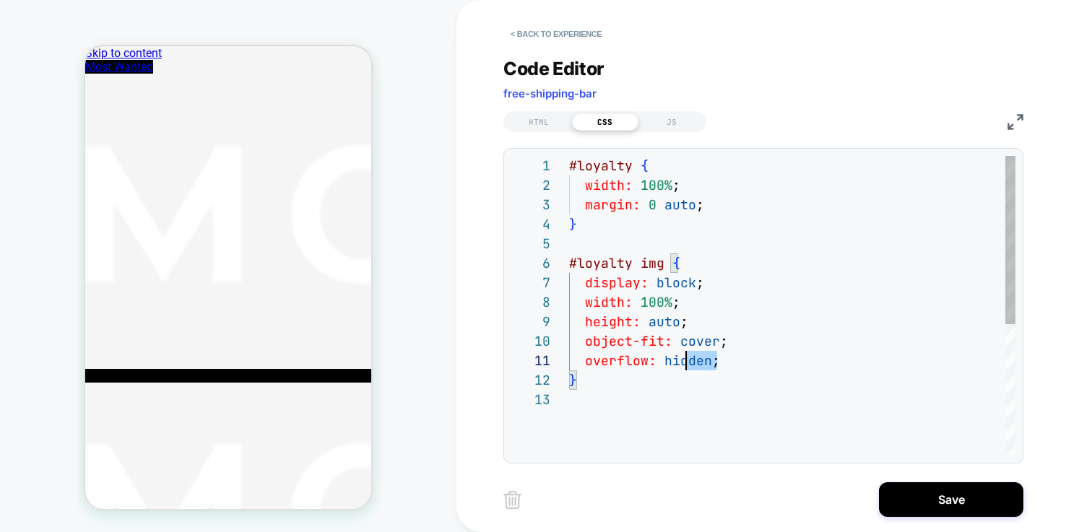
scroll to position [0, 8]
drag, startPoint x: 737, startPoint y: 362, endPoint x: 545, endPoint y: 363, distance: 191.4
click at [569, 363] on div "#loyalty { width: 100% ; margin: 0 auto ; } #loyalty img { display: block ; wid…" at bounding box center [792, 423] width 446 height 534
click at [726, 201] on div "#loyalty { width: 100% ; margin: 0 auto ; } #loyalty img { display: block ; wid…" at bounding box center [792, 423] width 446 height 534
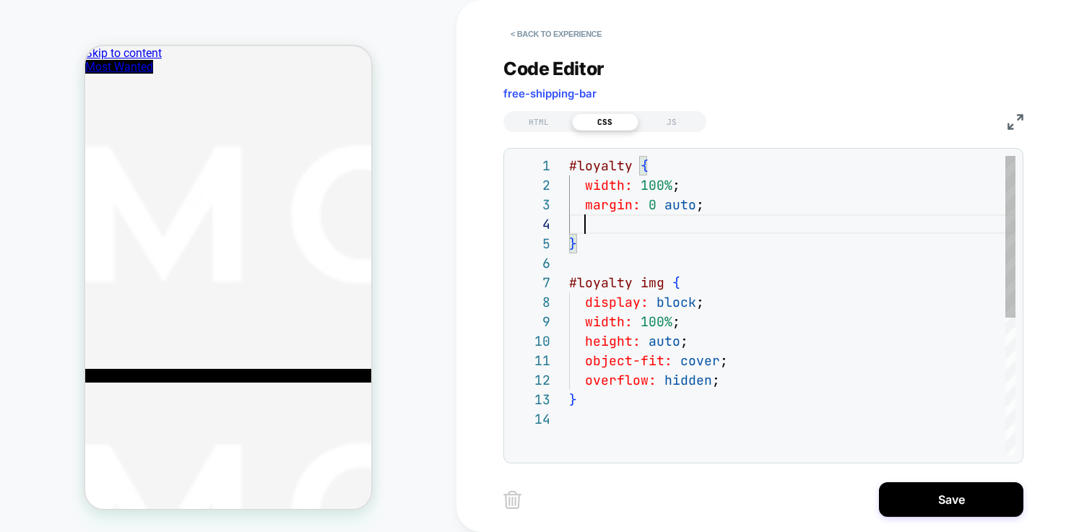
scroll to position [59, 163]
click at [600, 225] on div "#loyalty { width: 100% ; margin: 0 auto ; } #loyalty img { display: block ; wid…" at bounding box center [792, 432] width 446 height 553
drag, startPoint x: 738, startPoint y: 377, endPoint x: 535, endPoint y: 381, distance: 202.3
click at [569, 381] on div "#loyalty { width: 100% ; margin: 0 auto ; } #loyalty img { display: block ; wid…" at bounding box center [792, 432] width 446 height 553
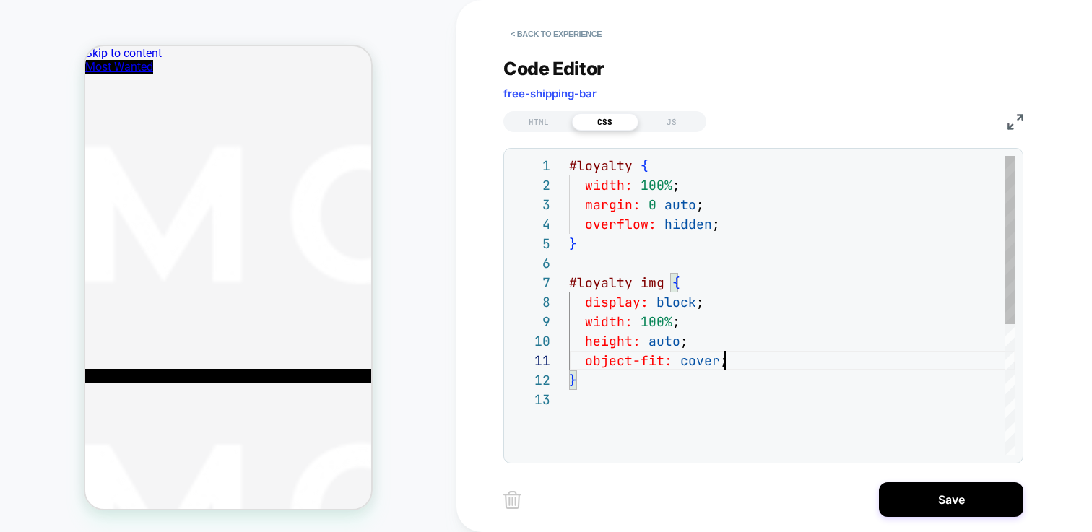
scroll to position [0, 155]
click at [716, 230] on div "#loyalty { width: 100% ; margin: 0 auto ; } #loyalty img { display: block ; wid…" at bounding box center [792, 423] width 446 height 534
drag, startPoint x: 686, startPoint y: 225, endPoint x: 517, endPoint y: 223, distance: 169.8
click at [569, 224] on div "#loyalty { width: 100% ; margin: 0 auto ; } #loyalty img { display: block ; wid…" at bounding box center [792, 423] width 446 height 534
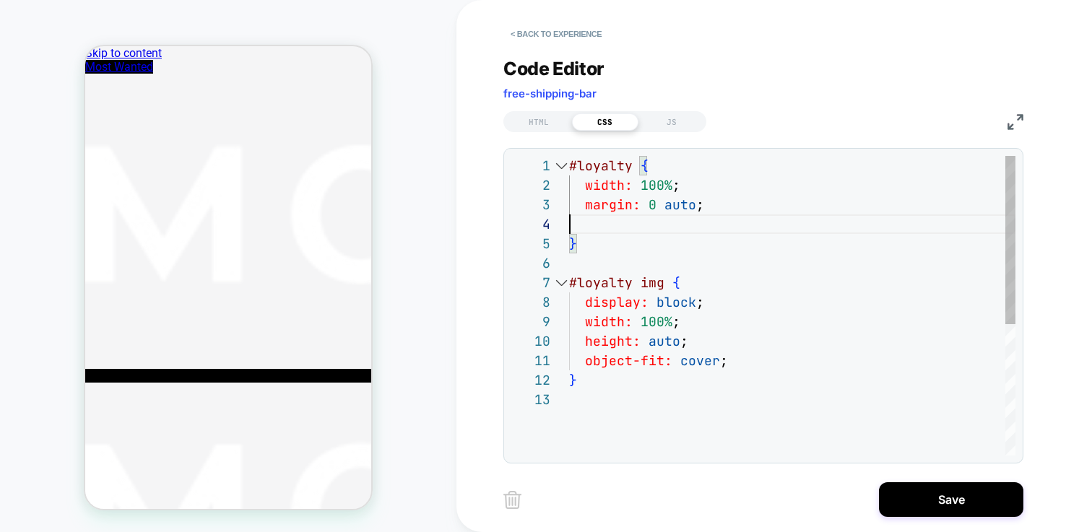
scroll to position [39, 133]
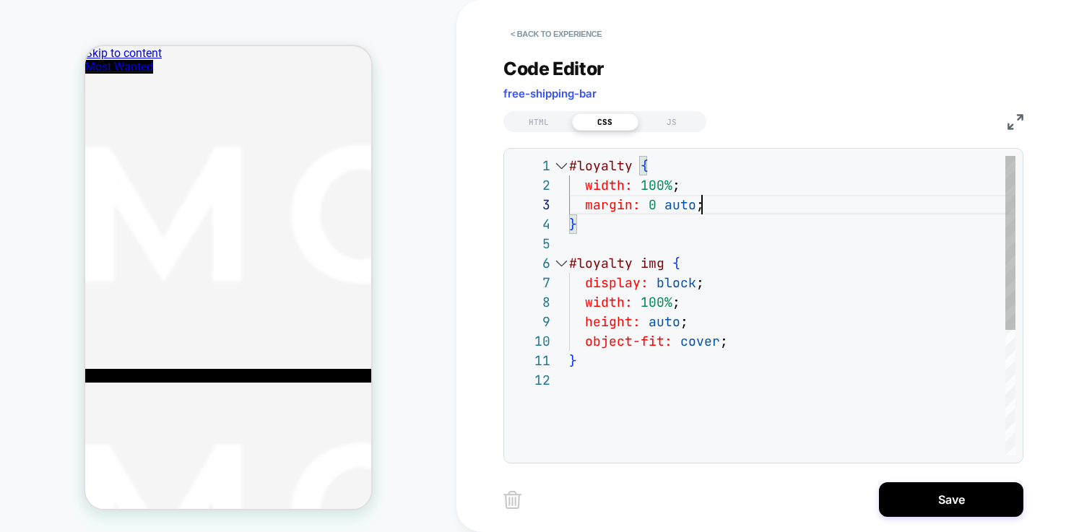
click at [713, 228] on div "#loyalty { width: 100% ; margin: 0 auto ; } #loyalty img { display: block ; wid…" at bounding box center [792, 413] width 446 height 514
drag, startPoint x: 665, startPoint y: 185, endPoint x: 558, endPoint y: 184, distance: 106.9
click at [569, 184] on div "#loyalty { width: 100% ; margin: 0 auto ; } #loyalty img { display: block ; wid…" at bounding box center [792, 413] width 446 height 514
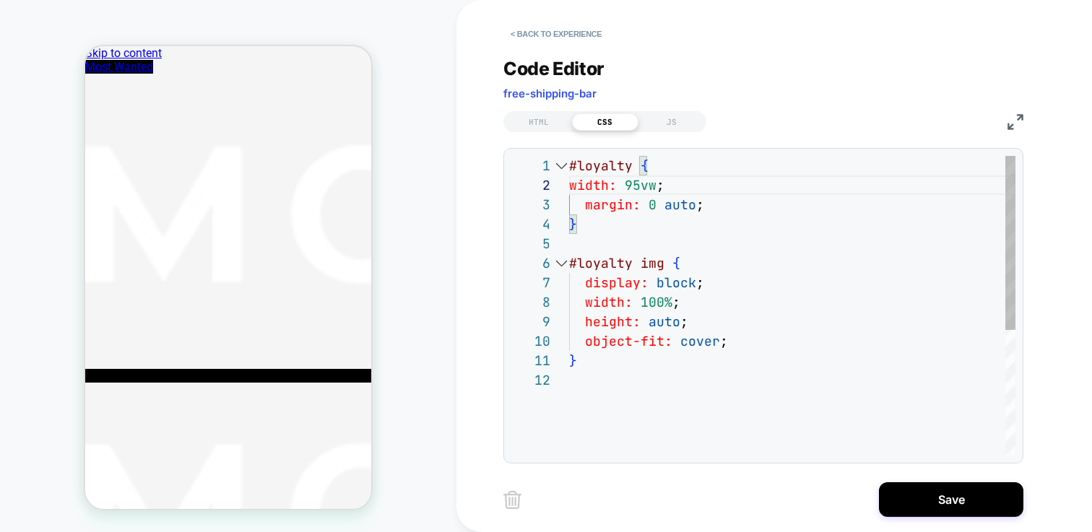
click at [569, 183] on div at bounding box center [540, 186] width 58 height 20
drag, startPoint x: 697, startPoint y: 302, endPoint x: 569, endPoint y: 303, distance: 127.9
click at [569, 303] on div "#loyalty { width: 100% ; margin: 0 auto ; } #loyalty img { display: block ; wid…" at bounding box center [792, 413] width 446 height 514
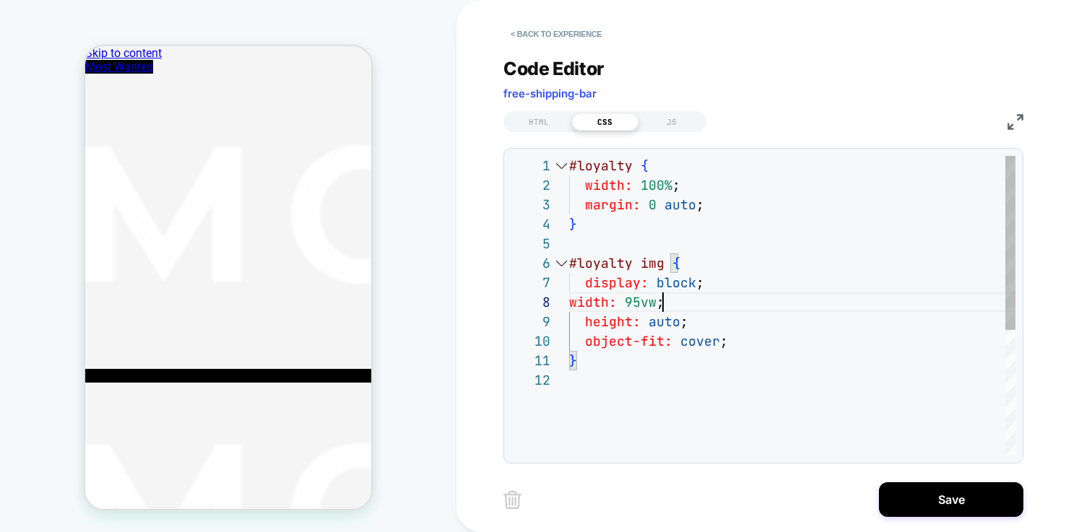
click at [770, 312] on div "#loyalty { width: 100% ; margin: 0 auto ; } #loyalty img { display: block ; wid…" at bounding box center [792, 413] width 446 height 514
click at [759, 272] on div "#loyalty { width: 100% ; margin: 0 auto ; } #loyalty img { display: block ; wid…" at bounding box center [792, 413] width 446 height 514
click at [677, 186] on div "#loyalty { width: 100% ; margin: 0 auto ; } #loyalty img { display: block ; wid…" at bounding box center [792, 413] width 446 height 514
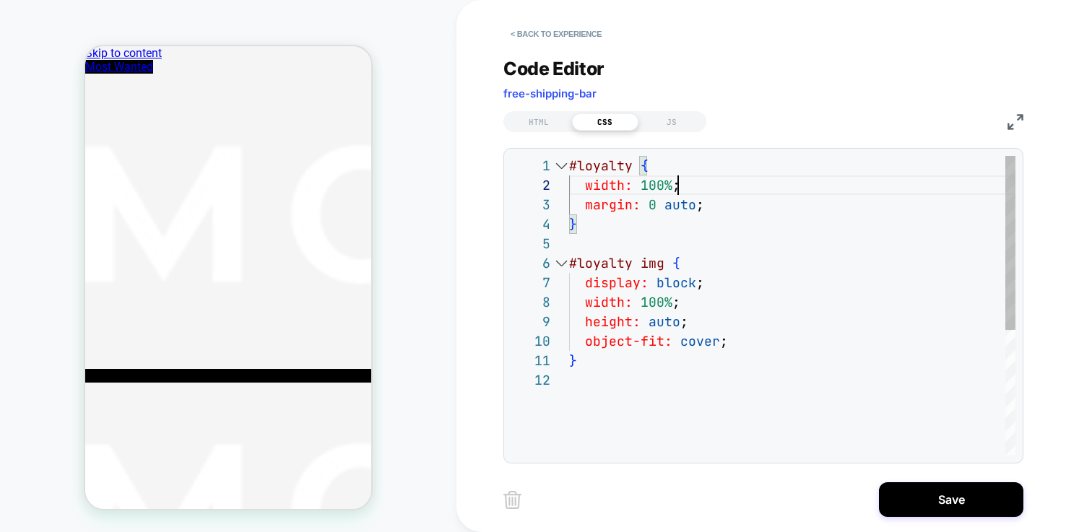
drag, startPoint x: 687, startPoint y: 185, endPoint x: 531, endPoint y: 186, distance: 156.0
click at [569, 186] on div "#loyalty { width: 100% ; margin: 0 auto ; } #loyalty img { display: block ; wid…" at bounding box center [792, 413] width 446 height 514
click at [571, 183] on div "#loyalty { width: 95vw ; margin: 0 auto ; } #loyalty img { display: block ; wid…" at bounding box center [792, 413] width 446 height 514
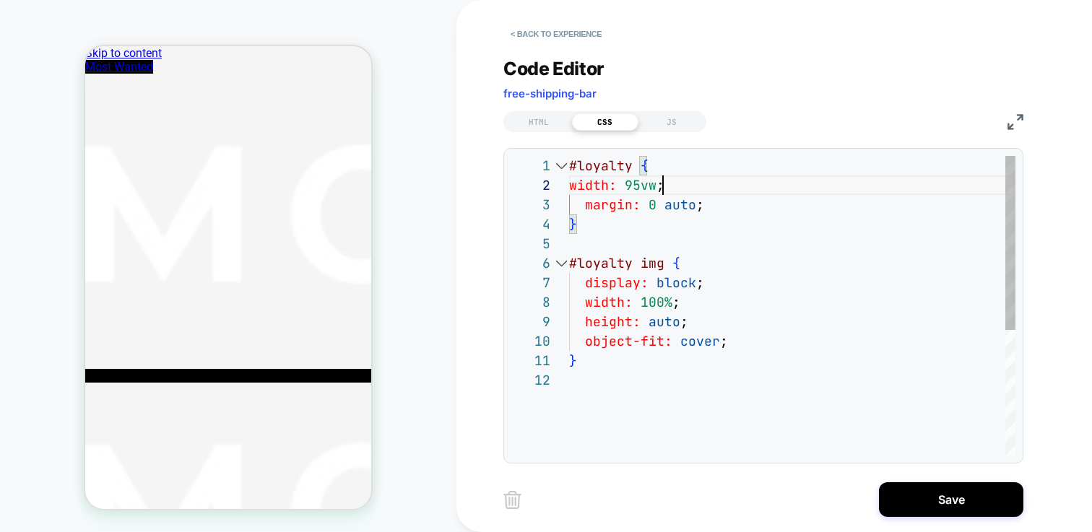
click at [571, 190] on div "#loyalty { width: 95vw ; margin: 0 auto ; } #loyalty img { display: block ; wid…" at bounding box center [792, 413] width 446 height 514
click at [1008, 121] on img at bounding box center [1016, 122] width 16 height 16
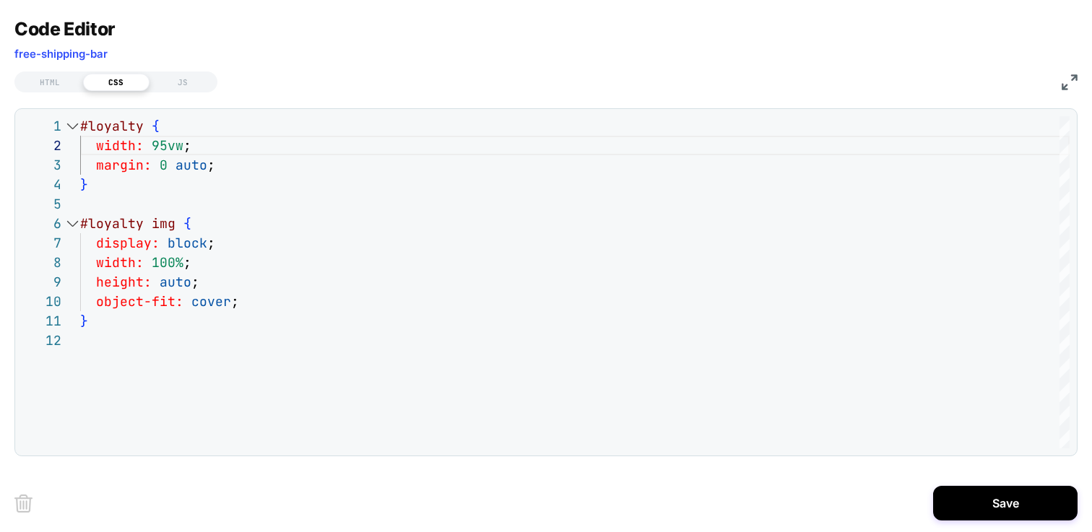
click at [1076, 81] on img at bounding box center [1070, 82] width 16 height 16
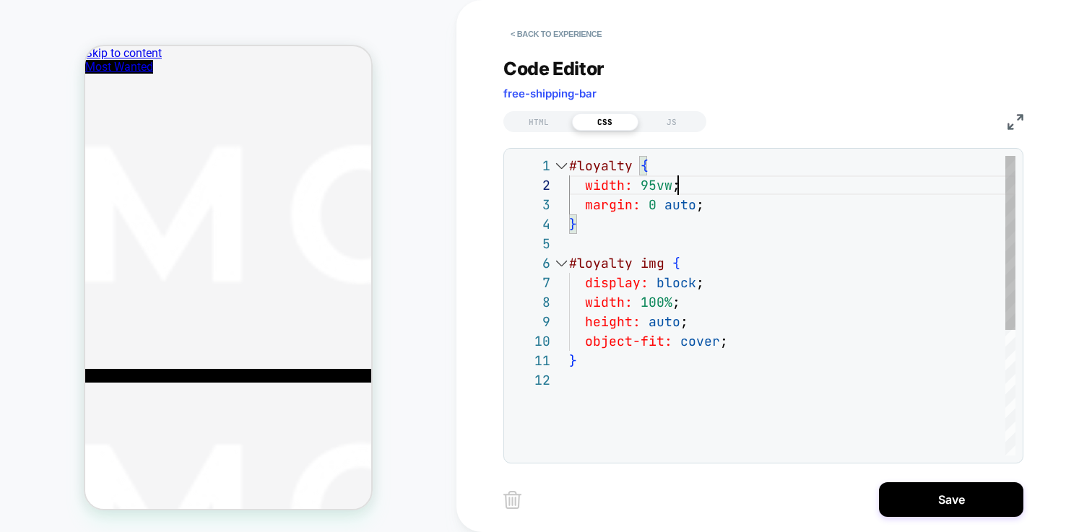
click at [704, 191] on div "#loyalty { width: 95vw ; margin: 0 auto ; } #loyalty img { display: block ; wid…" at bounding box center [792, 413] width 446 height 514
click at [712, 202] on div "#loyalty { width: 95vw ; margin: 0 auto ; } #loyalty img { display: block ; wid…" at bounding box center [792, 413] width 446 height 514
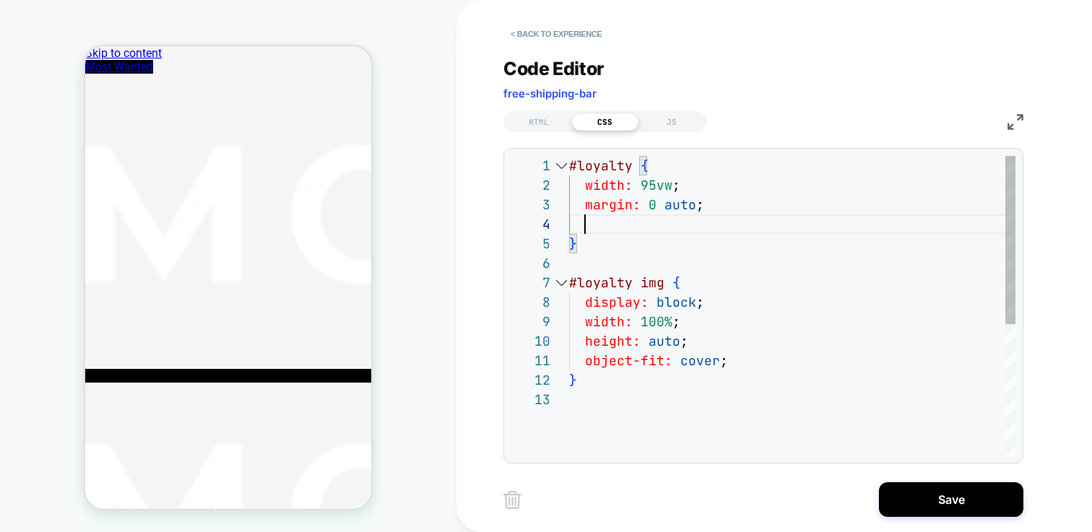
scroll to position [59, 170]
click at [595, 220] on div "#loyalty { width: 95vw ; margin: 0 auto ; } #loyalty img { display: block ; wid…" at bounding box center [792, 423] width 446 height 534
click at [691, 221] on div "#loyalty { width: 95vw ; margin: 0 auto ; } #loyalty img { display: block ; wid…" at bounding box center [792, 423] width 446 height 534
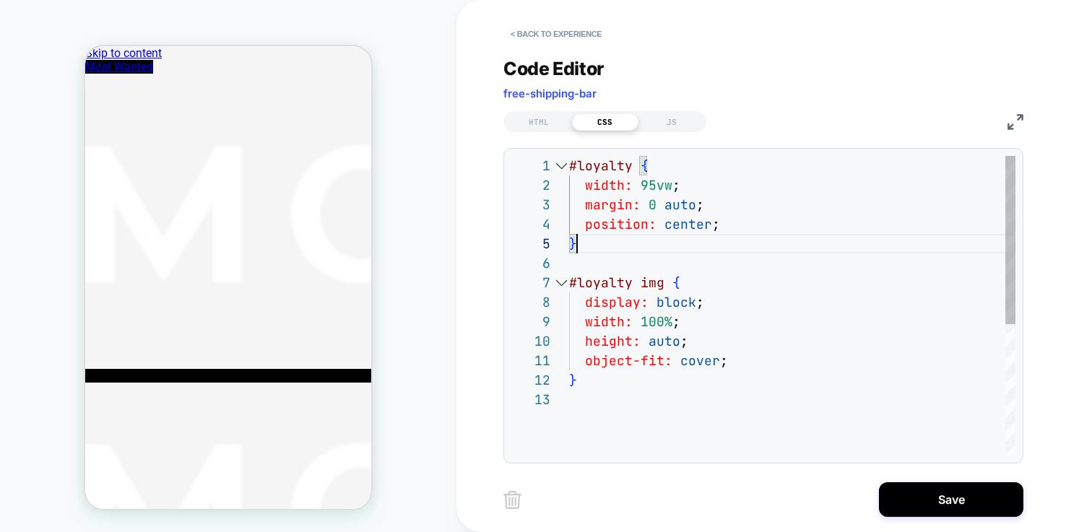
click at [773, 252] on div "#loyalty { width: 95vw ; margin: 0 auto ; } #loyalty img { display: block ; wid…" at bounding box center [792, 423] width 446 height 534
click at [746, 300] on div "#loyalty { width: 95vw ; margin: 0 auto ; } #loyalty img { display: block ; wid…" at bounding box center [792, 423] width 446 height 534
click at [679, 228] on div "#loyalty { width: 95vw ; margin: 0 auto ; } #loyalty img { display: block ; wid…" at bounding box center [792, 423] width 446 height 534
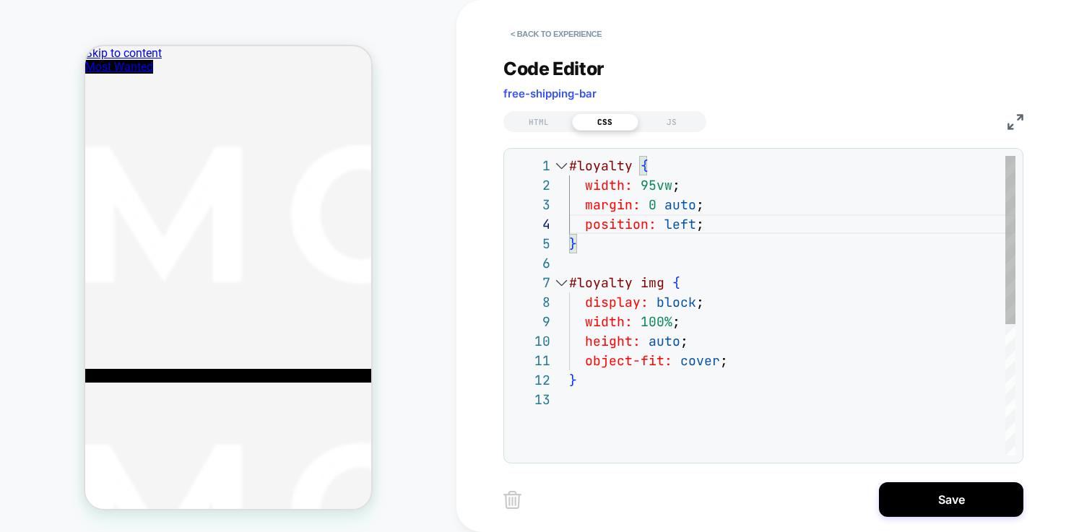
click at [701, 314] on div "#loyalty { width: 95vw ; margin: 0 auto ; } #loyalty img { display: block ; wid…" at bounding box center [792, 423] width 446 height 534
click at [657, 186] on div "#loyalty { width: 95vw ; margin: 0 auto ; } #loyalty img { display: block ; wid…" at bounding box center [792, 423] width 446 height 534
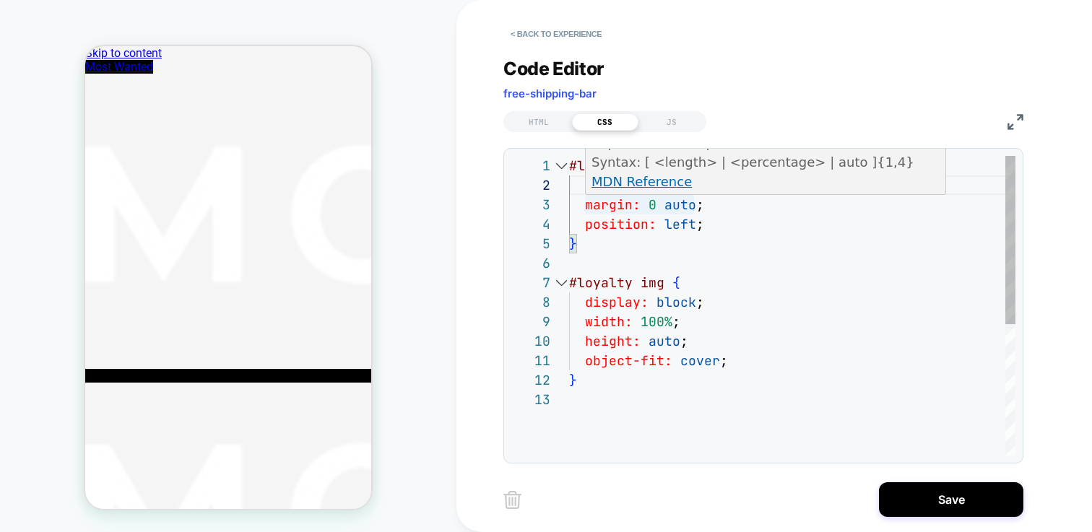
click at [656, 206] on div "#loyalty { width: 100vw ; margin: 0 auto ; } #loyalty img { display: block ; wi…" at bounding box center [792, 423] width 446 height 534
click at [696, 208] on div "#loyalty { width: 100vw ; margin: -20 auto ; } #loyalty img { display: block ; …" at bounding box center [792, 423] width 446 height 534
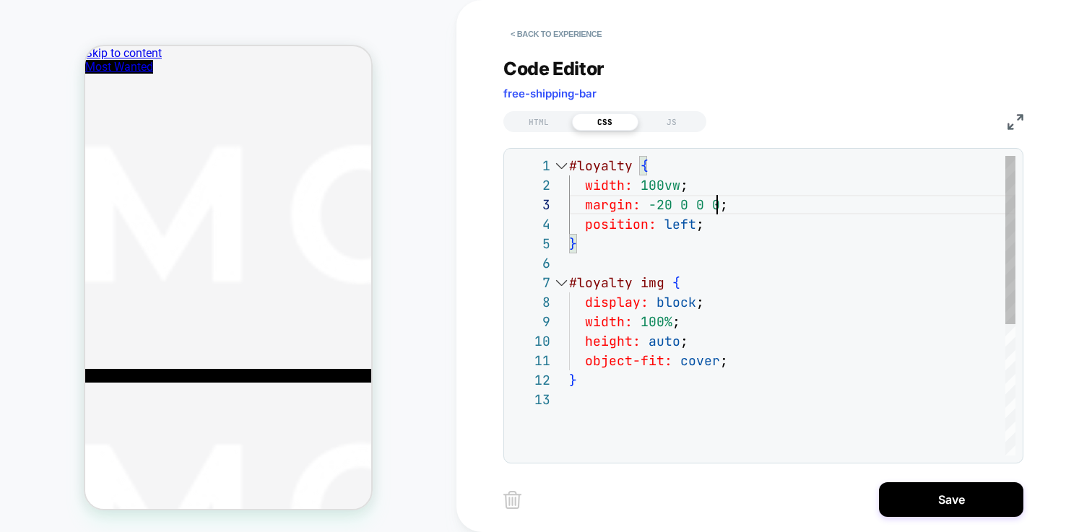
scroll to position [39, 101]
click at [668, 203] on div "#loyalty { width: 100vw ; margin: -20 0 0 0 ; } #loyalty img { display: block ;…" at bounding box center [792, 423] width 446 height 534
click at [684, 202] on div "#loyalty { width: 100vw ; margin: 0 0 0 ; } #loyalty img { display: block ; wid…" at bounding box center [792, 423] width 446 height 534
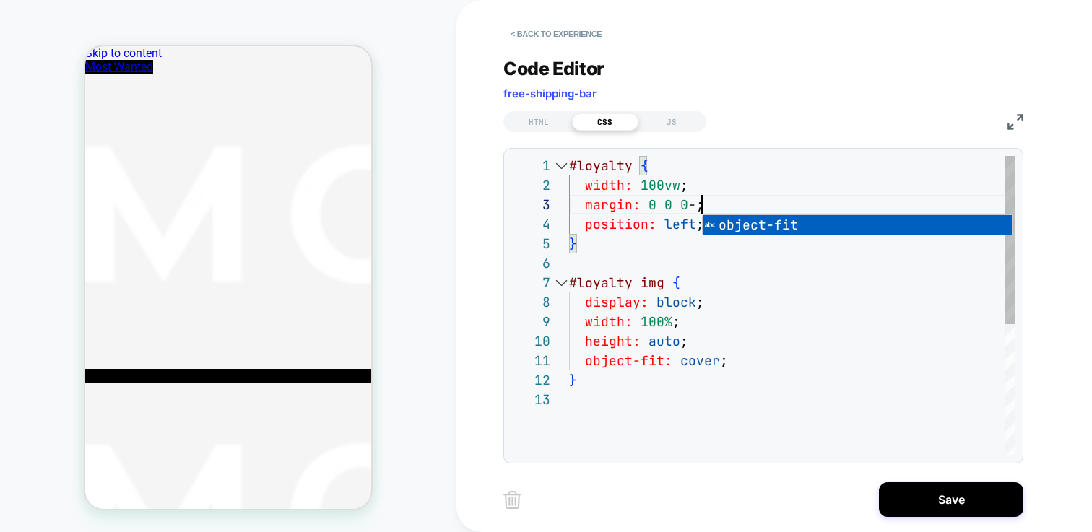
scroll to position [39, 148]
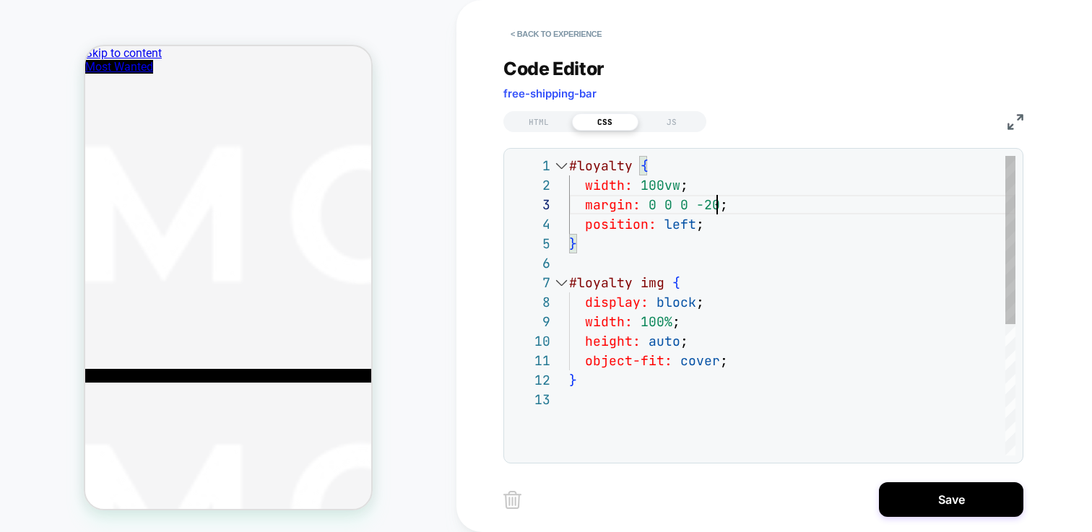
click at [753, 231] on div "#loyalty { width: 100vw ; margin: 0 0 0 -20 ; } #loyalty img { display: block ;…" at bounding box center [792, 423] width 446 height 534
click at [746, 276] on div "#loyalty { width: 100vw ; margin: 0 0 0 -20 ; } #loyalty img { display: block ;…" at bounding box center [792, 423] width 446 height 534
click at [744, 205] on div "#loyalty { width: 100vw ; margin: 0 0 0 -20 ; } #loyalty img { display: block ;…" at bounding box center [792, 423] width 446 height 534
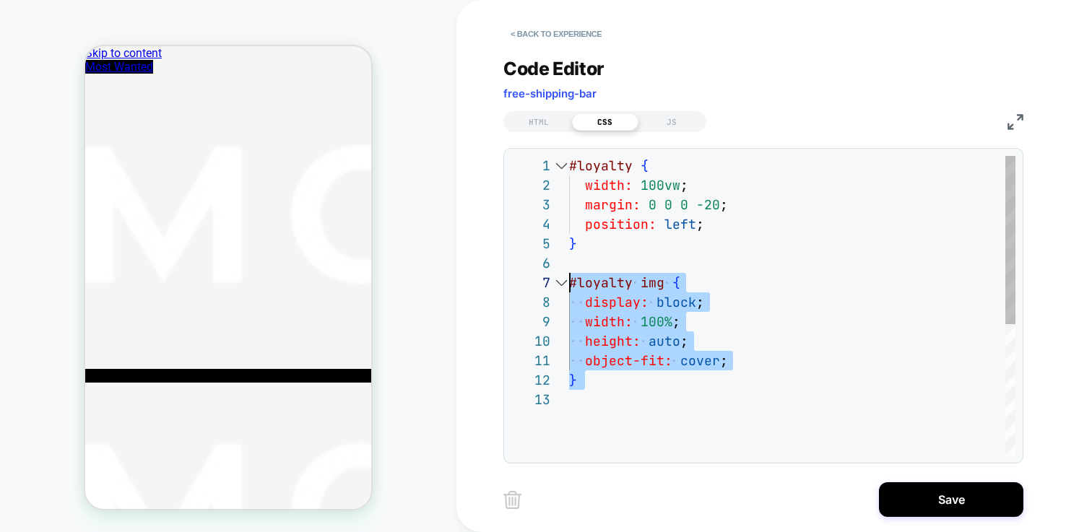
drag, startPoint x: 594, startPoint y: 394, endPoint x: 527, endPoint y: 288, distance: 125.3
click at [569, 288] on div "#loyalty { width: 100vw ; margin: 0 0 0 -20 ; } #loyalty img { display: block ;…" at bounding box center [792, 423] width 446 height 534
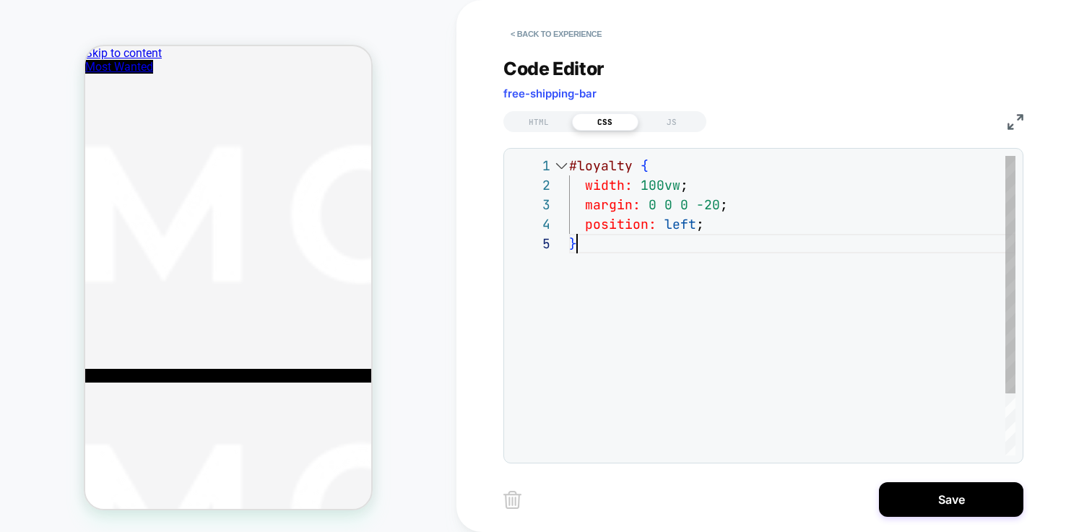
scroll to position [78, 8]
click at [717, 300] on div "#loyalty { width: 100vw ; margin: 0 0 0 -20 ; } position: left ;" at bounding box center [792, 345] width 446 height 378
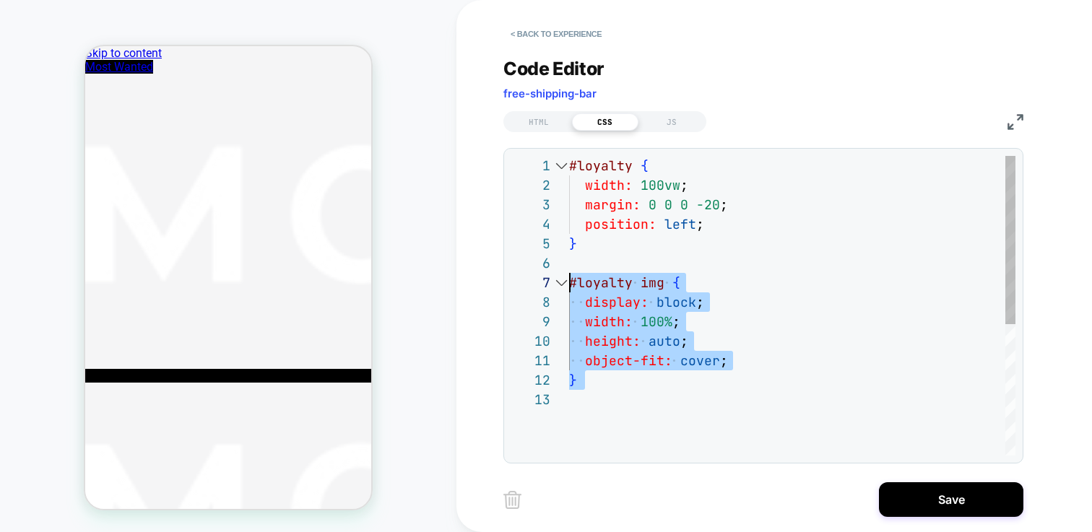
click at [718, 209] on div "#loyalty { width: 100vw ; margin: 0 0 0 -20 ; } position: left ; #loyalty img {…" at bounding box center [792, 423] width 446 height 534
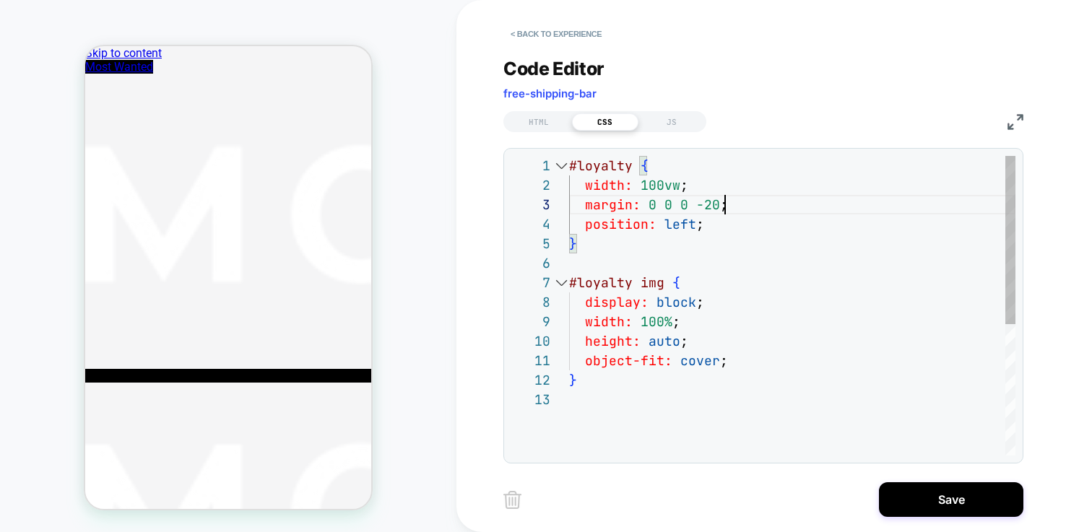
click at [732, 206] on div "#loyalty { width: 100vw ; margin: 0 0 0 -20 ; } position: left ; #loyalty img {…" at bounding box center [792, 423] width 446 height 534
drag, startPoint x: 747, startPoint y: 204, endPoint x: 569, endPoint y: 206, distance: 177.7
click at [569, 206] on div "#loyalty { width: 100vw ; margin: 0 0 0 -20 ; } position: left ; #loyalty img {…" at bounding box center [792, 423] width 446 height 534
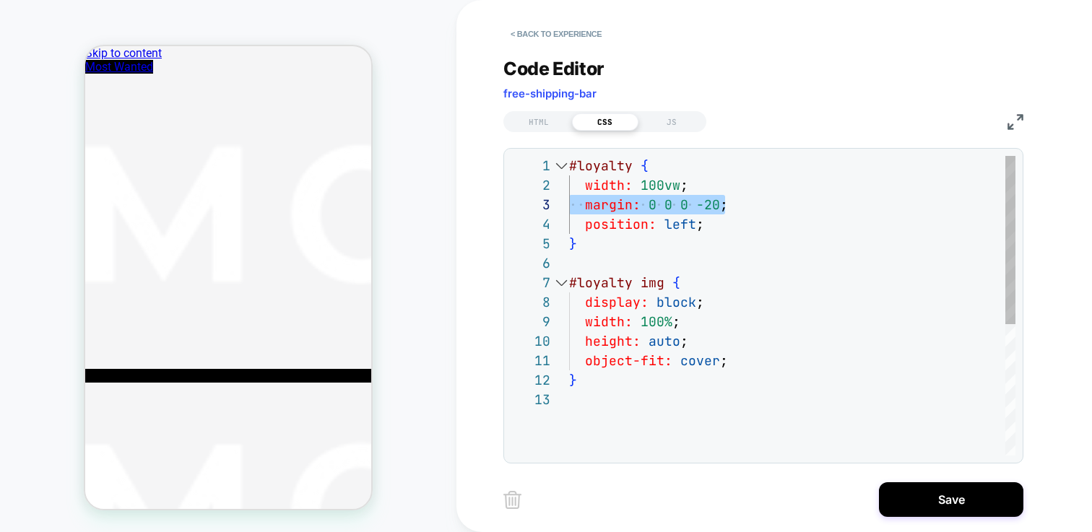
click at [730, 256] on div "#loyalty { width: 100vw ; margin: 0 0 0 -20 ; } position: left ; #loyalty img {…" at bounding box center [792, 423] width 446 height 534
drag, startPoint x: 727, startPoint y: 202, endPoint x: 550, endPoint y: 202, distance: 177.0
click at [569, 202] on div "#loyalty { width: 100vw ; margin: -20 auto ; } position: left ; #loyalty img { …" at bounding box center [792, 423] width 446 height 534
click at [706, 314] on div "#loyalty { width: 100vw ; margin: -20 auto ; } position: left ; #loyalty img { …" at bounding box center [792, 423] width 446 height 534
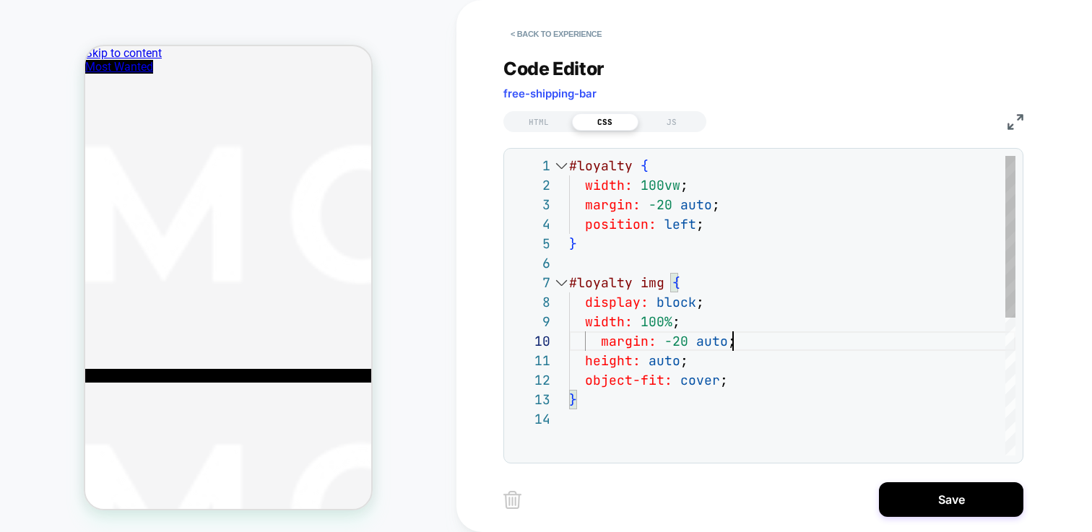
scroll to position [176, 163]
click at [600, 342] on div "#loyalty { width: 100vw ; margin: -20 auto ; } position: left ; #loyalty img { …" at bounding box center [792, 432] width 446 height 553
click at [712, 205] on div "#loyalty { width: 100vw ; margin: -20 auto ; } position: left ; #loyalty img { …" at bounding box center [792, 432] width 446 height 553
click at [660, 205] on div "#loyalty { width: 100vw ; margin: -20 auto ; } position: left ; #loyalty img { …" at bounding box center [792, 432] width 446 height 553
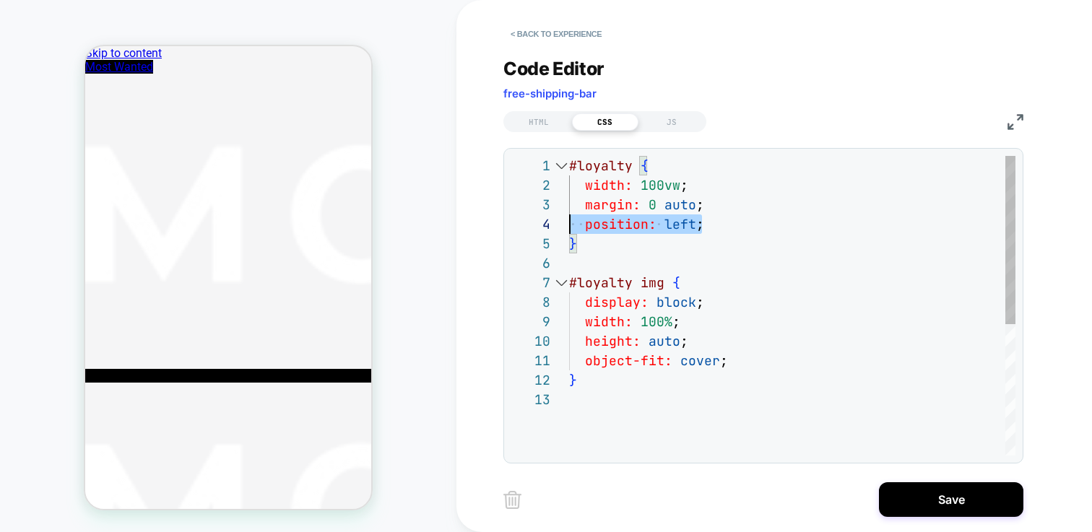
scroll to position [59, 0]
drag, startPoint x: 709, startPoint y: 228, endPoint x: 545, endPoint y: 226, distance: 163.3
click at [569, 226] on div "#loyalty { width: 100vw ; margin: 0 auto ; } position: left ; #loyalty img { di…" at bounding box center [792, 423] width 446 height 534
drag, startPoint x: 573, startPoint y: 203, endPoint x: 606, endPoint y: 233, distance: 45.0
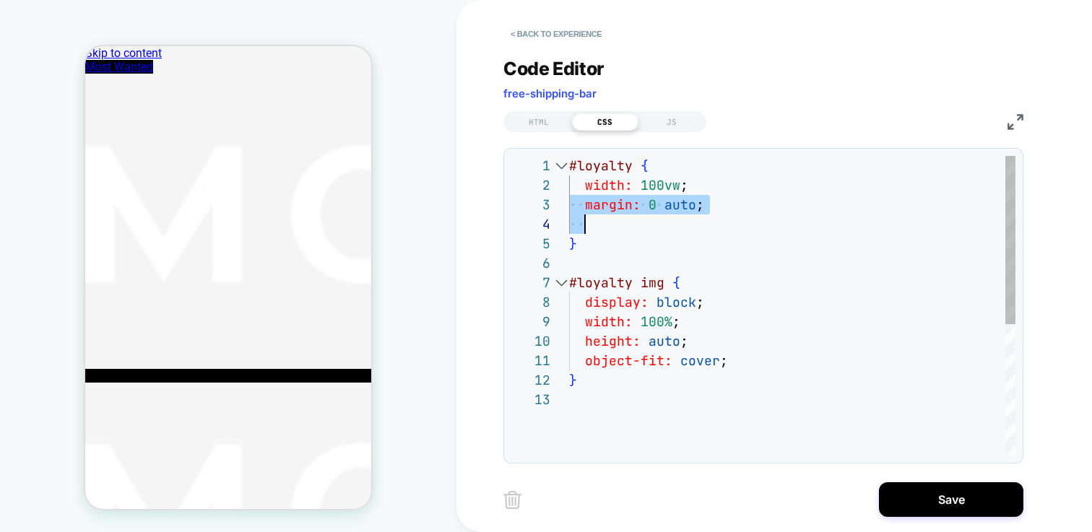
click at [606, 233] on div "#loyalty { width: 100vw ; margin: 0 auto ; } #loyalty img { display: block ; wi…" at bounding box center [792, 423] width 446 height 534
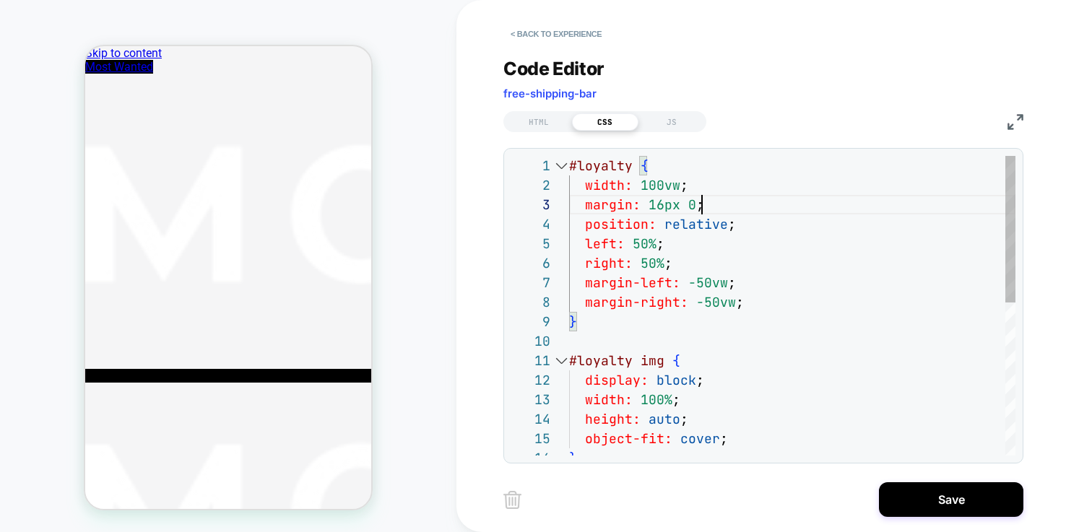
scroll to position [39, 0]
drag, startPoint x: 714, startPoint y: 204, endPoint x: 538, endPoint y: 204, distance: 176.3
click at [569, 204] on div "#loyalty { width: 100vw ; margin: 16px 0 ; } #loyalty img { display: block ; po…" at bounding box center [792, 462] width 446 height 612
type textarea "**********"
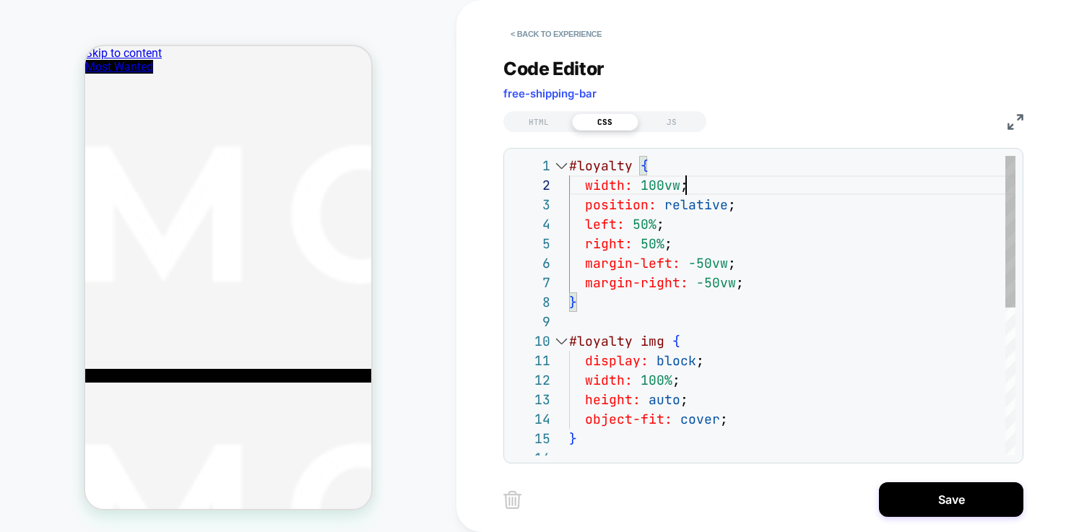
scroll to position [20, 117]
click at [537, 126] on div "HTML" at bounding box center [539, 121] width 66 height 17
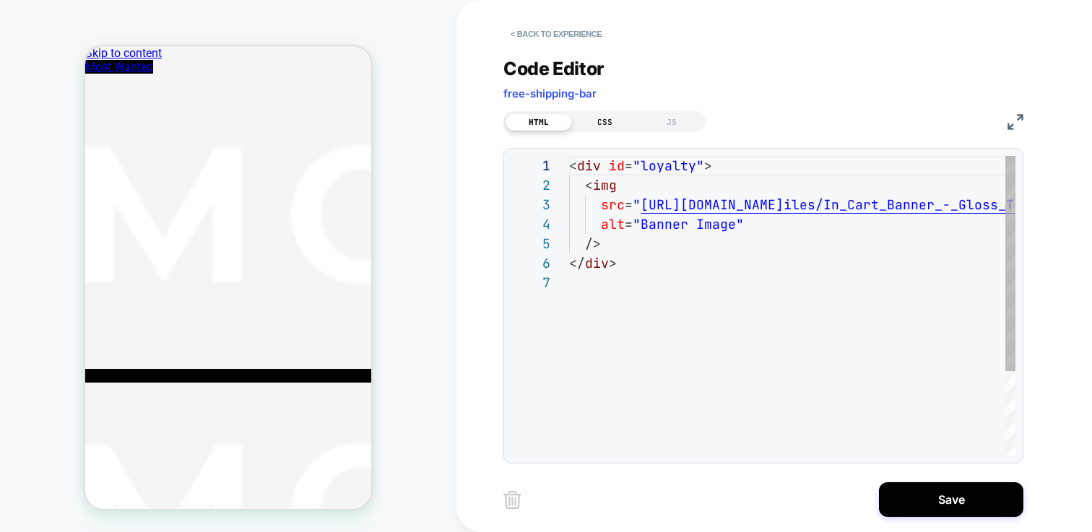
scroll to position [117, 0]
click at [597, 122] on div "CSS" at bounding box center [605, 121] width 66 height 17
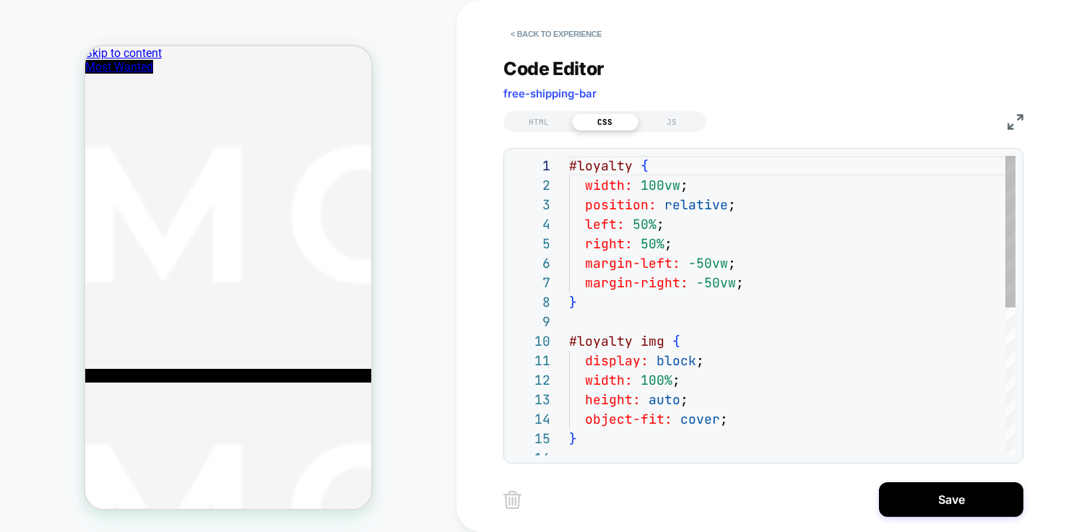
scroll to position [195, 0]
click at [920, 518] on div "**********" at bounding box center [775, 266] width 542 height 532
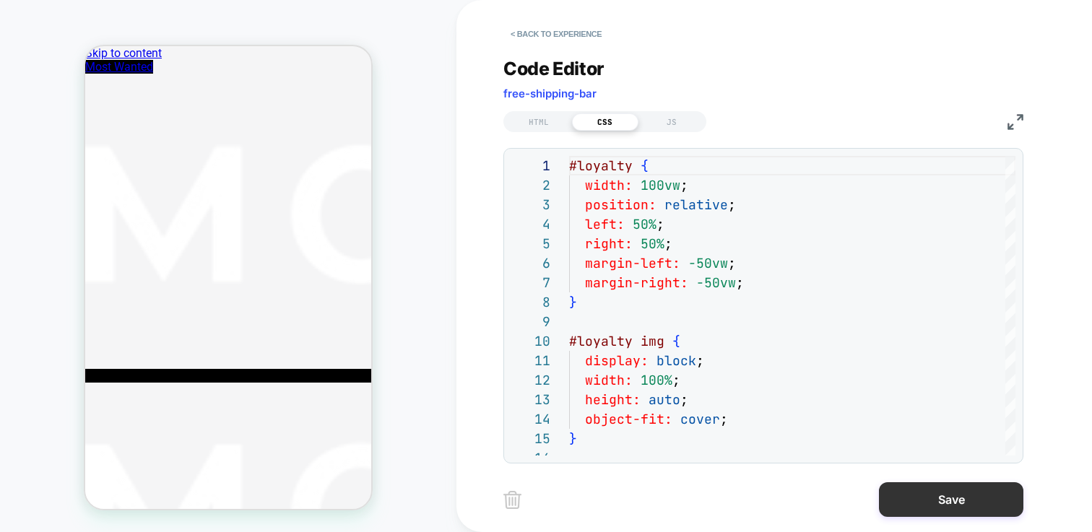
click at [922, 507] on button "Save" at bounding box center [951, 500] width 144 height 35
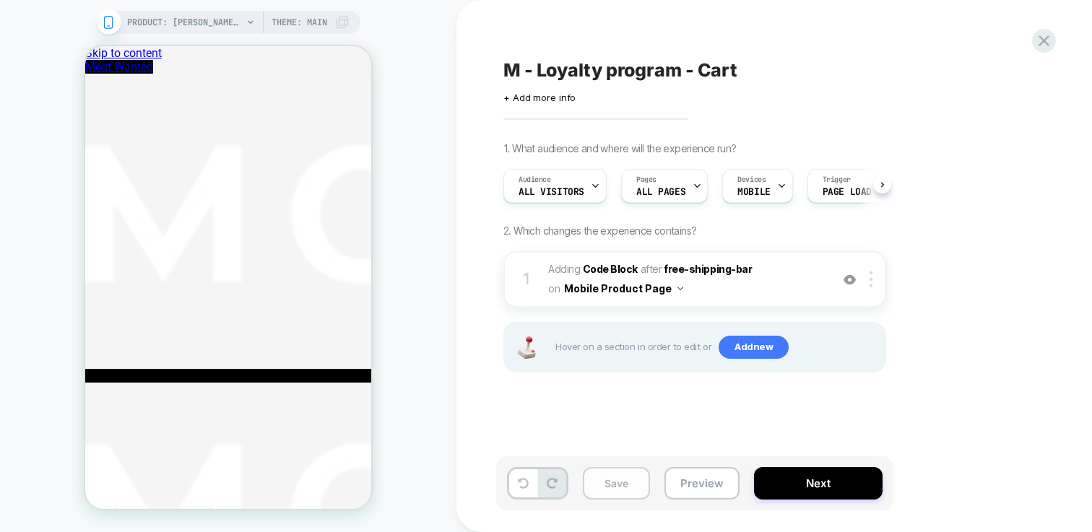
scroll to position [0, 1]
click at [629, 487] on button "Save" at bounding box center [616, 483] width 67 height 33
click at [699, 487] on button "Preview" at bounding box center [702, 483] width 75 height 33
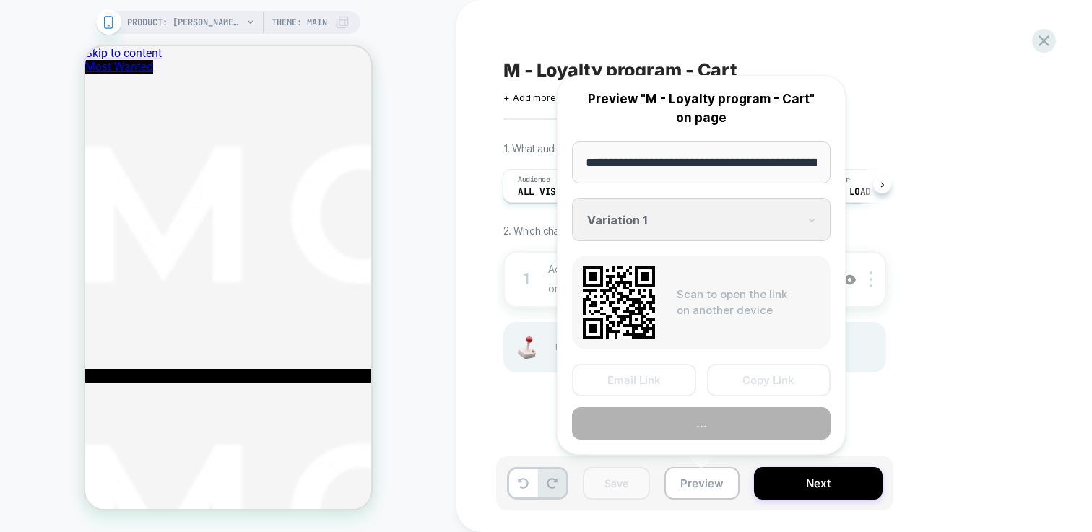
scroll to position [0, 199]
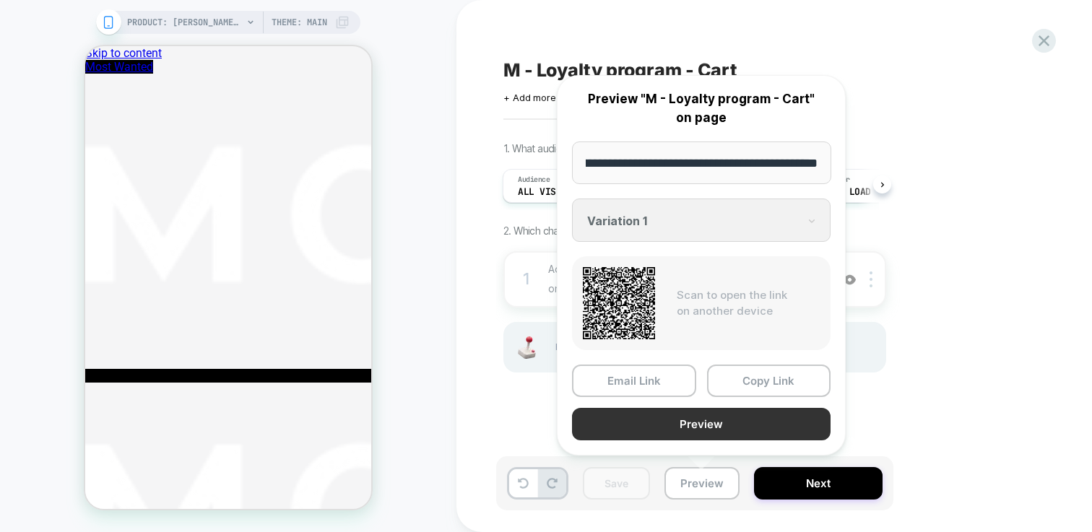
click at [711, 421] on button "Preview" at bounding box center [701, 424] width 259 height 33
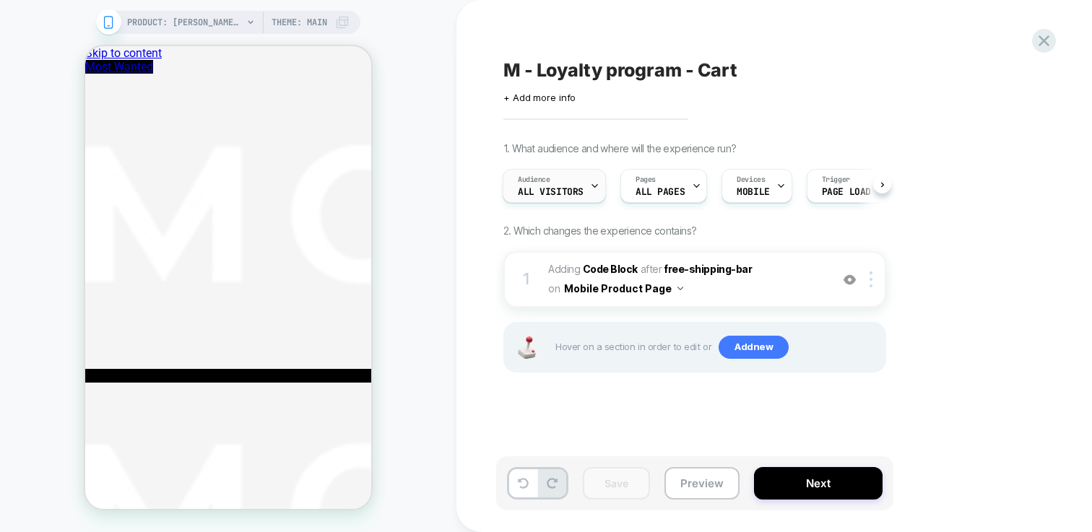
click at [586, 186] on div "Audience All Visitors" at bounding box center [551, 186] width 95 height 33
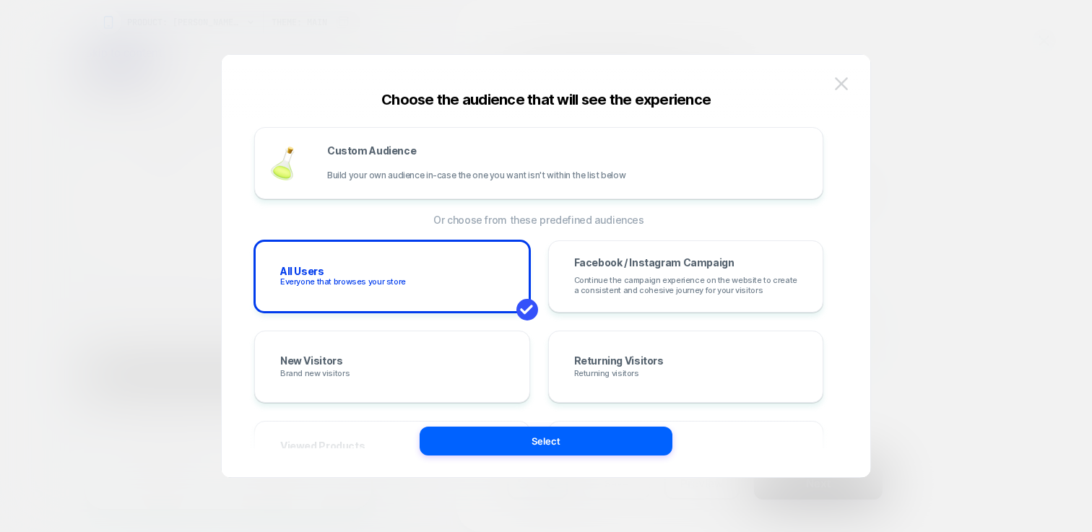
click at [848, 86] on button at bounding box center [842, 84] width 22 height 22
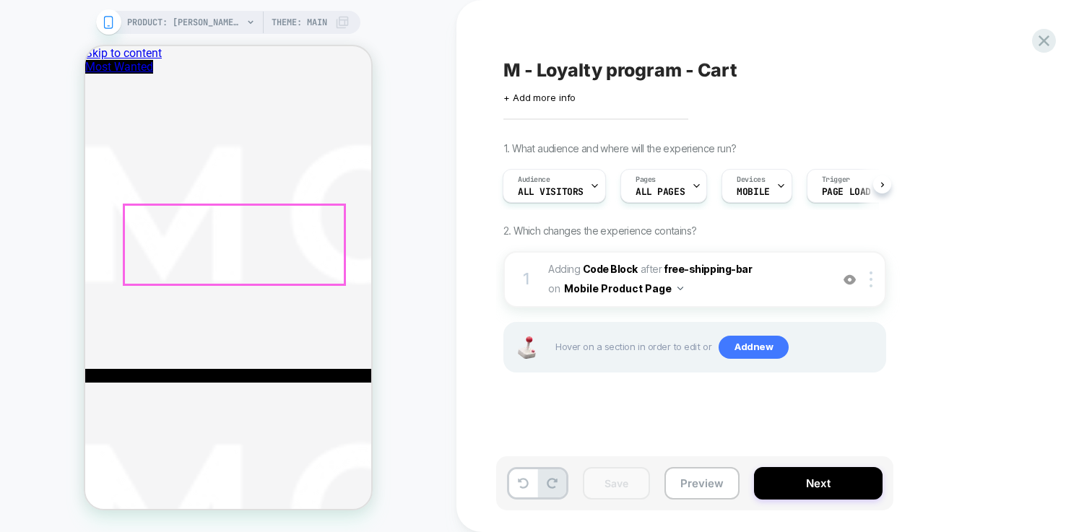
scroll to position [432, 0]
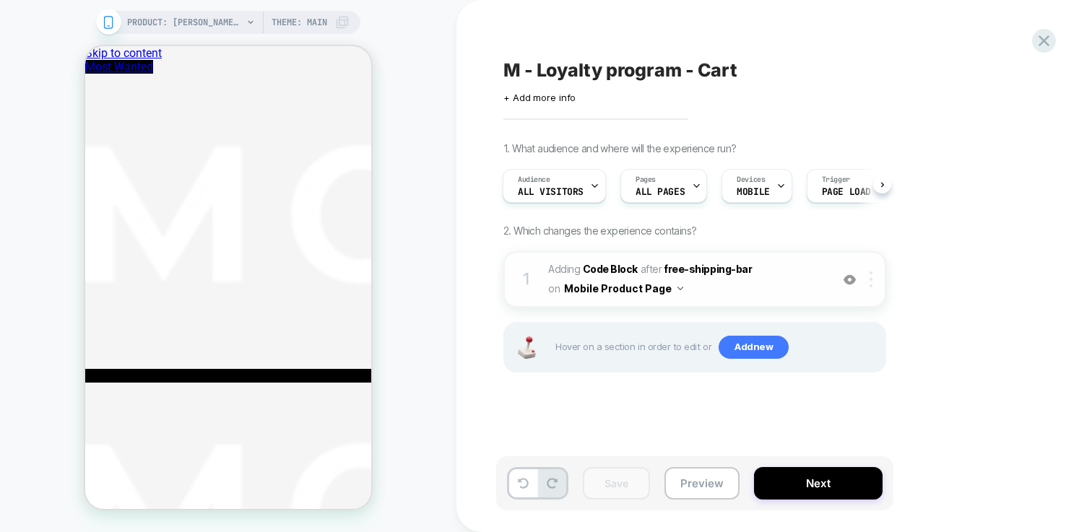
click at [874, 284] on div at bounding box center [874, 280] width 24 height 16
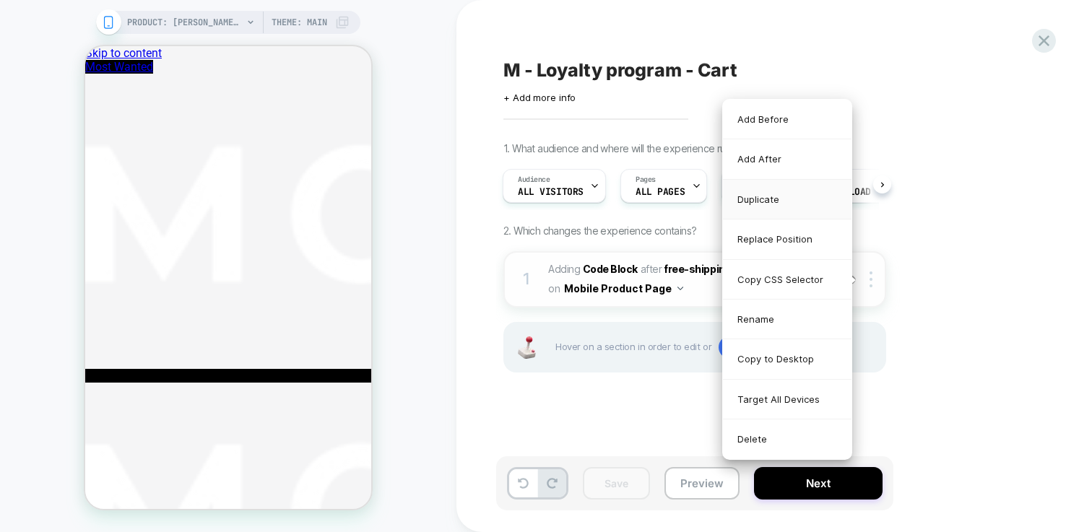
click at [765, 198] on div "Duplicate" at bounding box center [787, 200] width 129 height 40
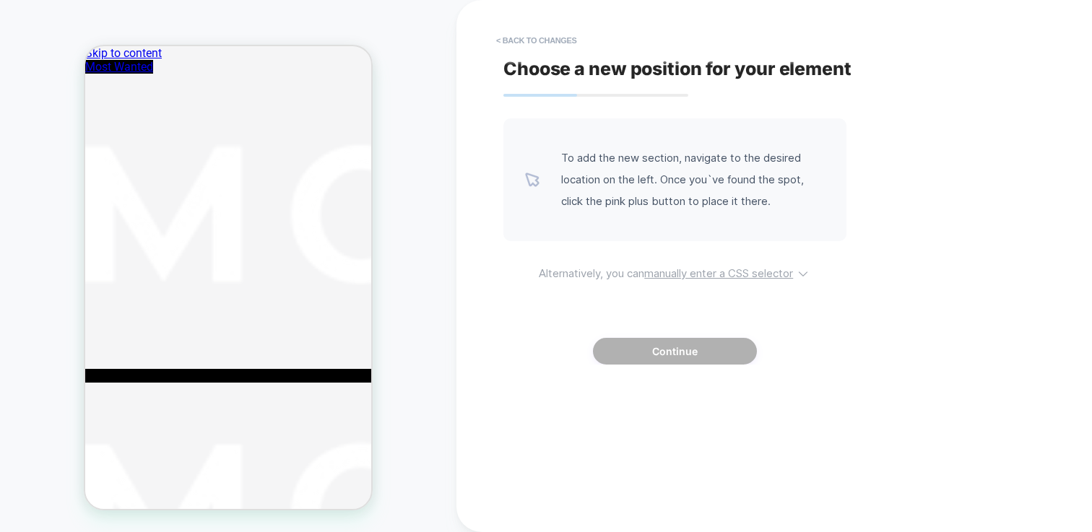
click at [712, 272] on u "manually enter a CSS selector" at bounding box center [718, 274] width 149 height 14
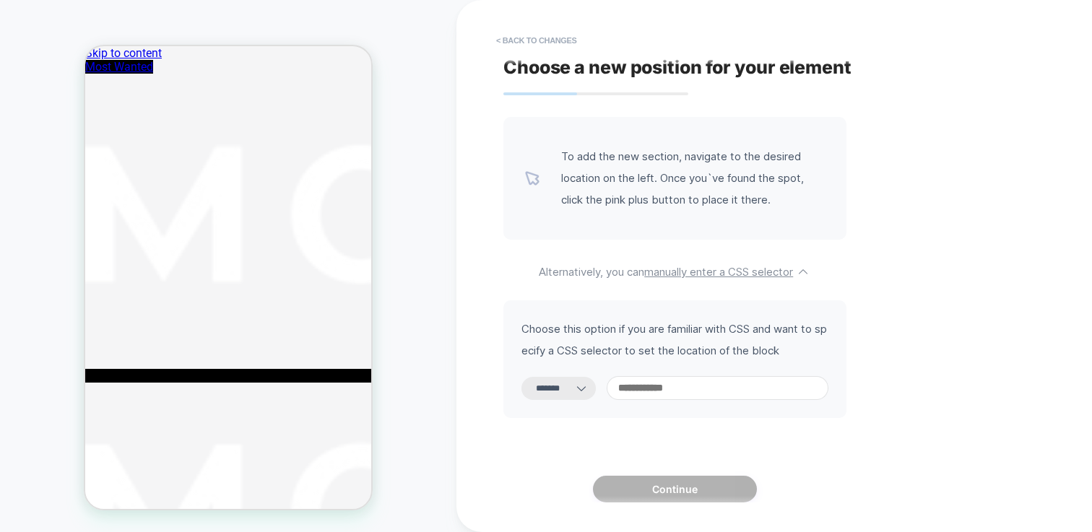
scroll to position [3, 0]
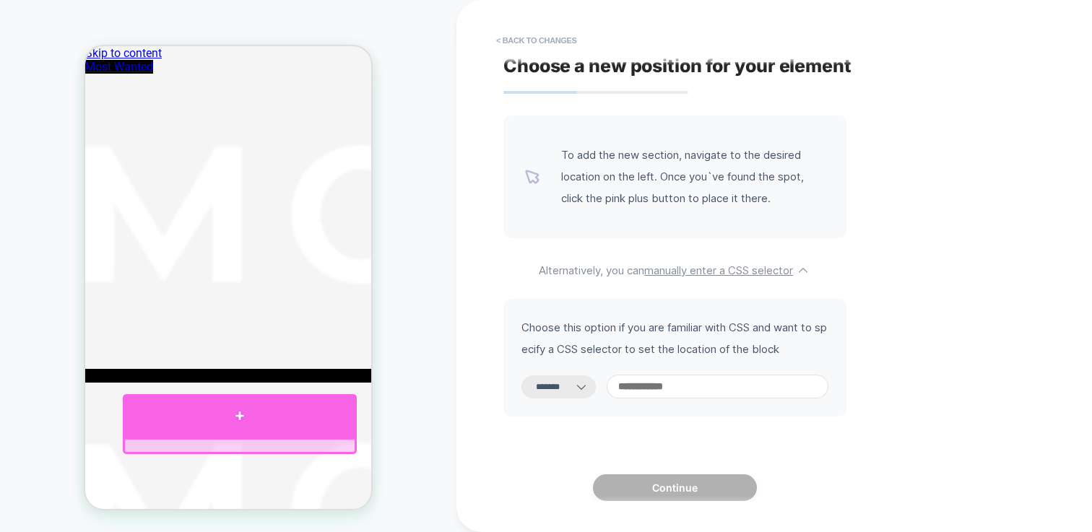
click at [269, 416] on div at bounding box center [240, 415] width 234 height 43
select select "**********"
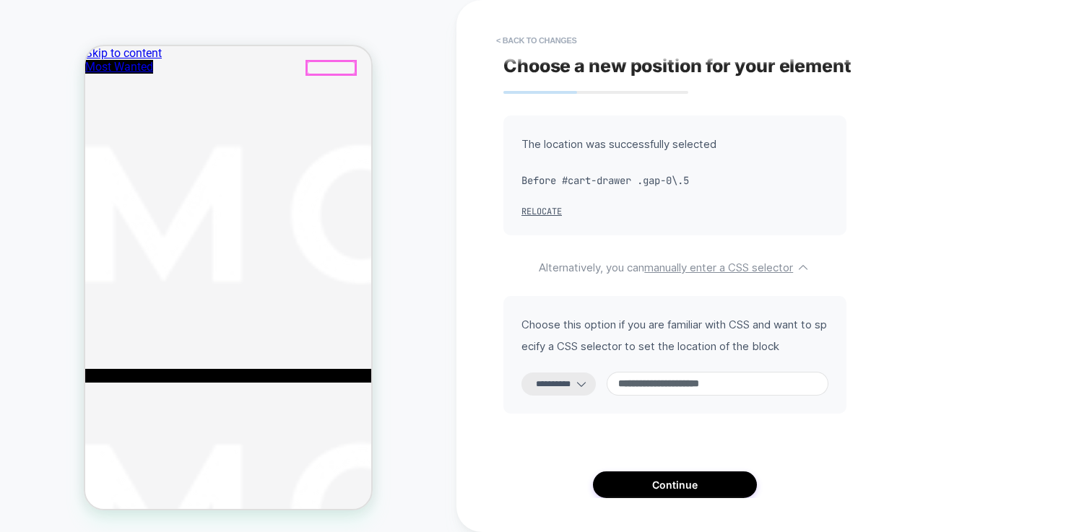
click at [352, 71] on div at bounding box center [331, 67] width 48 height 13
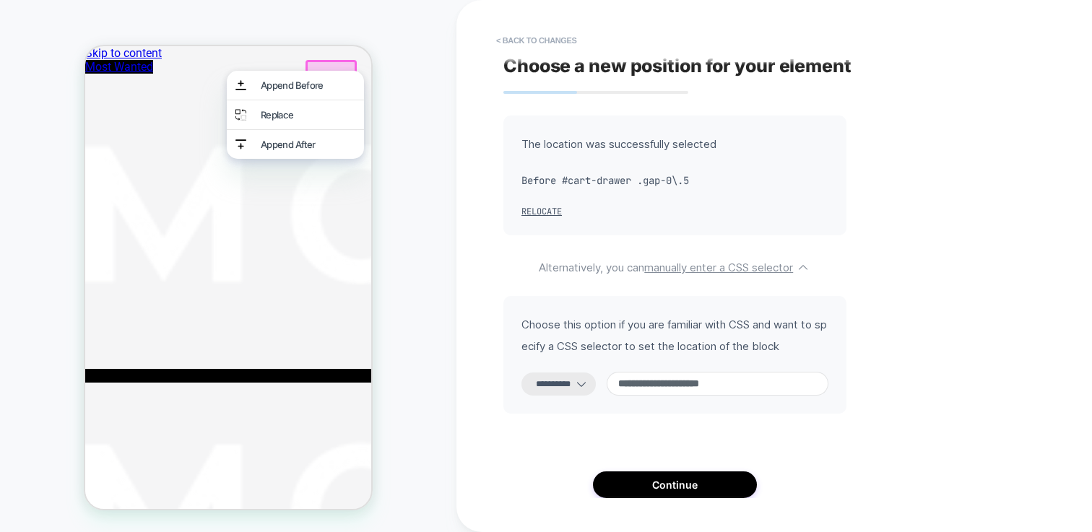
click at [462, 106] on div "**********" at bounding box center [775, 266] width 636 height 532
click at [696, 441] on div "**********" at bounding box center [675, 307] width 343 height 383
click at [839, 387] on div "**********" at bounding box center [675, 355] width 343 height 118
click at [687, 482] on button "Continue" at bounding box center [675, 485] width 164 height 27
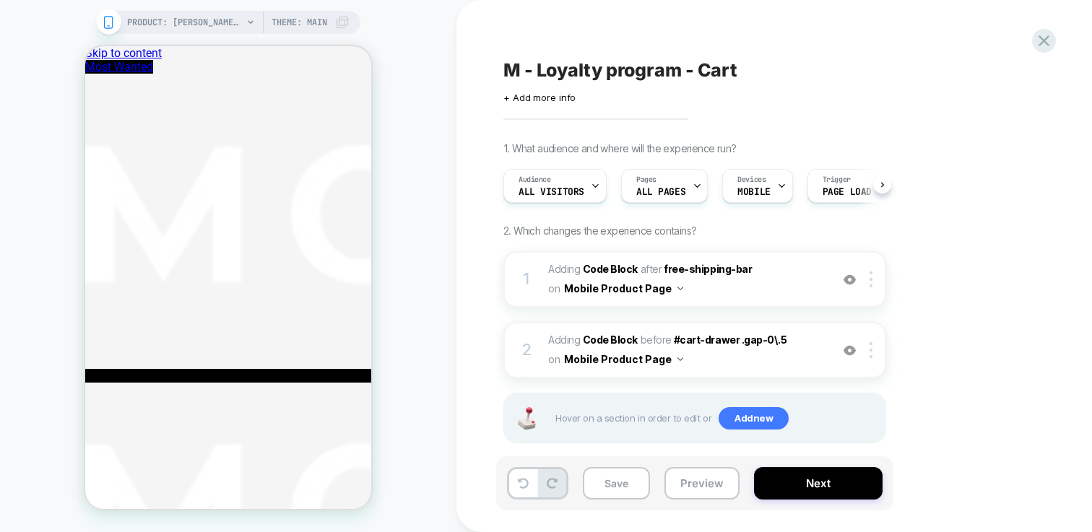
scroll to position [0, 1]
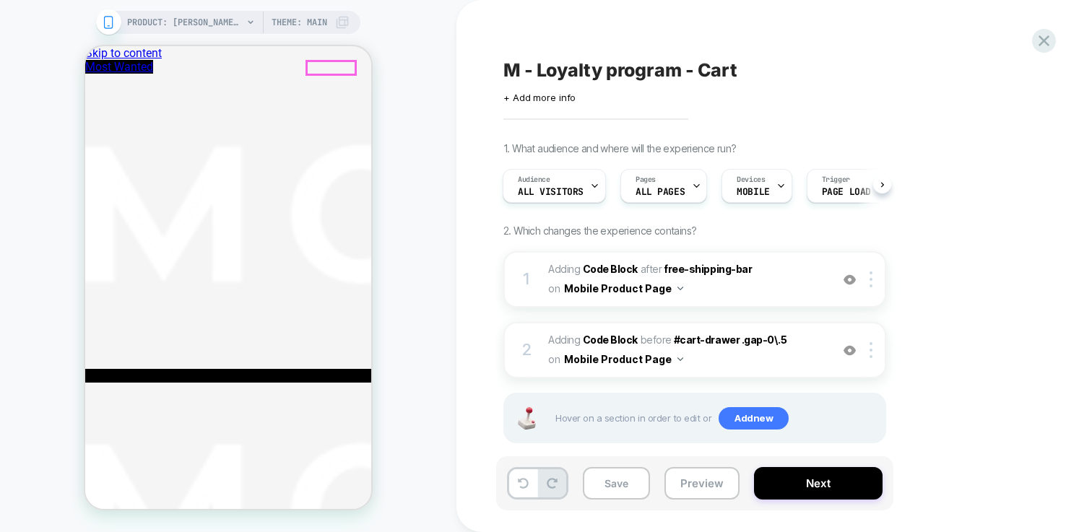
click at [872, 348] on img at bounding box center [871, 350] width 3 height 16
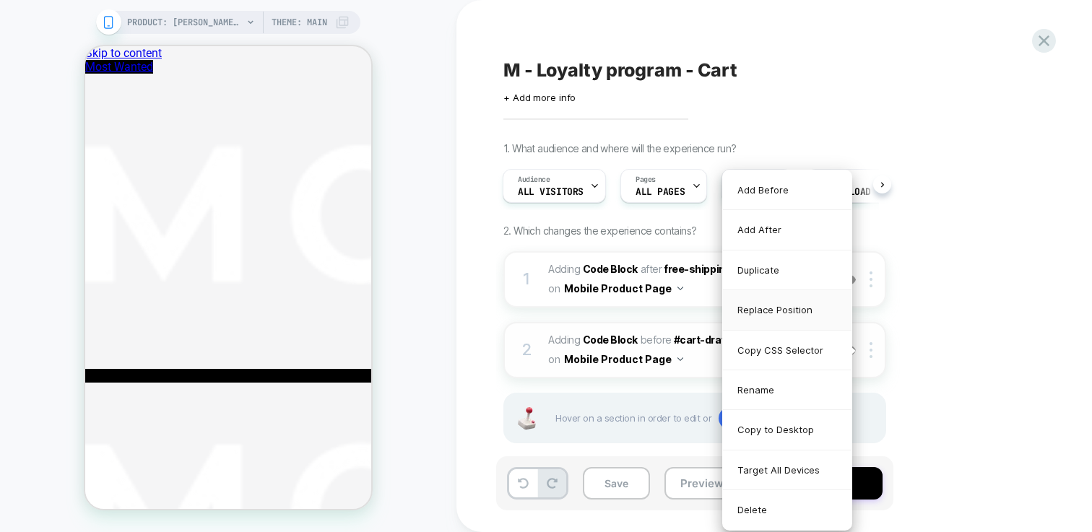
click at [779, 309] on div "Replace Position" at bounding box center [787, 310] width 129 height 40
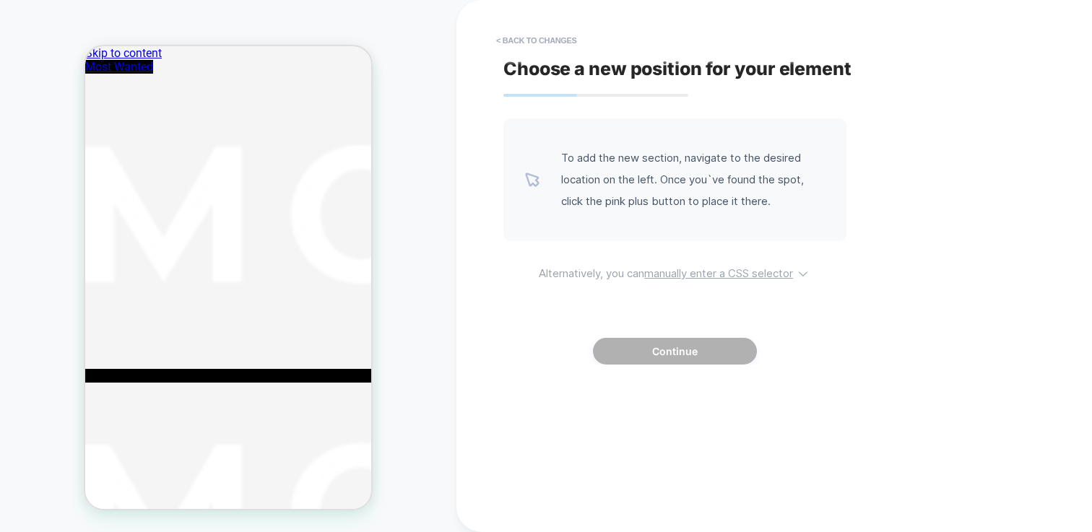
click at [730, 270] on u "manually enter a CSS selector" at bounding box center [718, 274] width 149 height 14
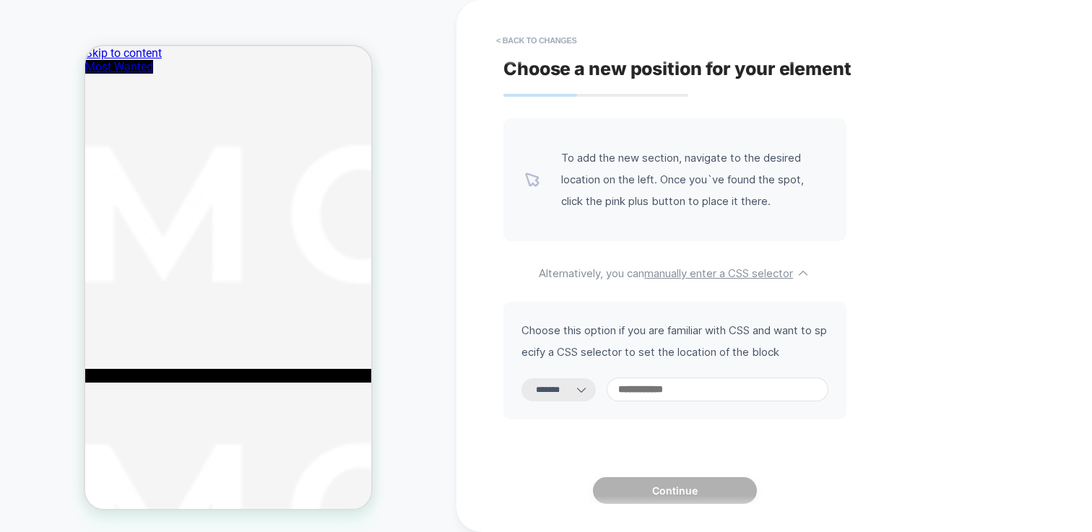
click at [589, 386] on icon at bounding box center [581, 390] width 14 height 14
click at [582, 399] on select "**********" at bounding box center [559, 390] width 74 height 23
select select "**********"
click at [522, 379] on select "**********" at bounding box center [559, 390] width 74 height 23
click at [694, 391] on input at bounding box center [718, 390] width 222 height 24
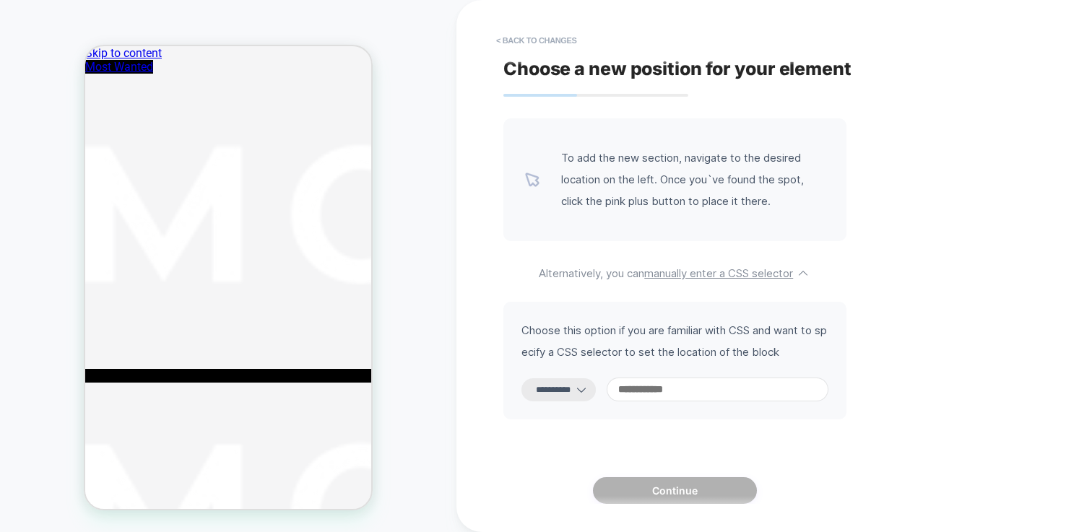
paste input "**********"
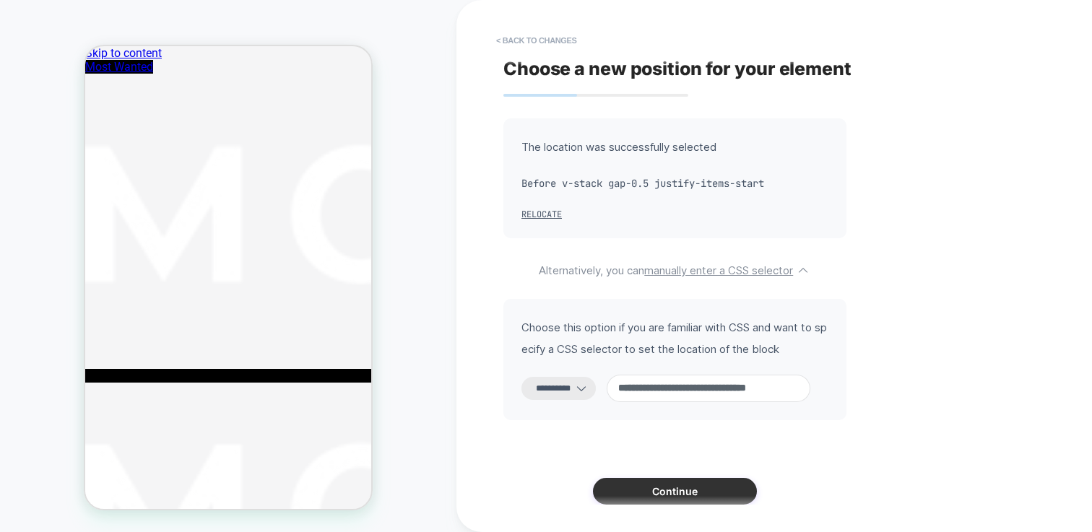
type input "**********"
click at [740, 489] on button "Continue" at bounding box center [675, 491] width 164 height 27
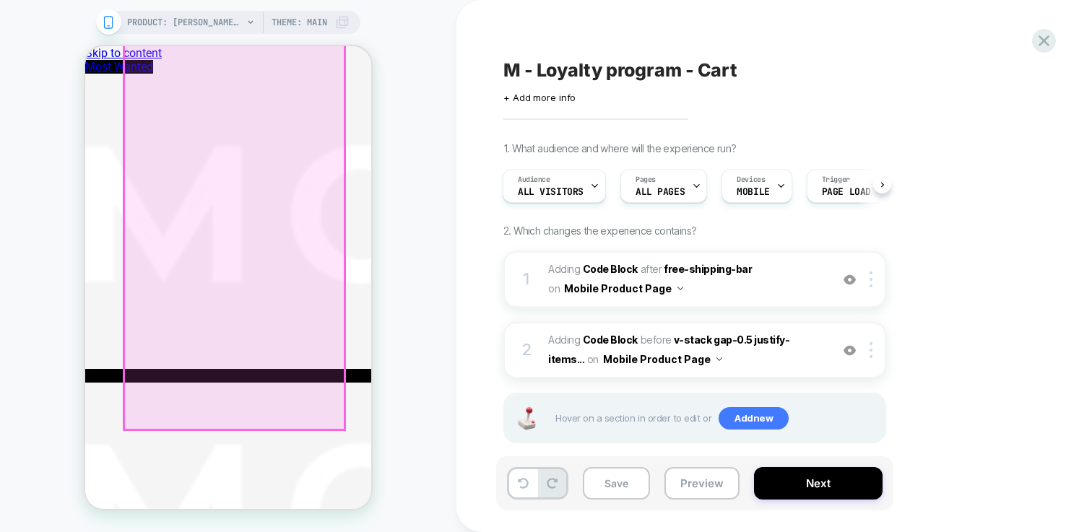
scroll to position [432, 0]
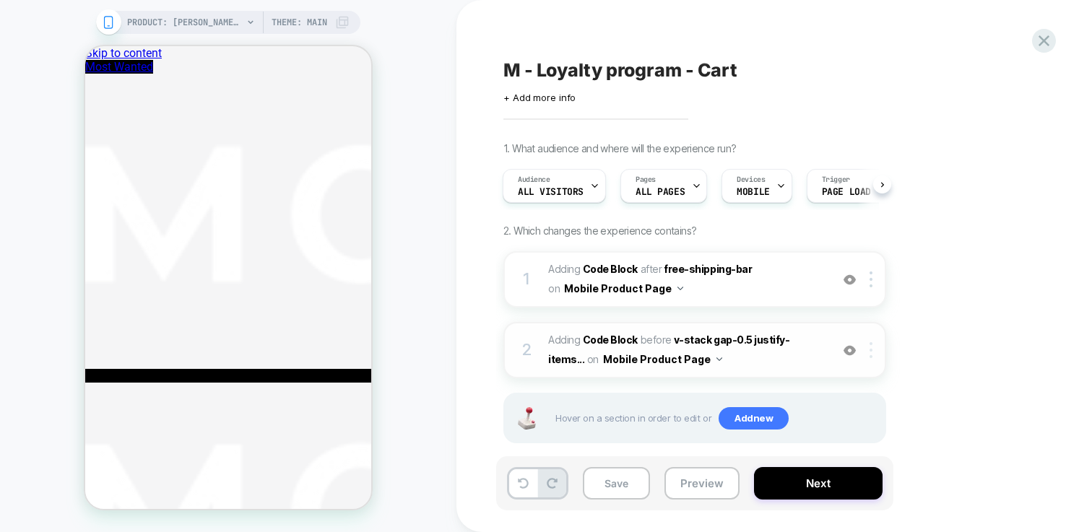
click at [874, 353] on div at bounding box center [874, 350] width 24 height 16
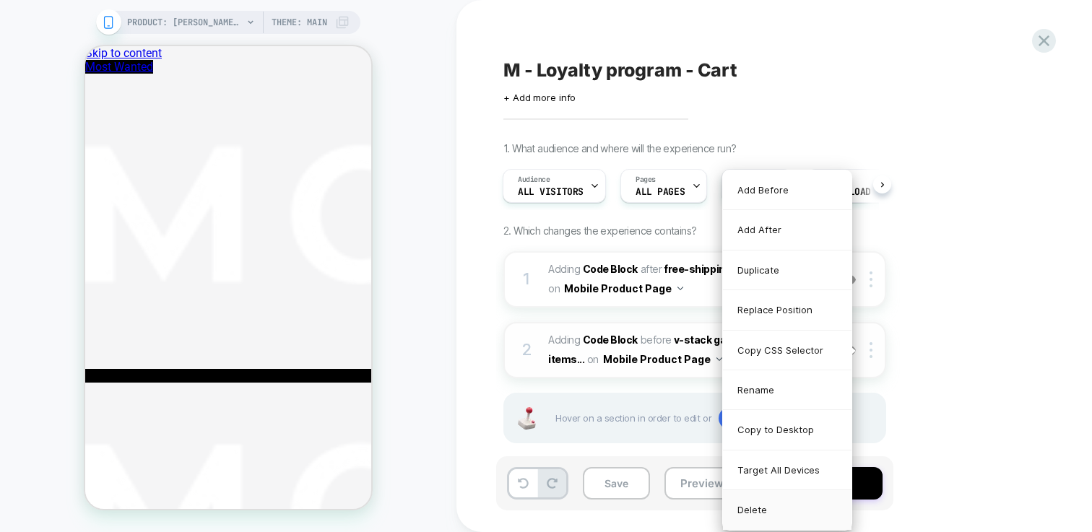
click at [779, 510] on div "Delete" at bounding box center [787, 510] width 129 height 39
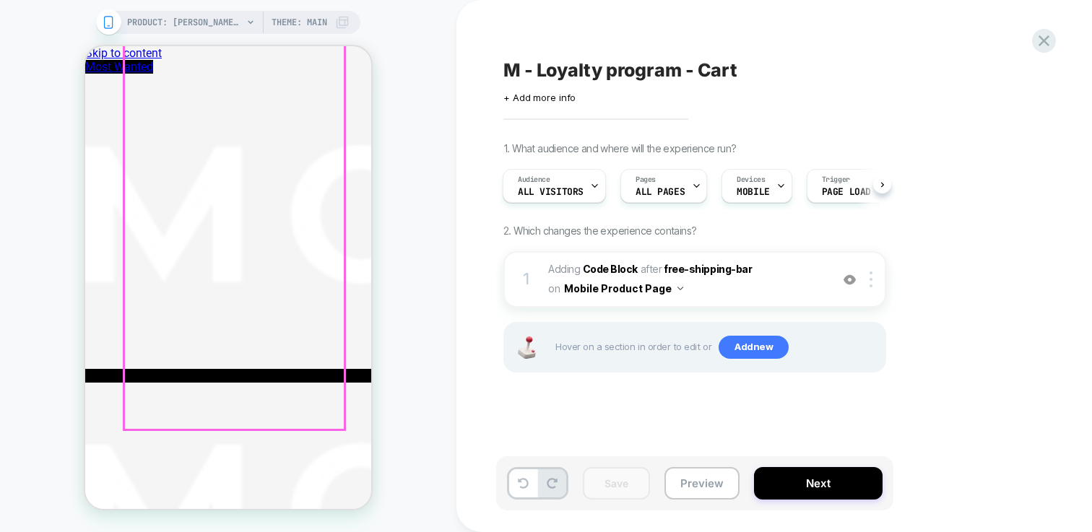
scroll to position [0, 0]
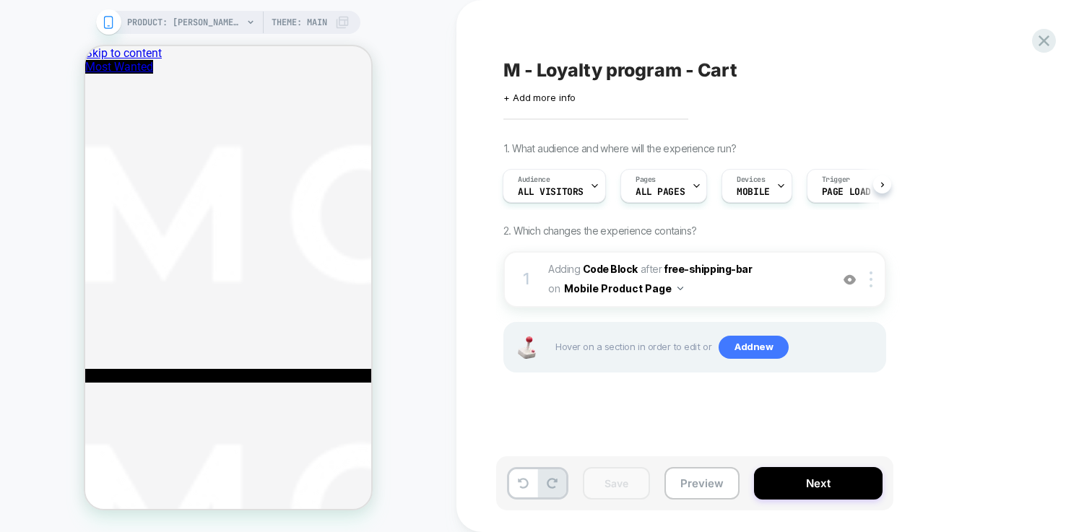
click at [1055, 48] on div "M - Loyalty program - Cart Click to edit experience details + Add more info 1. …" at bounding box center [775, 266] width 636 height 532
click at [1044, 42] on icon at bounding box center [1044, 40] width 11 height 11
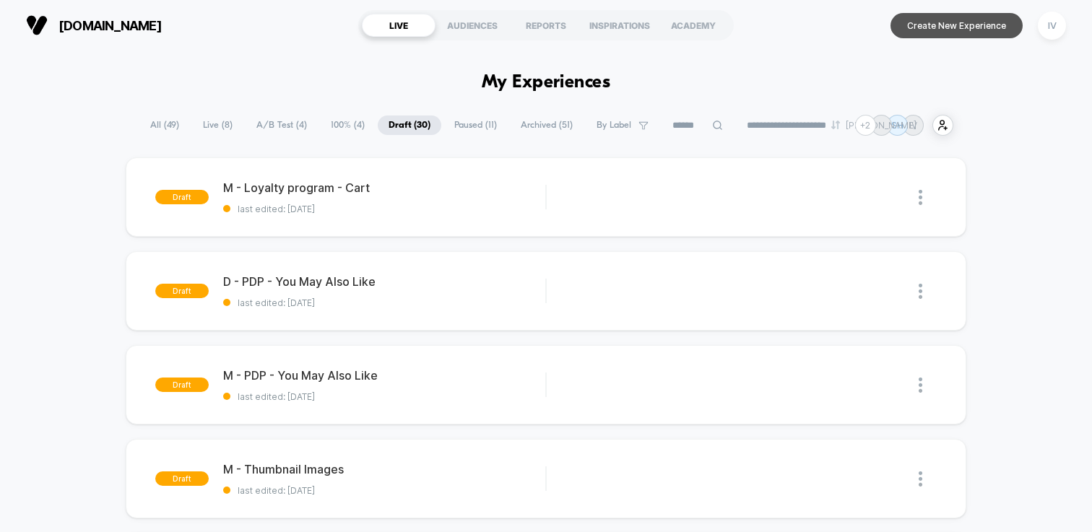
click at [975, 26] on button "Create New Experience" at bounding box center [957, 25] width 132 height 25
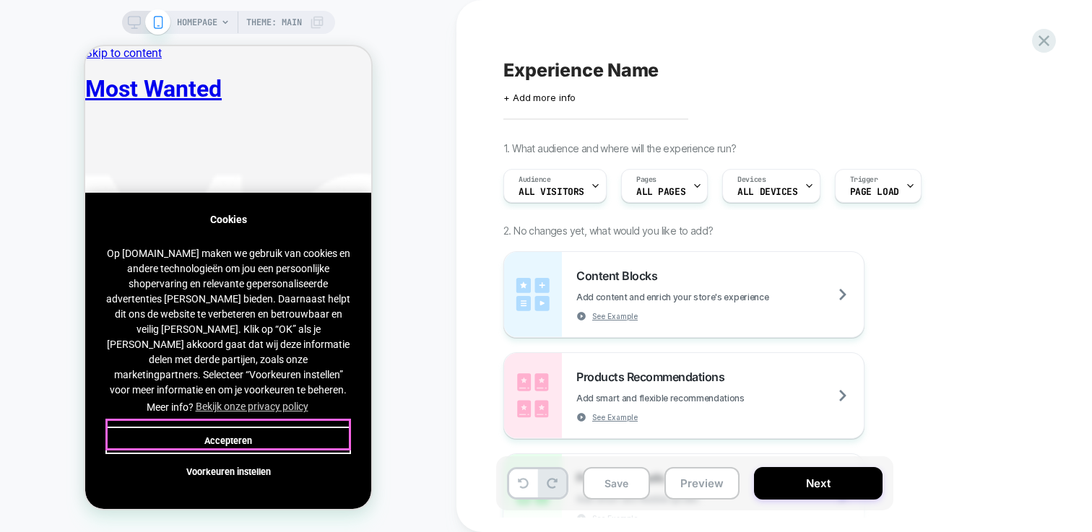
click at [274, 433] on button "Accepteren" at bounding box center [228, 440] width 246 height 27
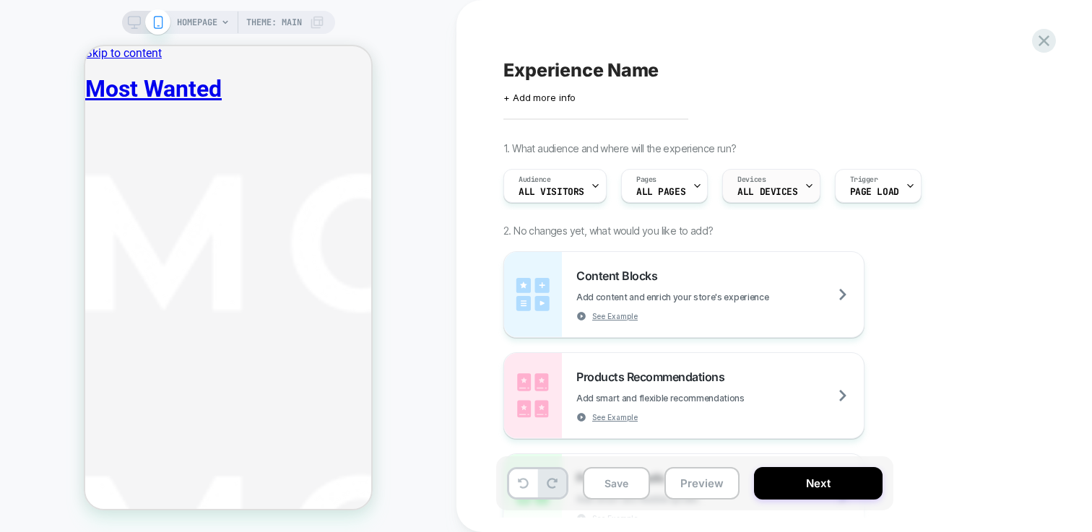
click at [805, 191] on div at bounding box center [809, 186] width 9 height 33
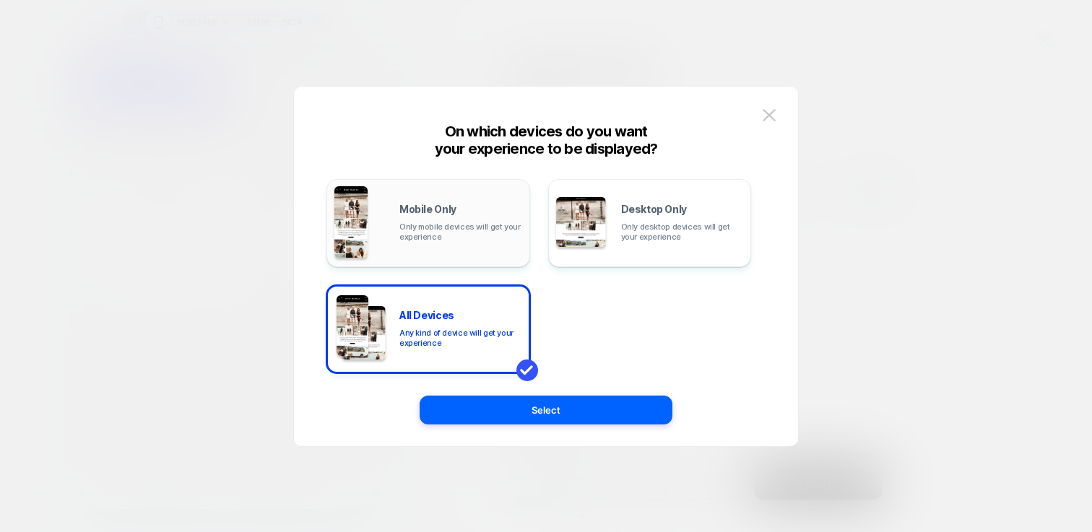
click at [493, 230] on span "Only mobile devices will get your experience" at bounding box center [460, 232] width 123 height 20
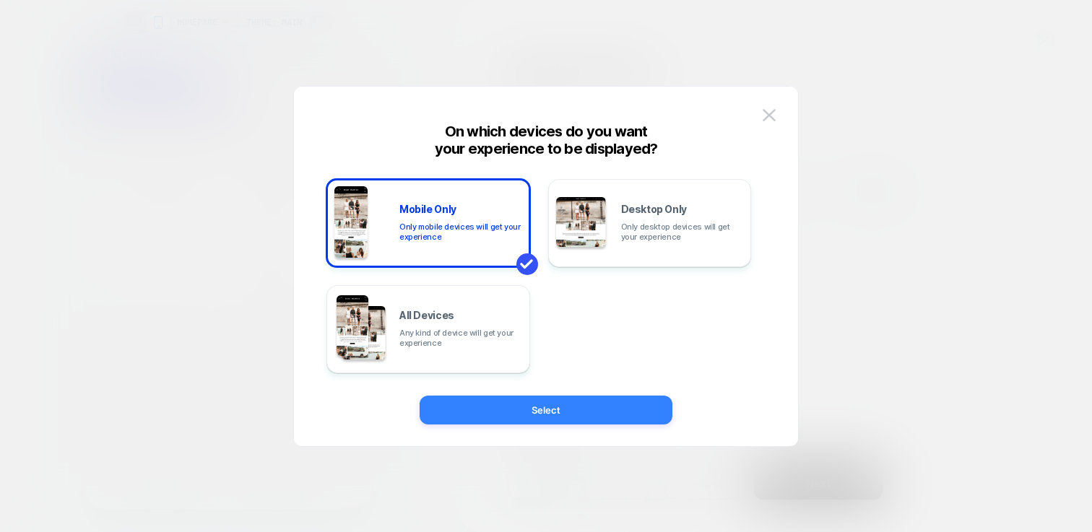
click at [591, 403] on button "Select" at bounding box center [546, 410] width 253 height 29
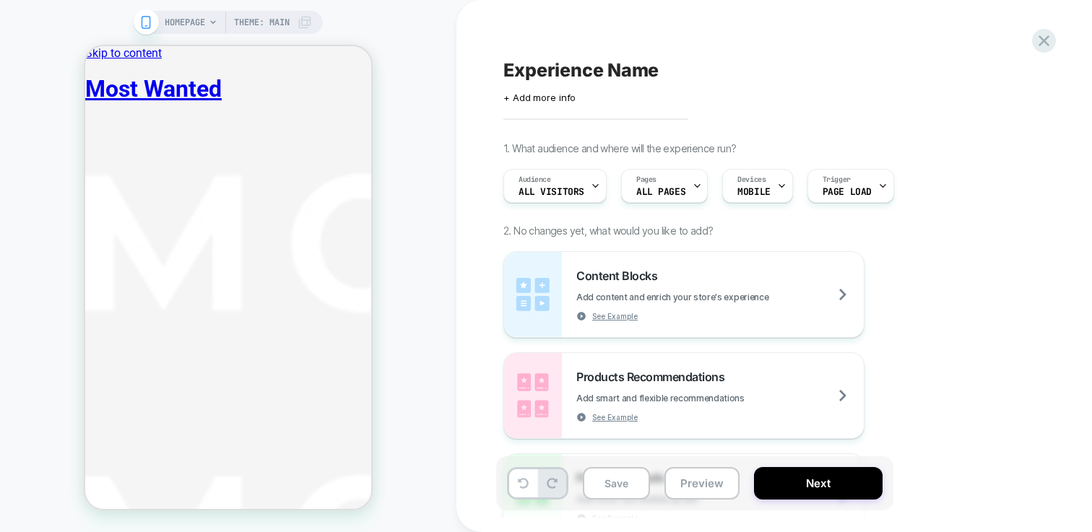
click at [712, 270] on div "Content Blocks Add content and enrich your store's experience See Example" at bounding box center [720, 295] width 288 height 53
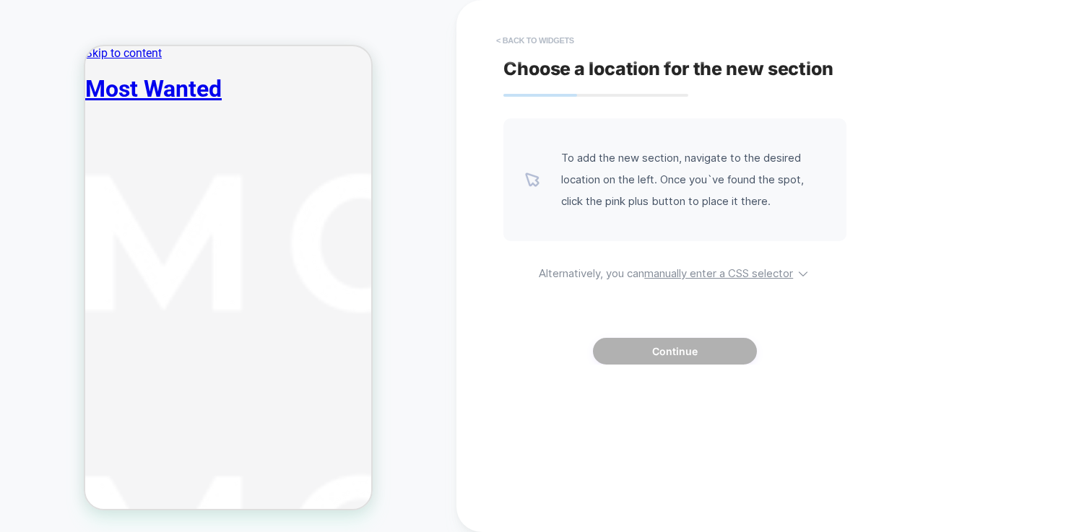
click at [547, 40] on button "< Back to widgets" at bounding box center [535, 40] width 92 height 23
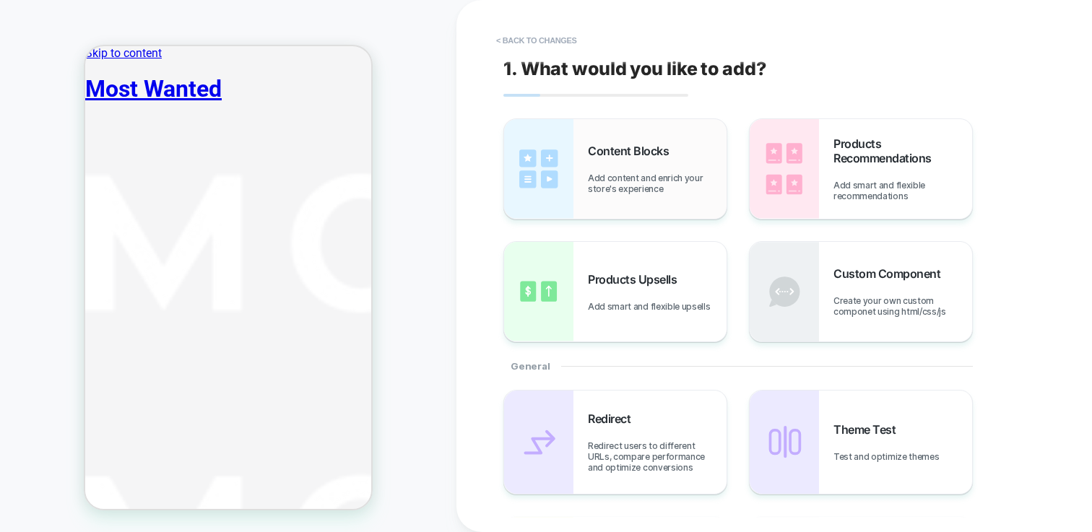
click at [651, 165] on div "Content Blocks Add content and enrich your store's experience" at bounding box center [657, 169] width 139 height 51
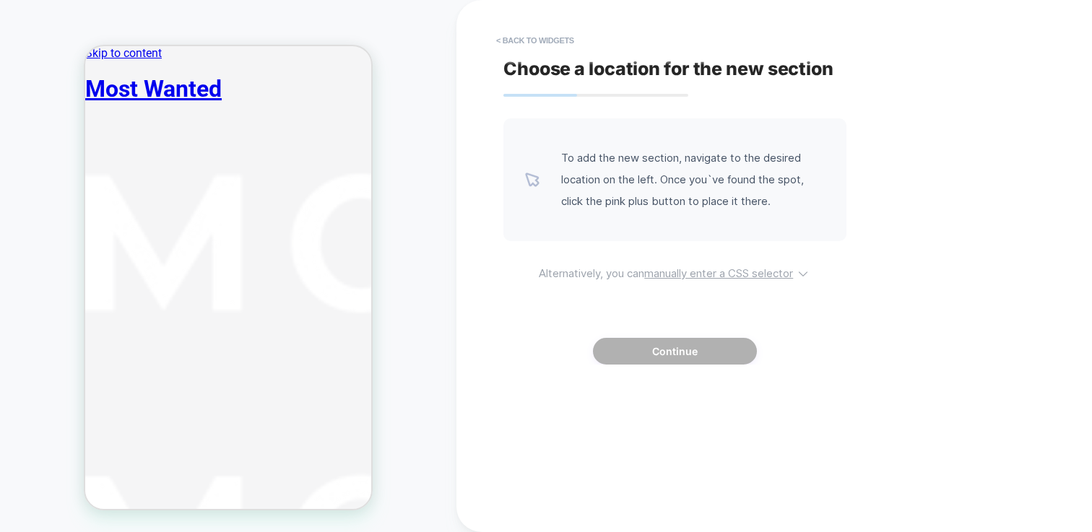
click at [691, 276] on u "manually enter a CSS selector" at bounding box center [718, 274] width 149 height 14
select select "*******"
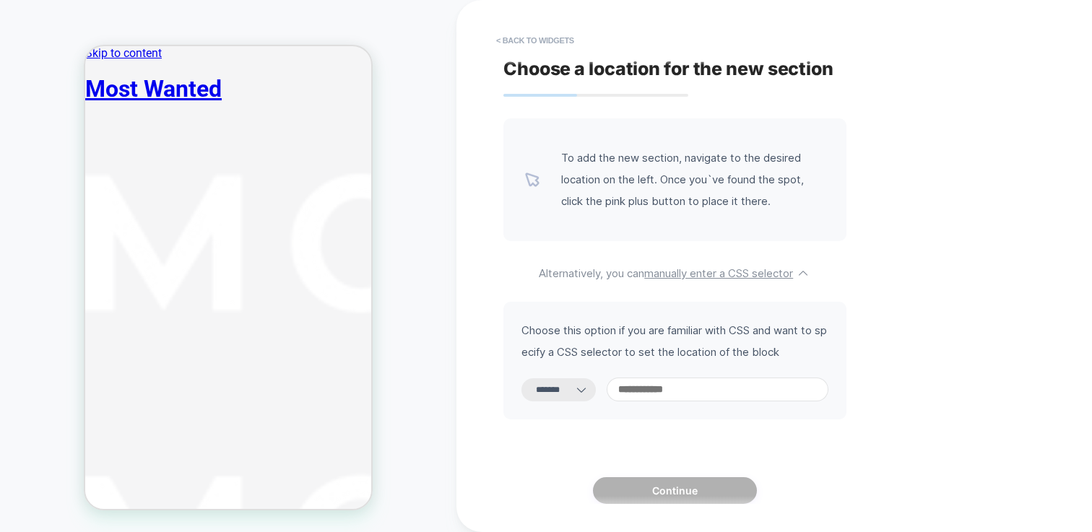
click at [701, 397] on input at bounding box center [718, 390] width 222 height 24
type input "**********"
select select "*********"
type input "**********"
click at [585, 397] on select "**********" at bounding box center [559, 390] width 74 height 23
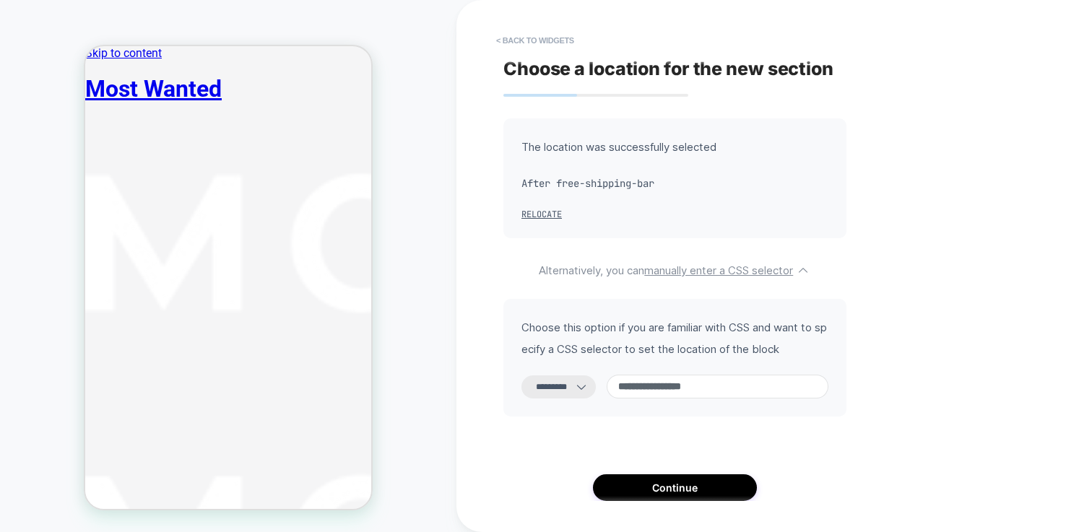
click at [522, 376] on select "**********" at bounding box center [559, 387] width 74 height 23
click at [722, 413] on div "**********" at bounding box center [675, 358] width 343 height 118
click at [688, 486] on button "Continue" at bounding box center [675, 488] width 164 height 27
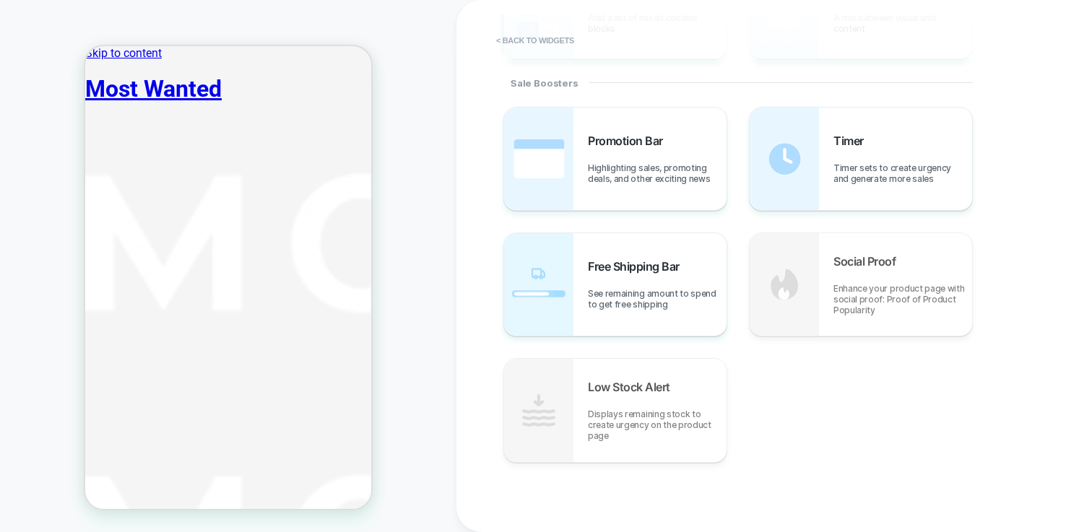
scroll to position [682, 0]
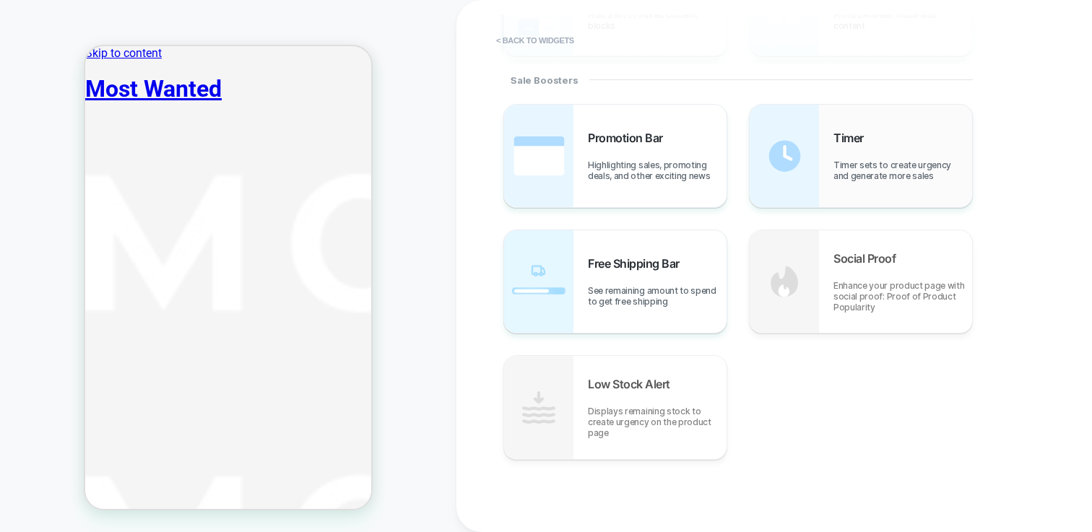
click at [855, 195] on div "Timer Timer sets to create urgency and generate more sales" at bounding box center [861, 156] width 222 height 103
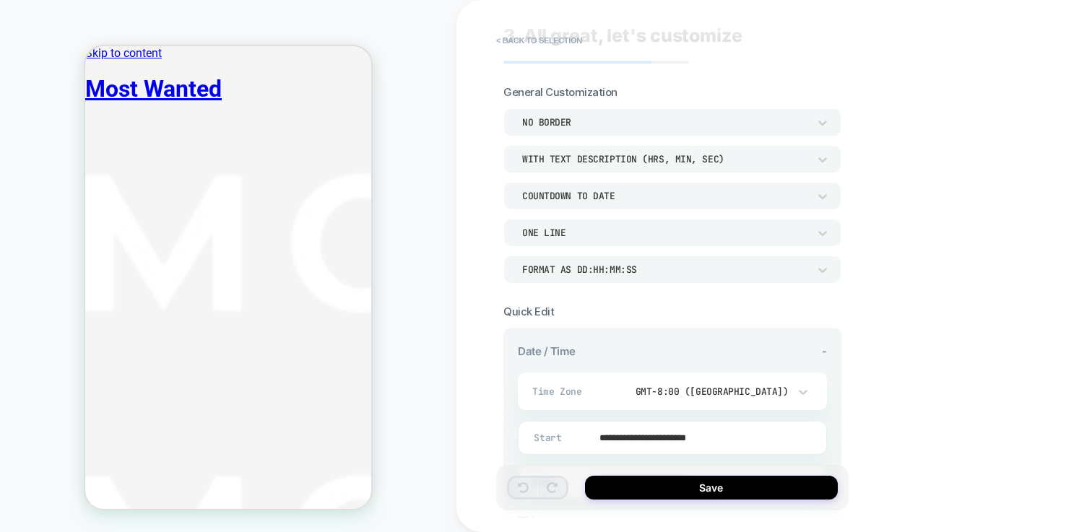
scroll to position [250, 0]
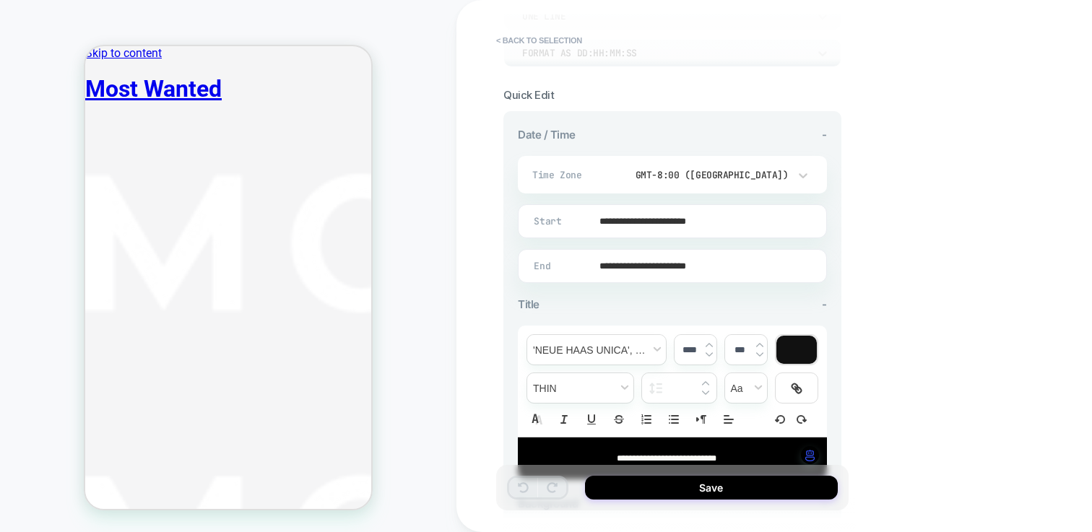
click at [667, 220] on input "**********" at bounding box center [670, 221] width 308 height 34
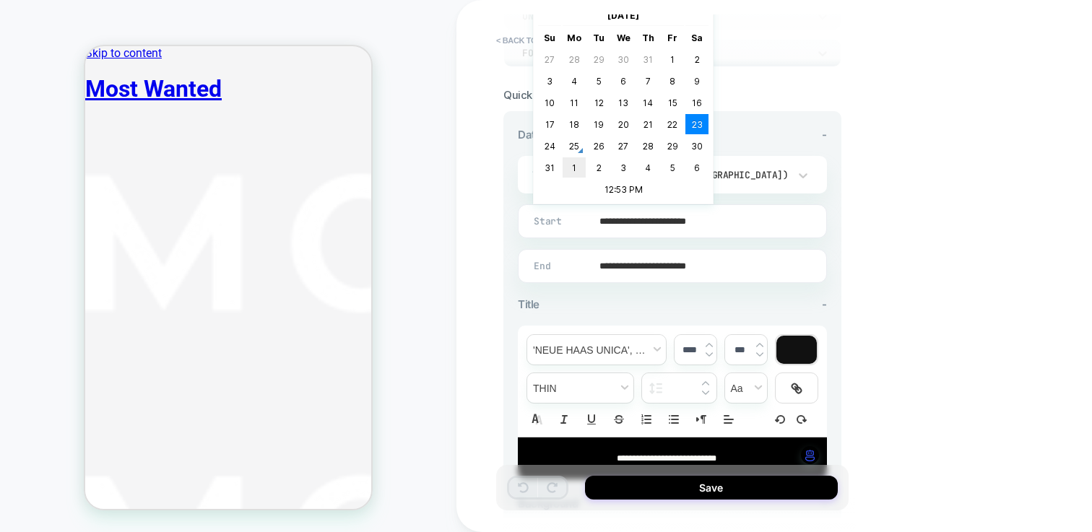
click at [576, 165] on td "1" at bounding box center [574, 167] width 23 height 20
type input "**********"
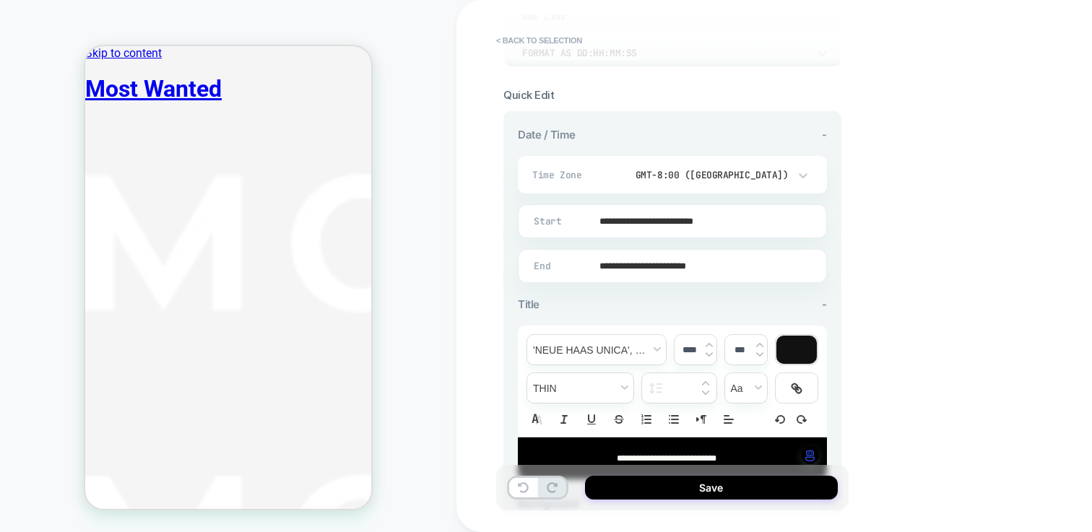
click at [709, 264] on input "**********" at bounding box center [670, 266] width 308 height 34
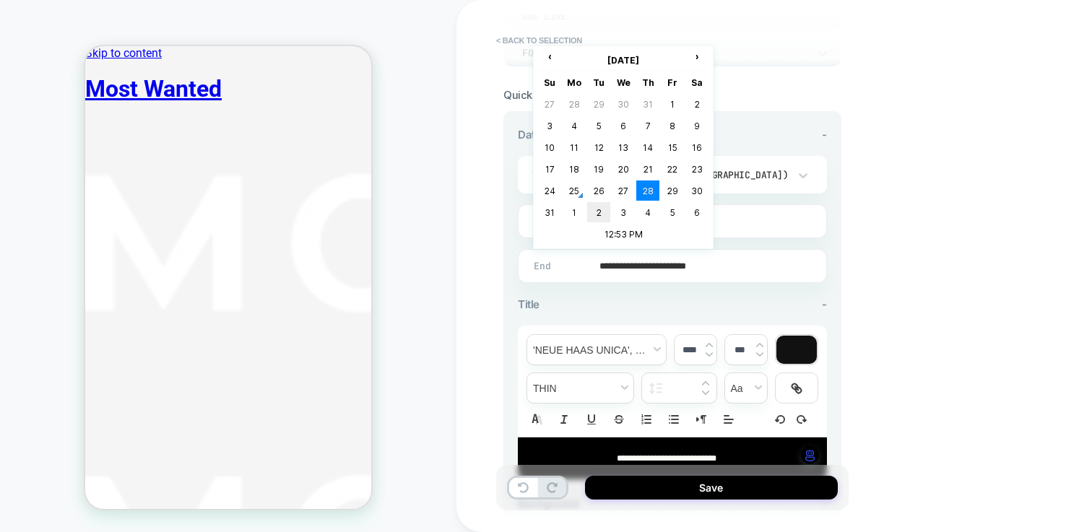
click at [600, 211] on td "2" at bounding box center [598, 212] width 23 height 20
type input "**********"
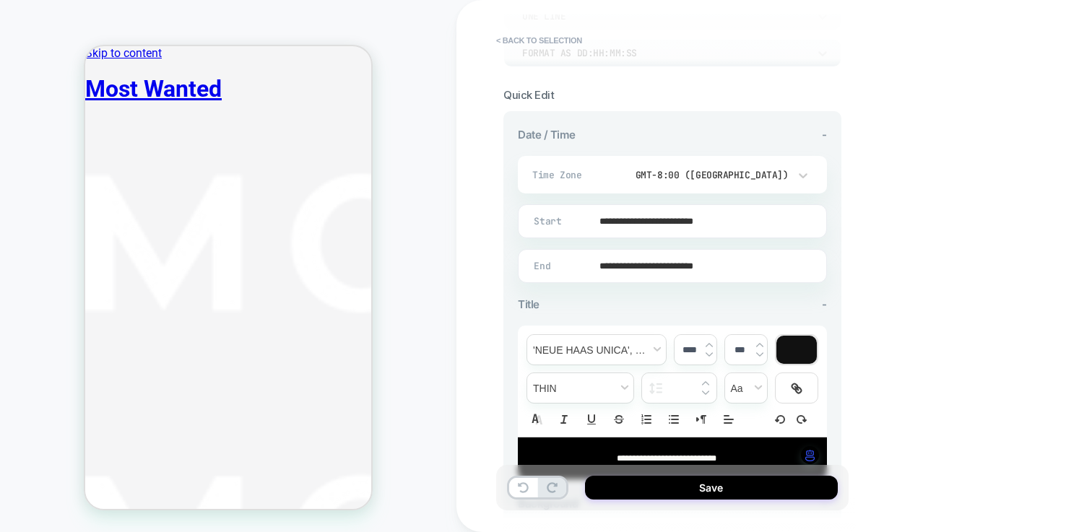
click at [719, 221] on input "**********" at bounding box center [670, 221] width 308 height 34
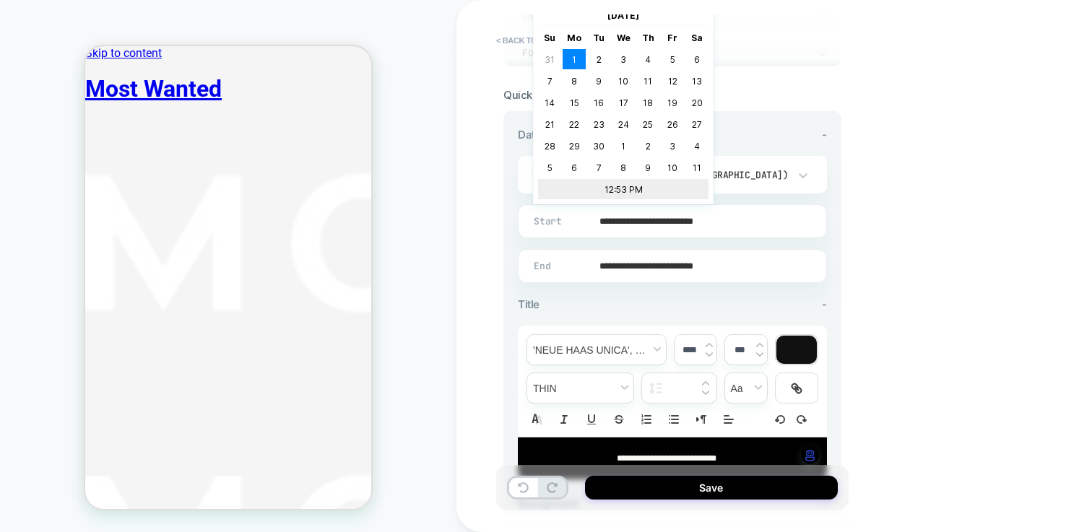
click at [610, 189] on td "12:53 PM" at bounding box center [623, 189] width 170 height 20
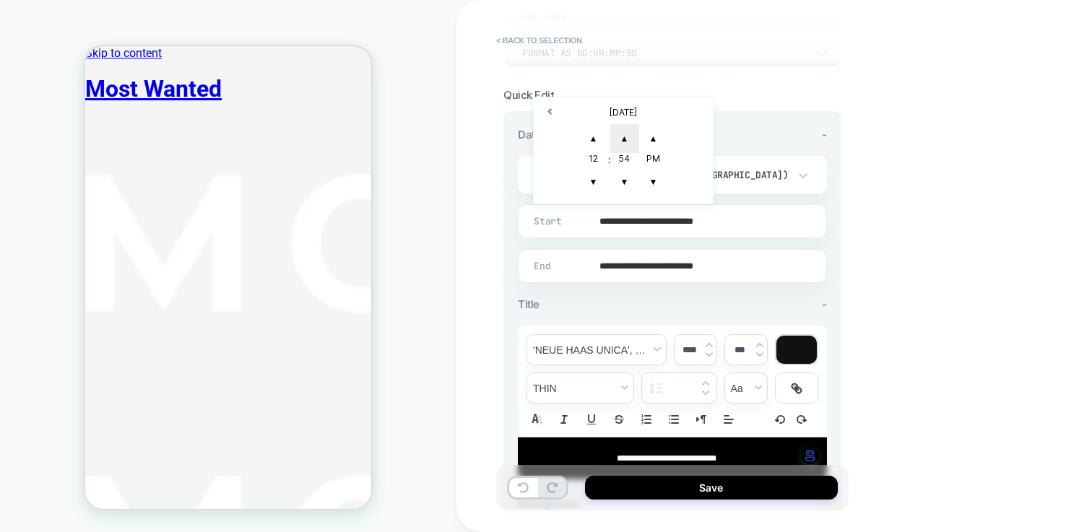
click at [627, 139] on span "▲" at bounding box center [624, 138] width 29 height 29
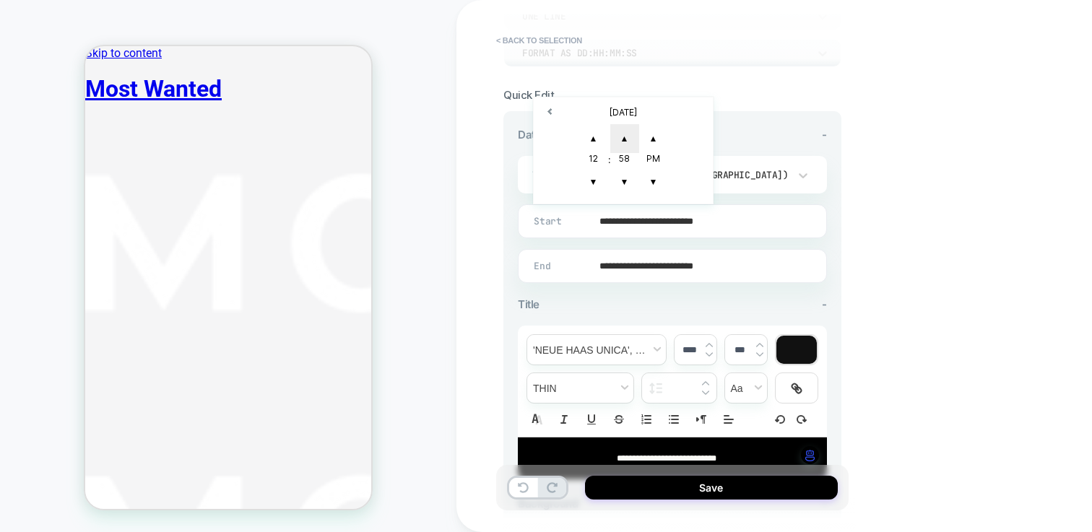
click at [627, 139] on span "▲" at bounding box center [624, 138] width 29 height 29
click at [595, 183] on span "▼" at bounding box center [593, 182] width 29 height 29
type input "**********"
click at [726, 267] on input "**********" at bounding box center [670, 266] width 308 height 34
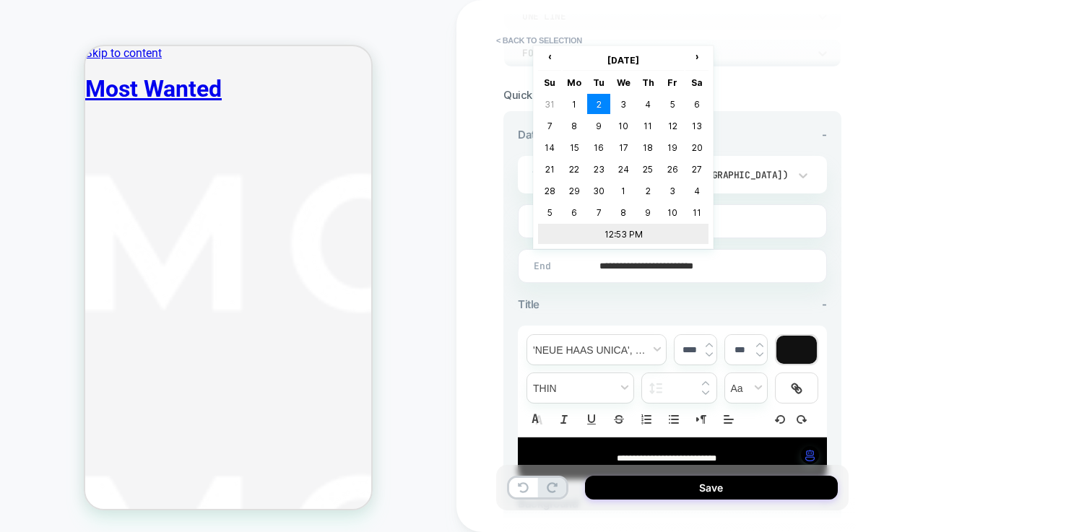
click at [649, 236] on td "12:53 PM" at bounding box center [623, 234] width 170 height 20
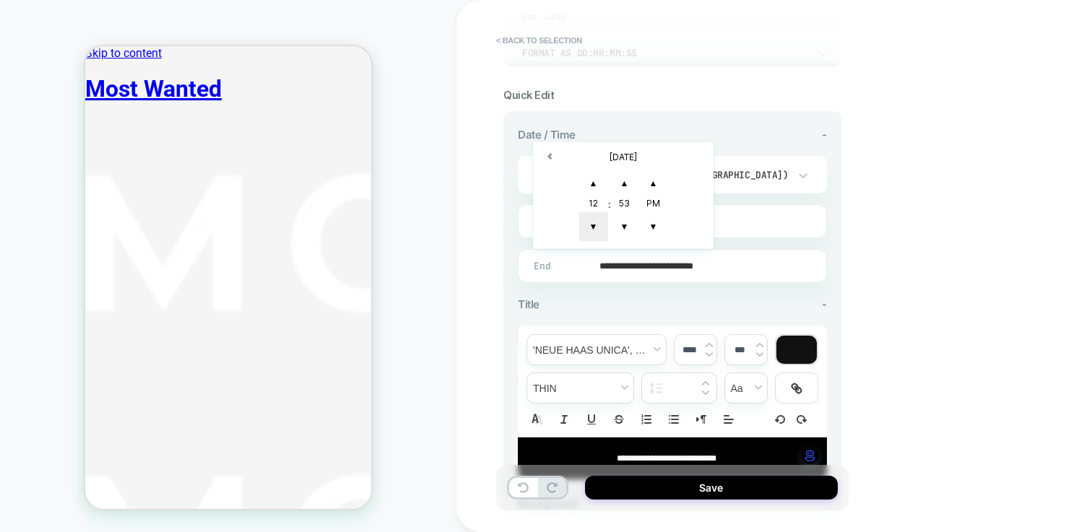
click at [595, 219] on span "▼" at bounding box center [593, 226] width 29 height 29
click at [623, 169] on span "▲" at bounding box center [624, 183] width 29 height 29
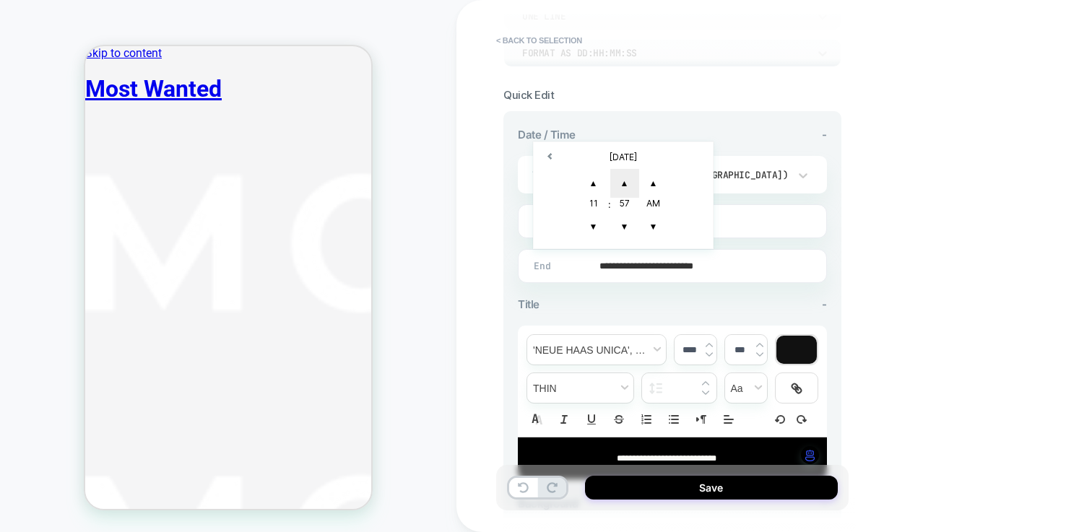
click at [623, 169] on span "▲" at bounding box center [624, 183] width 29 height 29
type input "**********"
click at [856, 217] on div "**********" at bounding box center [775, 266] width 636 height 532
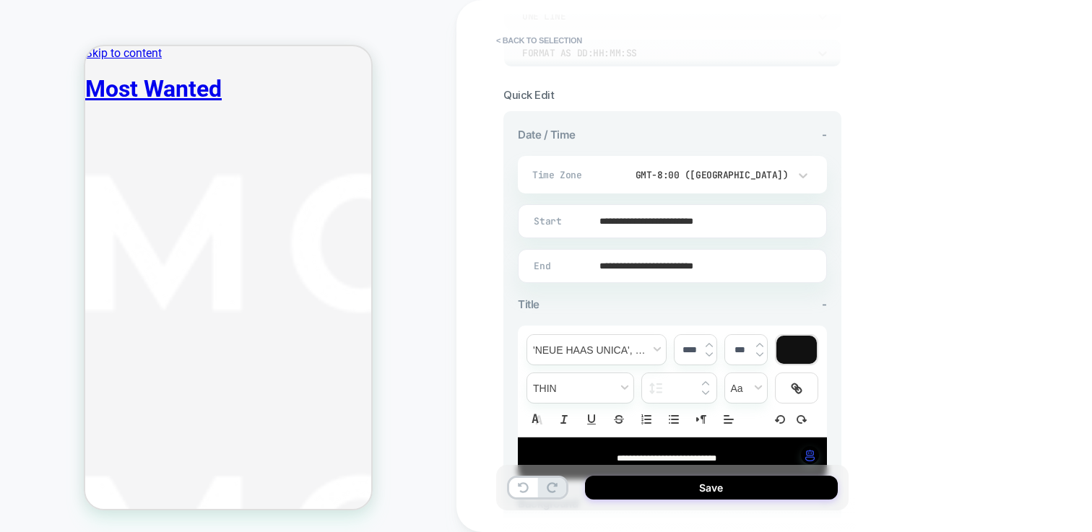
click at [735, 183] on div "GMT-8:00 (Los Angeles)" at bounding box center [710, 174] width 204 height 27
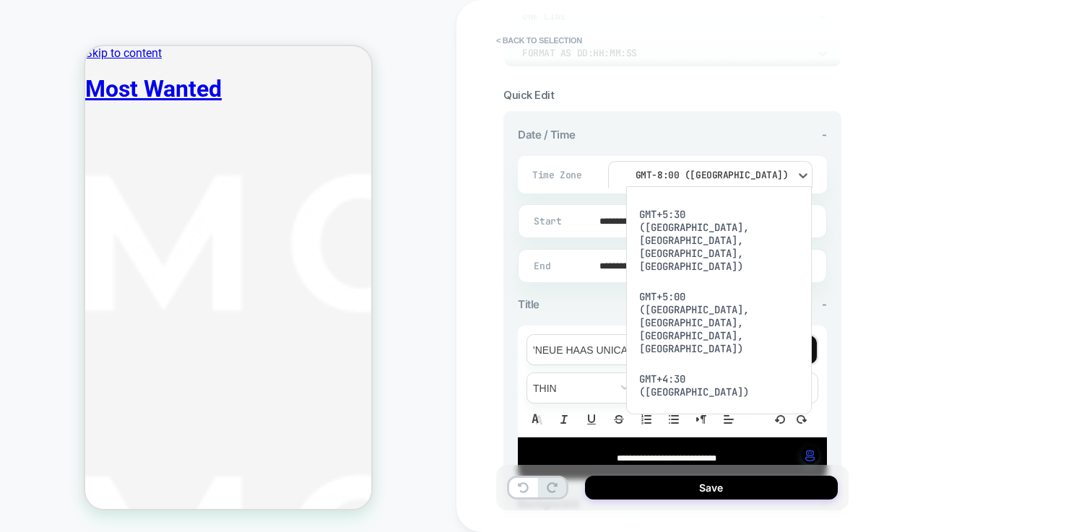
scroll to position [831, 0]
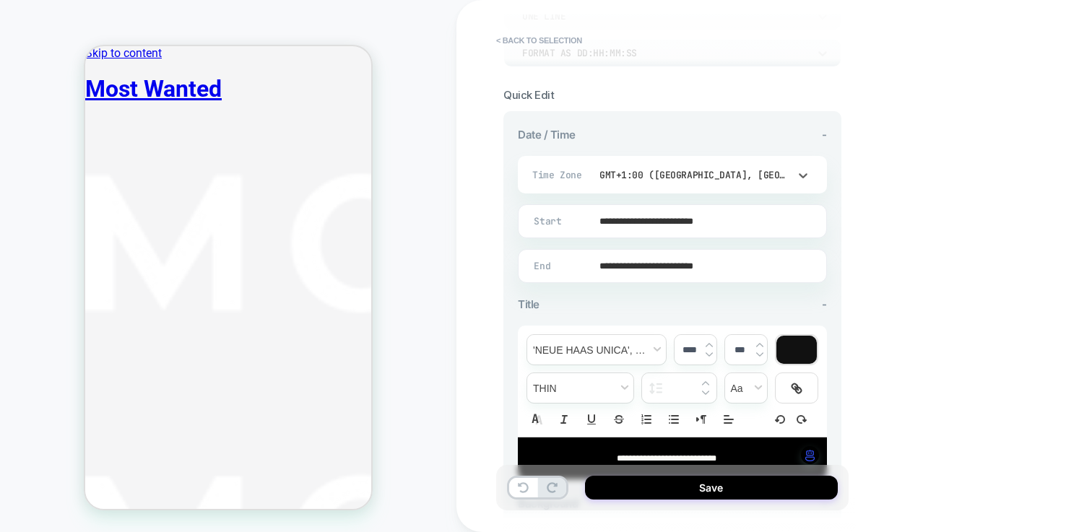
scroll to position [381, 0]
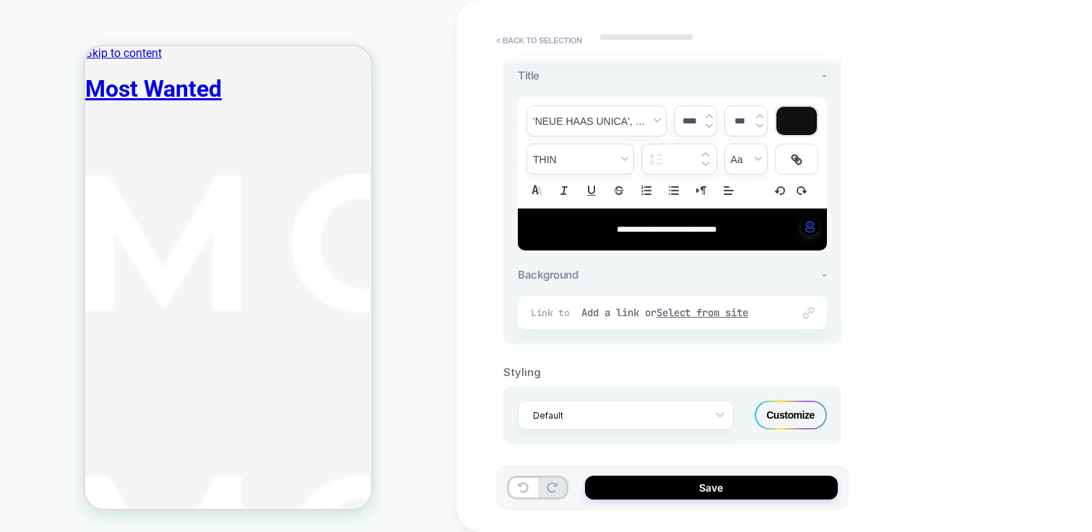
scroll to position [481, 0]
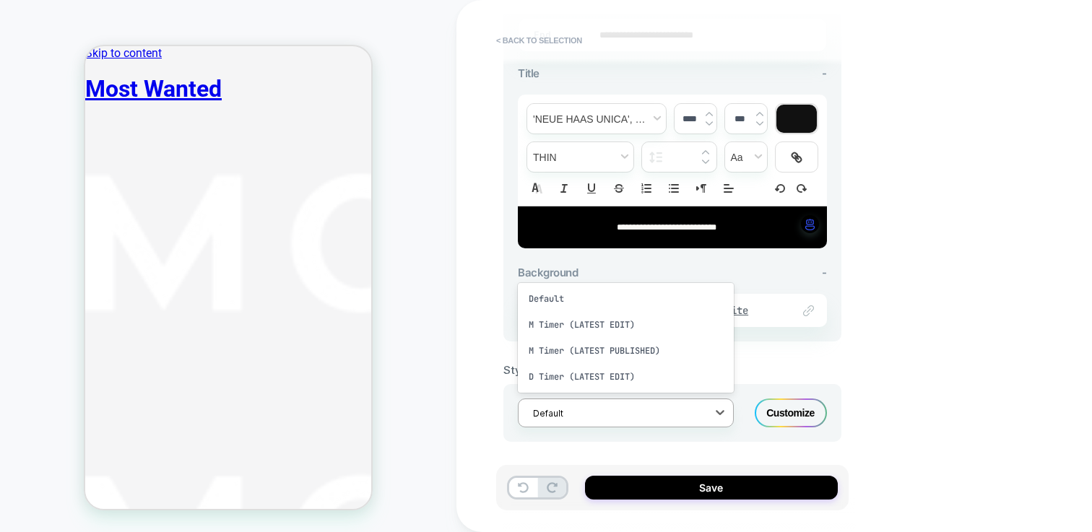
click at [693, 409] on div at bounding box center [616, 414] width 167 height 14
click at [623, 345] on div "M Timer (LATEST PUBLISHED)" at bounding box center [626, 351] width 216 height 26
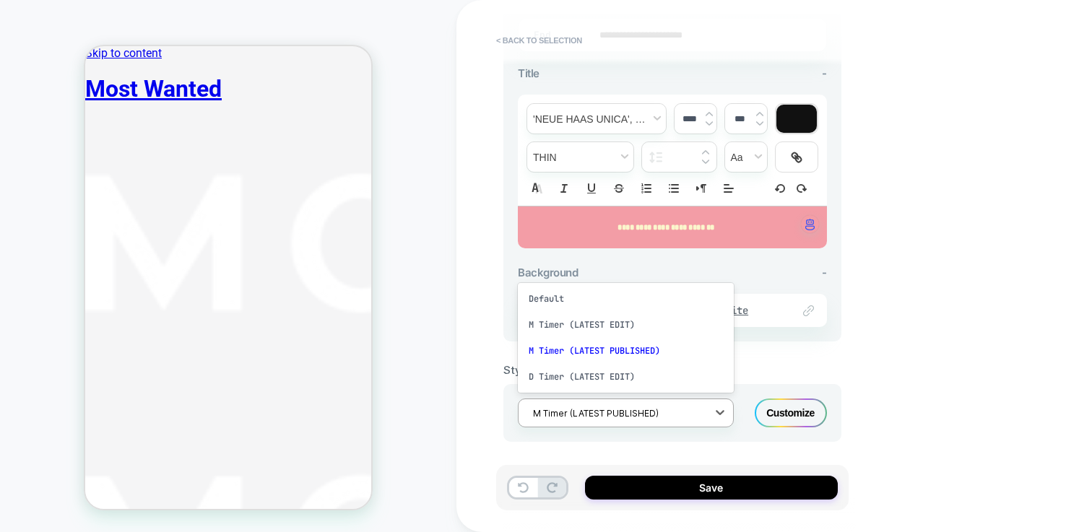
click at [679, 415] on div at bounding box center [616, 414] width 167 height 14
click at [607, 324] on div "M Timer (LATEST EDIT)" at bounding box center [626, 325] width 216 height 26
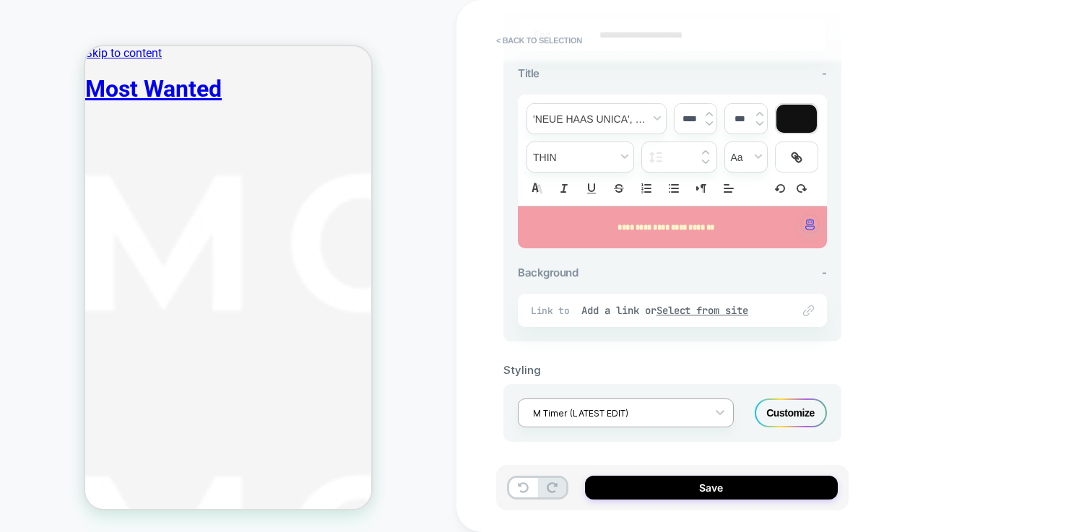
click at [628, 408] on div at bounding box center [616, 414] width 167 height 14
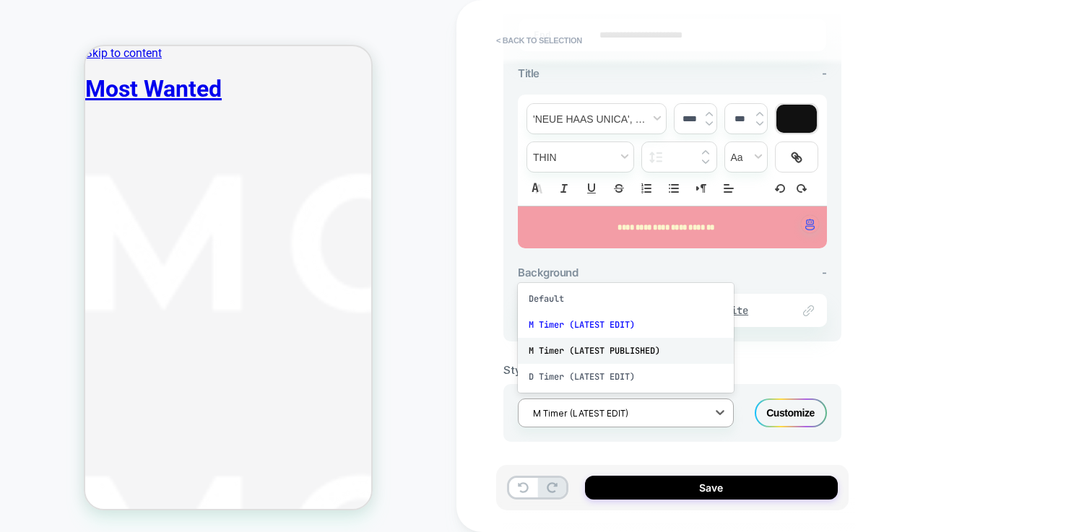
click at [606, 350] on div "M Timer (LATEST PUBLISHED)" at bounding box center [626, 351] width 216 height 26
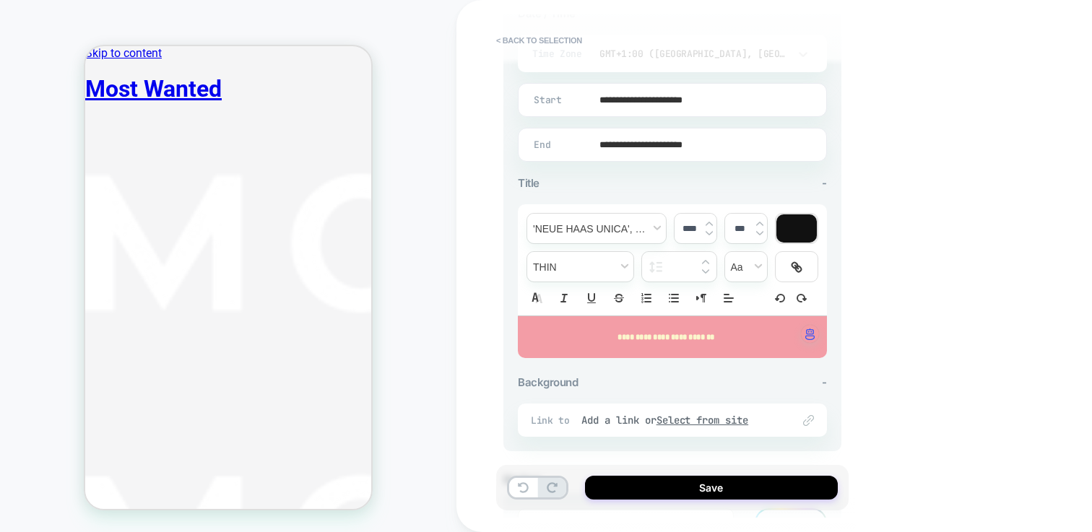
scroll to position [369, 0]
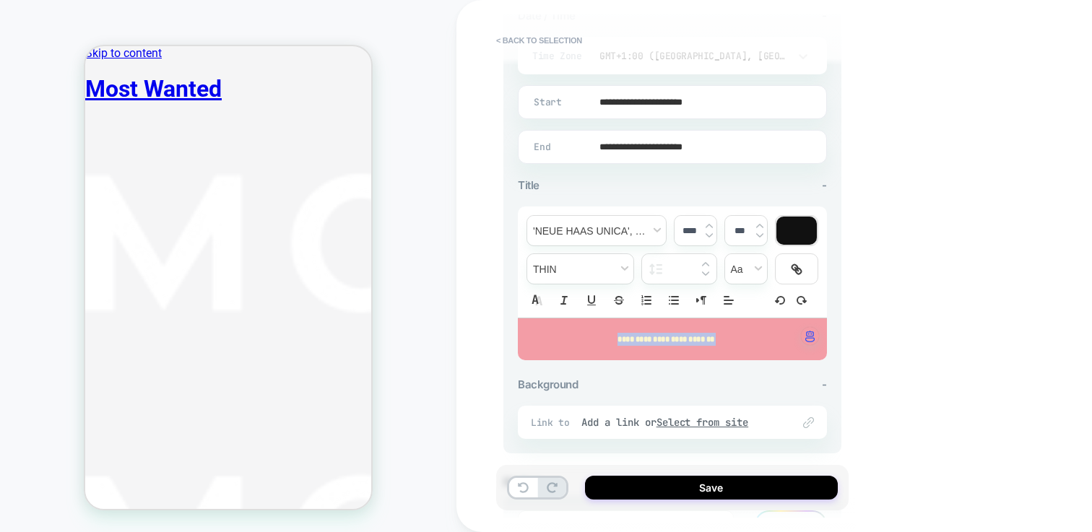
drag, startPoint x: 727, startPoint y: 334, endPoint x: 597, endPoint y: 332, distance: 130.0
click at [597, 333] on p "**********" at bounding box center [666, 339] width 269 height 13
type input "****"
type input "******"
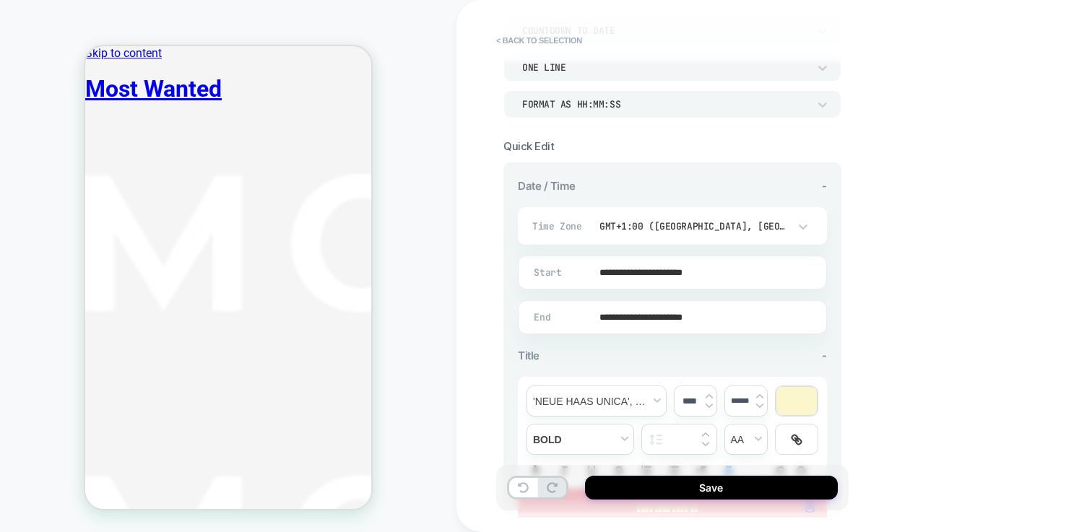
scroll to position [0, 0]
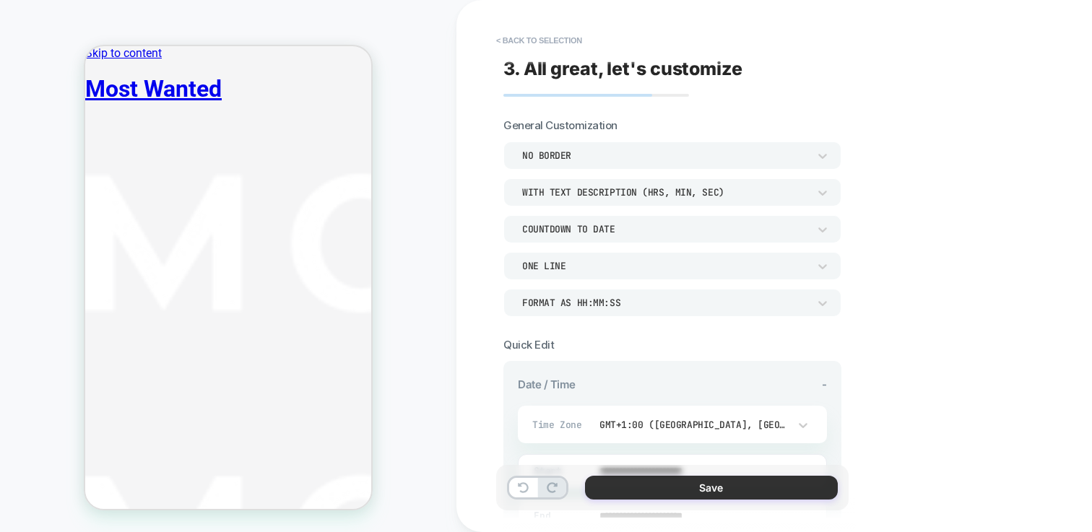
click at [678, 491] on button "Save" at bounding box center [711, 488] width 253 height 24
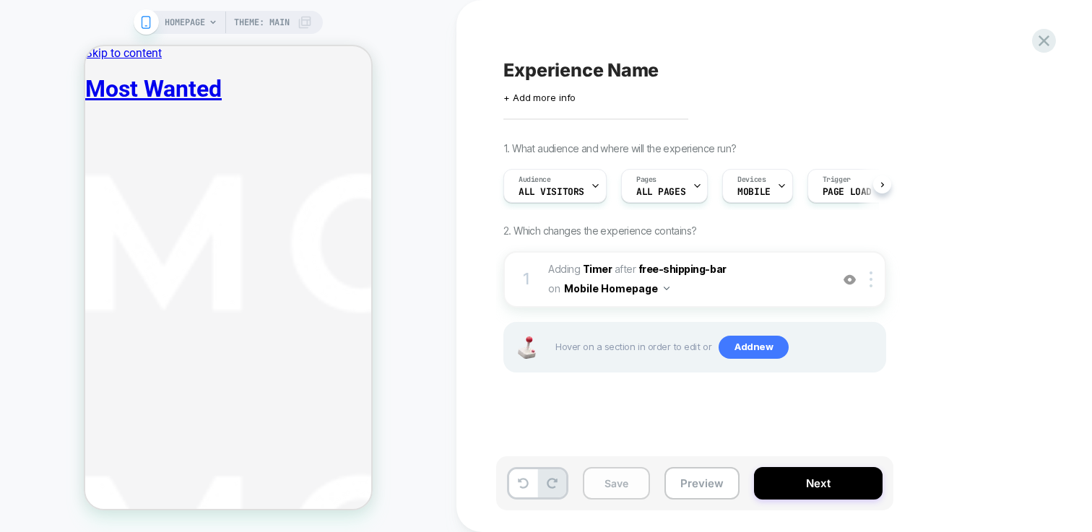
scroll to position [0, 1]
click at [610, 485] on button "Save" at bounding box center [616, 483] width 67 height 33
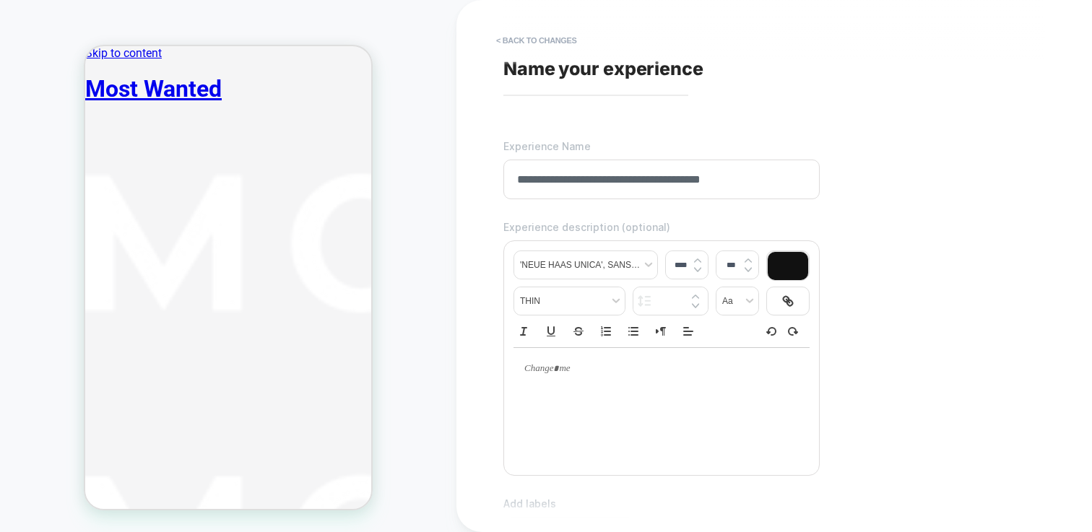
scroll to position [388, 0]
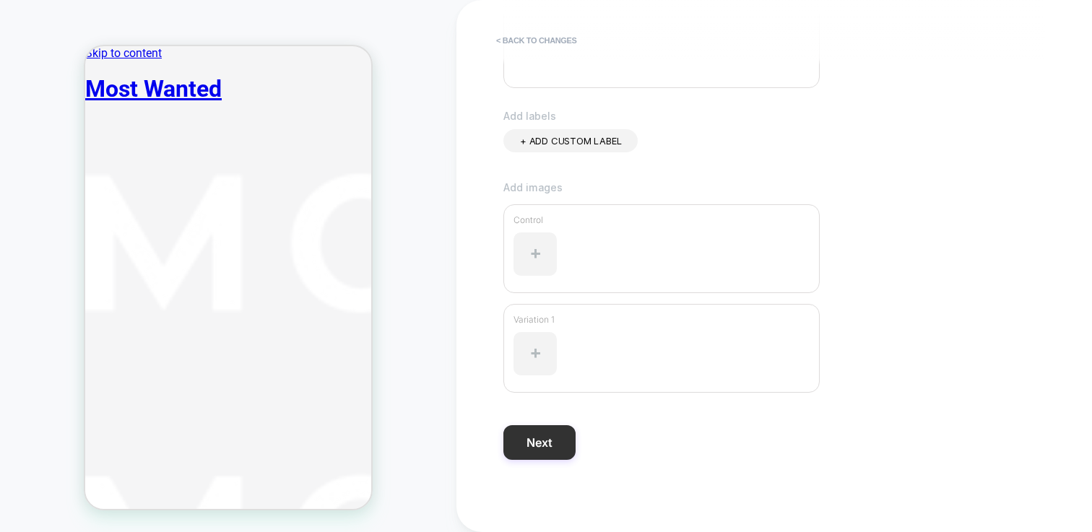
type input "**********"
click at [552, 436] on button "Next" at bounding box center [540, 442] width 72 height 35
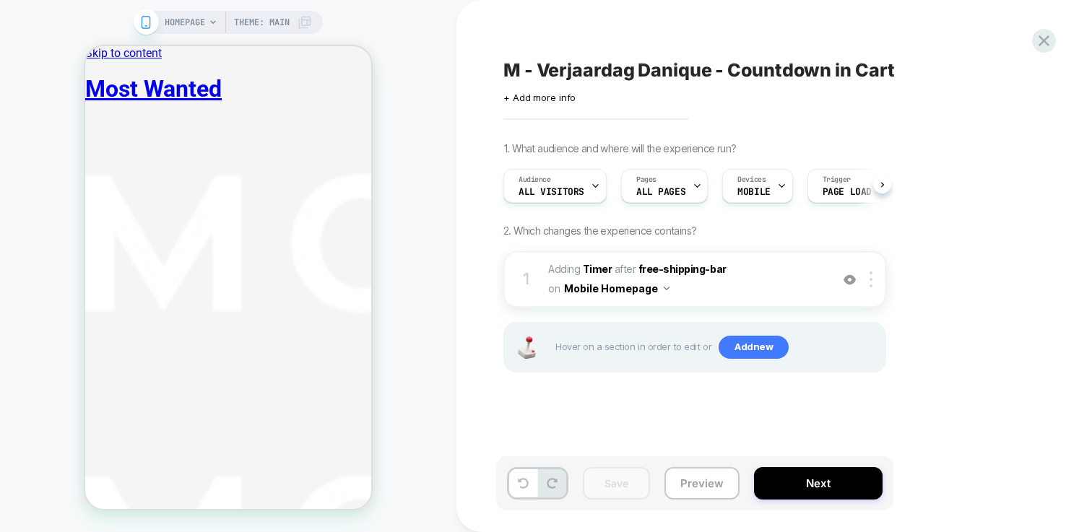
scroll to position [0, 1]
click at [188, 19] on span "HOMEPAGE" at bounding box center [185, 22] width 40 height 23
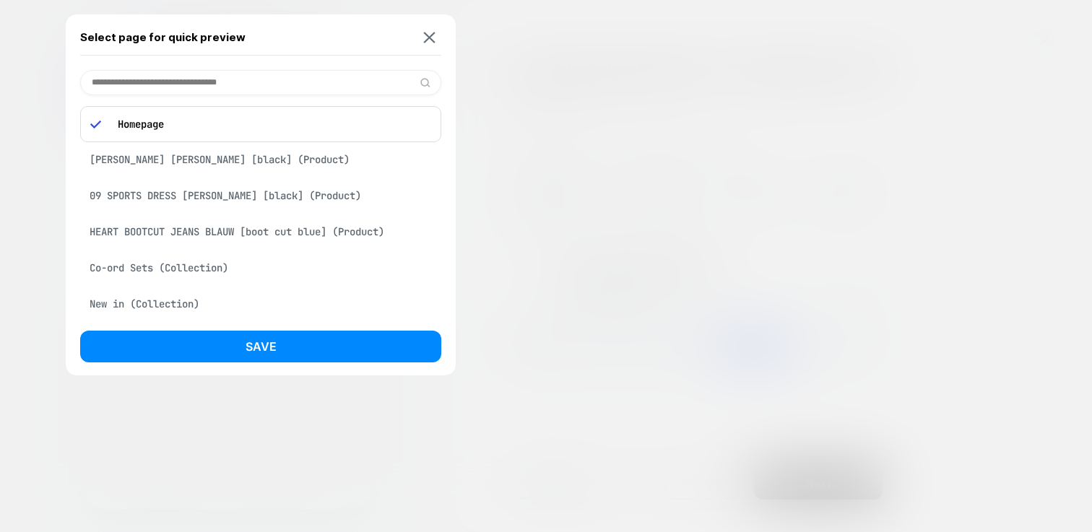
click at [183, 156] on div "[PERSON_NAME] [PERSON_NAME] [black] (Product)" at bounding box center [260, 159] width 361 height 27
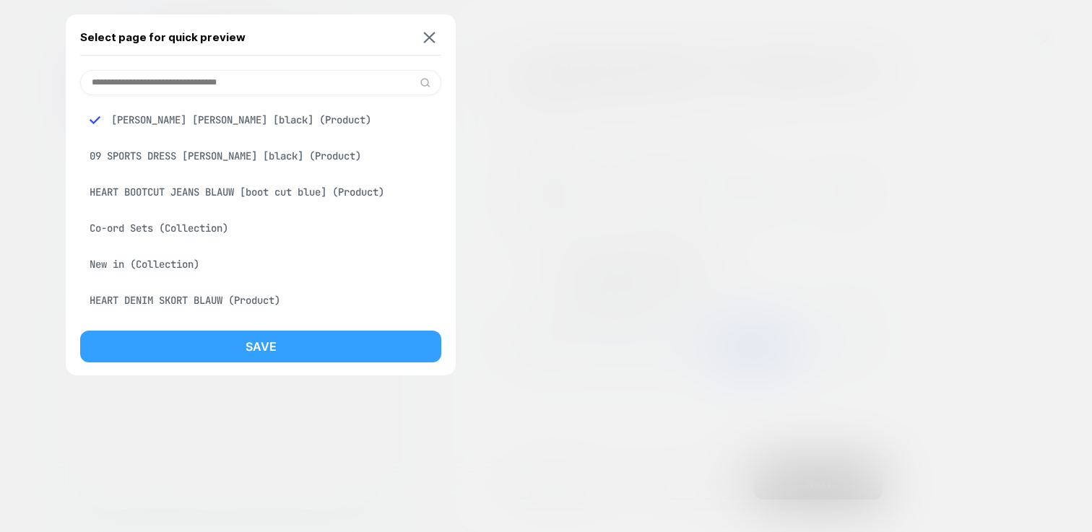
click at [380, 346] on button "Save" at bounding box center [260, 347] width 361 height 32
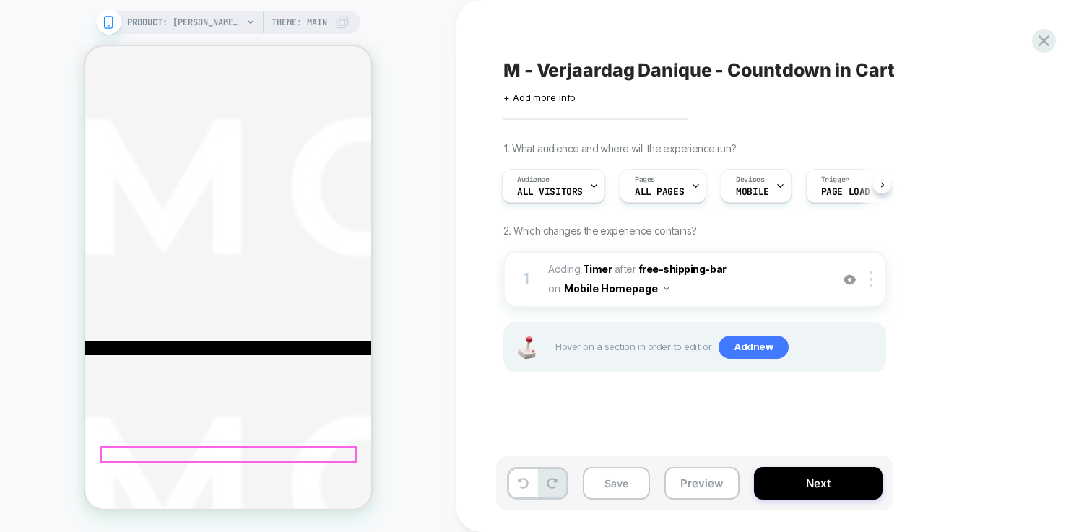
scroll to position [475, 0]
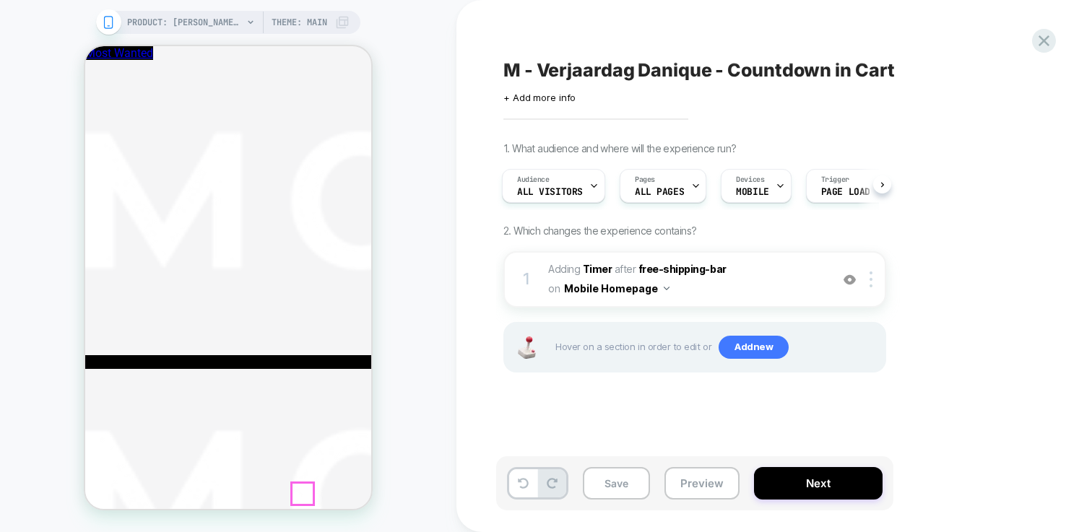
scroll to position [0, 0]
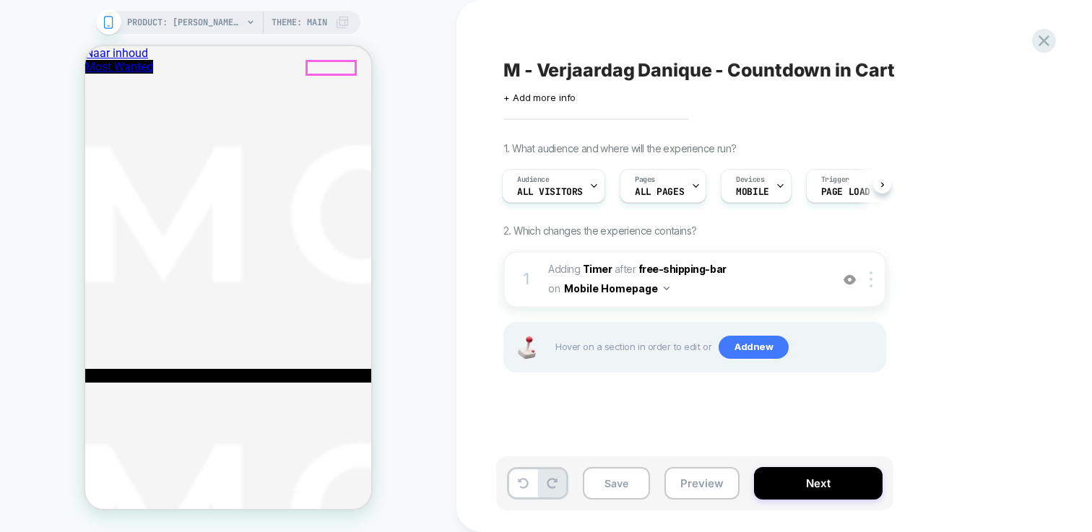
click at [656, 292] on button "Mobile Homepage" at bounding box center [616, 288] width 105 height 21
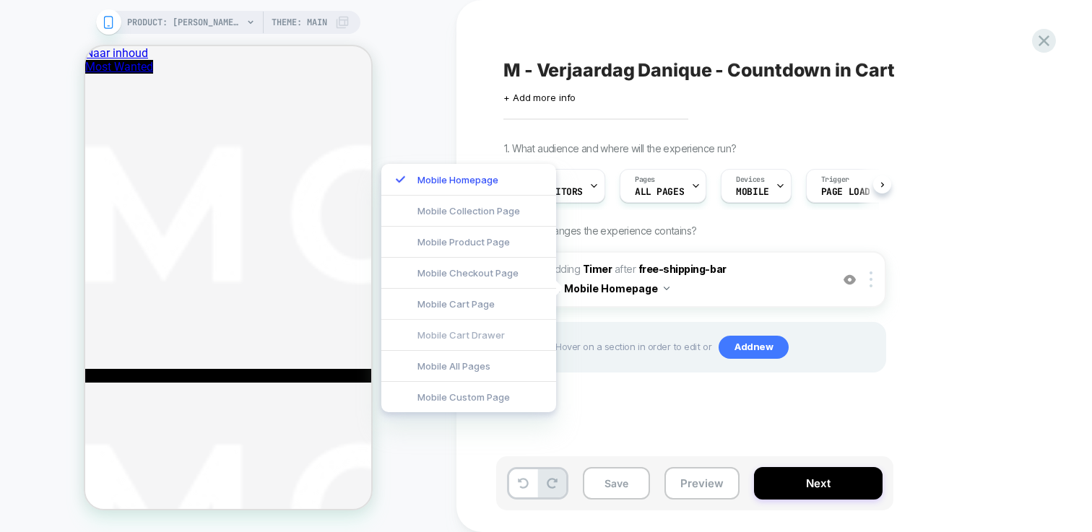
click at [485, 339] on div "Mobile Cart Drawer" at bounding box center [468, 334] width 175 height 31
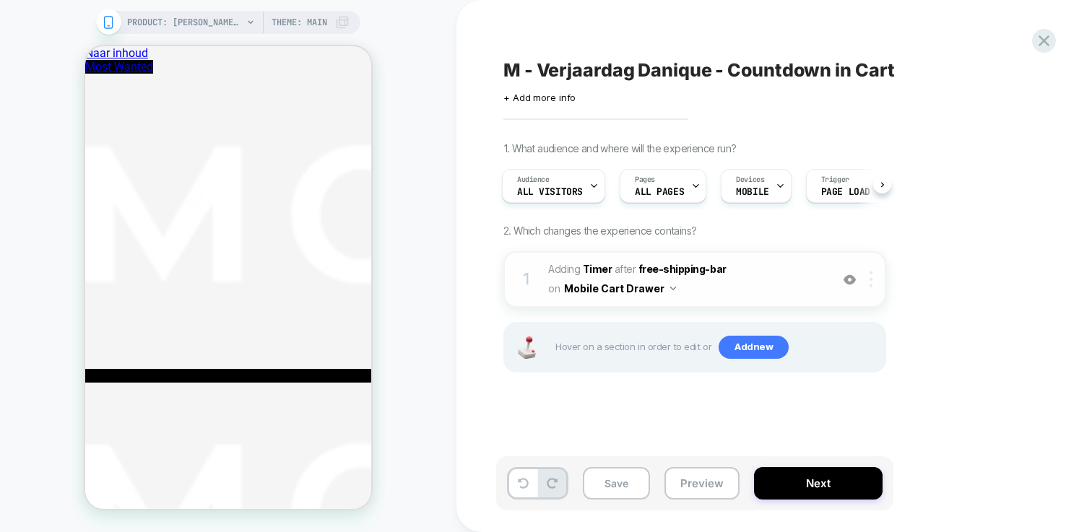
click at [873, 278] on div at bounding box center [874, 280] width 24 height 16
click at [871, 278] on img at bounding box center [871, 280] width 3 height 16
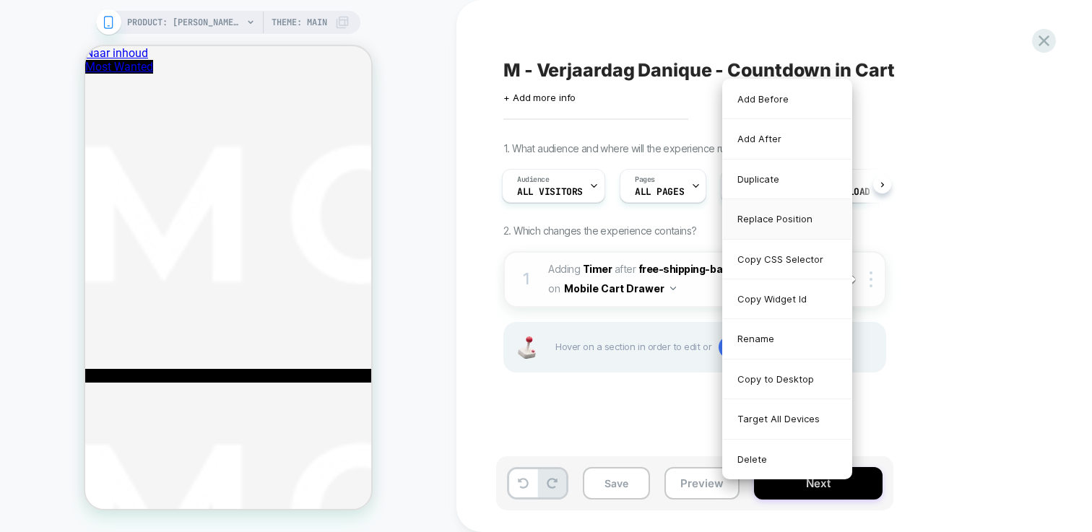
click at [788, 221] on div "Replace Position" at bounding box center [787, 219] width 129 height 40
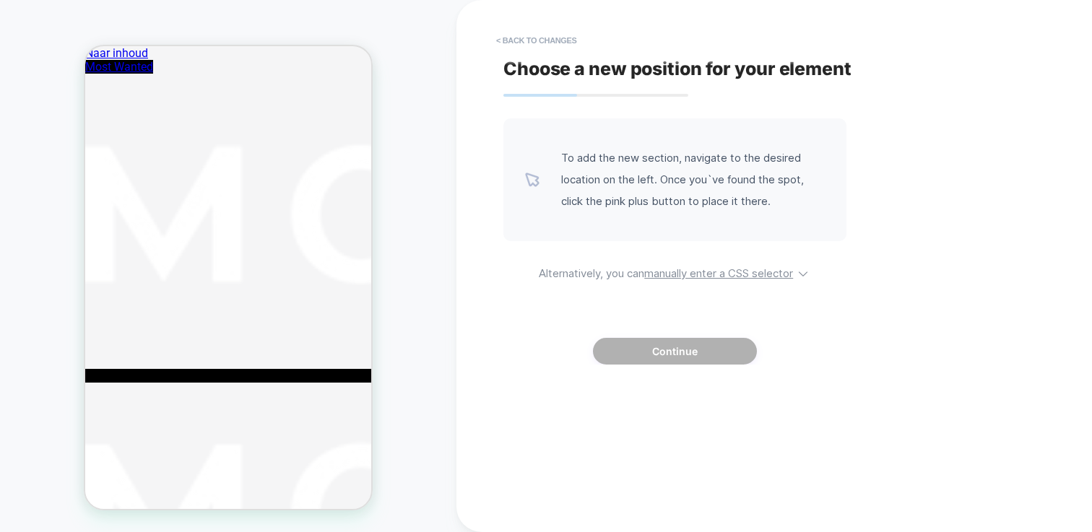
click at [670, 262] on div "To add the new section, navigate to the desired location on the left. Once you`…" at bounding box center [675, 241] width 343 height 246
click at [654, 277] on u "manually enter a CSS selector" at bounding box center [718, 274] width 149 height 14
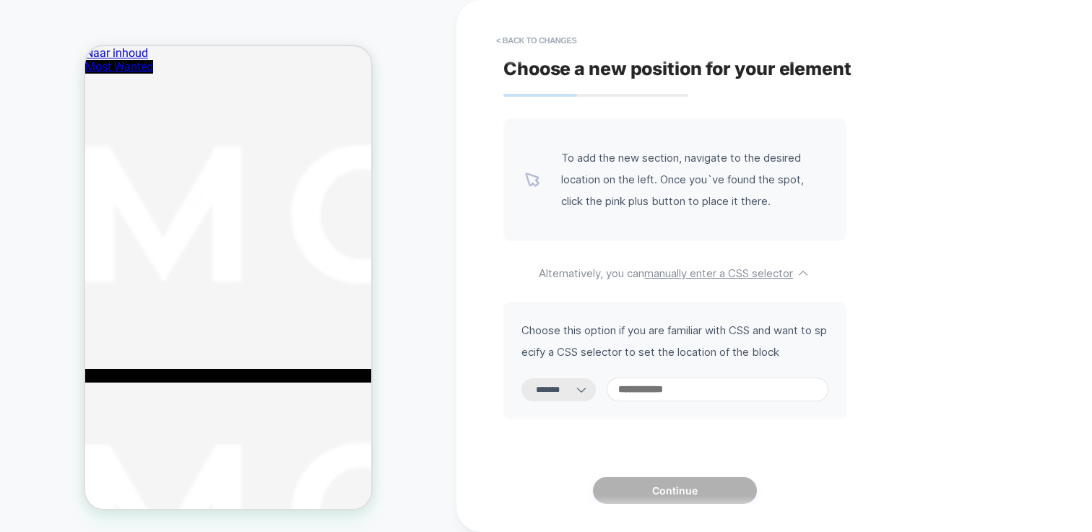
click at [579, 392] on select "**********" at bounding box center [559, 390] width 74 height 23
select select "**********"
click at [522, 379] on select "**********" at bounding box center [559, 390] width 74 height 23
click at [699, 390] on input at bounding box center [718, 390] width 222 height 24
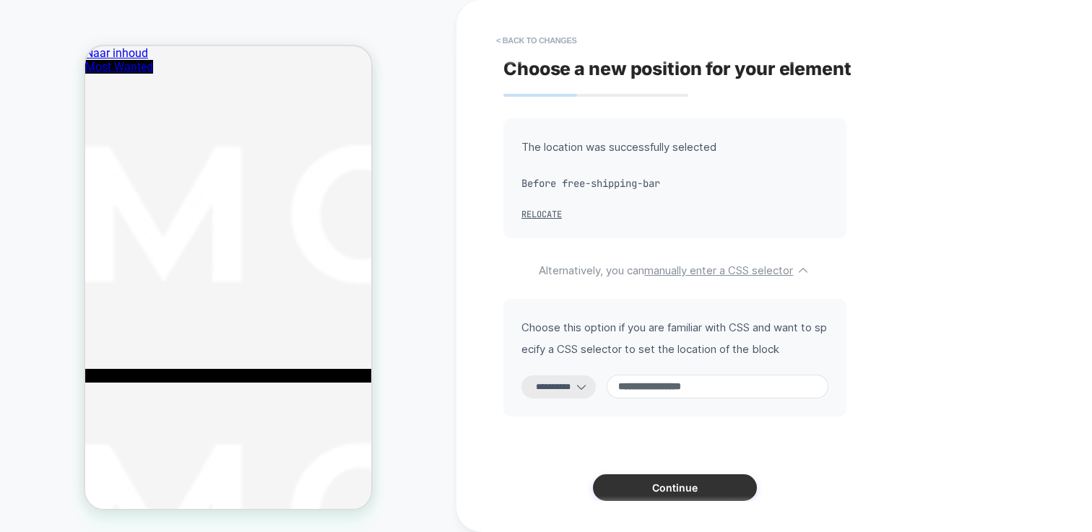
type input "**********"
click at [703, 491] on button "Continue" at bounding box center [675, 488] width 164 height 27
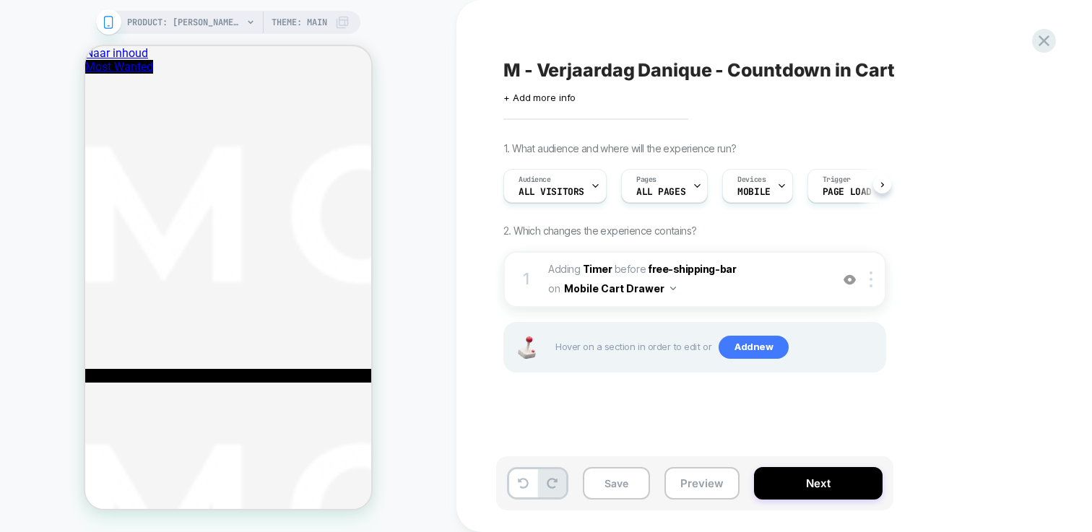
scroll to position [0, 1]
click at [615, 463] on div "Save Preview Next" at bounding box center [694, 484] width 397 height 54
click at [623, 473] on button "Save" at bounding box center [616, 483] width 67 height 33
click at [582, 268] on span "Adding Timer" at bounding box center [580, 269] width 64 height 12
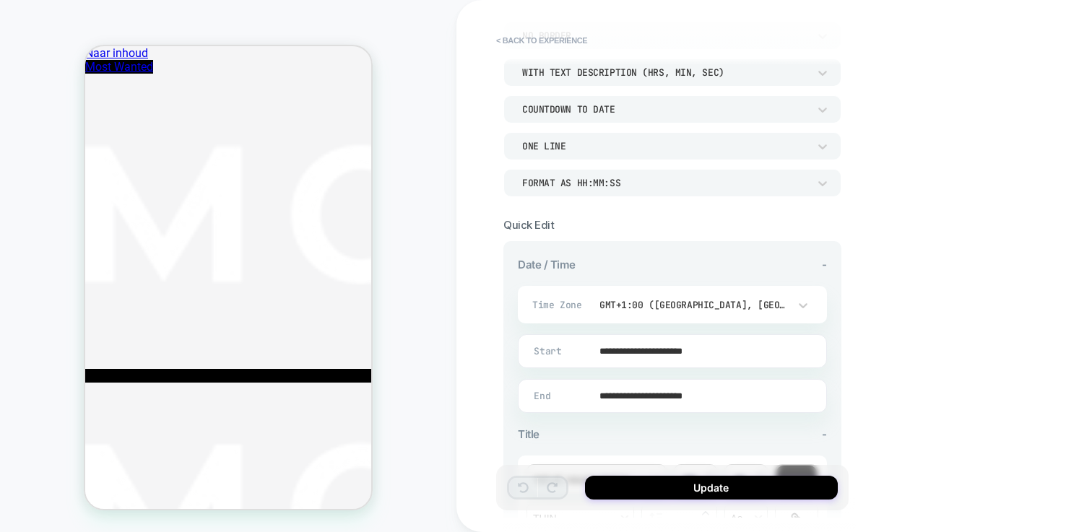
scroll to position [0, 0]
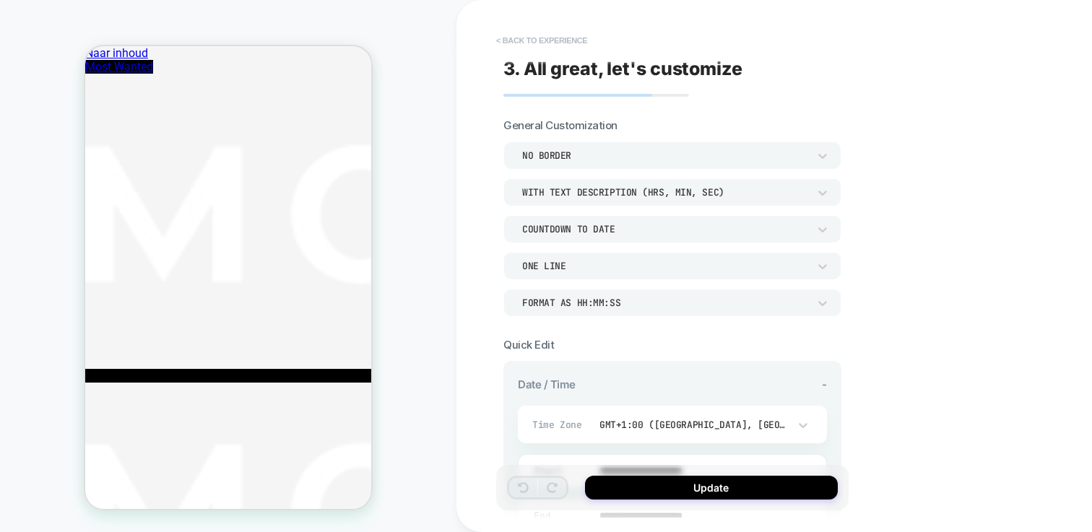
click at [545, 45] on button "< Back to experience" at bounding box center [541, 40] width 105 height 23
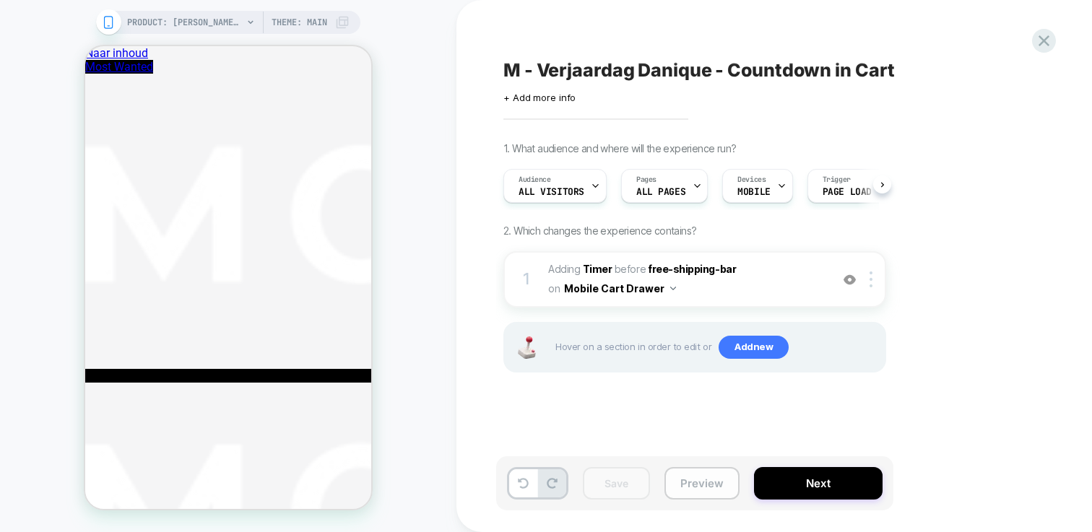
scroll to position [0, 1]
click at [699, 483] on button "Preview" at bounding box center [702, 483] width 75 height 33
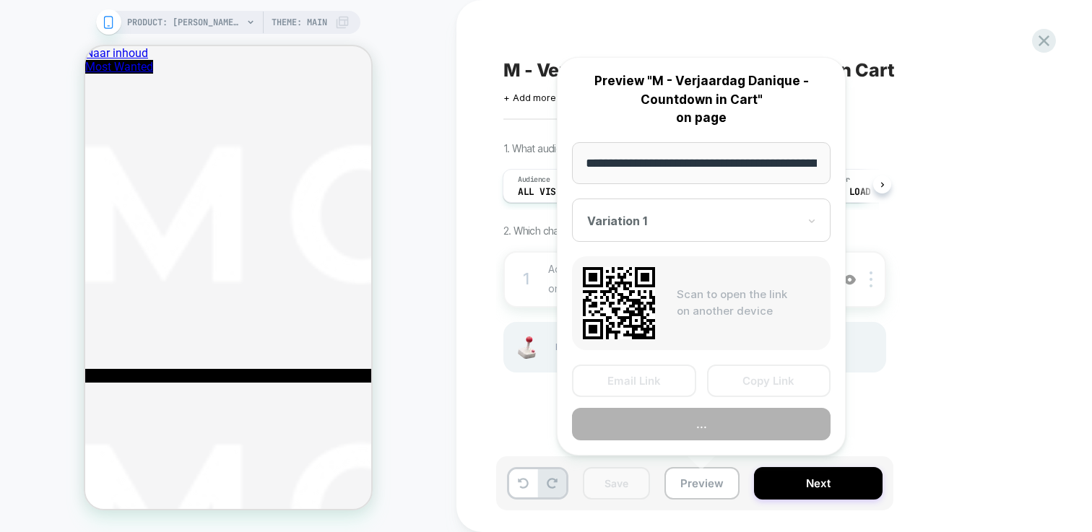
scroll to position [0, 199]
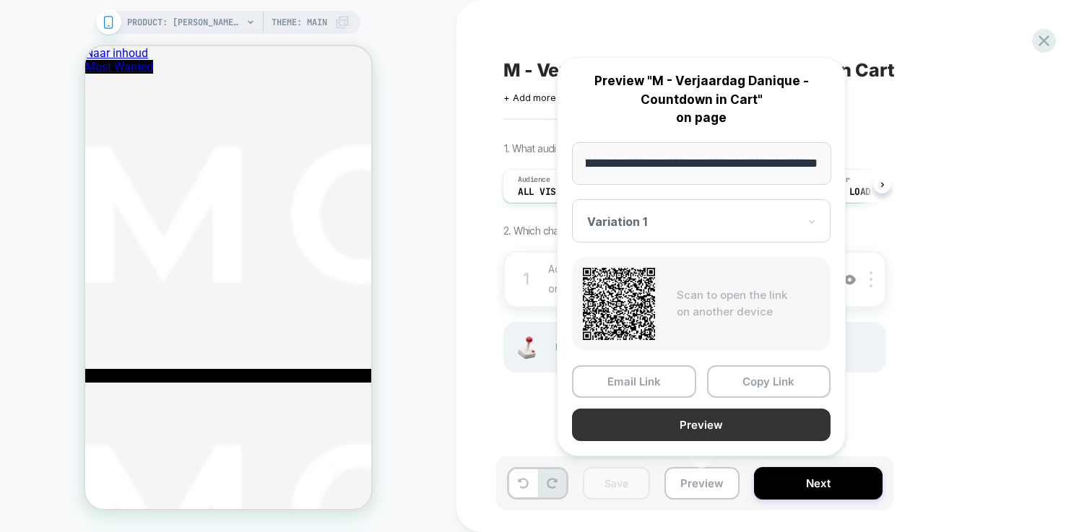
click at [712, 426] on button "Preview" at bounding box center [701, 425] width 259 height 33
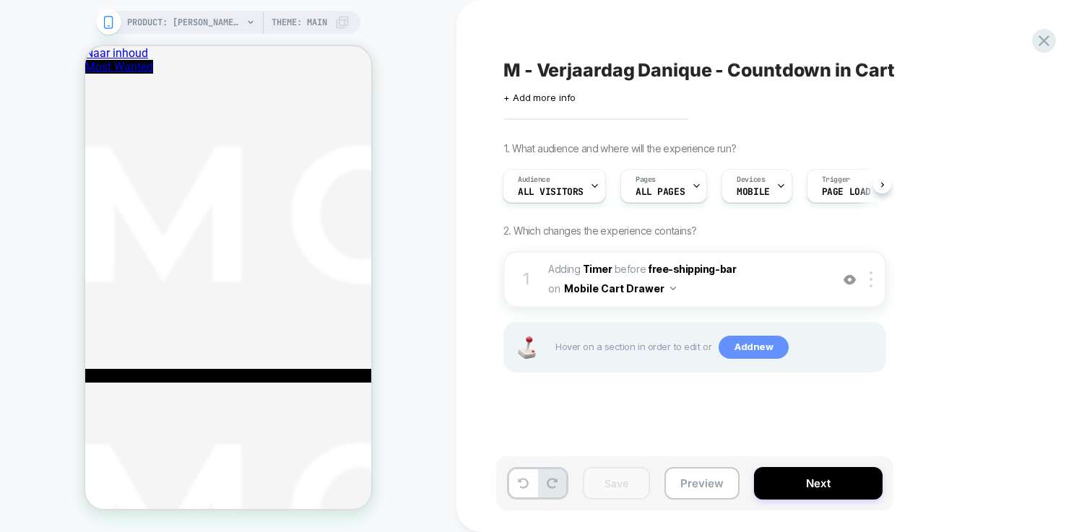
click at [766, 342] on span "Add new" at bounding box center [754, 347] width 70 height 23
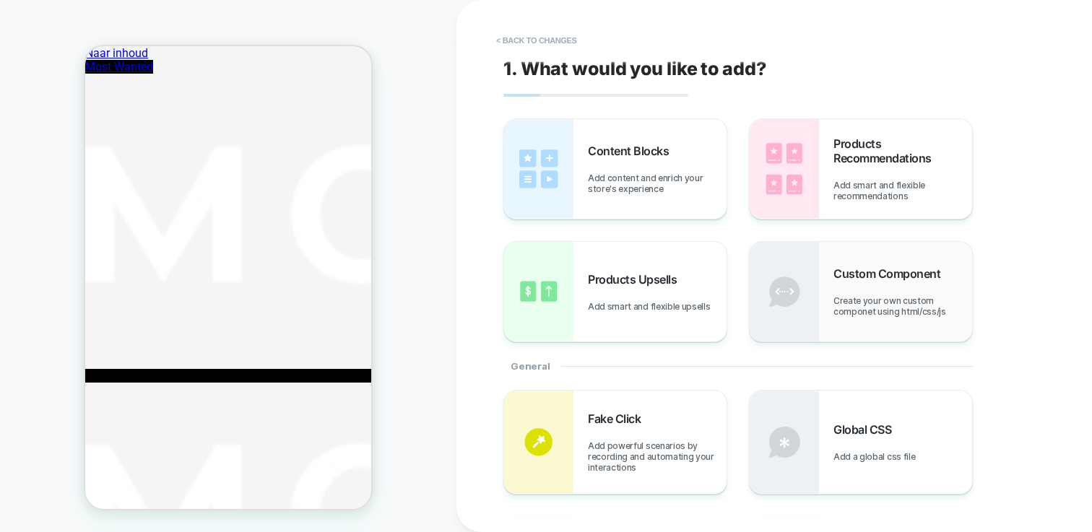
click at [844, 292] on div "Custom Component Create your own custom componet using html/css/js" at bounding box center [903, 292] width 139 height 51
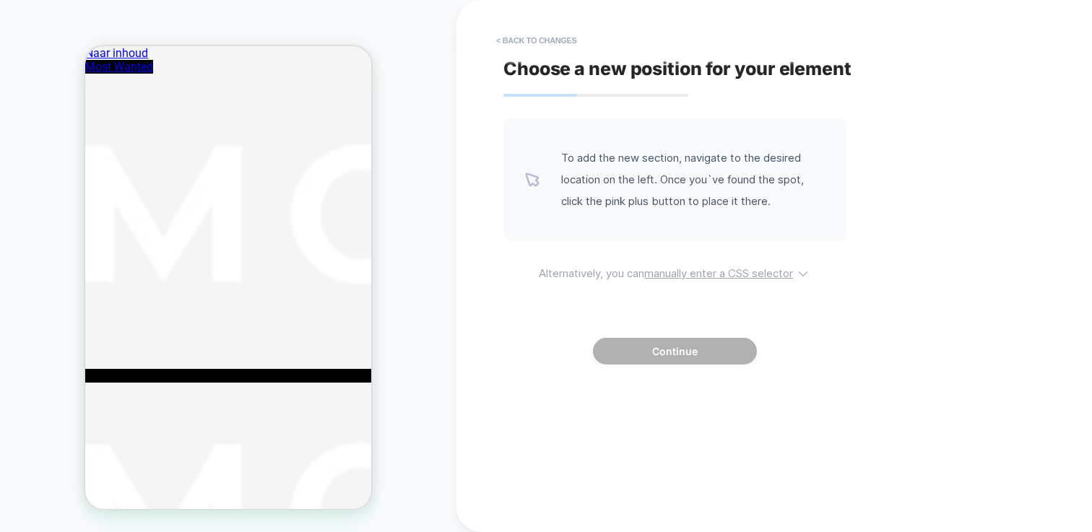
click at [666, 262] on div "To add the new section, navigate to the desired location on the left. Once you`…" at bounding box center [675, 241] width 343 height 246
click at [663, 269] on u "manually enter a CSS selector" at bounding box center [718, 274] width 149 height 14
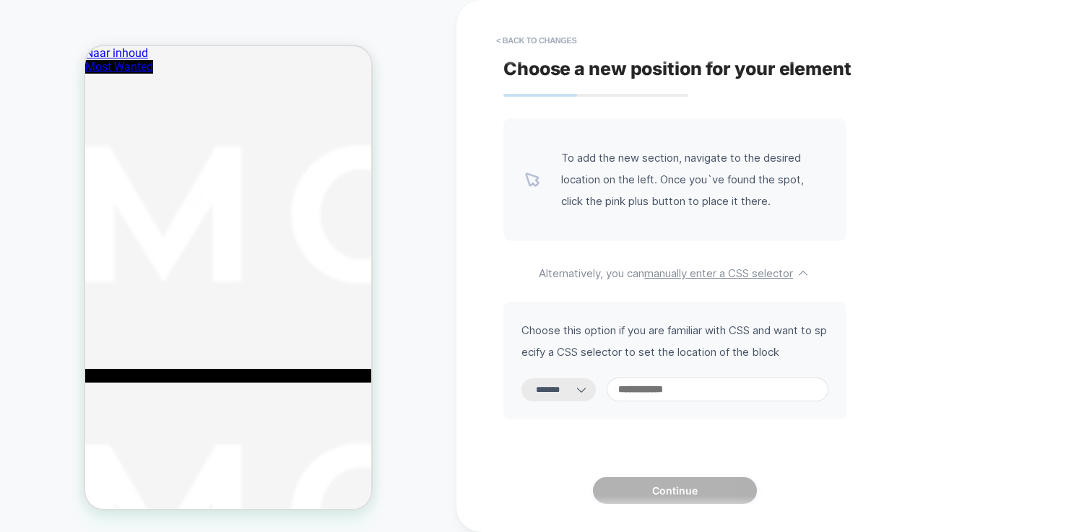
click at [563, 394] on select "**********" at bounding box center [559, 390] width 74 height 23
select select "**********"
click at [522, 379] on select "**********" at bounding box center [559, 390] width 74 height 23
click at [683, 387] on input at bounding box center [718, 390] width 222 height 24
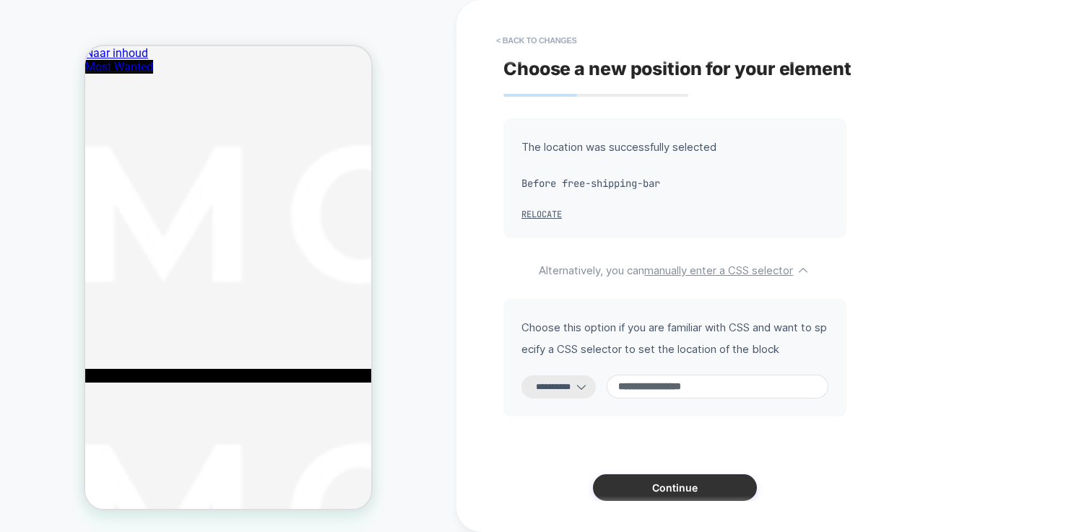
type input "**********"
click at [652, 496] on button "Continue" at bounding box center [675, 488] width 164 height 27
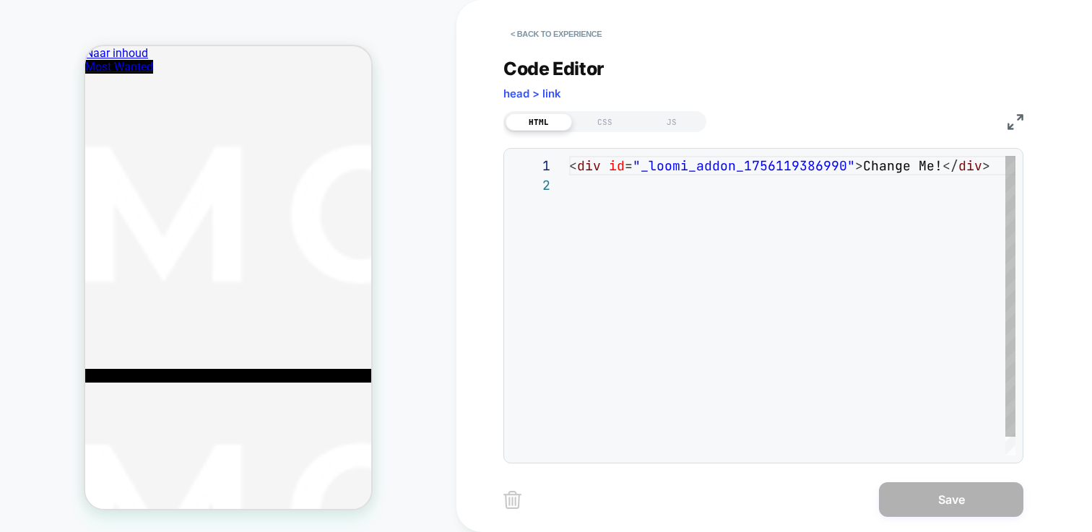
scroll to position [20, 0]
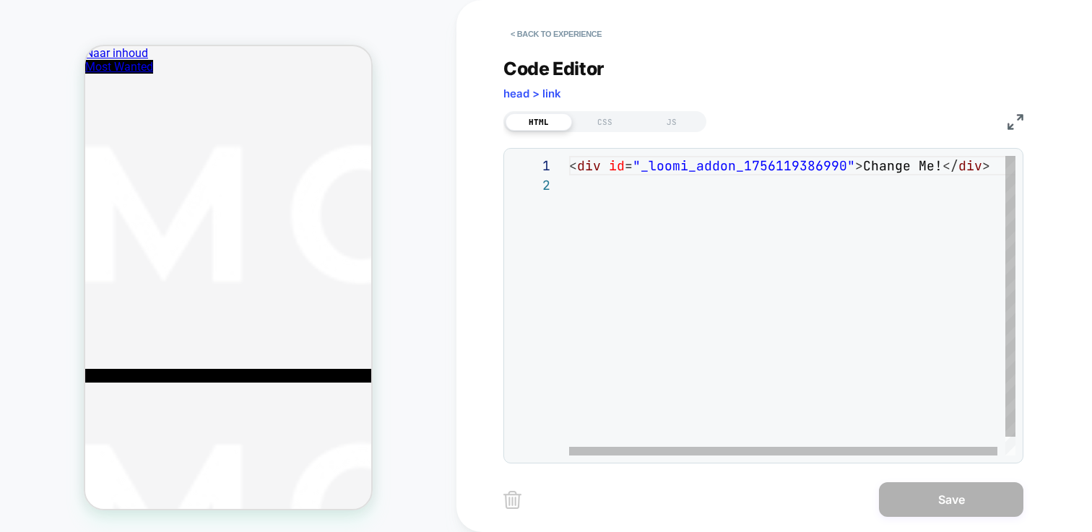
click at [596, 277] on div "< div id = "_loomi_addon_1756119386990" > Change Me! </ div >" at bounding box center [796, 315] width 454 height 319
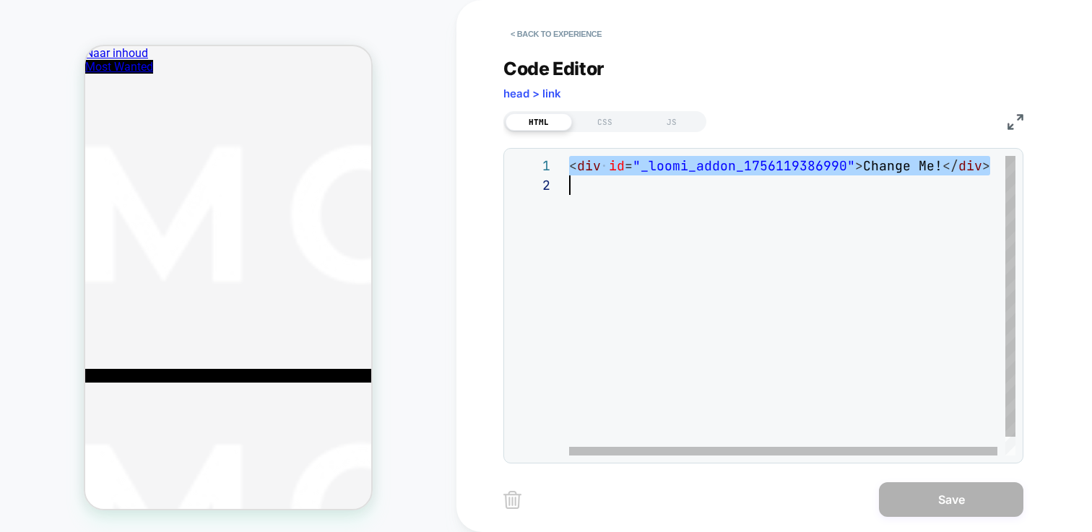
scroll to position [0, 3900]
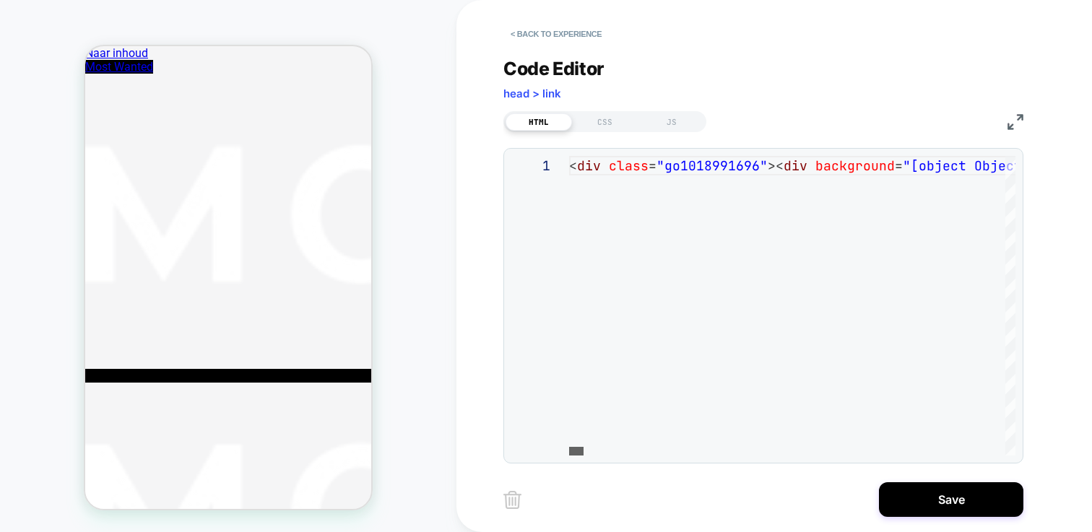
click at [569, 447] on div at bounding box center [576, 451] width 14 height 9
type textarea "**********"
click at [600, 131] on div "HTML CSS JS" at bounding box center [605, 121] width 203 height 21
click at [618, 114] on div "CSS" at bounding box center [605, 121] width 66 height 17
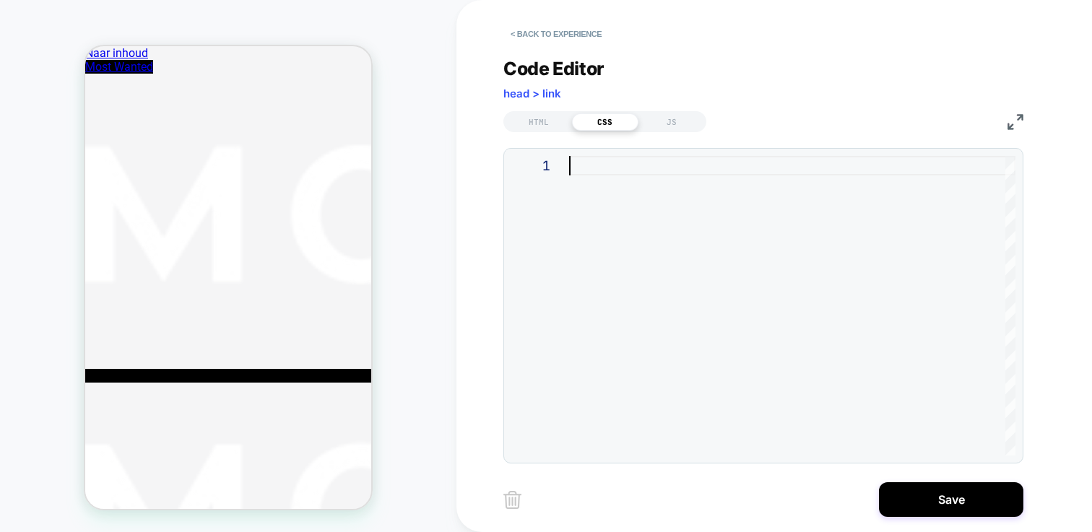
click at [669, 209] on div at bounding box center [792, 306] width 446 height 300
type textarea "**********"
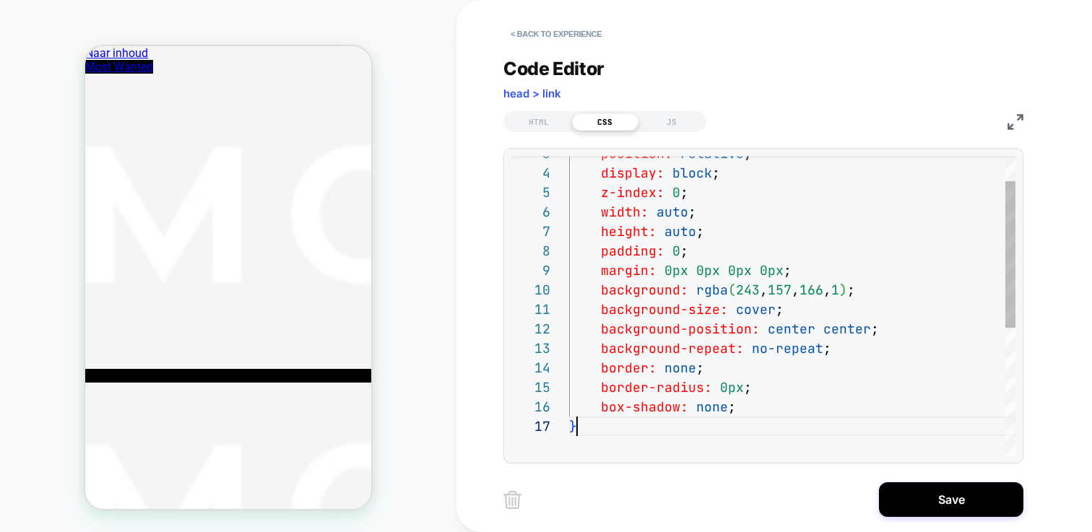
scroll to position [117, 8]
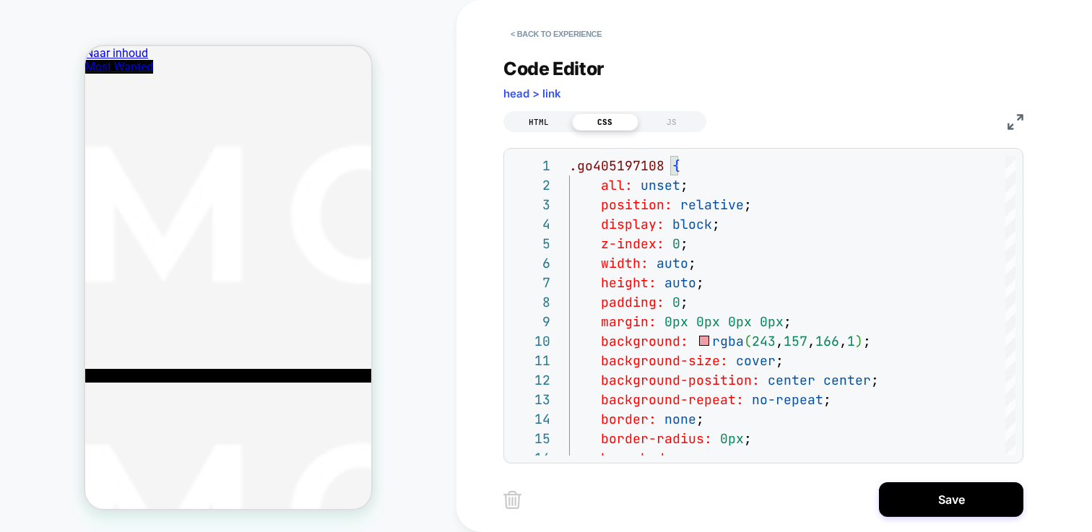
click at [543, 118] on div "HTML" at bounding box center [539, 121] width 66 height 17
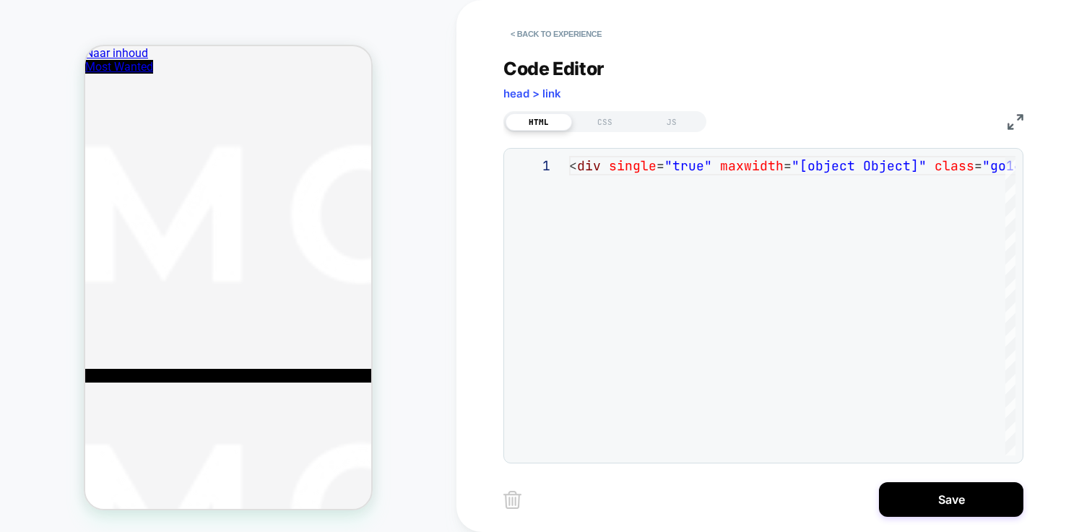
type textarea "**********"
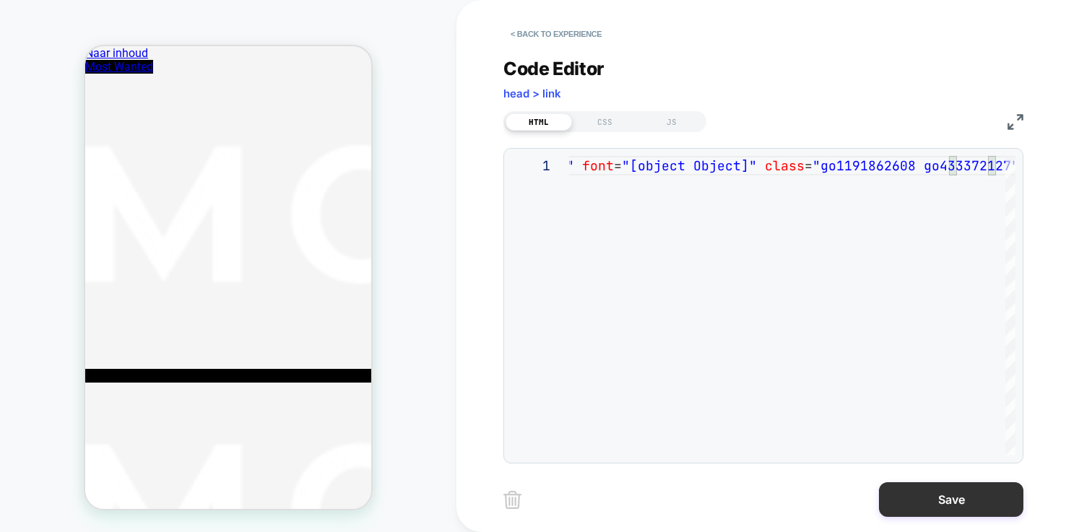
click at [953, 499] on button "Save" at bounding box center [951, 500] width 144 height 35
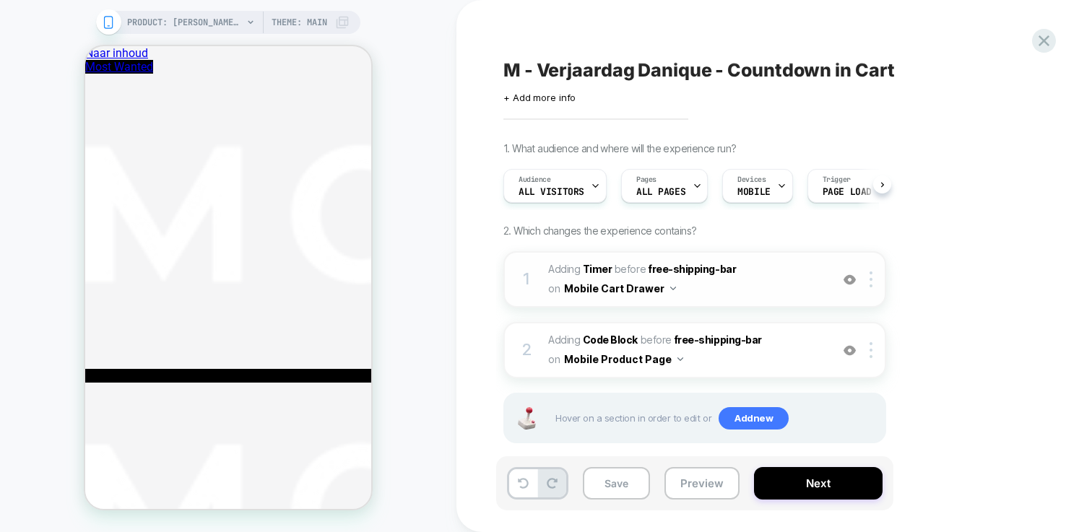
scroll to position [0, 1]
click at [854, 282] on img at bounding box center [850, 280] width 12 height 12
click at [868, 347] on div at bounding box center [874, 350] width 24 height 16
click at [602, 342] on b "Code Block" at bounding box center [610, 340] width 55 height 12
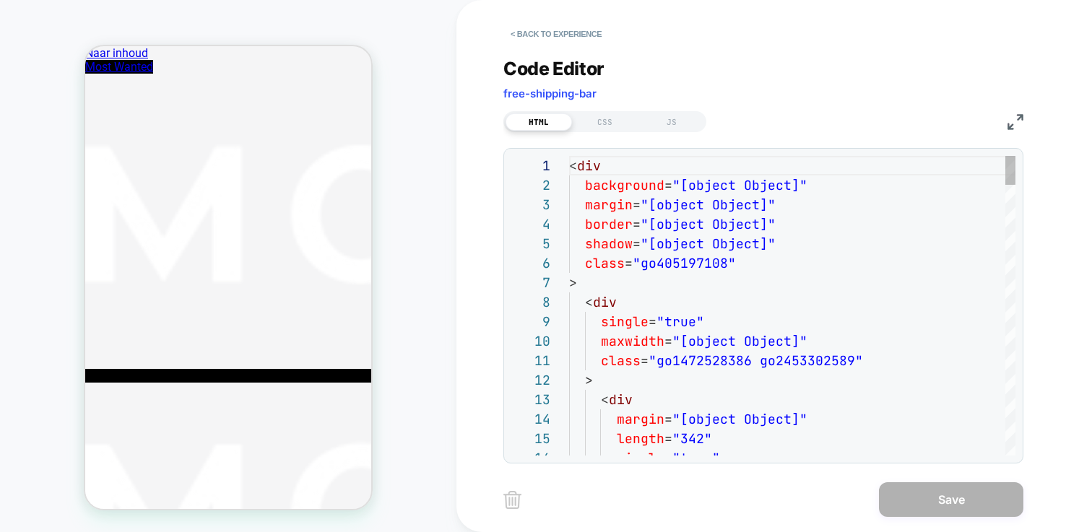
scroll to position [195, 0]
click at [614, 122] on div "CSS" at bounding box center [605, 121] width 66 height 17
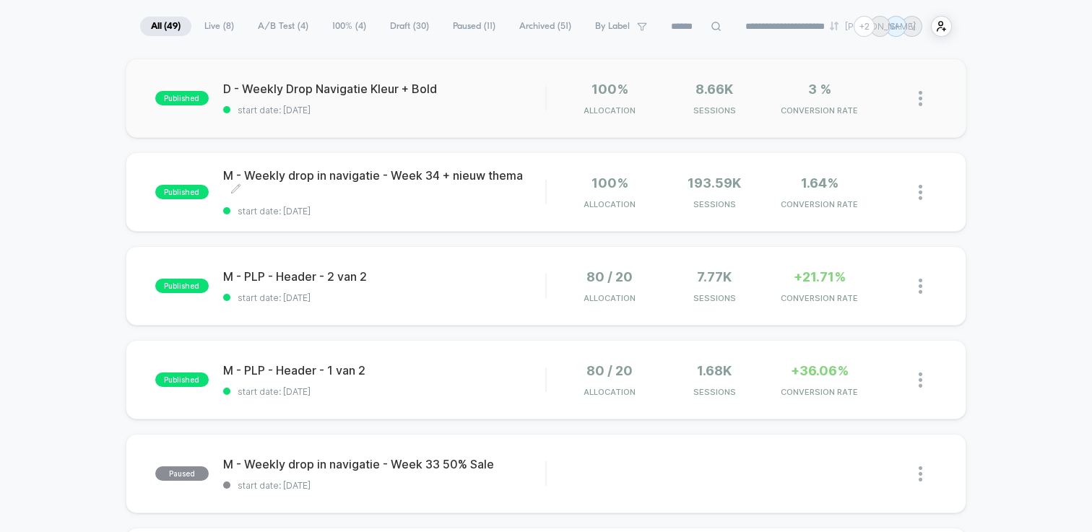
scroll to position [82, 0]
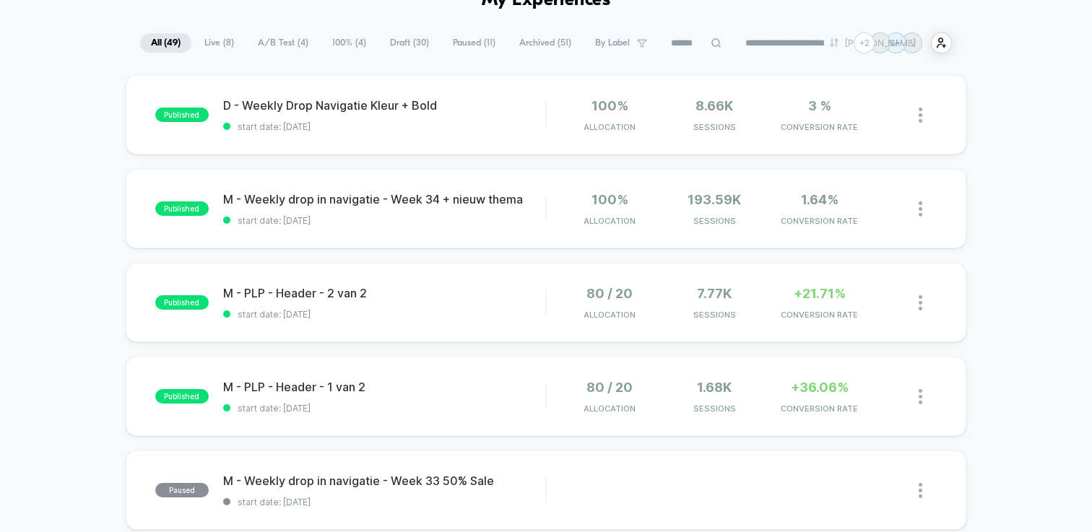
click at [485, 43] on span "Paused ( 11 )" at bounding box center [474, 43] width 64 height 20
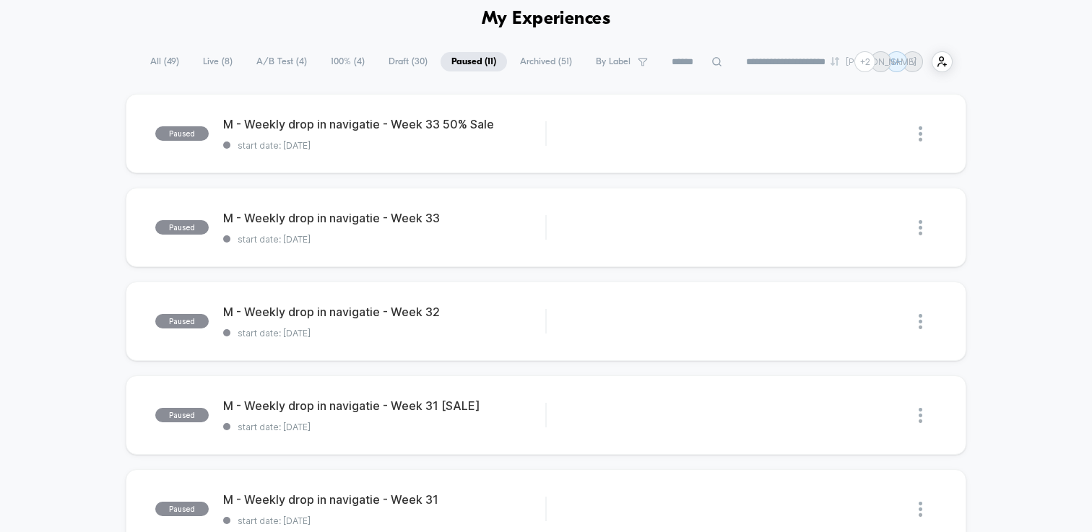
scroll to position [0, 0]
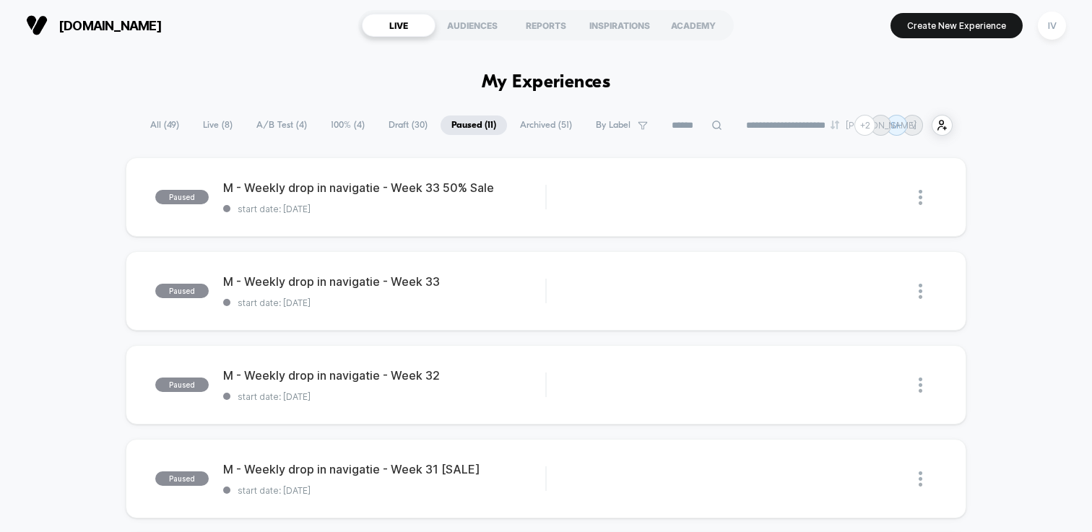
click at [534, 131] on span "Archived ( 51 )" at bounding box center [546, 126] width 74 height 20
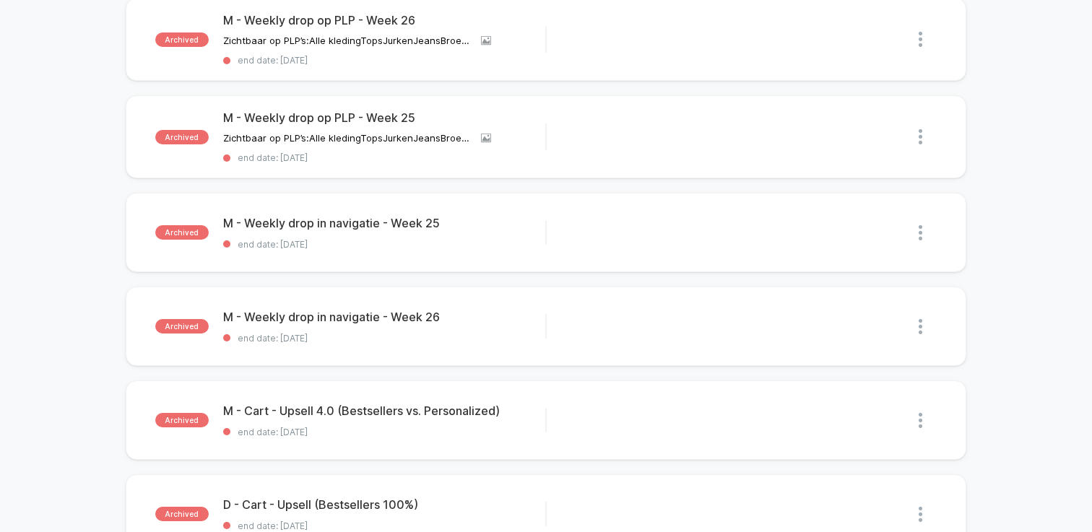
scroll to position [724, 0]
click at [371, 160] on div "archived M - Weekly drop op PLP - Week 25 Zichtbaar op PLP’s: Alle kleding Tops…" at bounding box center [546, 136] width 841 height 83
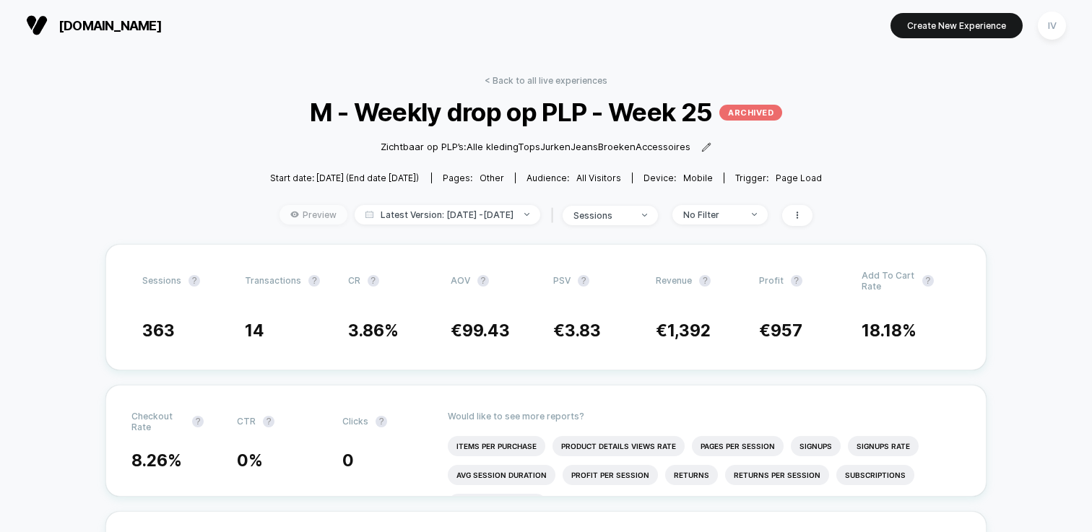
click at [290, 212] on icon at bounding box center [294, 215] width 8 height 6
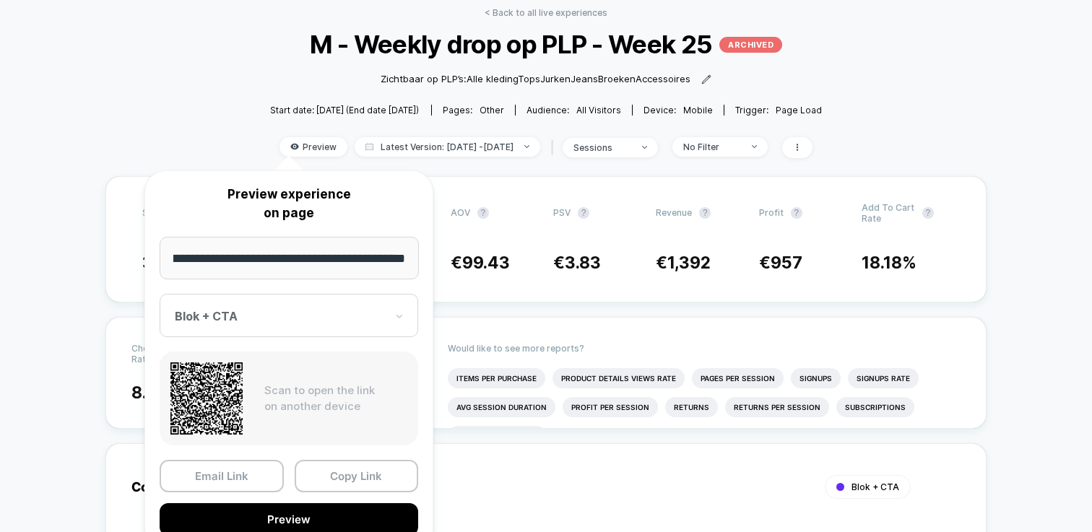
scroll to position [131, 0]
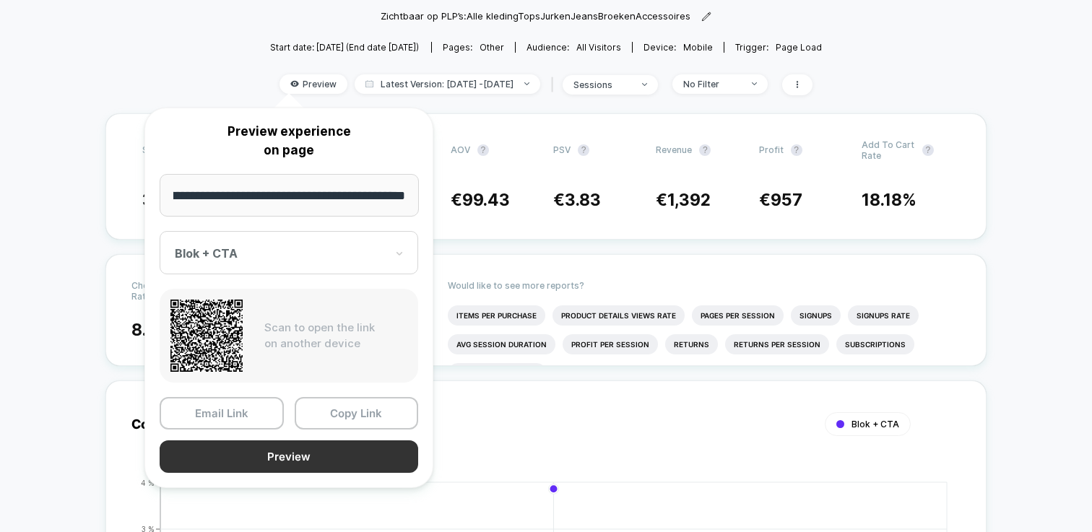
click at [348, 451] on button "Preview" at bounding box center [289, 457] width 259 height 33
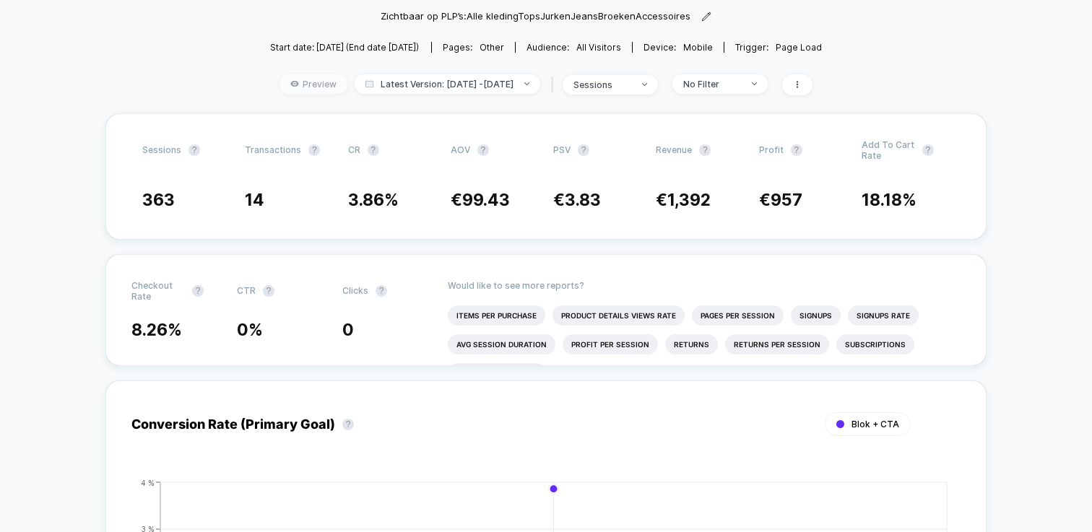
click at [302, 83] on span "Preview" at bounding box center [314, 84] width 68 height 20
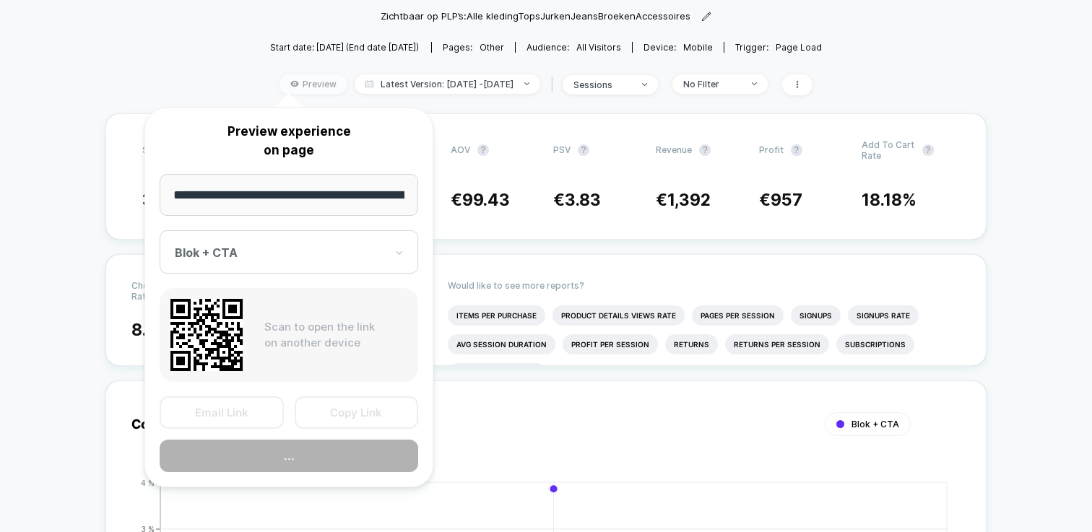
scroll to position [0, 59]
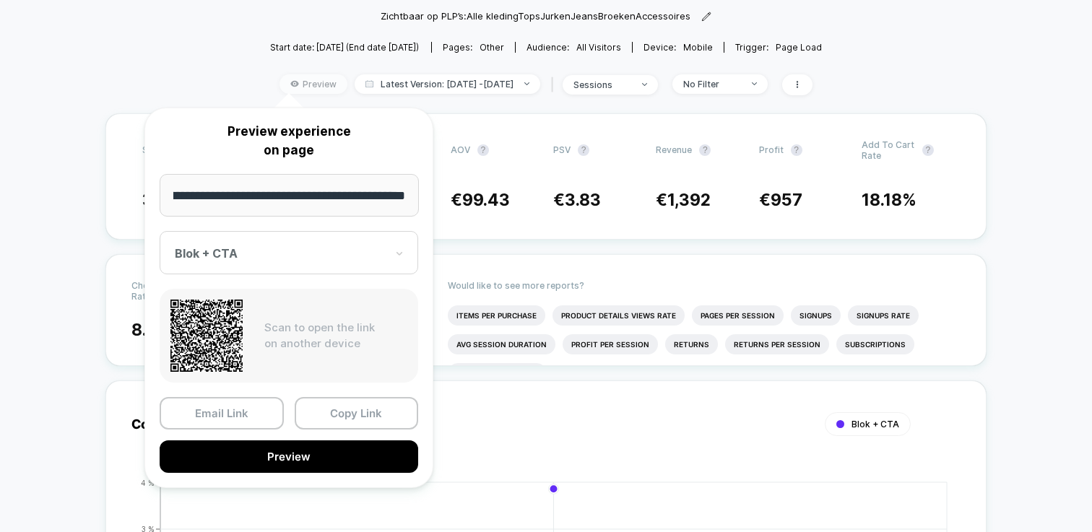
click at [301, 82] on span "Preview" at bounding box center [314, 84] width 68 height 20
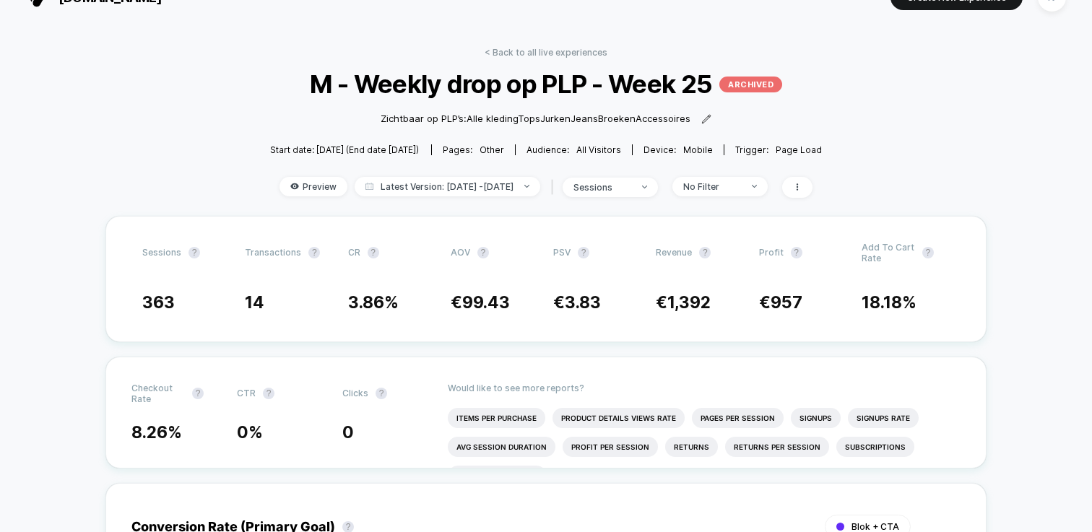
scroll to position [9, 0]
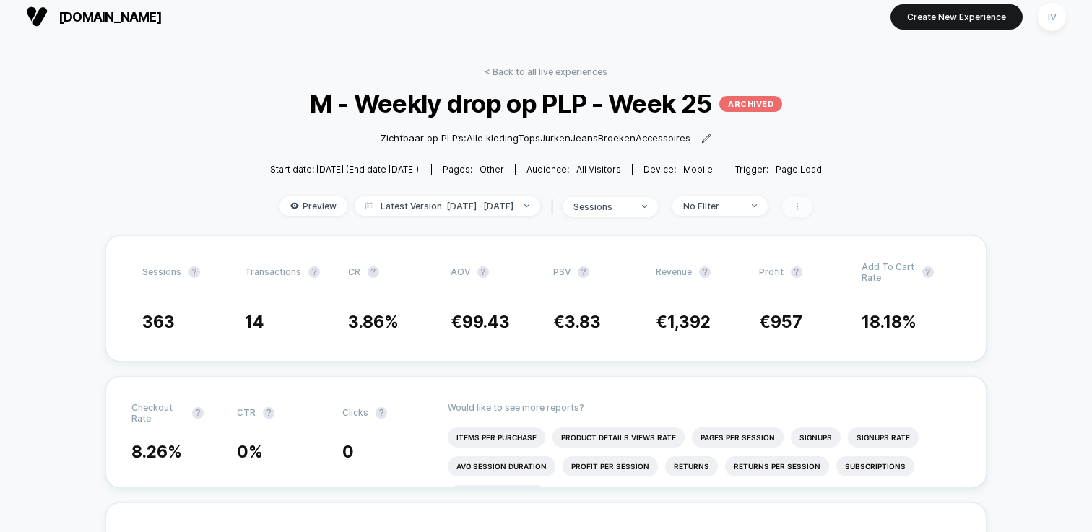
click at [813, 205] on span at bounding box center [797, 206] width 30 height 21
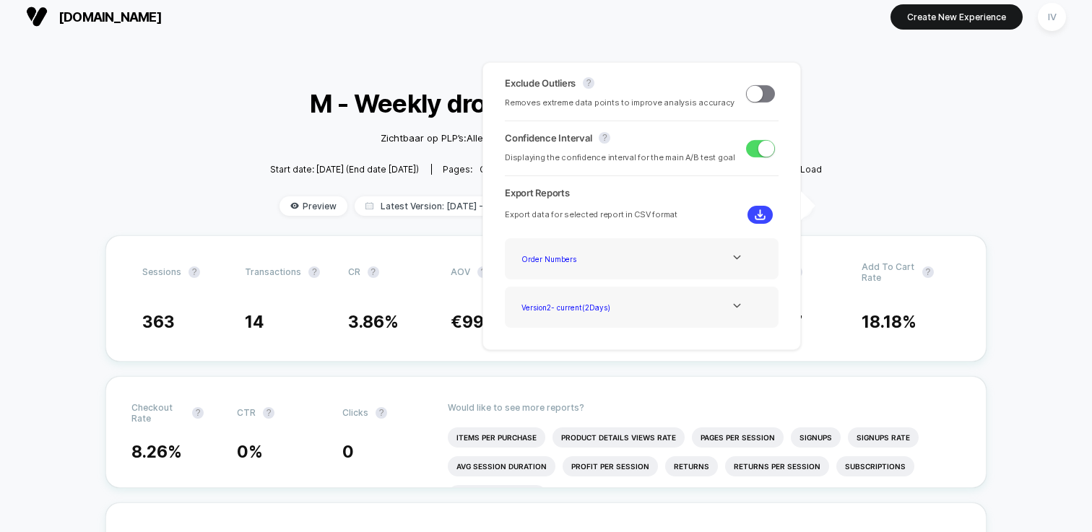
click at [813, 205] on span at bounding box center [797, 206] width 30 height 21
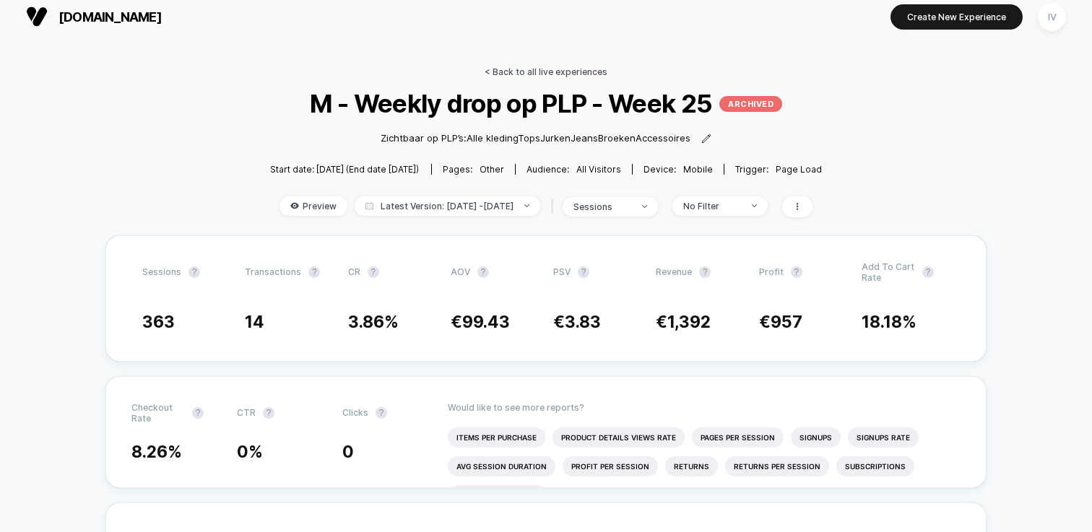
click at [522, 69] on link "< Back to all live experiences" at bounding box center [546, 71] width 123 height 11
